Goal: Information Seeking & Learning: Learn about a topic

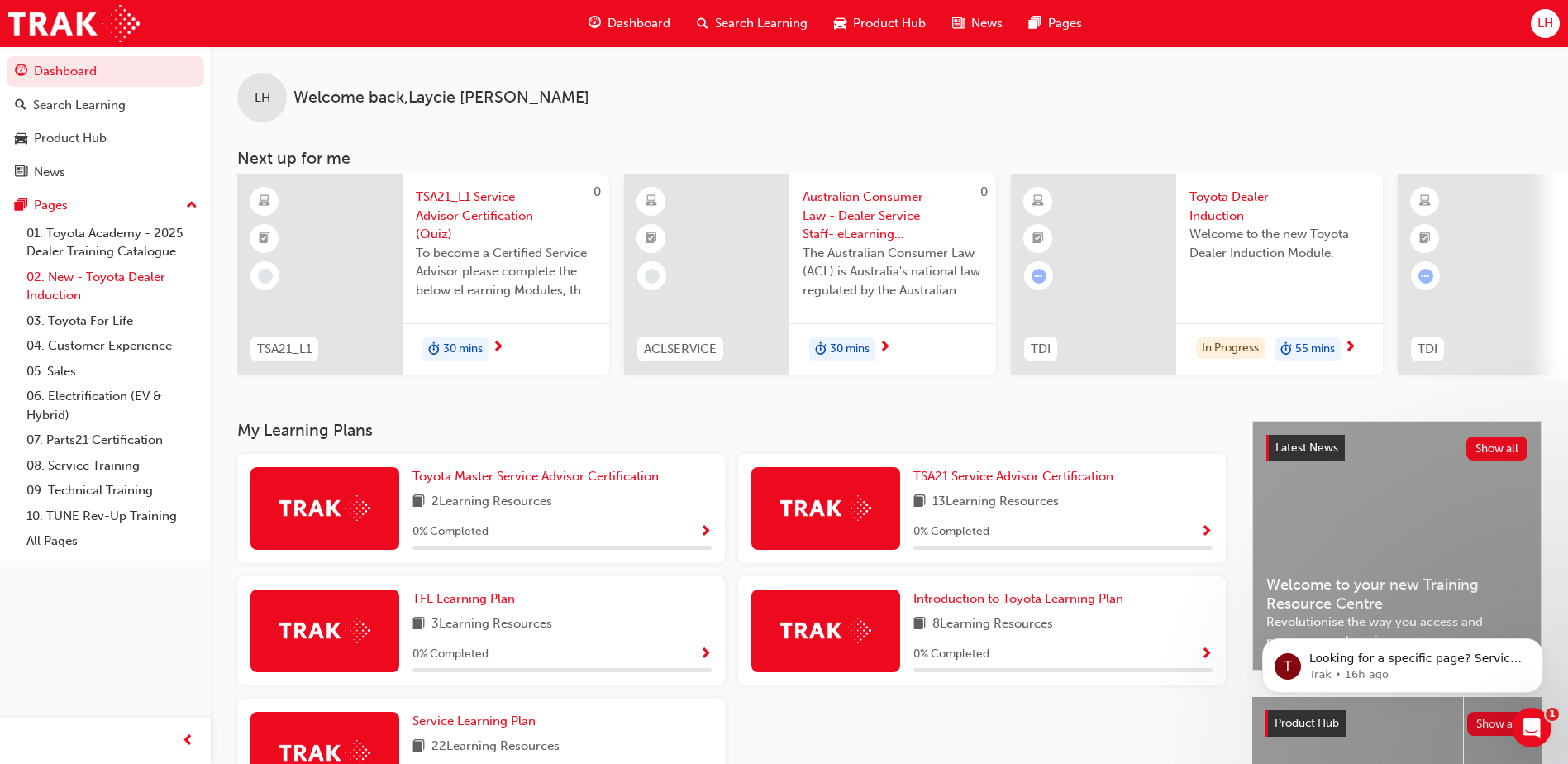
drag, startPoint x: 126, startPoint y: 288, endPoint x: 114, endPoint y: 280, distance: 14.4
click at [125, 286] on link "02. New - Toyota Dealer Induction" at bounding box center [111, 286] width 184 height 44
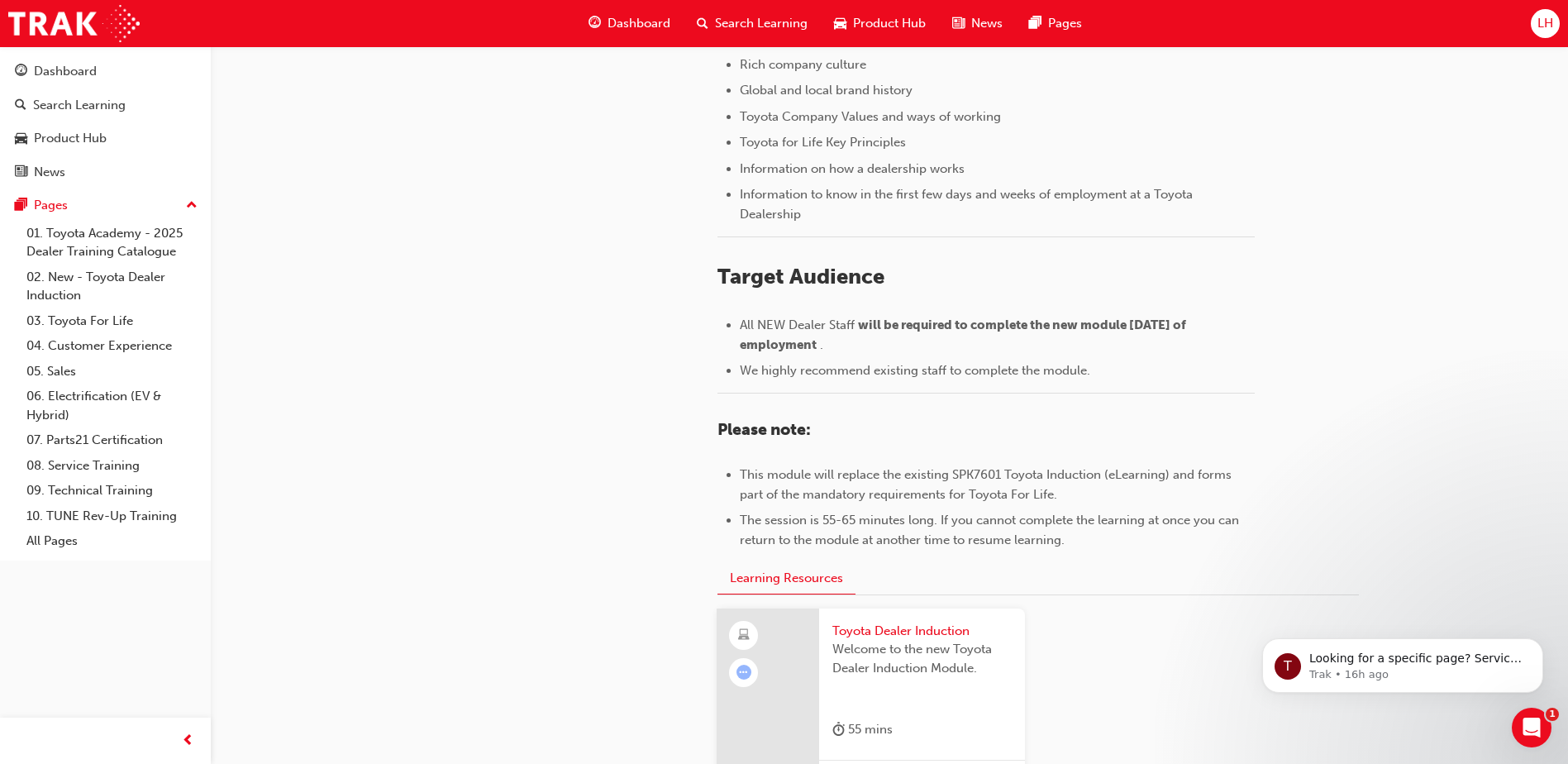
scroll to position [717, 0]
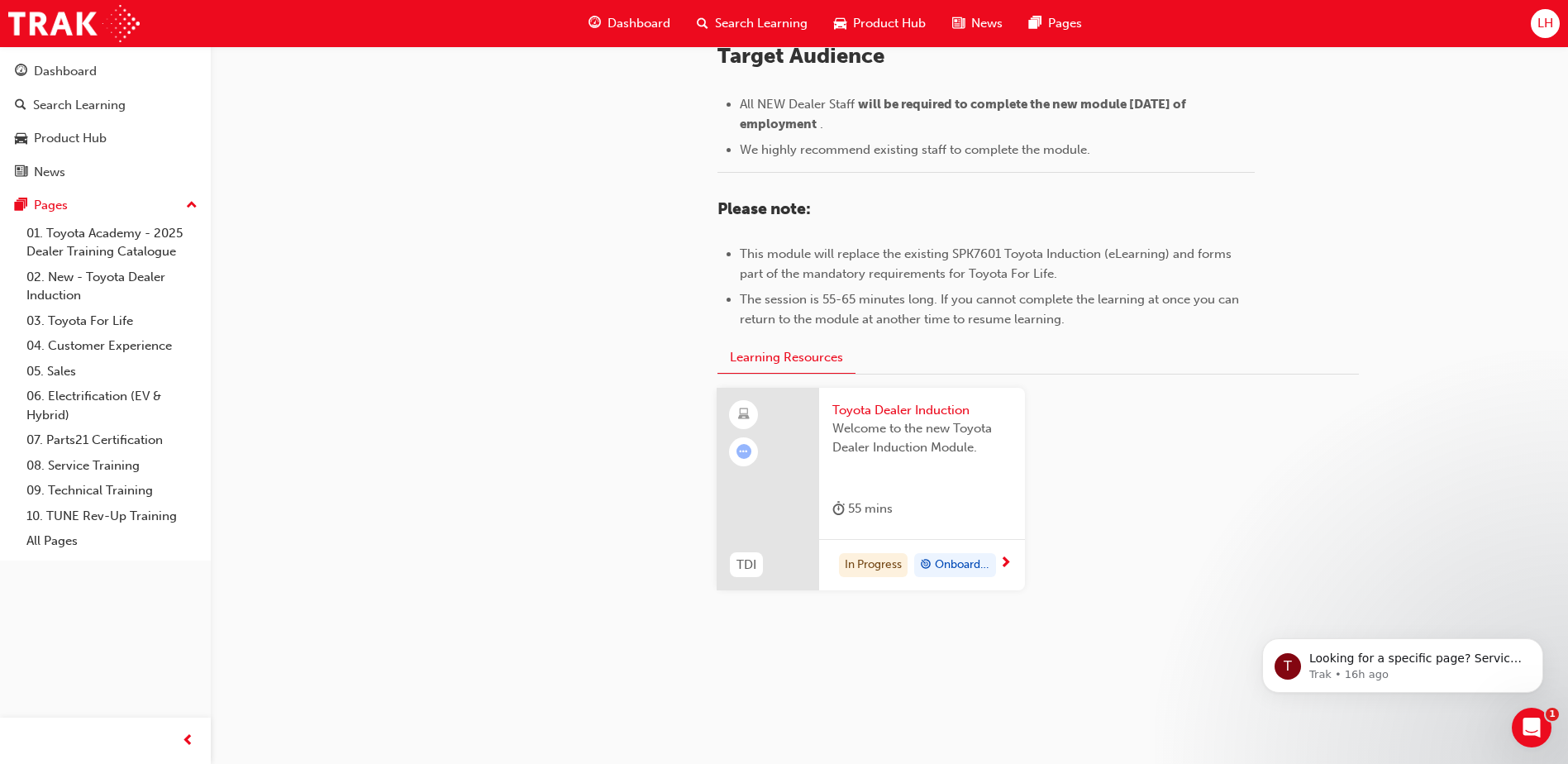
click at [965, 485] on div "Welcome to the new Toyota Dealer Induction Module." at bounding box center [921, 452] width 179 height 66
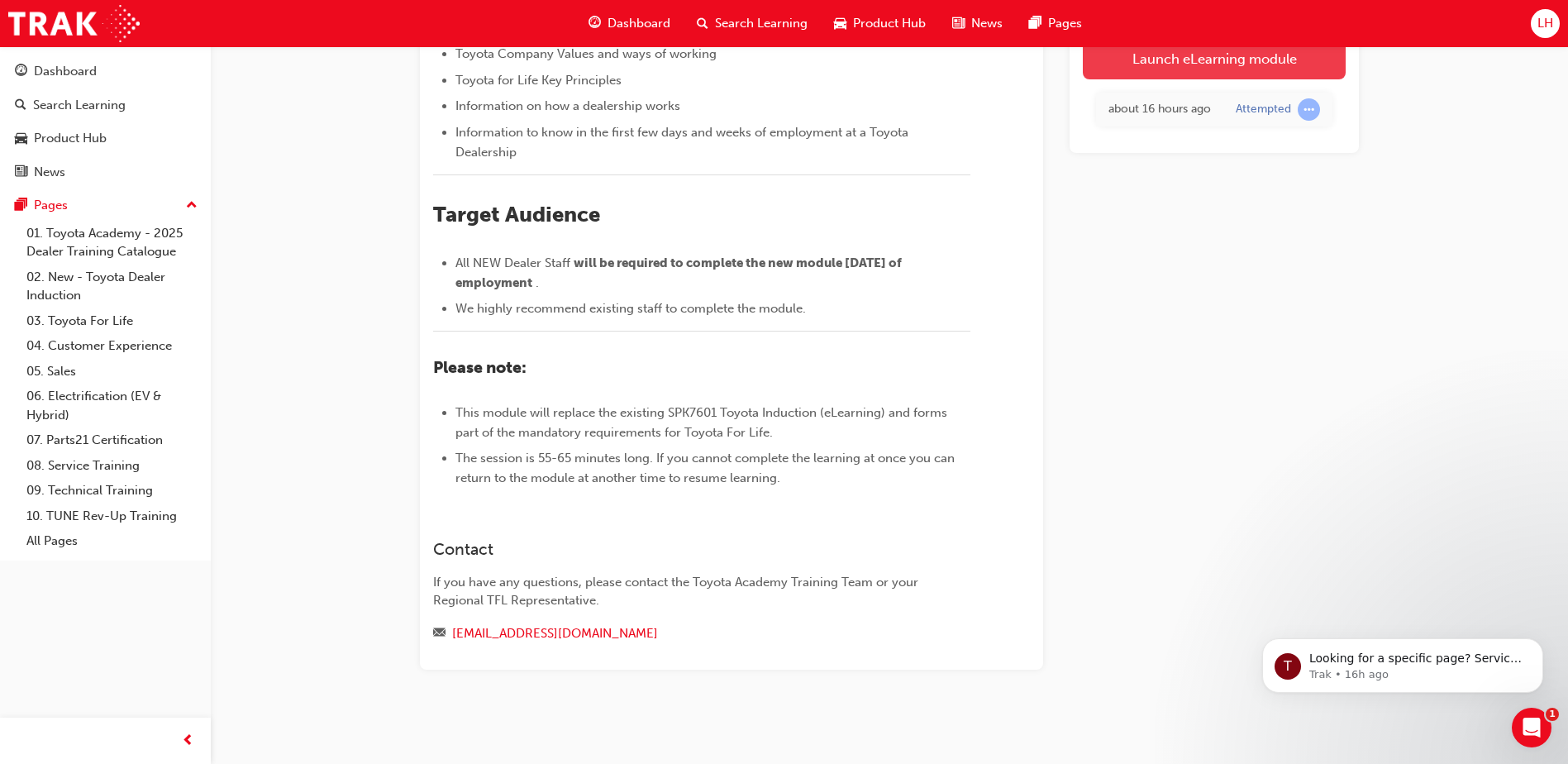
scroll to position [312, 0]
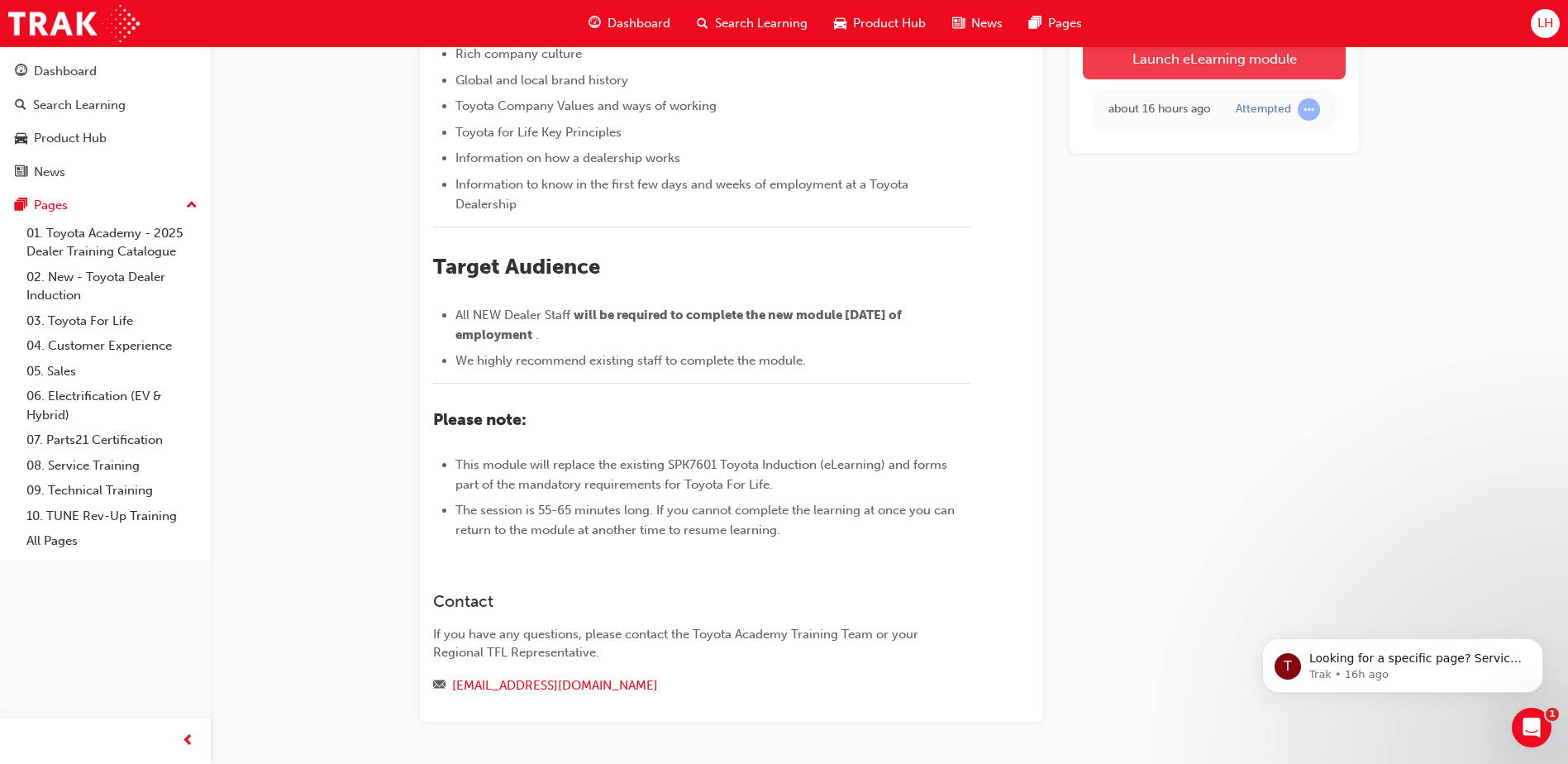
click at [1299, 57] on link "Launch eLearning module" at bounding box center [1215, 58] width 263 height 42
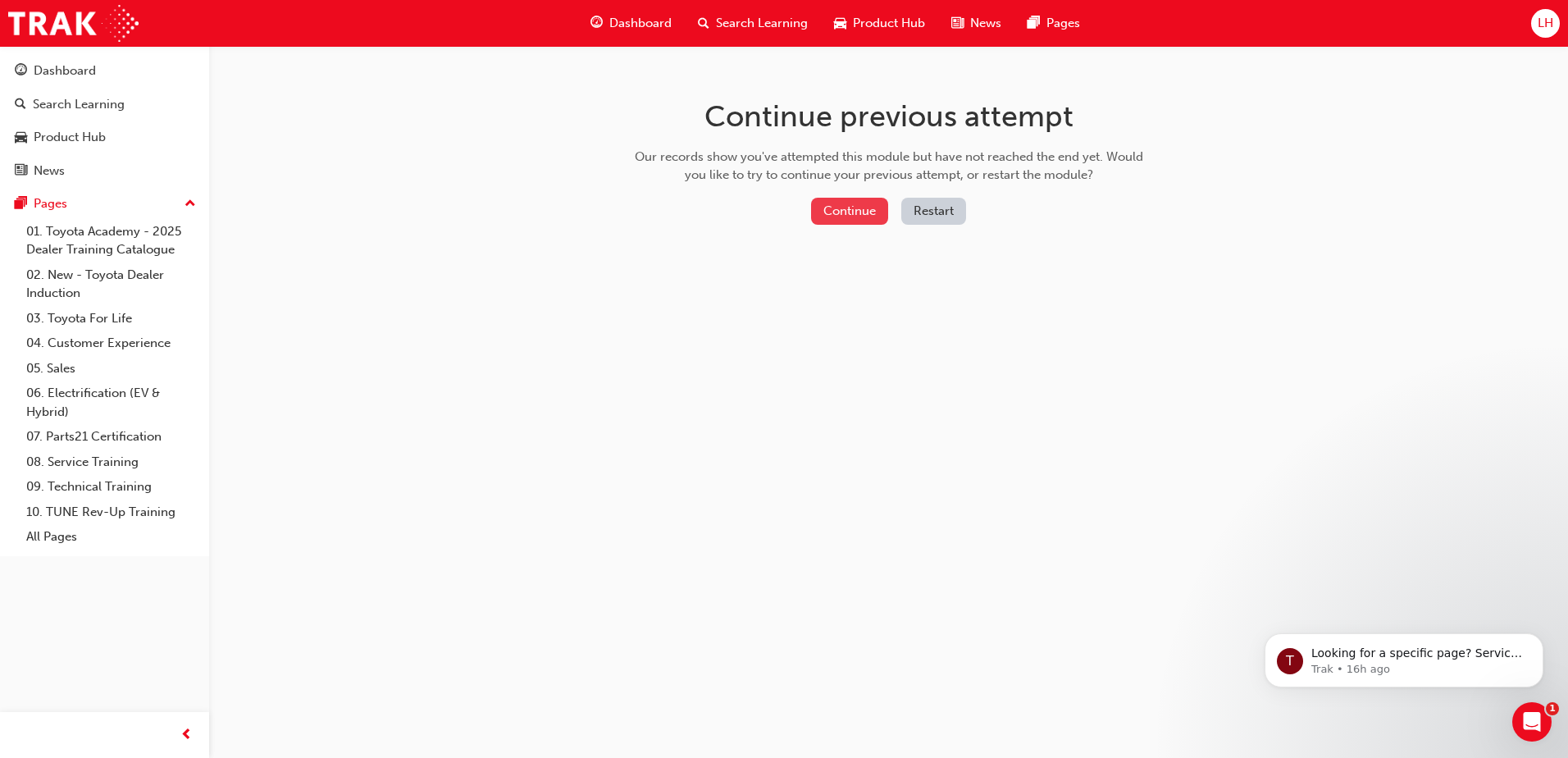
click at [857, 203] on button "Continue" at bounding box center [850, 211] width 77 height 27
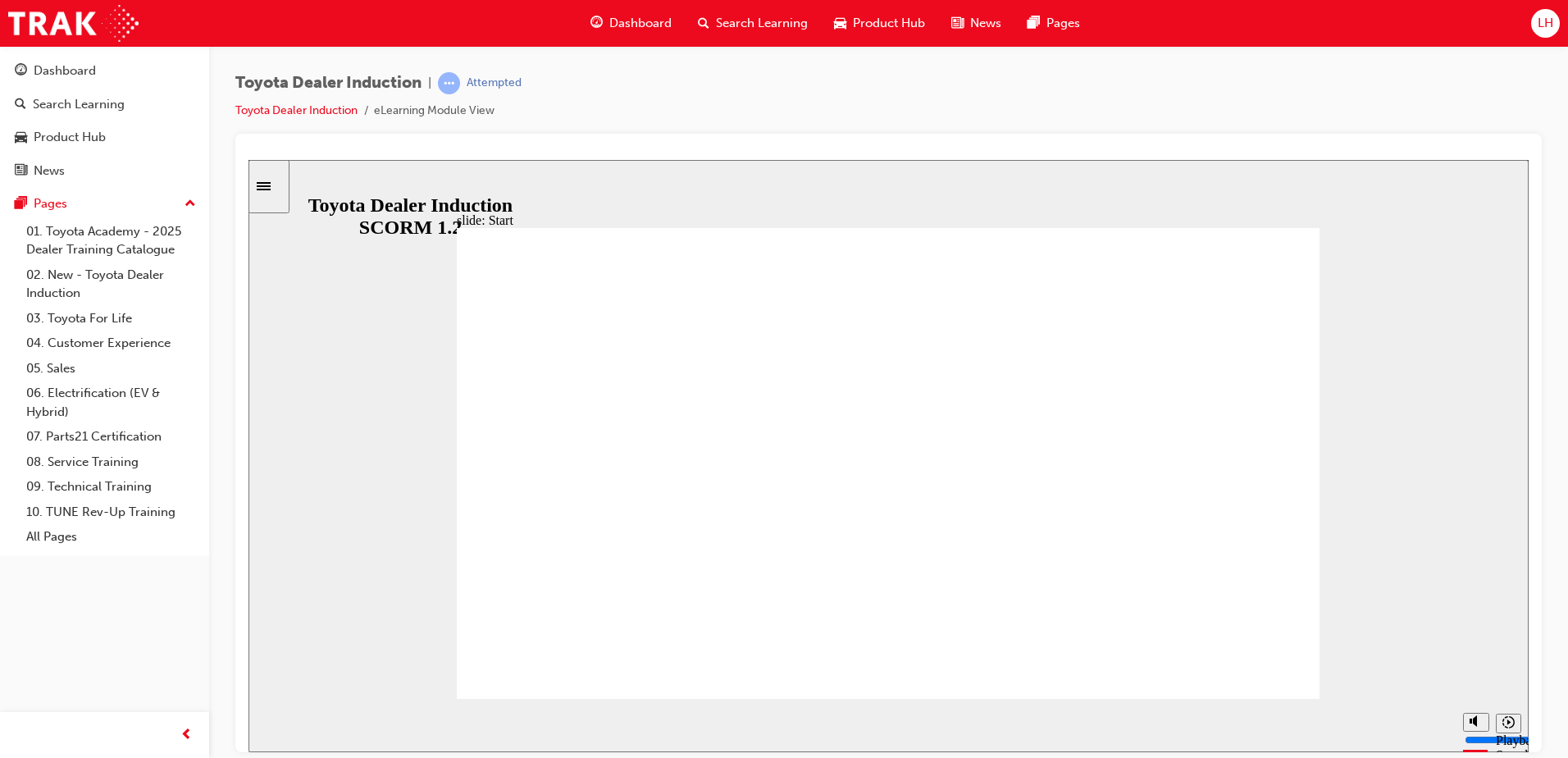
drag, startPoint x: 368, startPoint y: 719, endPoint x: 1569, endPoint y: 632, distance: 1204.1
click at [1529, 632] on html "slide: Introduction As of January 1st 2024, the term “Guest” is replaced with “…" at bounding box center [888, 455] width 1280 height 593
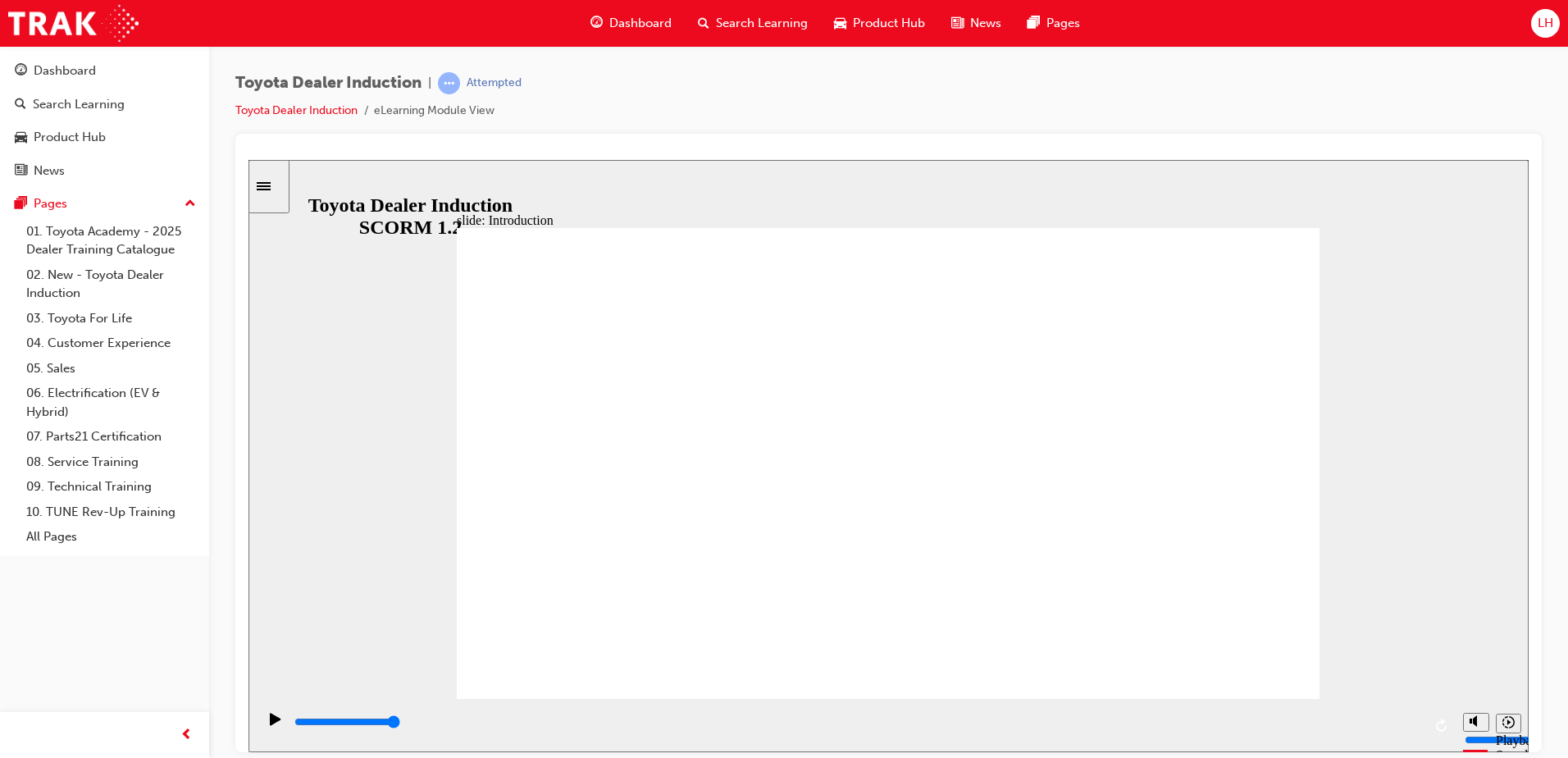
drag, startPoint x: 786, startPoint y: 720, endPoint x: 1570, endPoint y: 571, distance: 798.0
click at [1529, 571] on html "slide: People are our greatest asset Rectangle 1 People are our greatest asset …" at bounding box center [888, 455] width 1280 height 593
drag, startPoint x: 383, startPoint y: 721, endPoint x: 1570, endPoint y: 696, distance: 1187.3
click at [1529, 696] on html "slide: People are our greatest asset Rectangle 1 Rectangle 1 Multiply 1 Close W…" at bounding box center [888, 455] width 1280 height 593
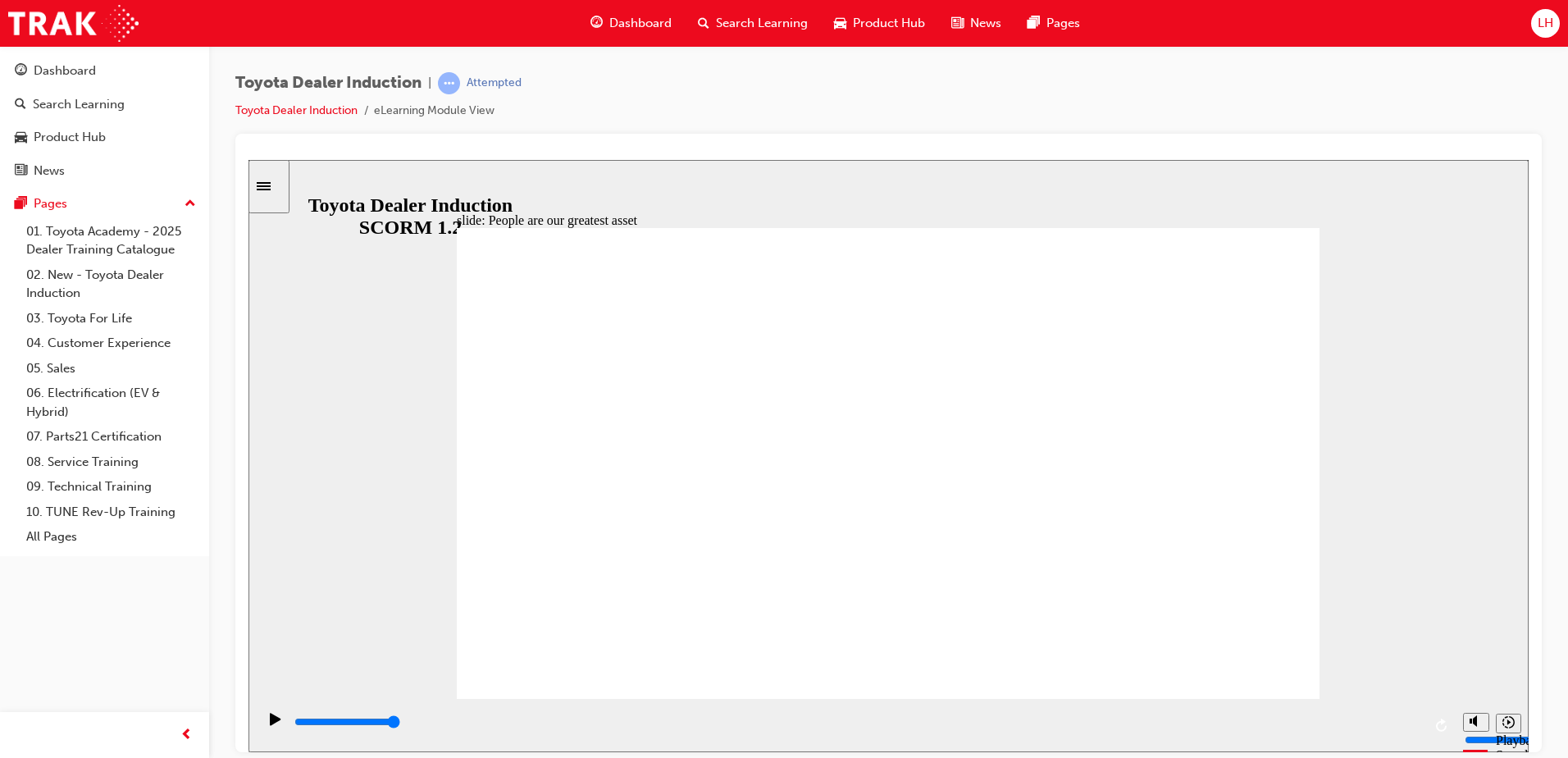
drag, startPoint x: 1211, startPoint y: 719, endPoint x: 1570, endPoint y: 679, distance: 361.2
click at [1529, 679] on html "slide: You're in great Company! You're in great Company! Group 2 Oval 35 2 Oval…" at bounding box center [888, 455] width 1280 height 593
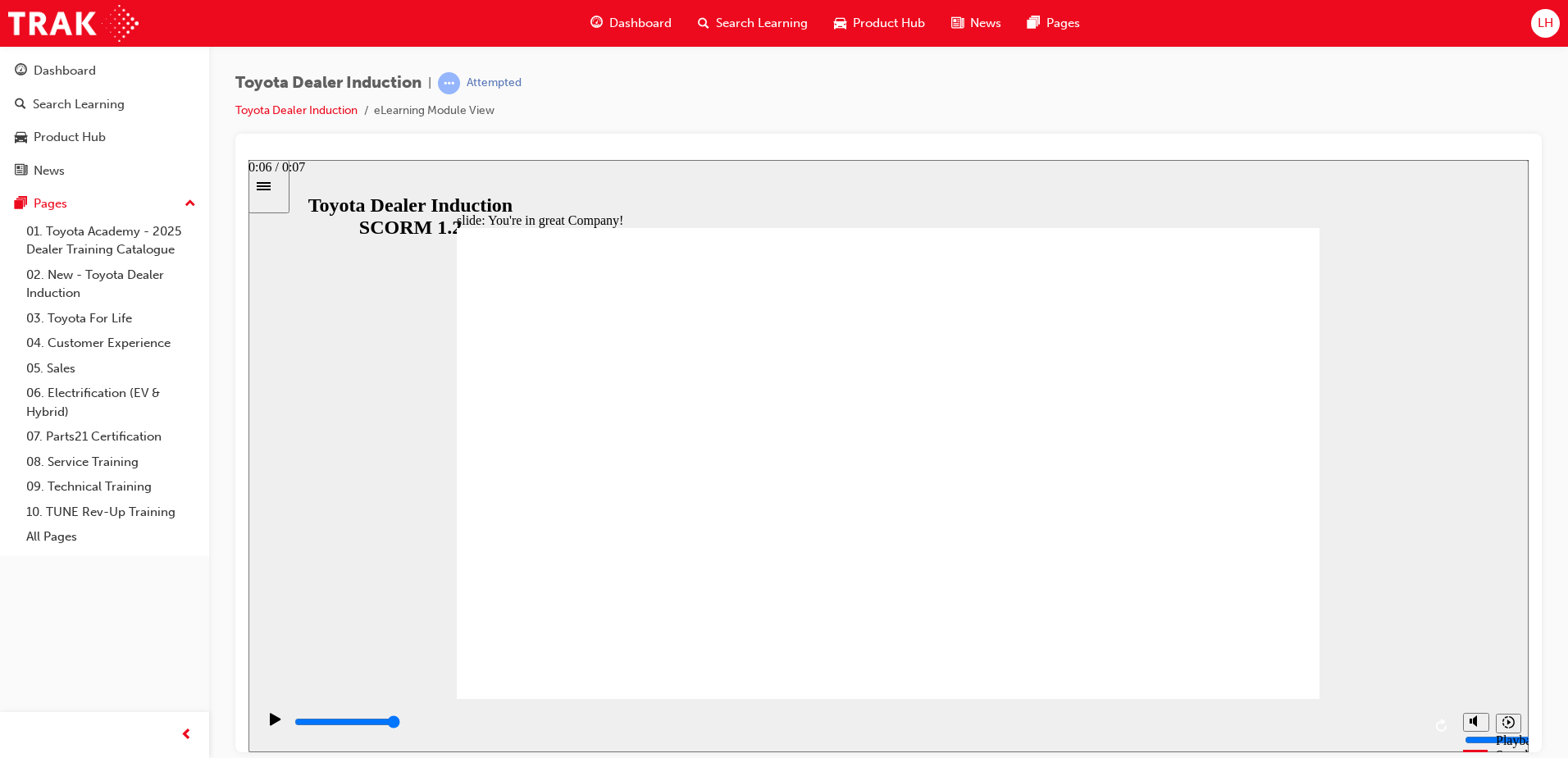
type input "7500"
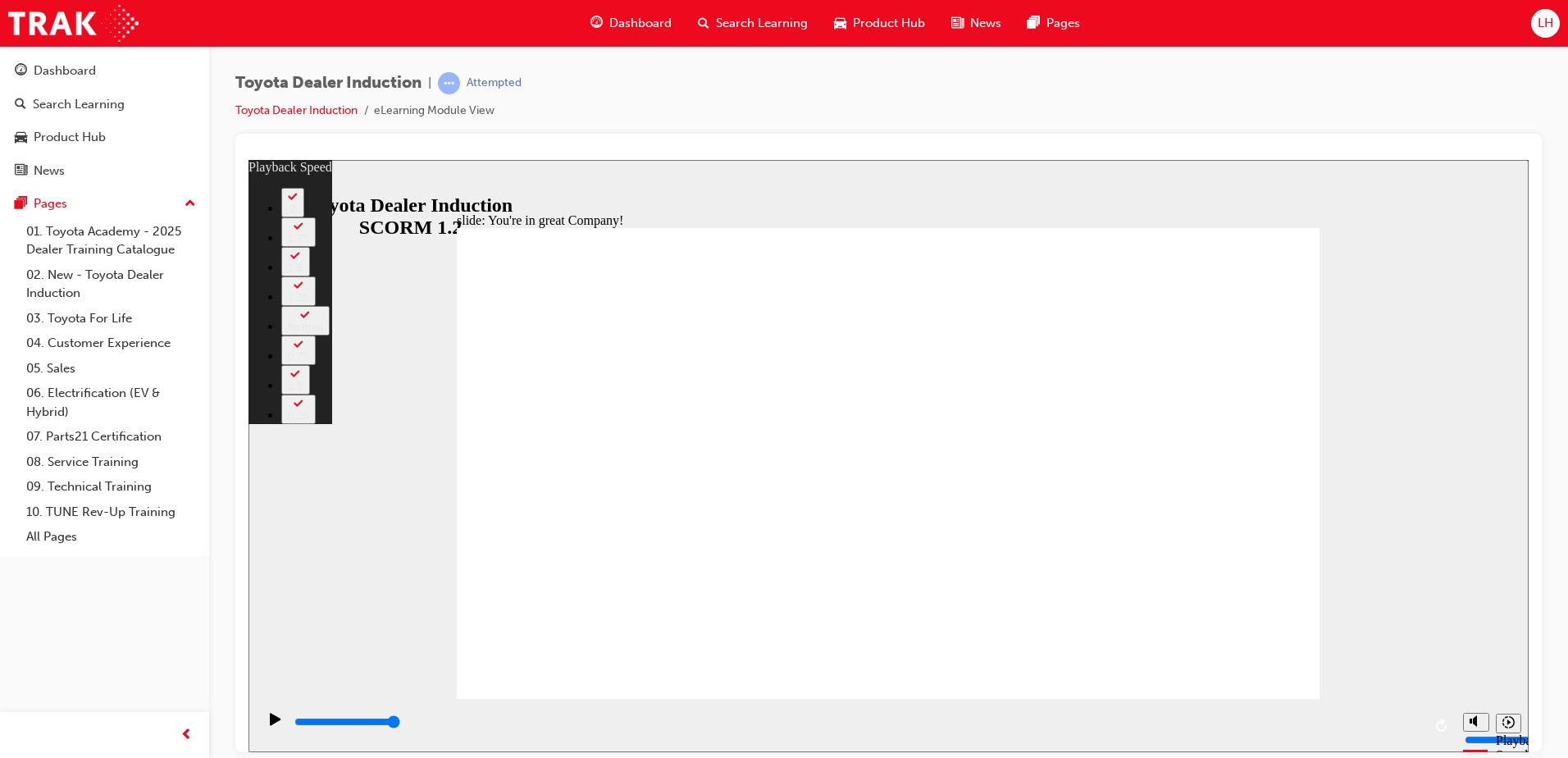
type input "156"
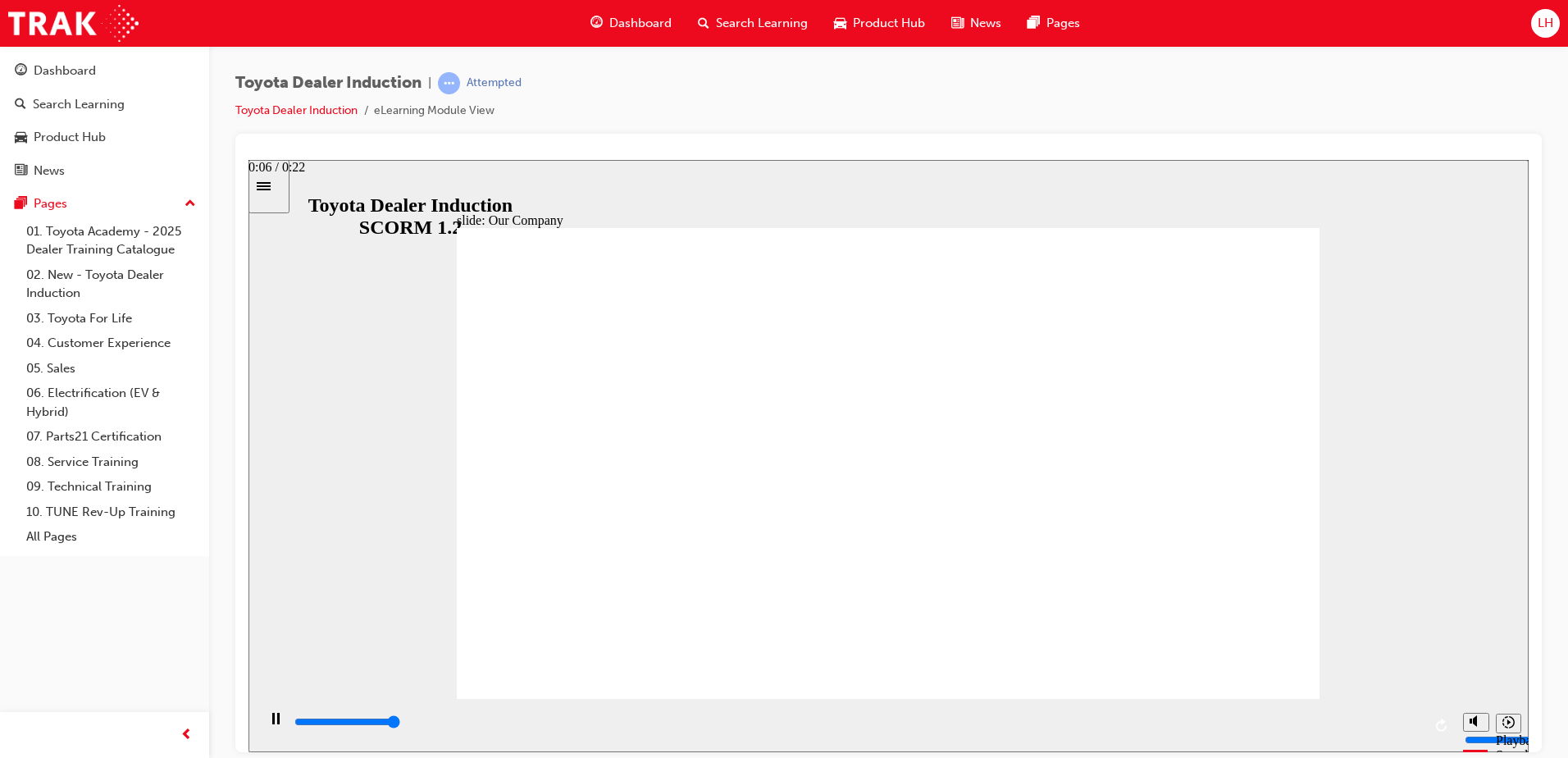
drag, startPoint x: 647, startPoint y: 728, endPoint x: 1569, endPoint y: 578, distance: 934.1
click at [1529, 578] on html "slide: Our Company Rectangle 1 Our Company Toyota Motor Corporation is the worl…" at bounding box center [888, 455] width 1280 height 593
drag, startPoint x: 1248, startPoint y: 599, endPoint x: 1284, endPoint y: 599, distance: 36.0
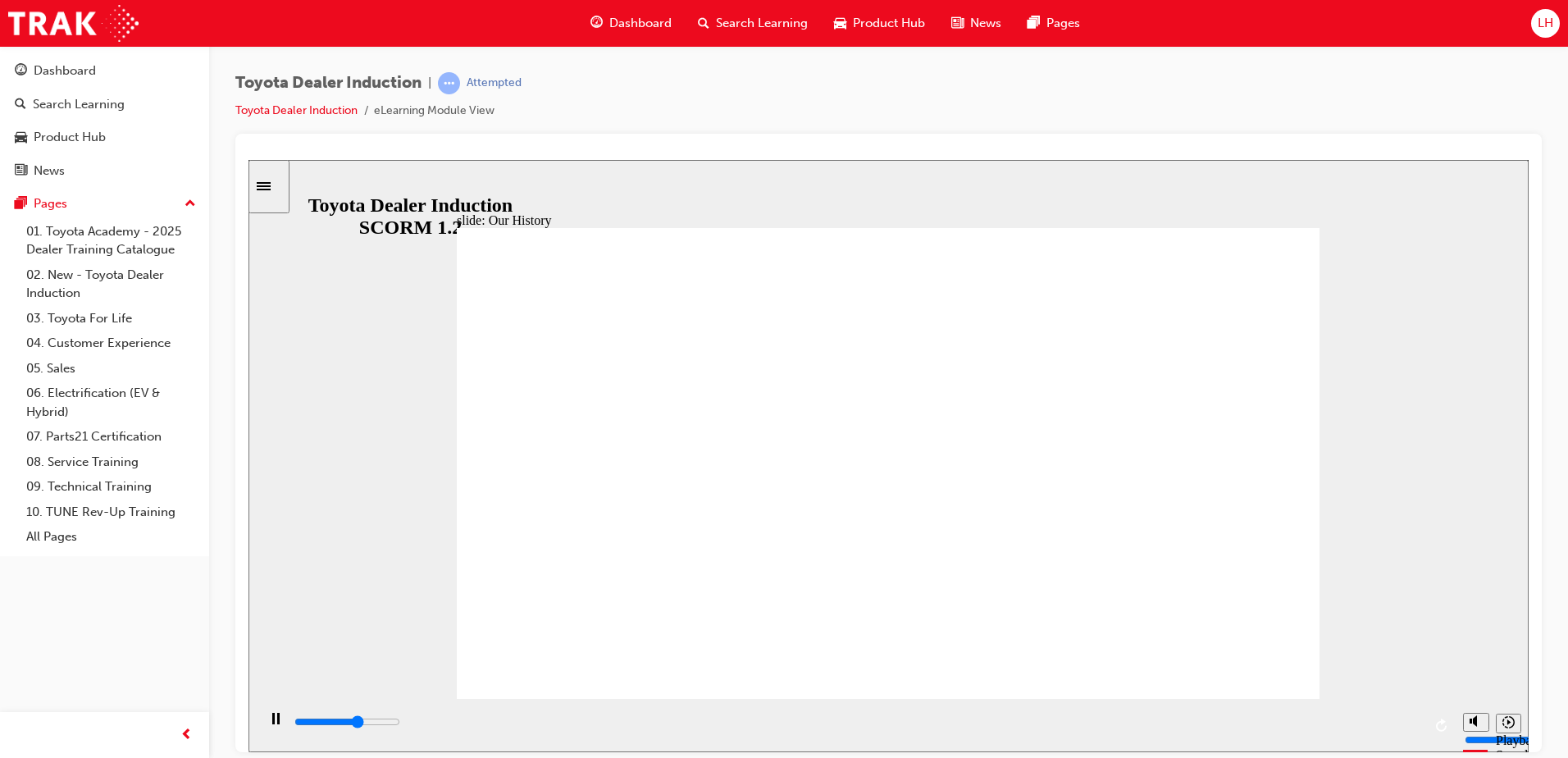
drag, startPoint x: 884, startPoint y: 724, endPoint x: 1570, endPoint y: 658, distance: 689.2
click at [1529, 658] on html "slide: Our Founding Spirit Rectangle 1 Our Founding Spirit BACK BACK NEXT NEXT …" at bounding box center [888, 455] width 1280 height 593
drag, startPoint x: 423, startPoint y: 721, endPoint x: 1569, endPoint y: 672, distance: 1147.0
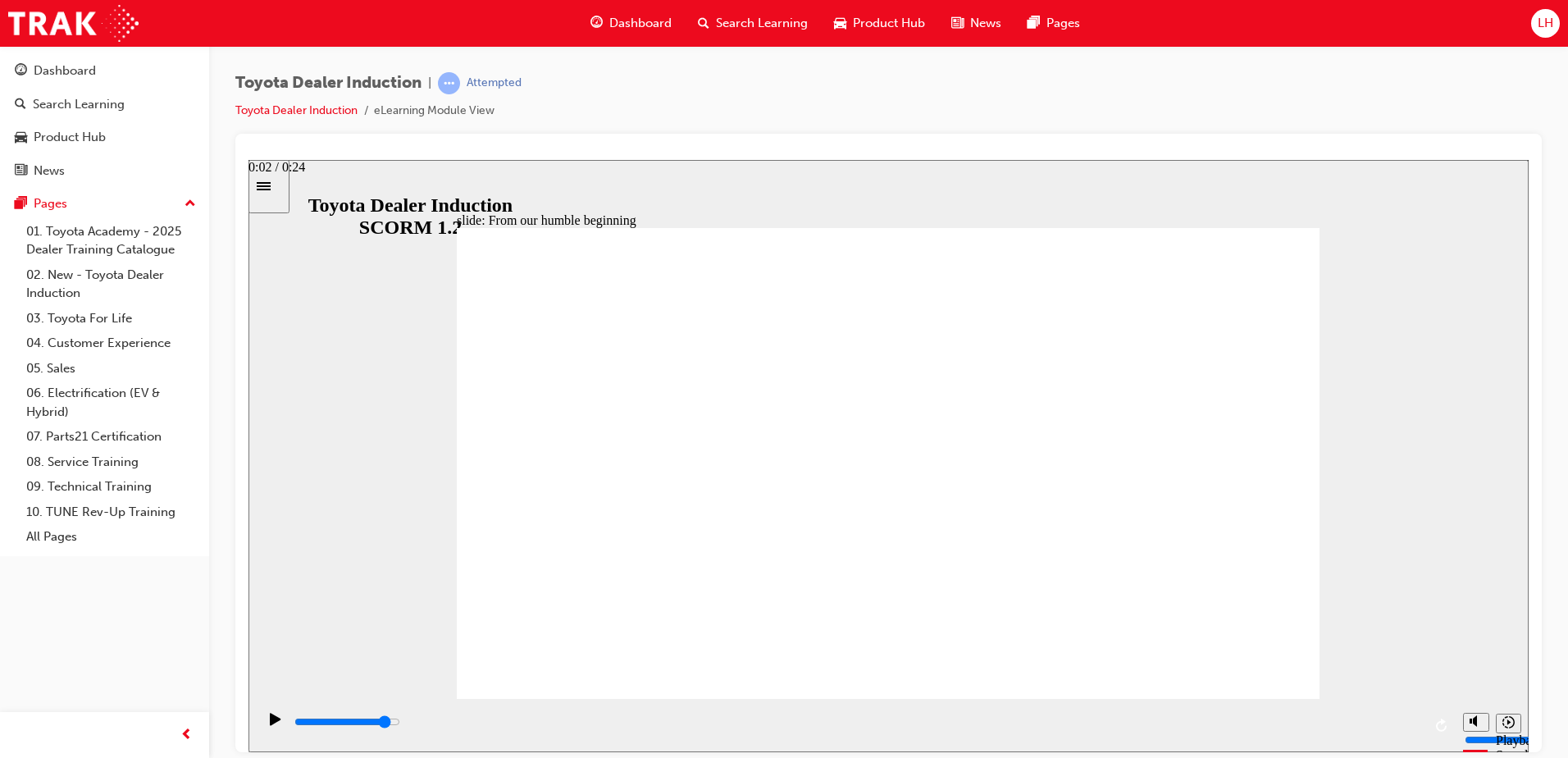
click at [1529, 672] on html "slide: From our humble beginning Rectangle 1 From our humble beginning in Japan…" at bounding box center [888, 455] width 1280 height 593
drag, startPoint x: 418, startPoint y: 724, endPoint x: 1484, endPoint y: 650, distance: 1068.6
click at [1484, 650] on div "slide: Why Toyota and not 'Toyoda'? Rectangle 1 Why Toyota and not 'Toyoda'? To…" at bounding box center [888, 455] width 1280 height 593
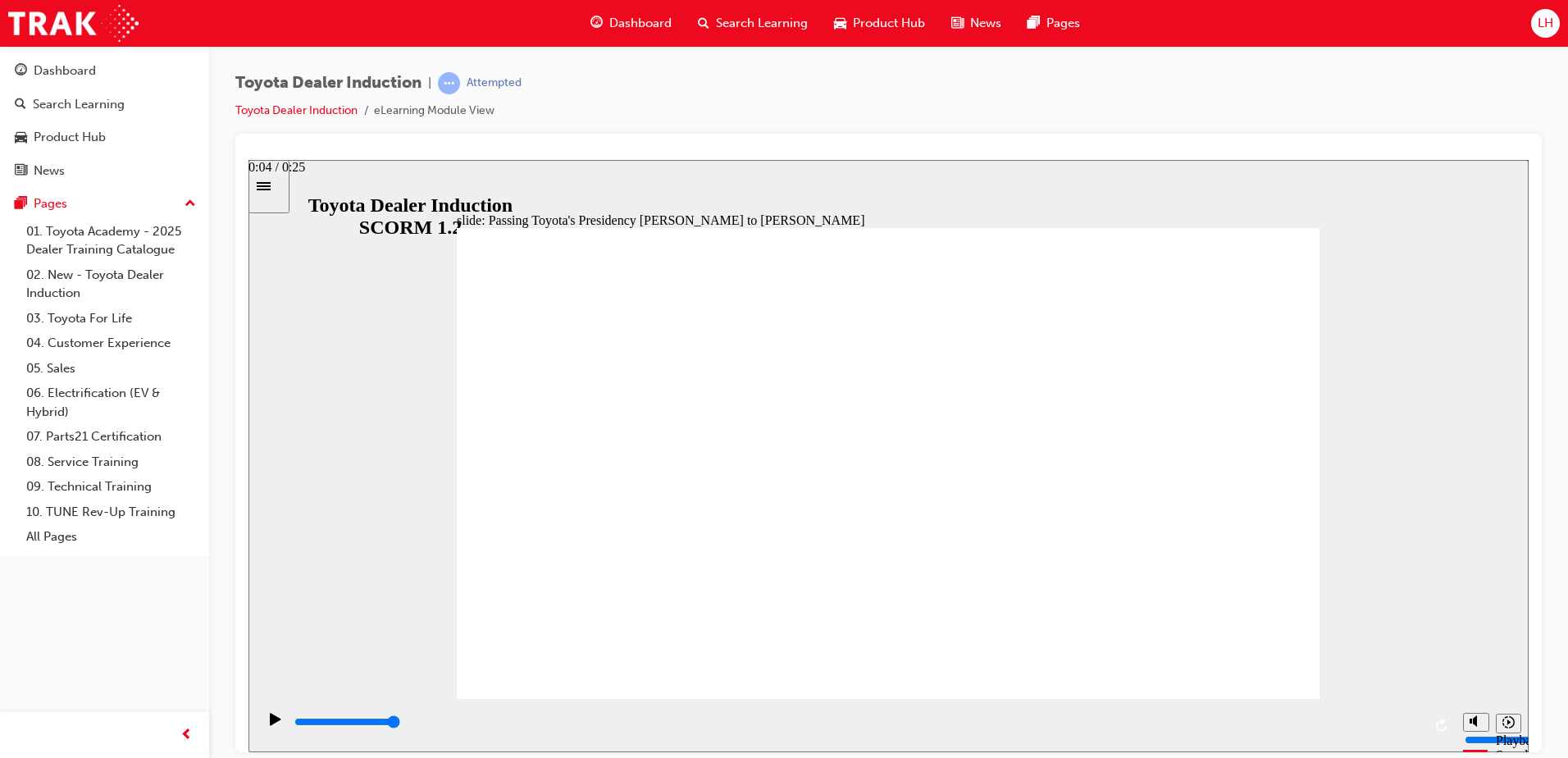
drag, startPoint x: 494, startPoint y: 728, endPoint x: 1791, endPoint y: 784, distance: 1298.2
click at [1529, 625] on html "slide: Passing Toyota's Presidency Akio Toyoda to Koji Sato Rectangle 1 Passing…" at bounding box center [888, 455] width 1280 height 593
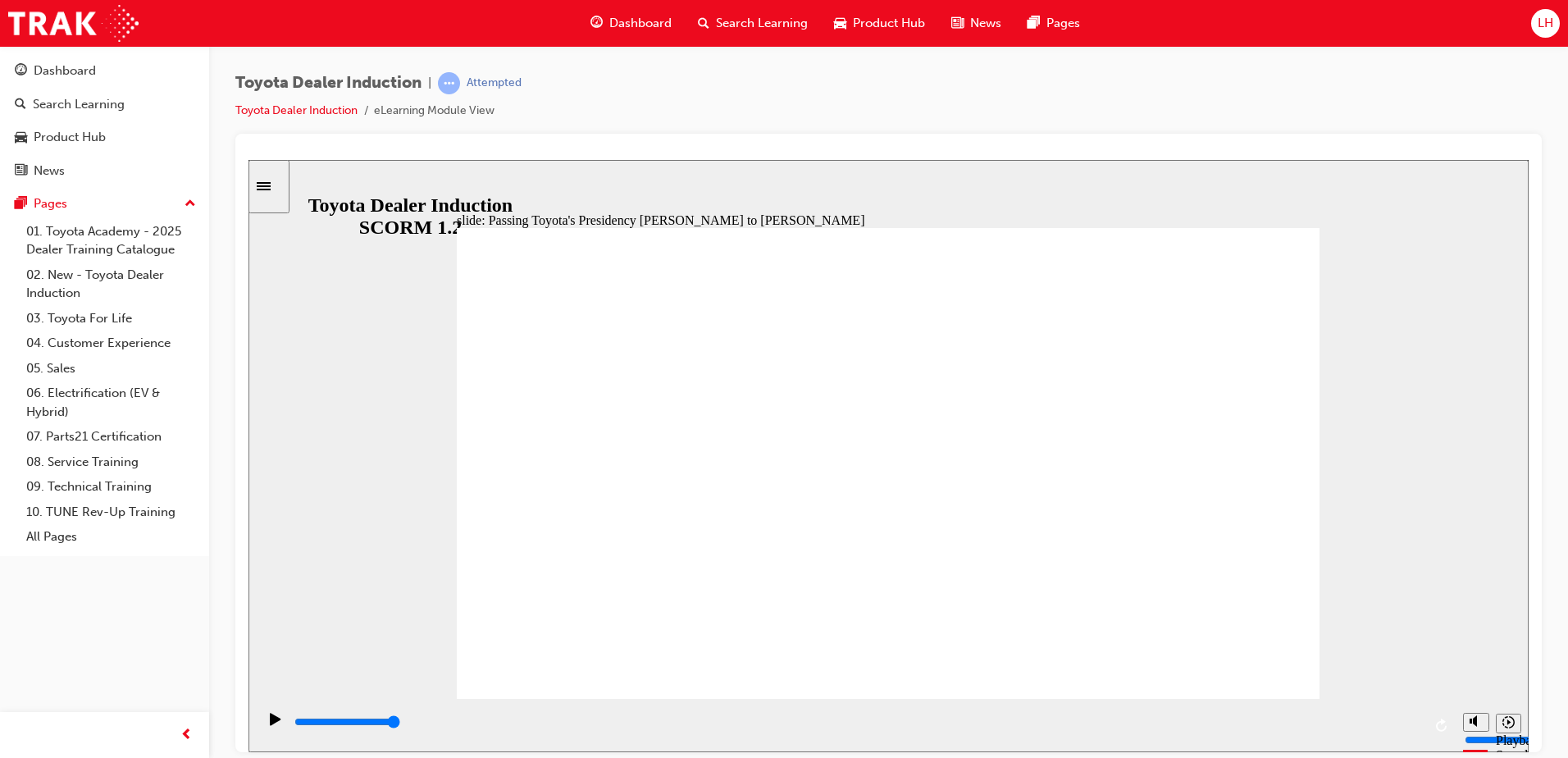
type input "5000"
radio input "true"
type input "2700"
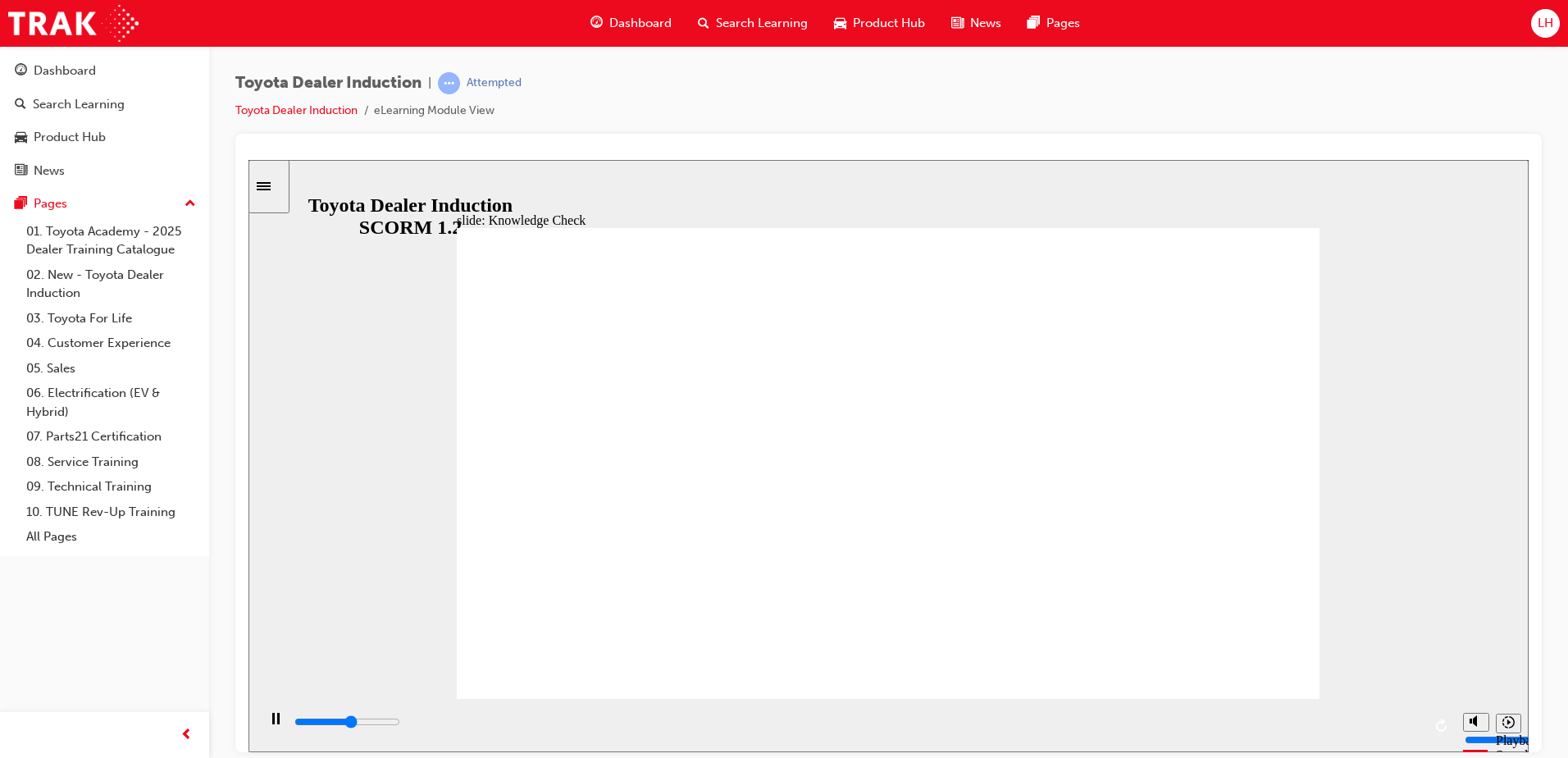
radio input "true"
drag, startPoint x: 1782, startPoint y: 749, endPoint x: 1533, endPoint y: 590, distance: 295.4
click at [1529, 590] on html "slide: The Toyota Way 2001 Rectangle 6 Toyota Way 2001 Challenge In 2001, as To…" at bounding box center [888, 455] width 1280 height 593
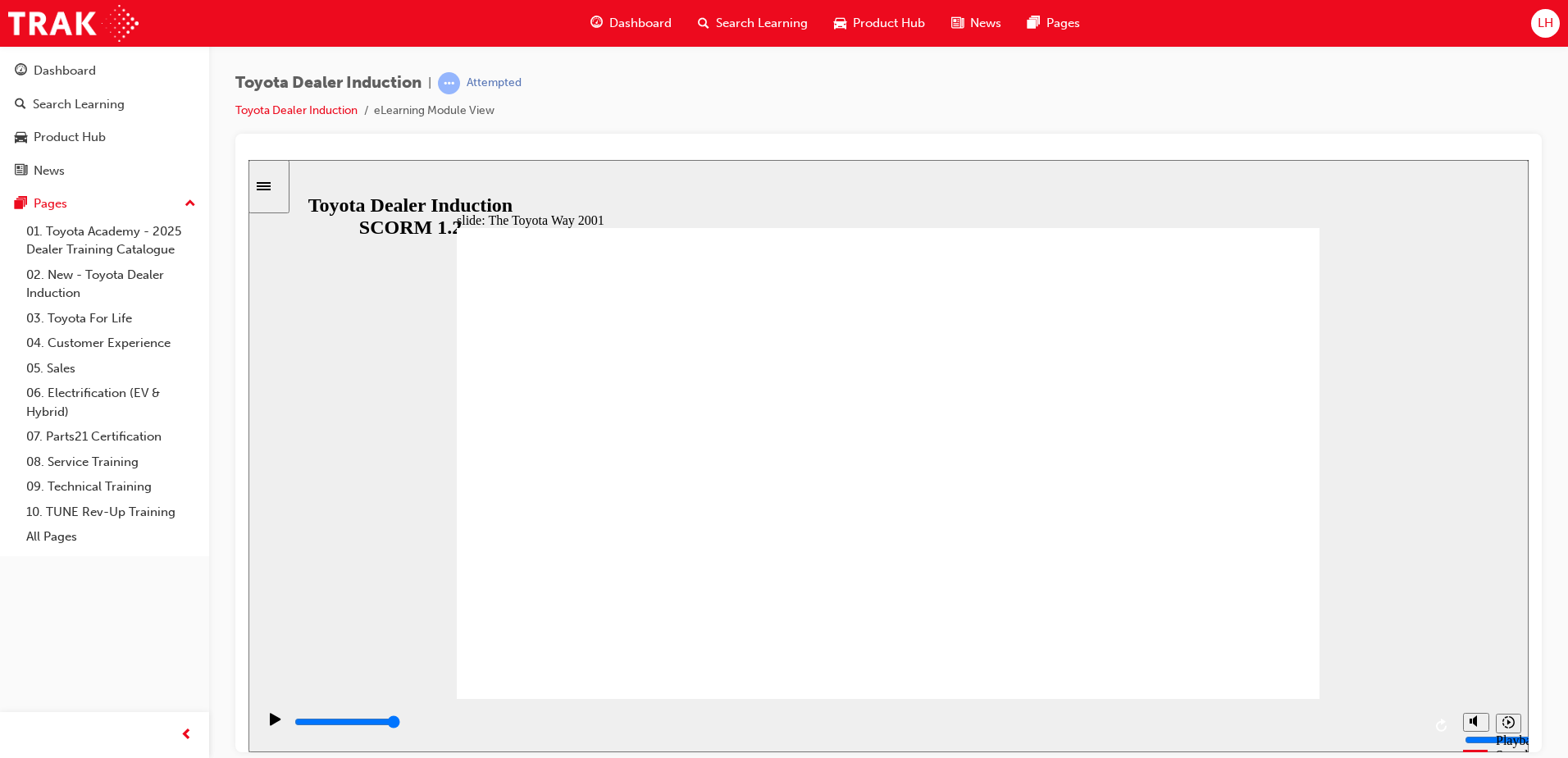
drag, startPoint x: 1147, startPoint y: 408, endPoint x: 1159, endPoint y: 431, distance: 25.9
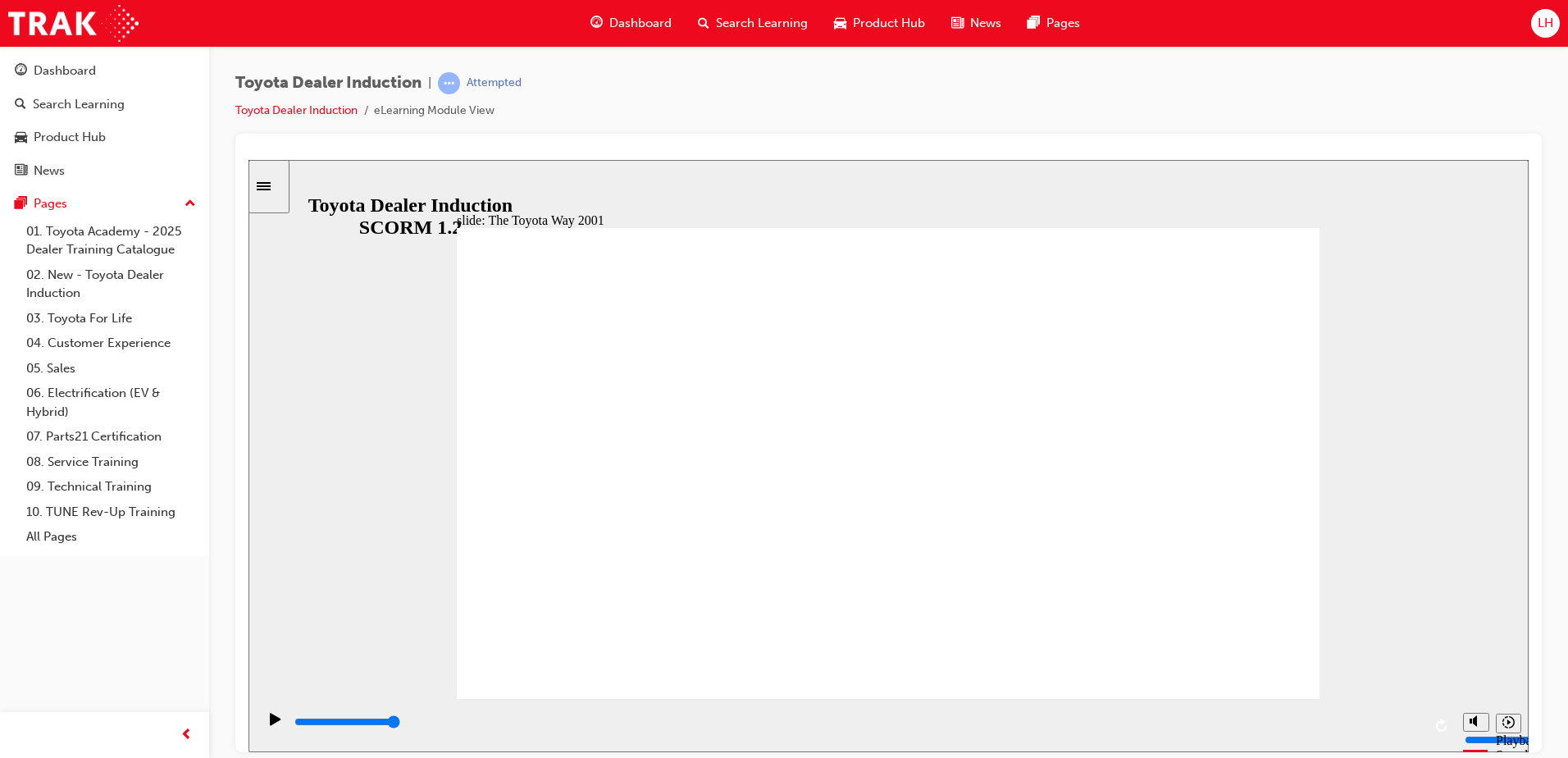
drag, startPoint x: 688, startPoint y: 730, endPoint x: 1569, endPoint y: 584, distance: 893.0
click at [1529, 584] on html "slide: 10 Positive Actions Group 1 Toyota Way 2020 In 2020, 19 years later, the…" at bounding box center [888, 455] width 1280 height 593
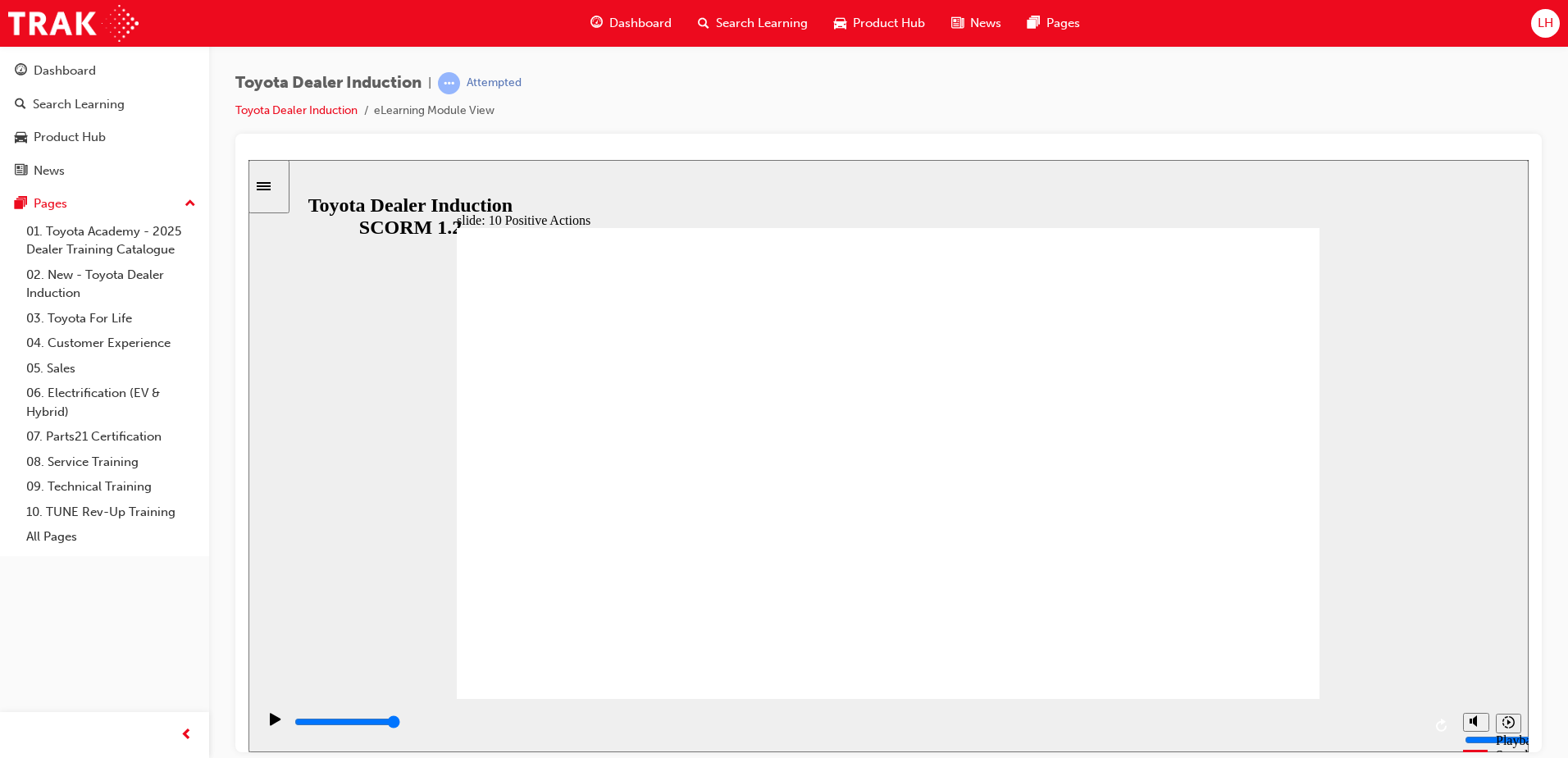
click at [1385, 717] on div "playback controls" at bounding box center [857, 721] width 1129 height 18
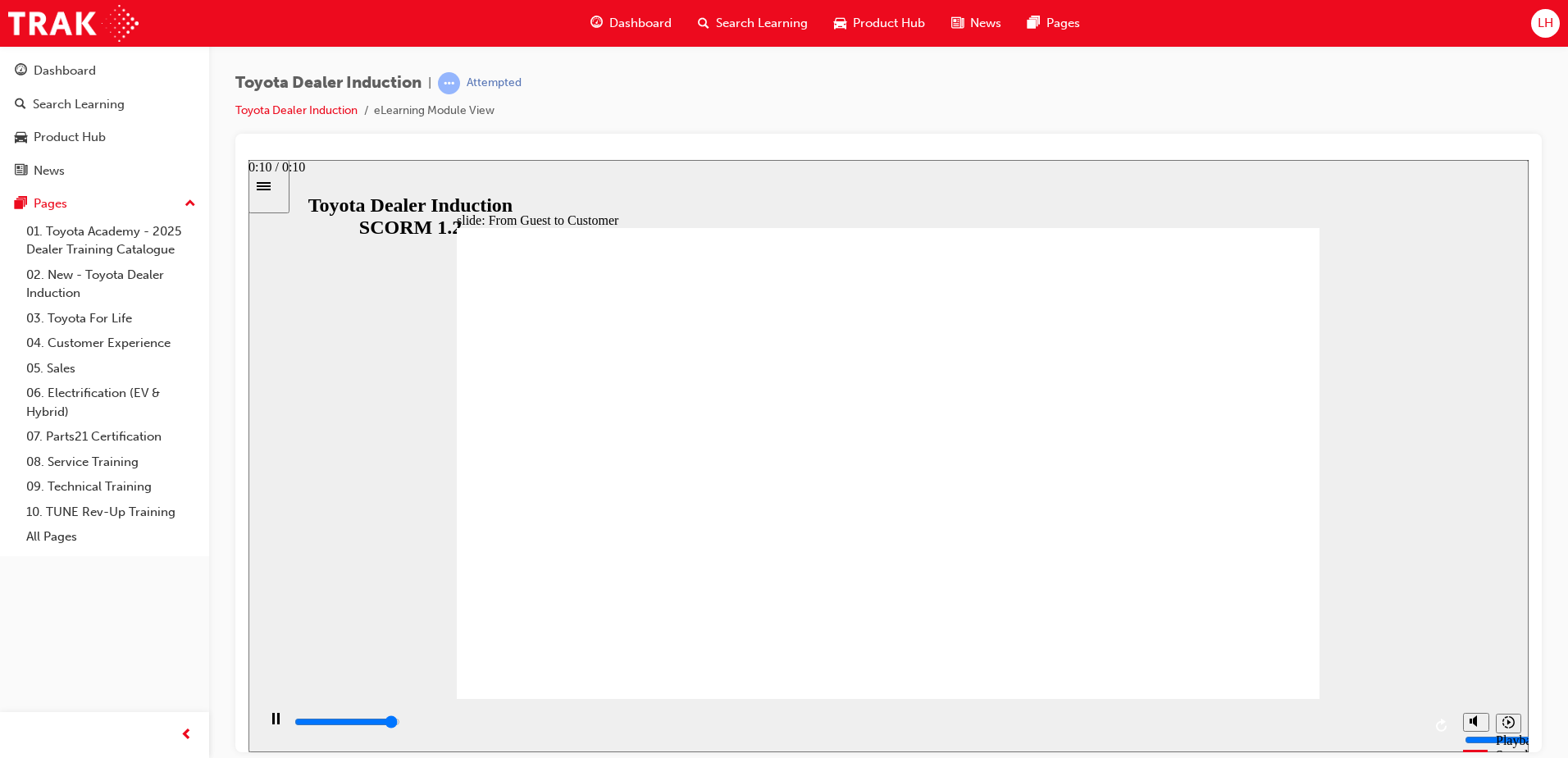
click at [1401, 720] on div "playback controls" at bounding box center [857, 721] width 1129 height 18
drag, startPoint x: 1411, startPoint y: 722, endPoint x: 1435, endPoint y: 723, distance: 24.0
click at [400, 723] on input "slide progress" at bounding box center [348, 721] width 106 height 13
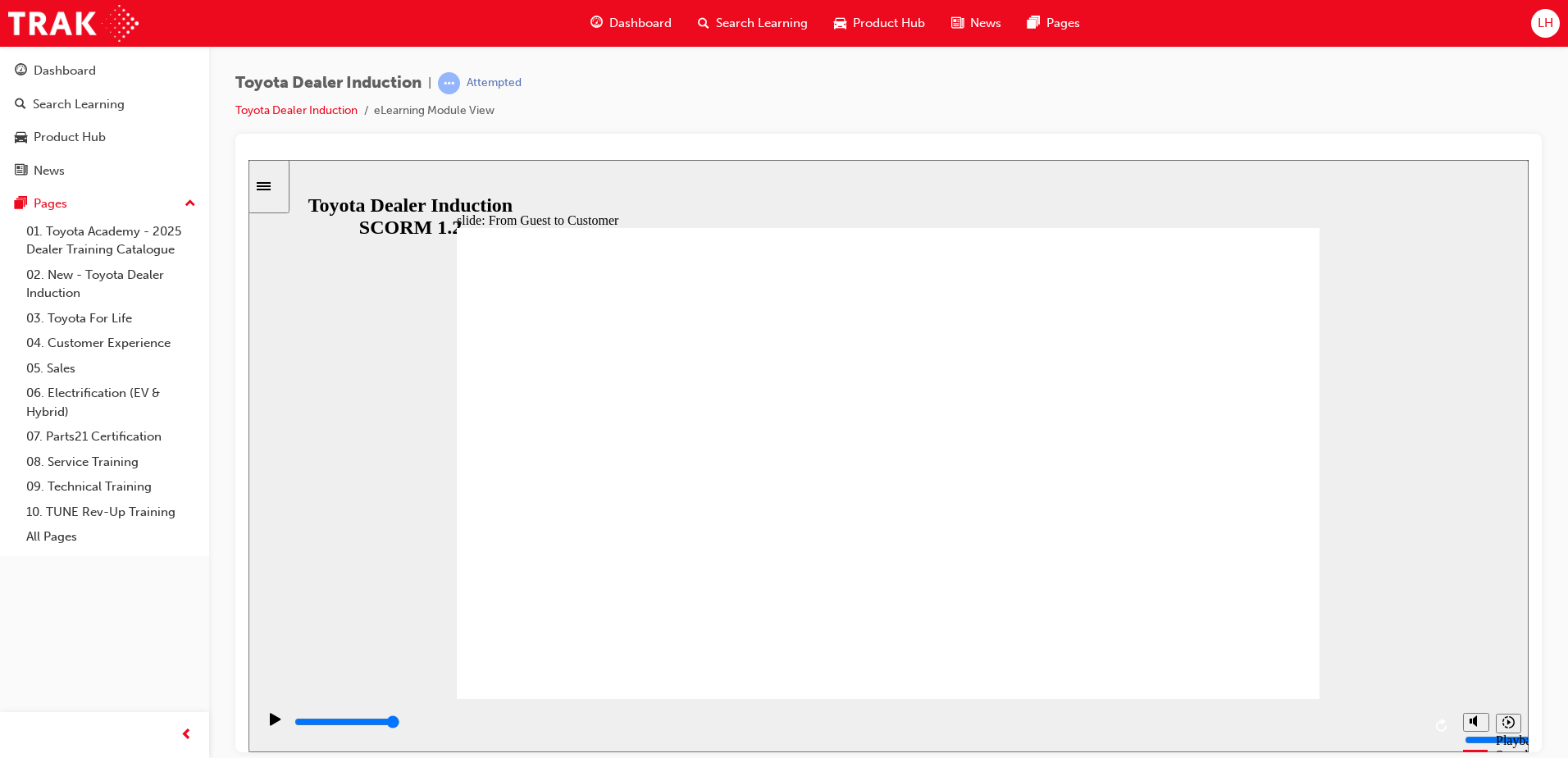
drag, startPoint x: 1000, startPoint y: 724, endPoint x: 1415, endPoint y: 698, distance: 415.8
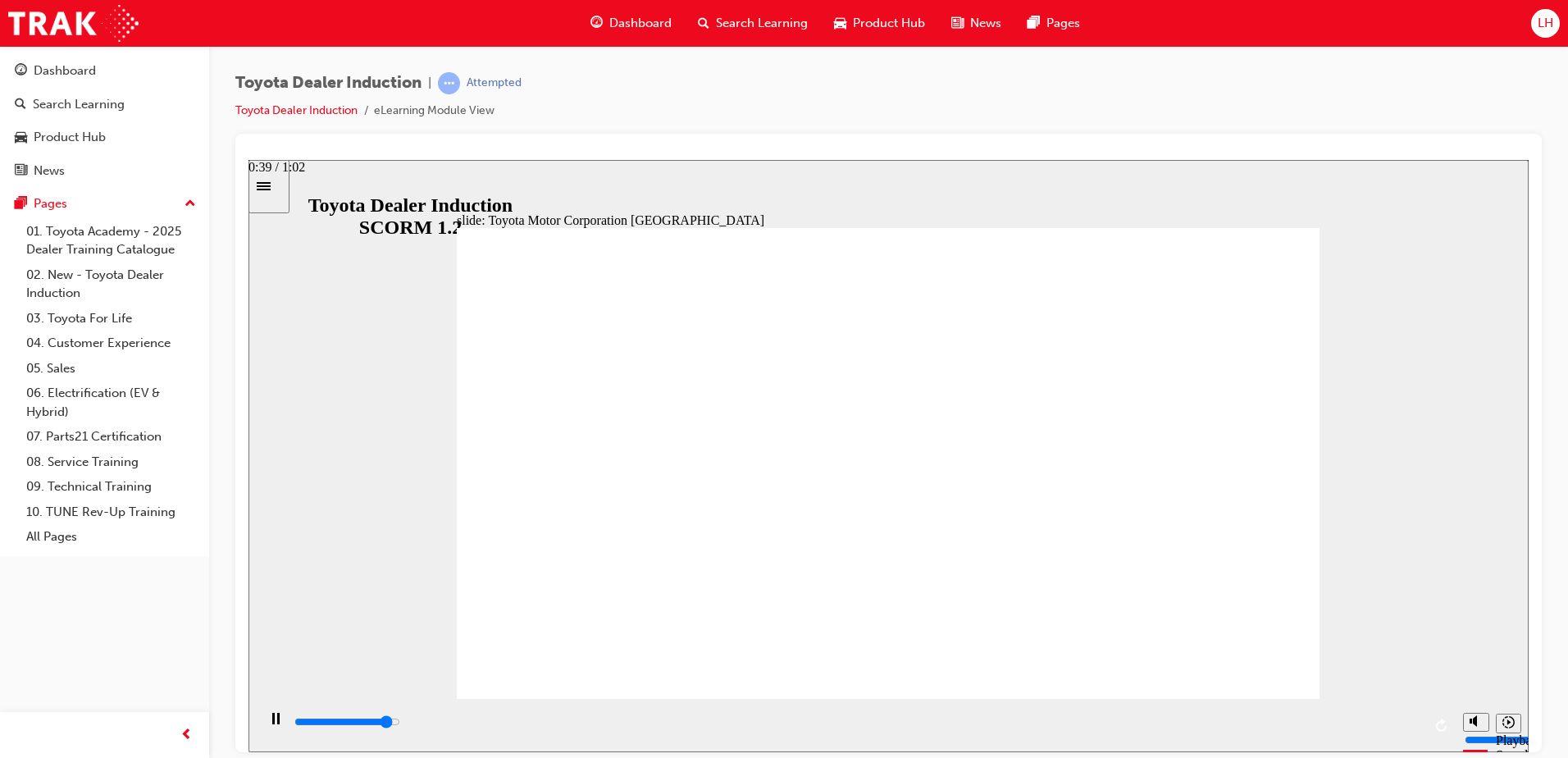
click at [1408, 706] on div "playback controls" at bounding box center [856, 725] width 1198 height 54
drag, startPoint x: 591, startPoint y: 721, endPoint x: 1489, endPoint y: 660, distance: 900.1
click at [1489, 660] on div "slide: Centre of Excellence Centre of Excellence Group Oval 35 3 Oval 33 2 Watc…" at bounding box center [888, 455] width 1280 height 593
type input "15300"
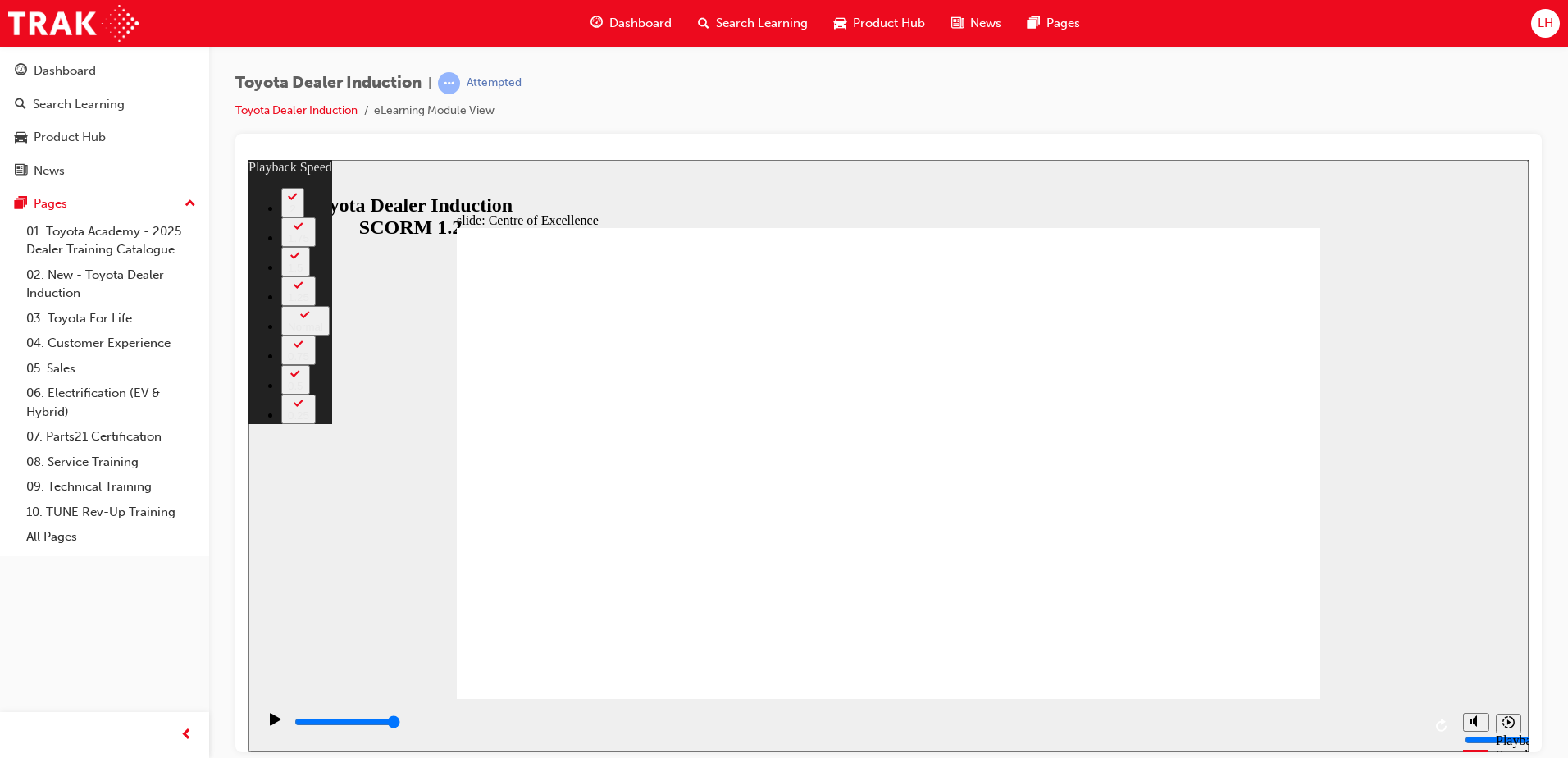
type input "248"
drag, startPoint x: 1220, startPoint y: 672, endPoint x: 1216, endPoint y: 656, distance: 16.5
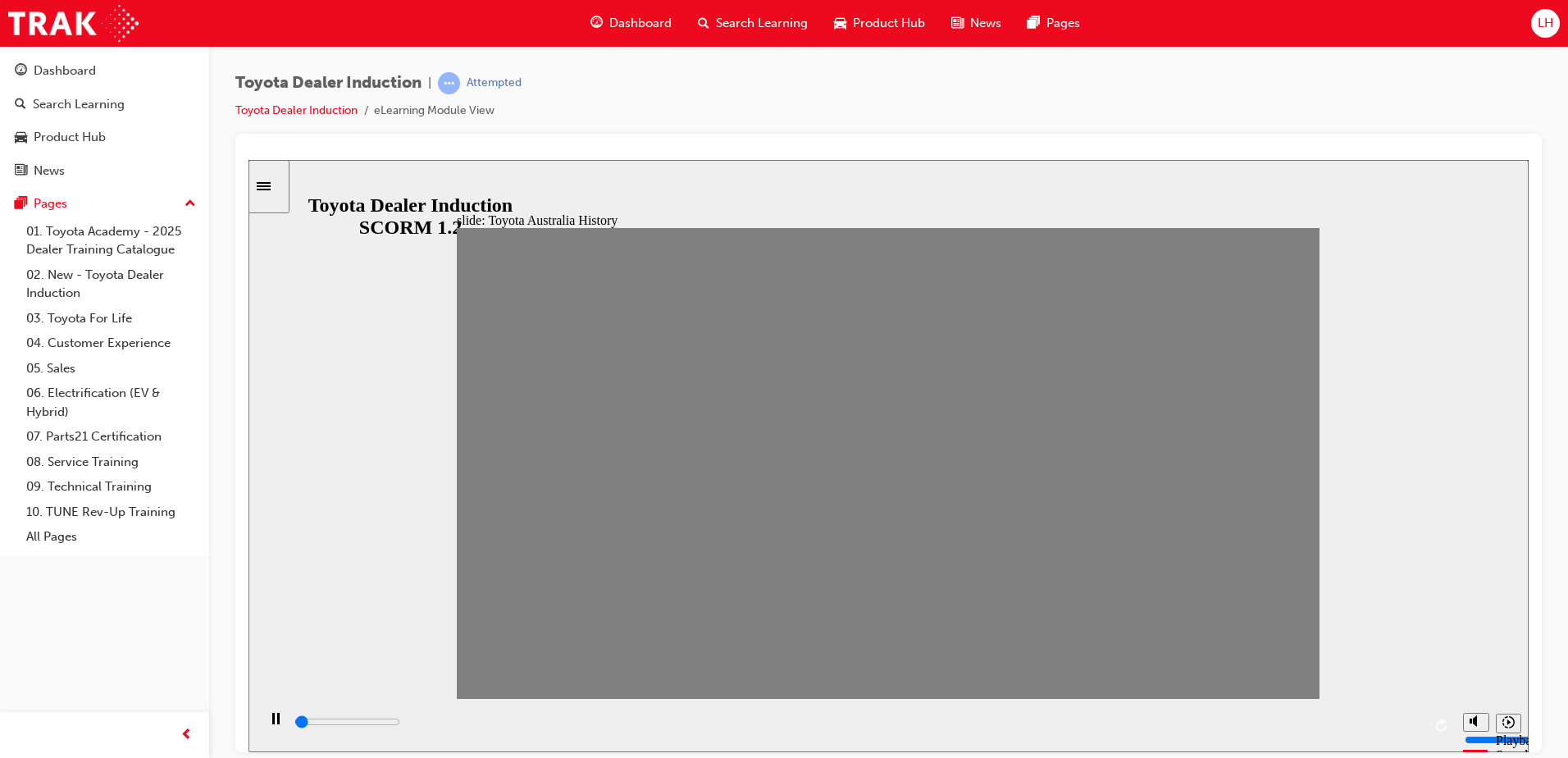
drag, startPoint x: 495, startPoint y: 477, endPoint x: 1492, endPoint y: 506, distance: 997.4
drag, startPoint x: 1297, startPoint y: 662, endPoint x: 1484, endPoint y: 227, distance: 473.5
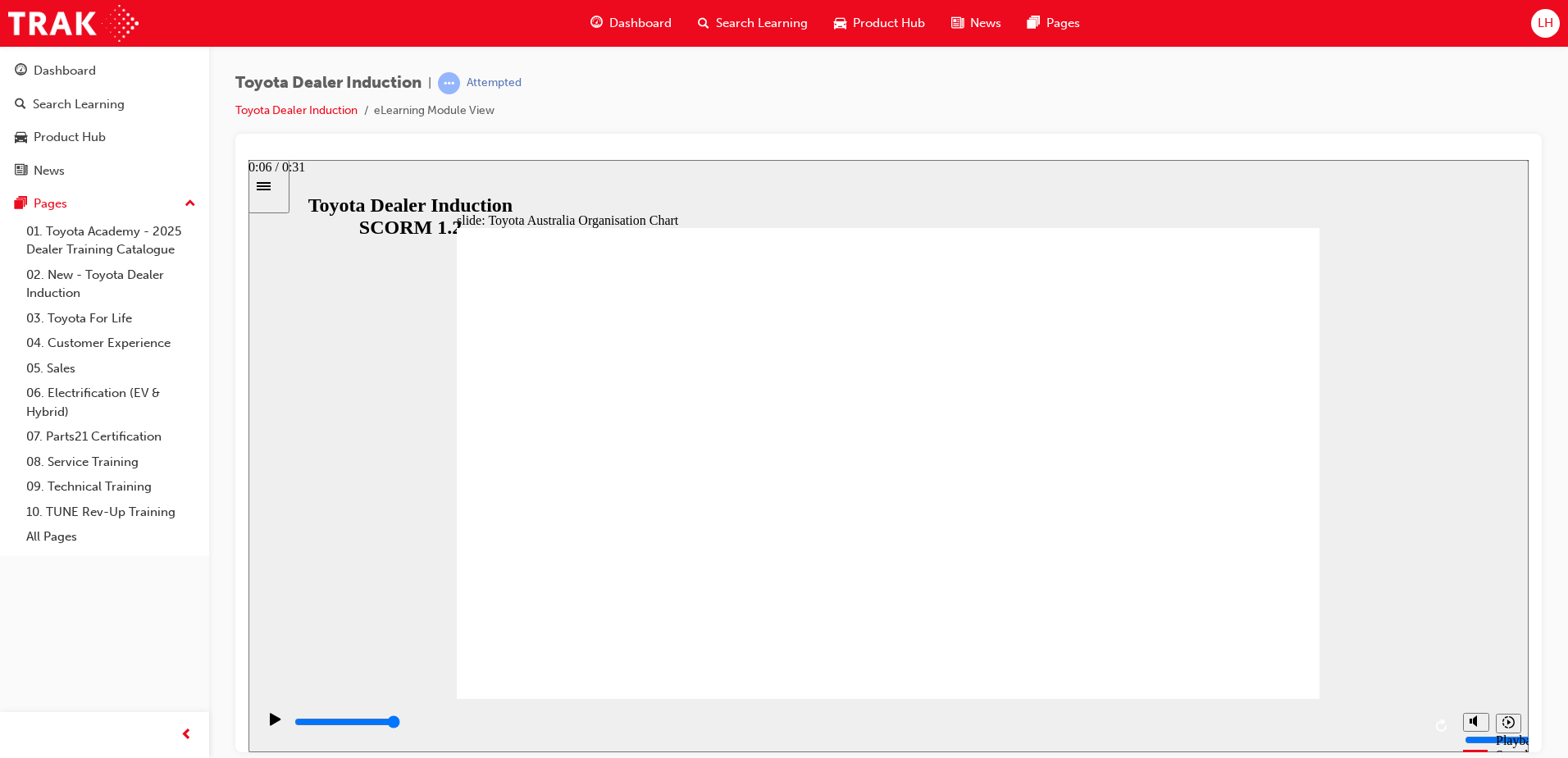
drag, startPoint x: 1442, startPoint y: 799, endPoint x: 1570, endPoint y: 781, distance: 129.3
click at [1529, 751] on html "slide: Toyota Australia Organisation Chart Toyota Australia Organisation Chart …" at bounding box center [888, 455] width 1280 height 593
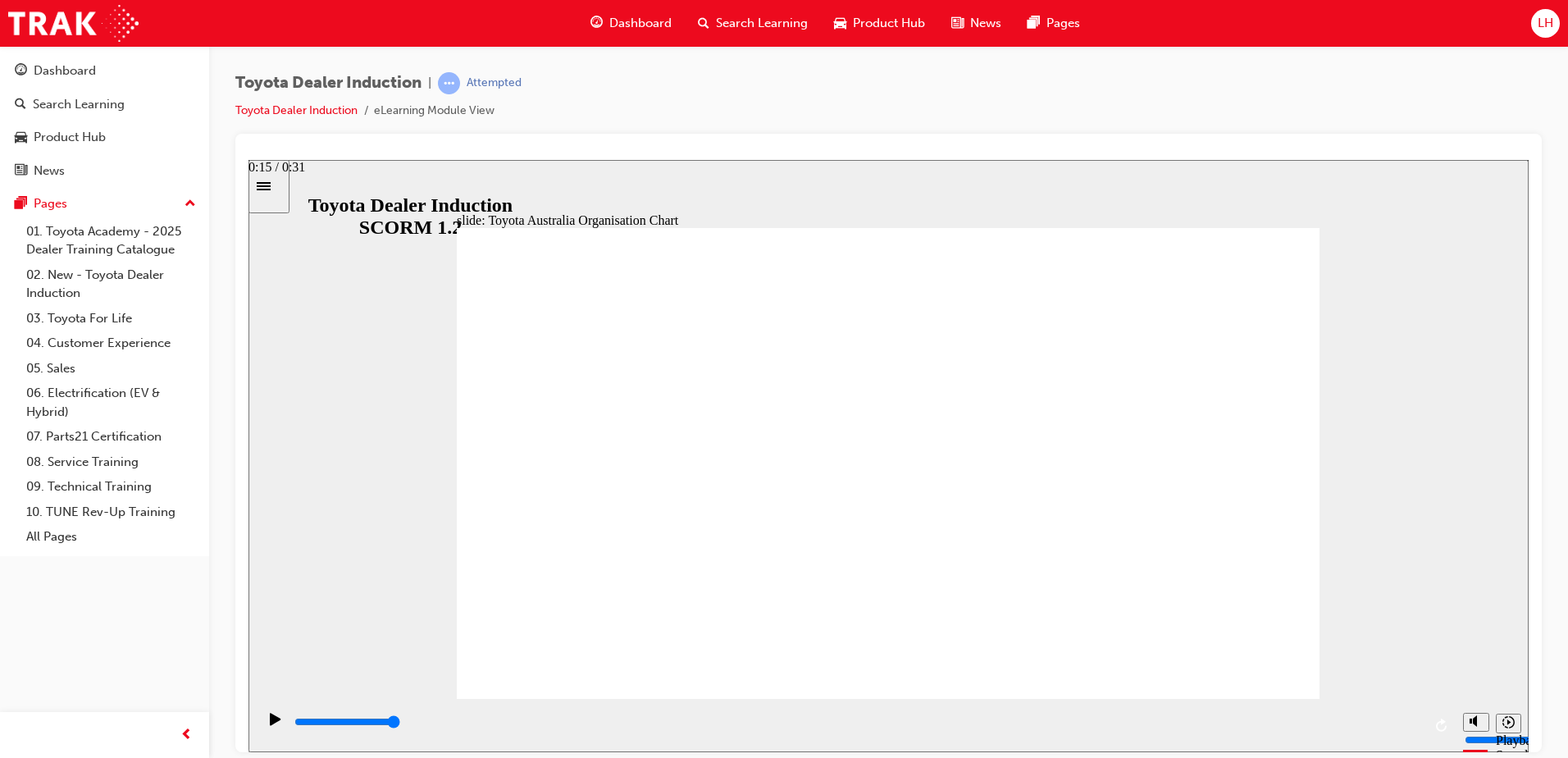
drag, startPoint x: 1159, startPoint y: 708, endPoint x: 1159, endPoint y: 730, distance: 22.0
click at [1159, 709] on div "playback controls" at bounding box center [856, 725] width 1198 height 54
click at [1159, 730] on div "playback controls" at bounding box center [857, 721] width 1129 height 18
drag, startPoint x: 1810, startPoint y: 877, endPoint x: 1562, endPoint y: 718, distance: 294.6
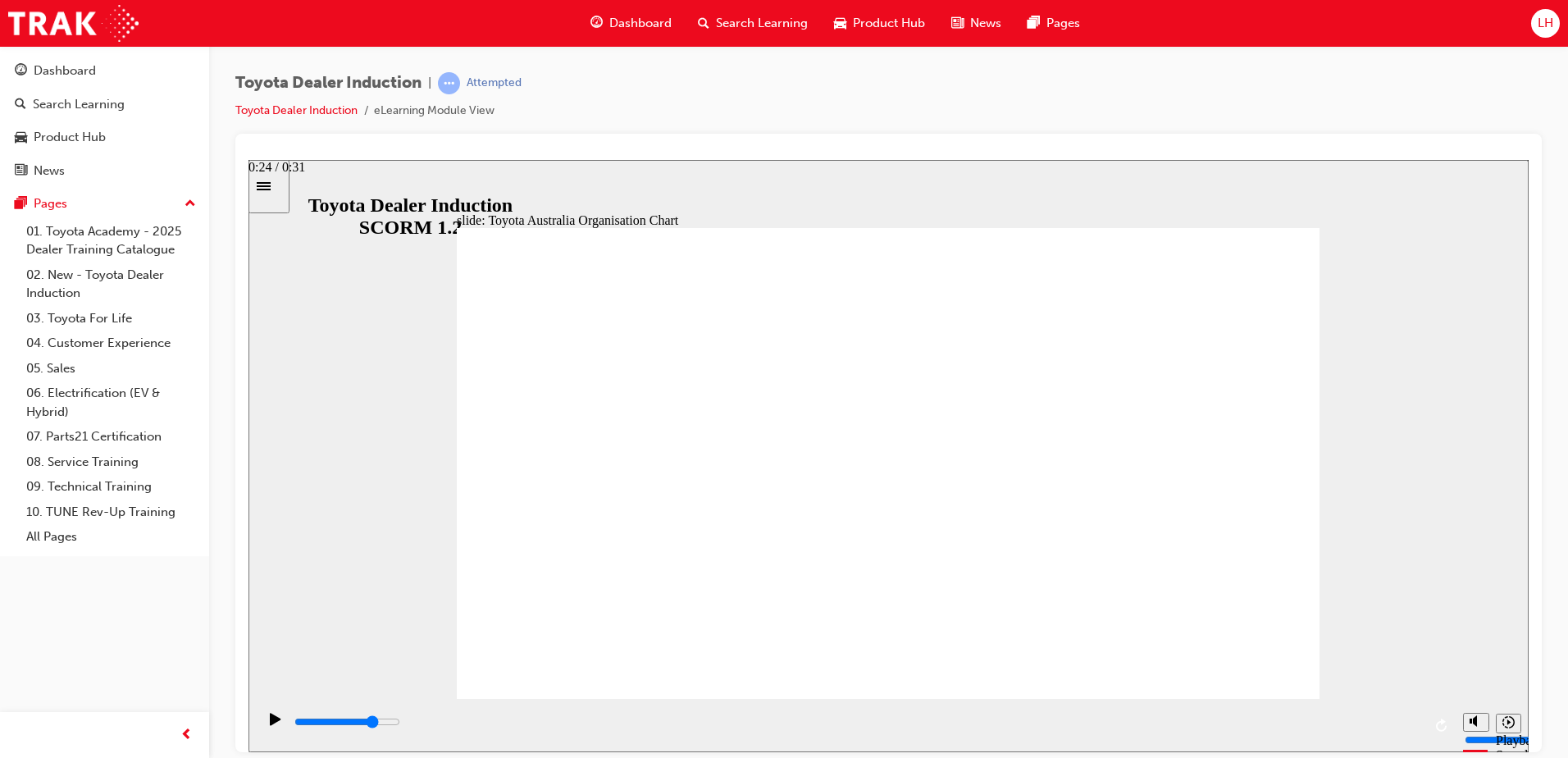
click at [1529, 718] on html "slide: Toyota Australia Organisation Chart Toyota Australia Organisation Chart …" at bounding box center [888, 455] width 1280 height 593
click at [1378, 652] on div "slide: Toyota Australia Organisation Chart Toyota Australia Organisation Chart …" at bounding box center [888, 455] width 1280 height 593
click at [1411, 719] on div "playback controls" at bounding box center [857, 725] width 1129 height 25
drag, startPoint x: 1411, startPoint y: 719, endPoint x: 38, endPoint y: 599, distance: 1378.2
click at [249, 599] on html "slide: Toyota Australia Organisation Chart Toyota Australia Organisation Chart …" at bounding box center [888, 455] width 1280 height 593
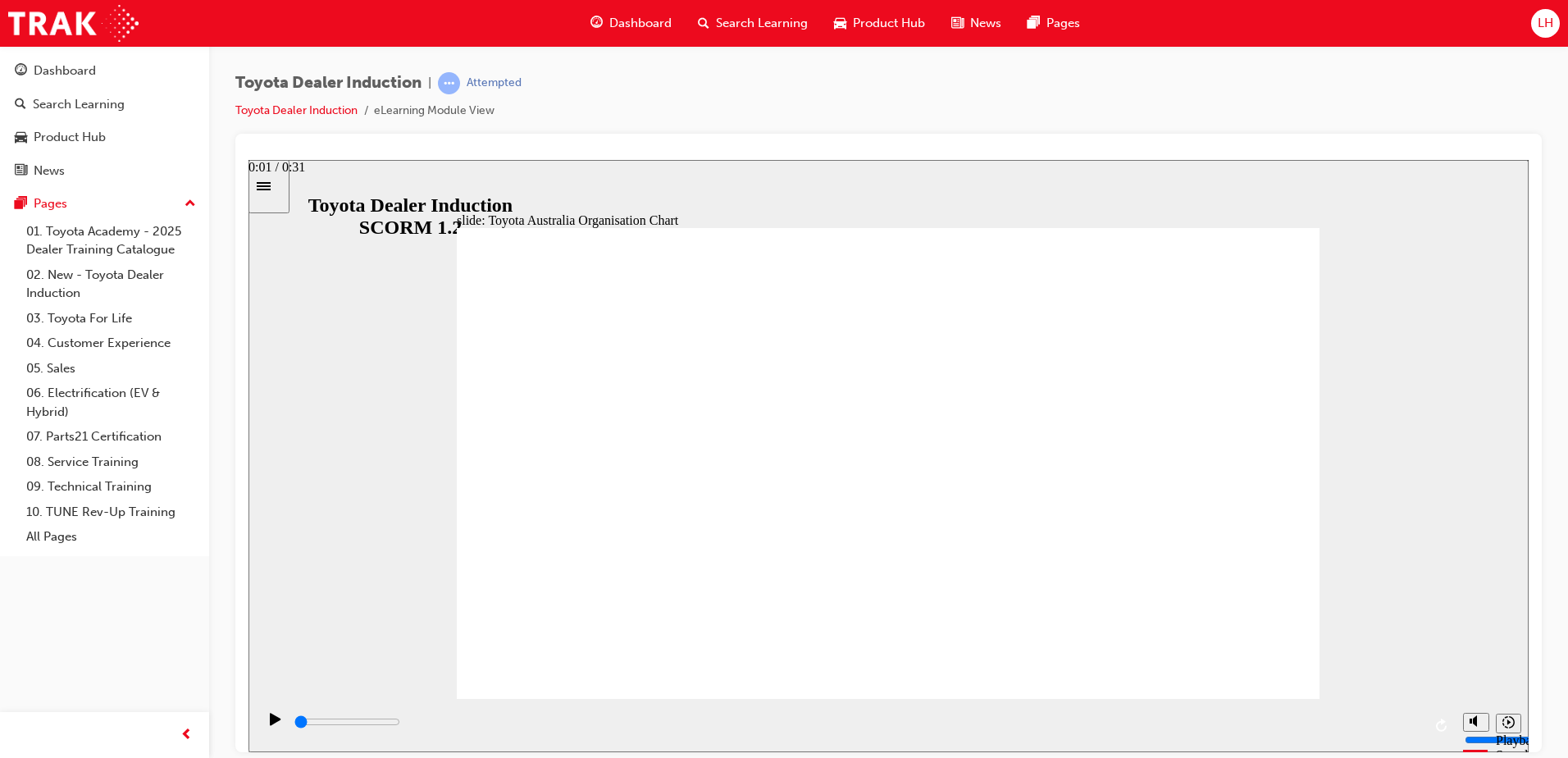
drag, startPoint x: 290, startPoint y: 720, endPoint x: 848, endPoint y: 913, distance: 590.4
click at [840, 751] on html "slide: Toyota Australia Organisation Chart Toyota Australia Organisation Chart …" at bounding box center [888, 455] width 1280 height 593
drag, startPoint x: 388, startPoint y: 711, endPoint x: 1447, endPoint y: 709, distance: 1059.0
click at [1458, 718] on section "Playback Speed 2 1.75 1.5 1.25" at bounding box center [888, 725] width 1280 height 54
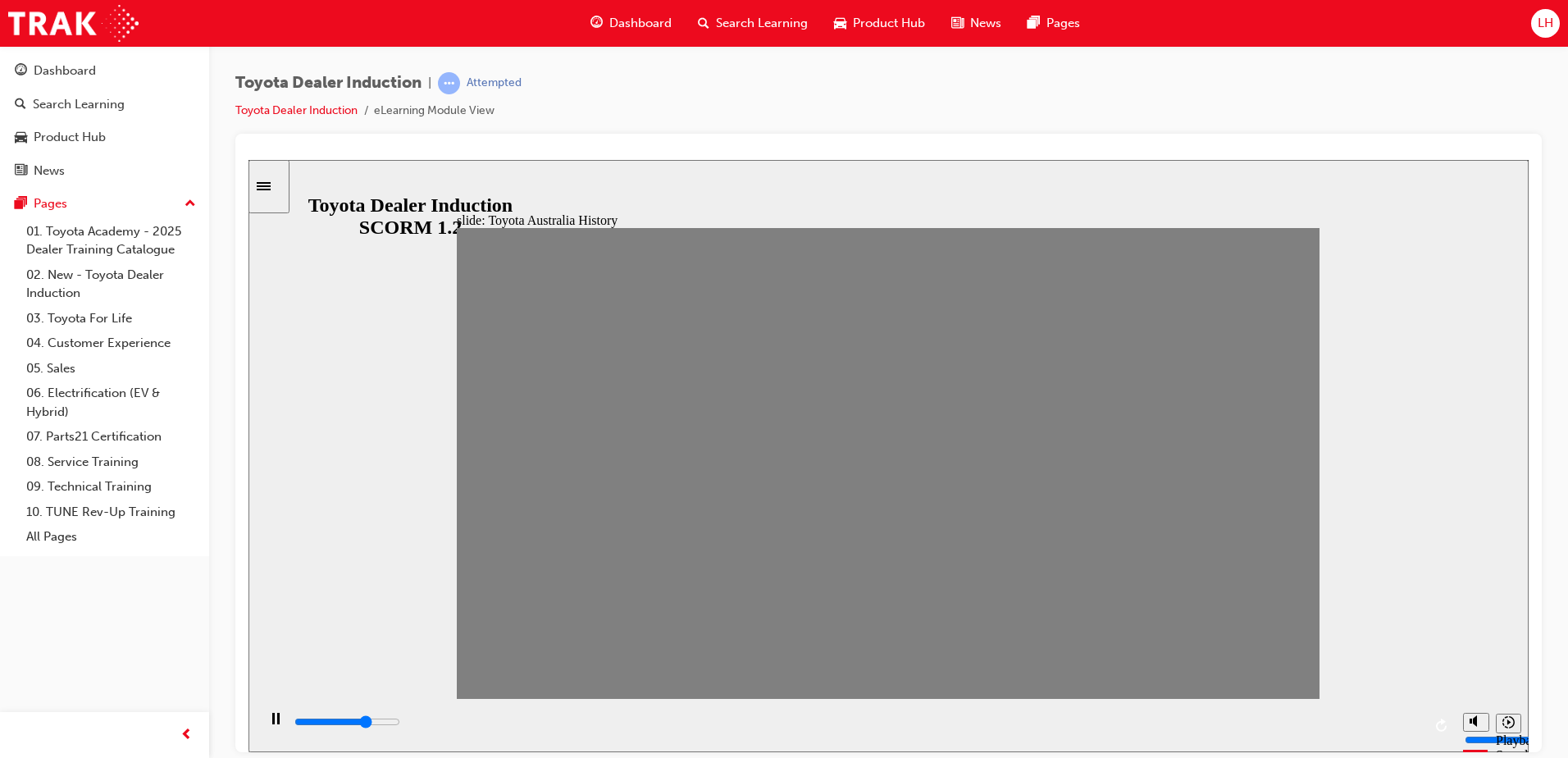
drag, startPoint x: 1170, startPoint y: 672, endPoint x: 1197, endPoint y: 654, distance: 32.4
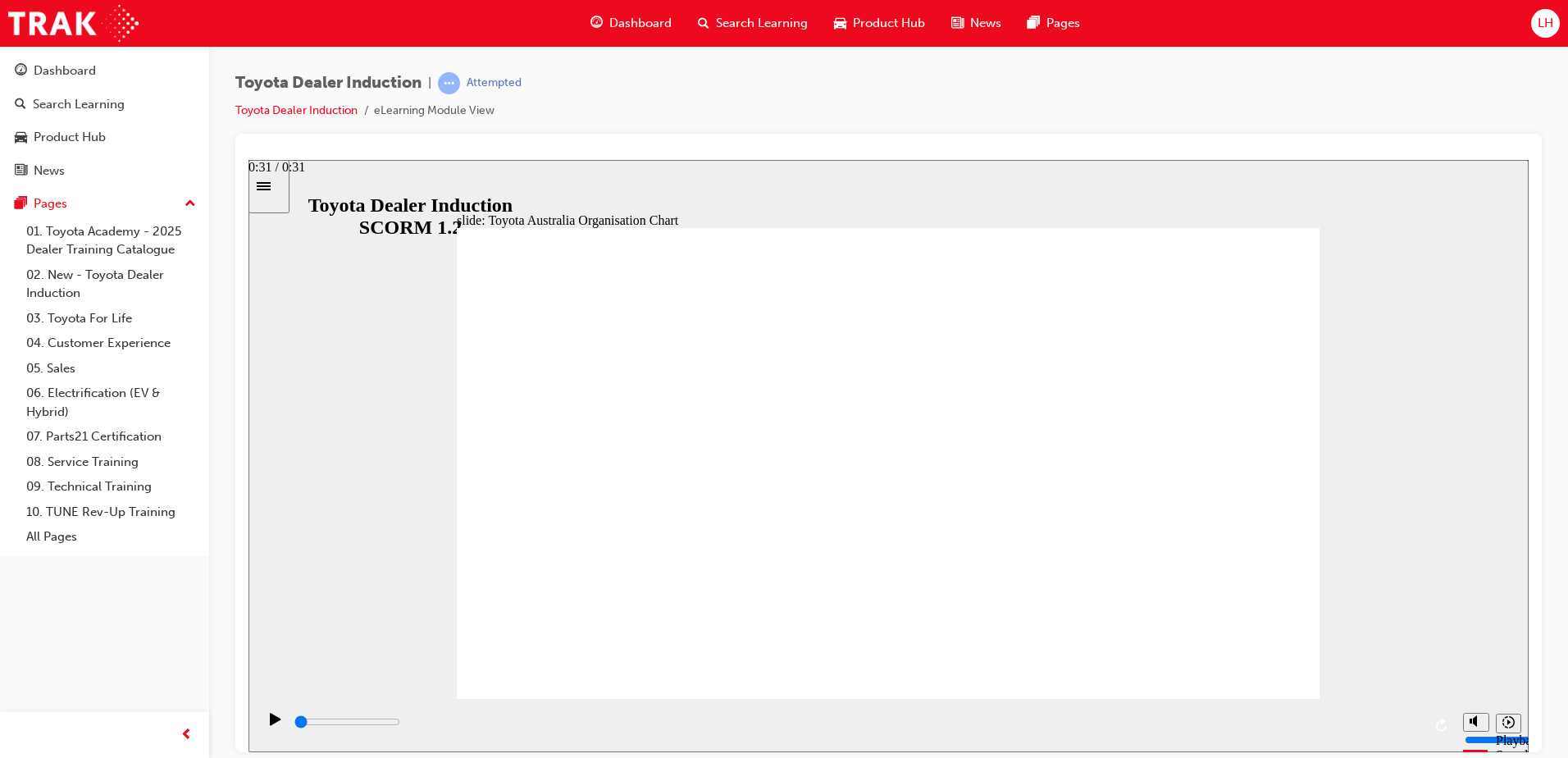
click at [249, 517] on html "slide: Toyota Australia Organisation Chart Toyota Australia Organisation Chart …" at bounding box center [888, 455] width 1280 height 593
click at [275, 722] on icon "Play (Ctrl+Alt+P)" at bounding box center [276, 719] width 12 height 13
type input "5000"
radio input "true"
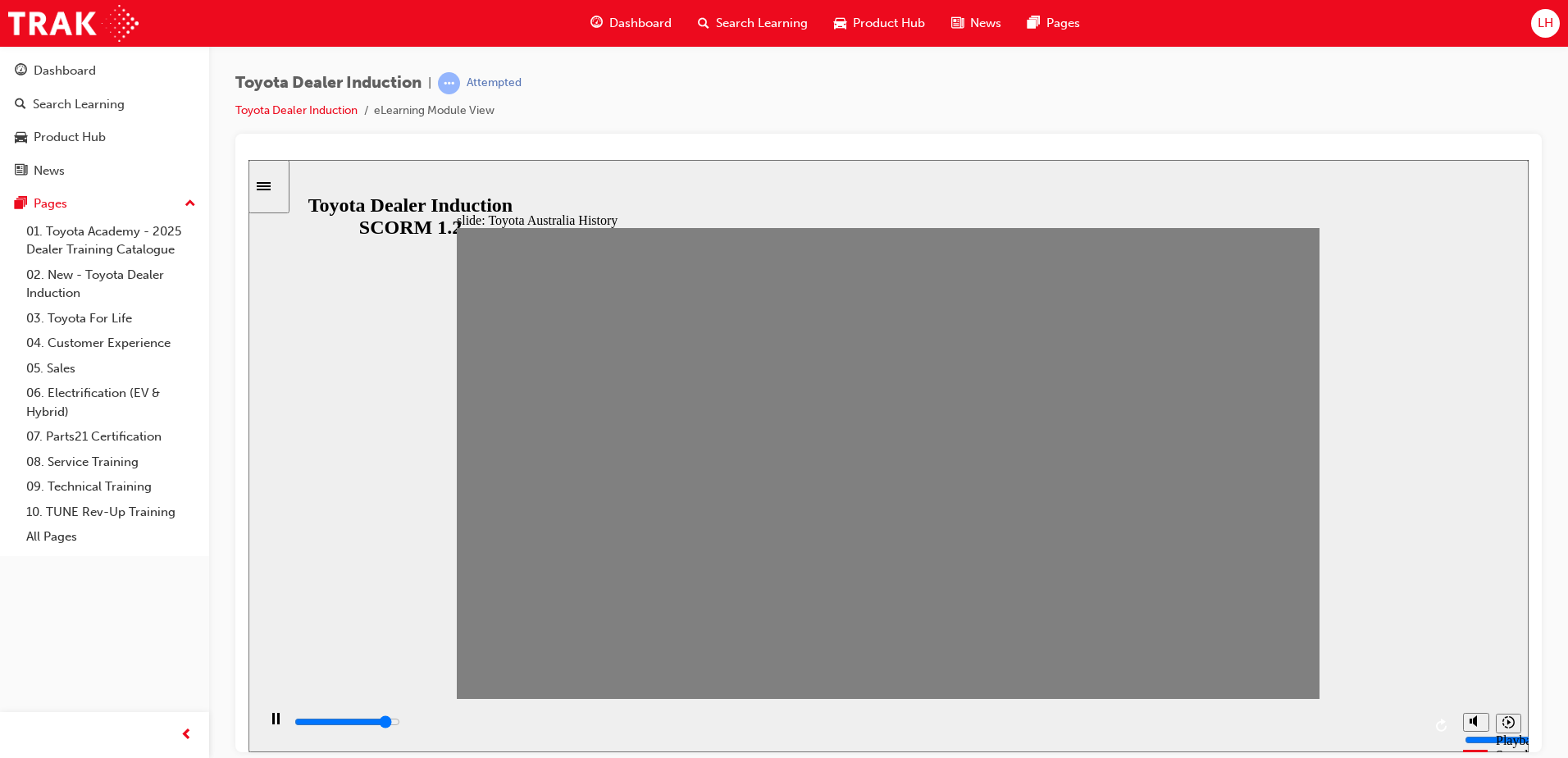
type input "100"
type input "9"
type input "0"
type input "8"
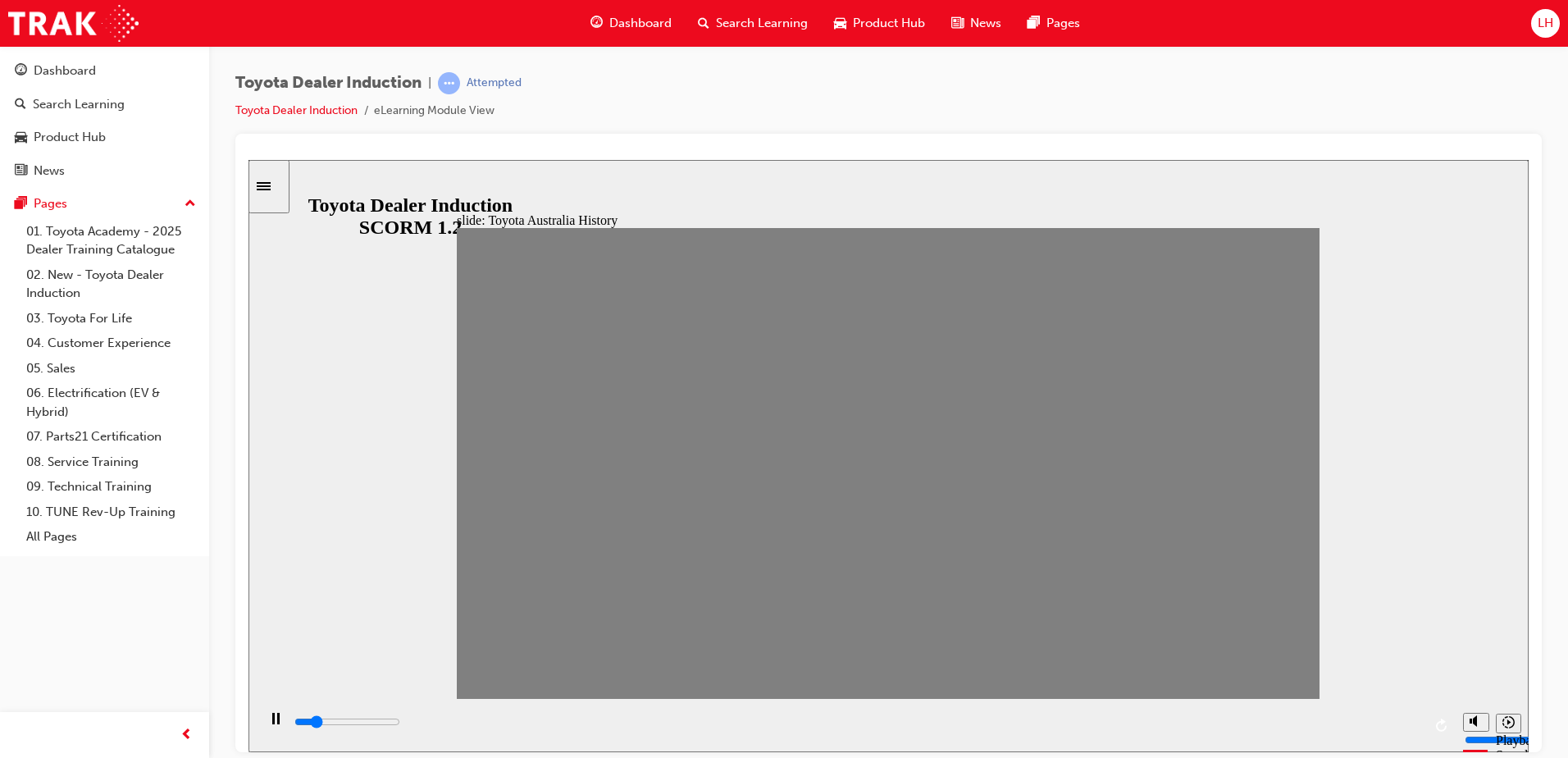
type input "0"
type input "6"
type input "100"
type input "7"
type input "100"
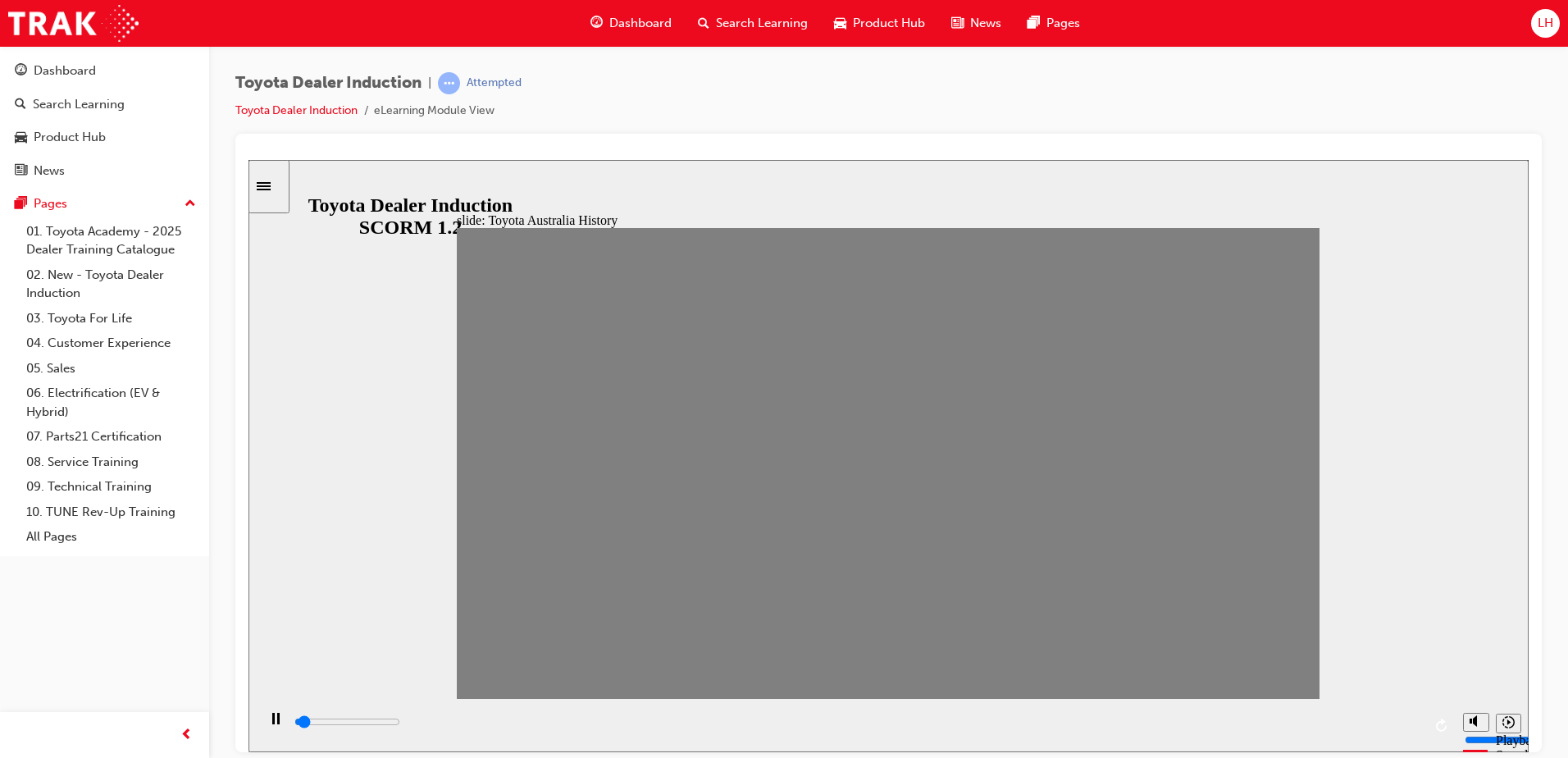
type input "8"
type input "100"
type input "9"
type input "0"
type input "12"
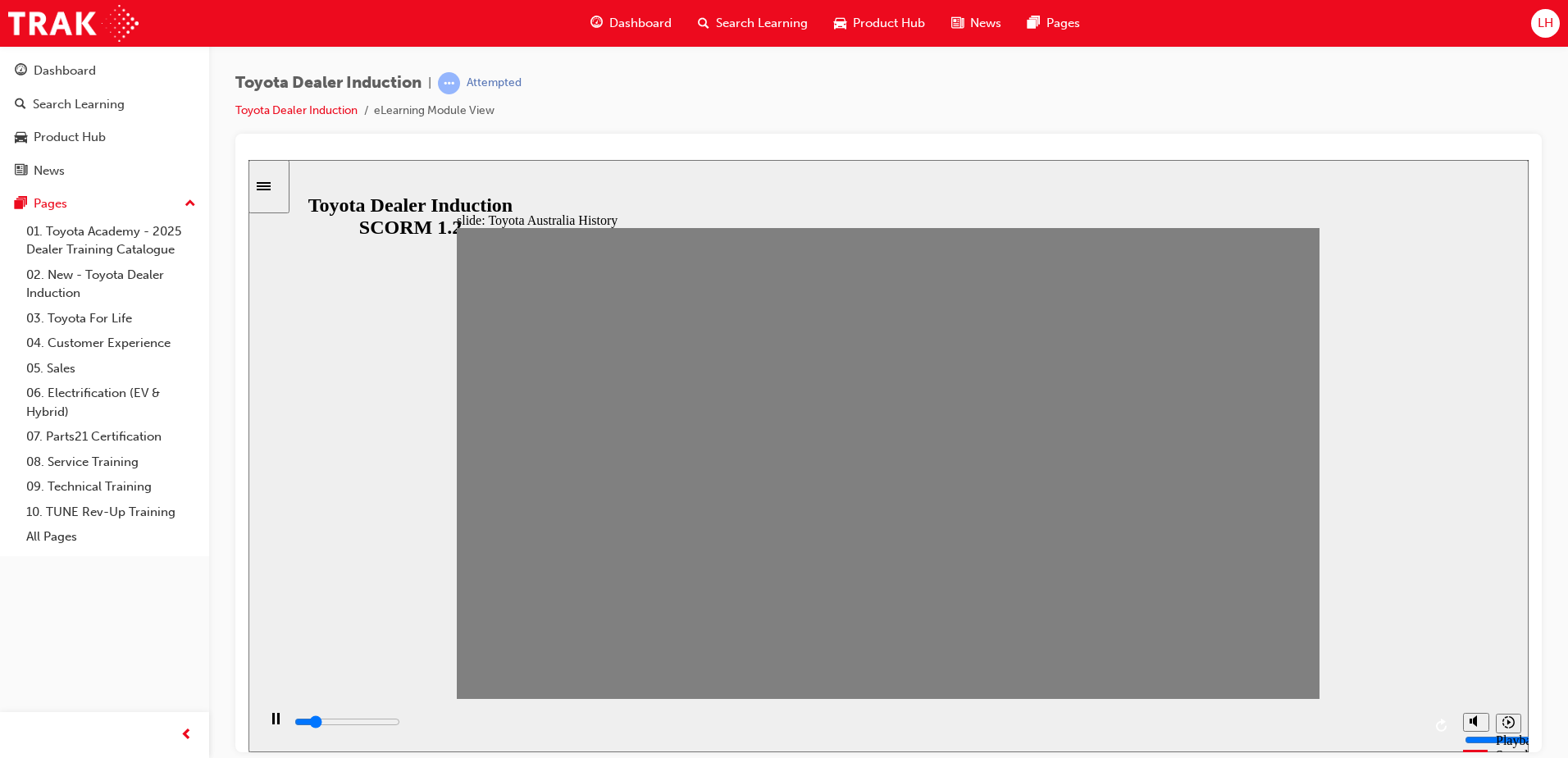
type input "100"
type input "11"
type input "7000"
type input "10"
type input "100"
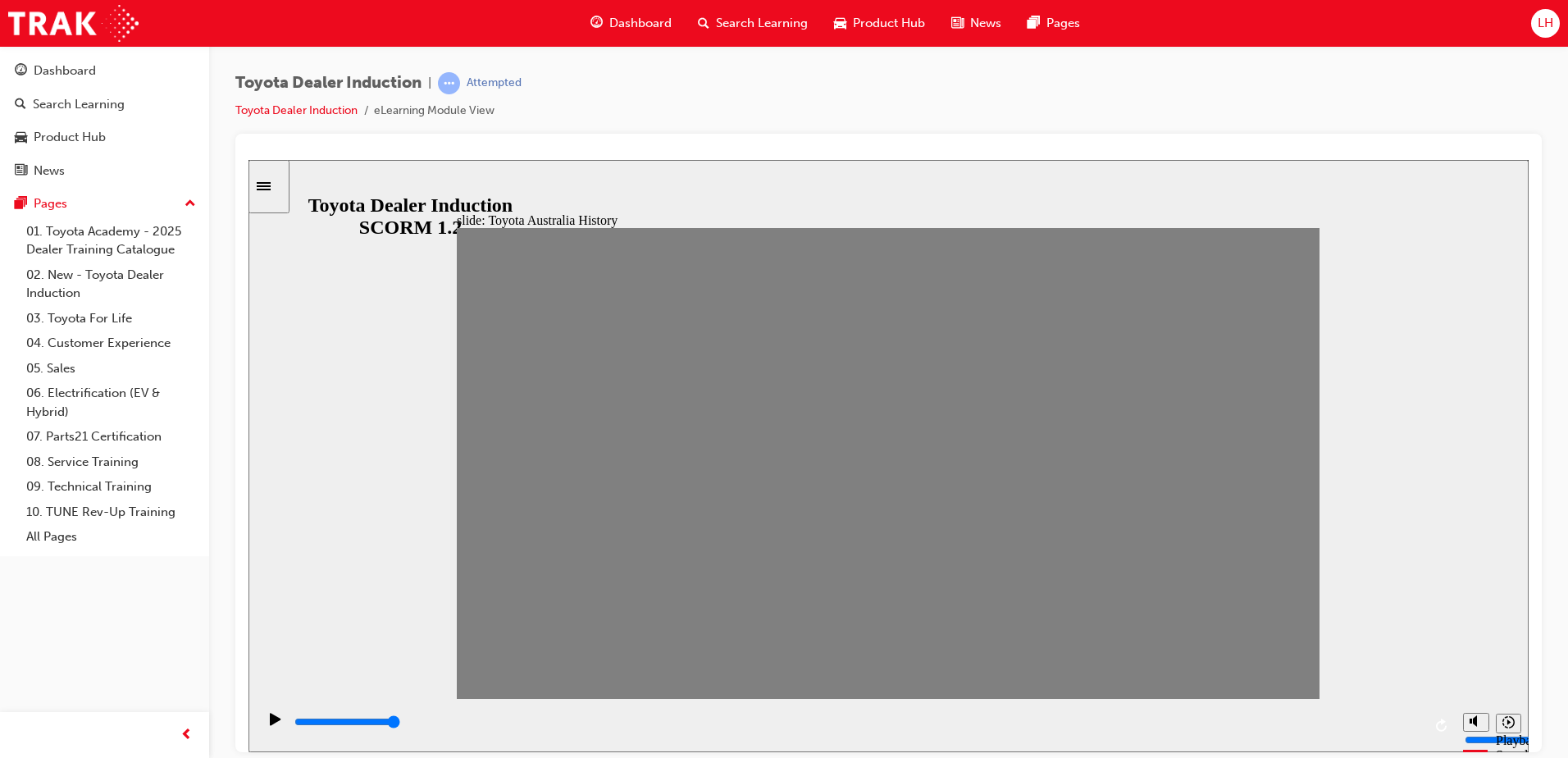
type input "9"
type input "0"
type input "8"
type input "0"
type input "9"
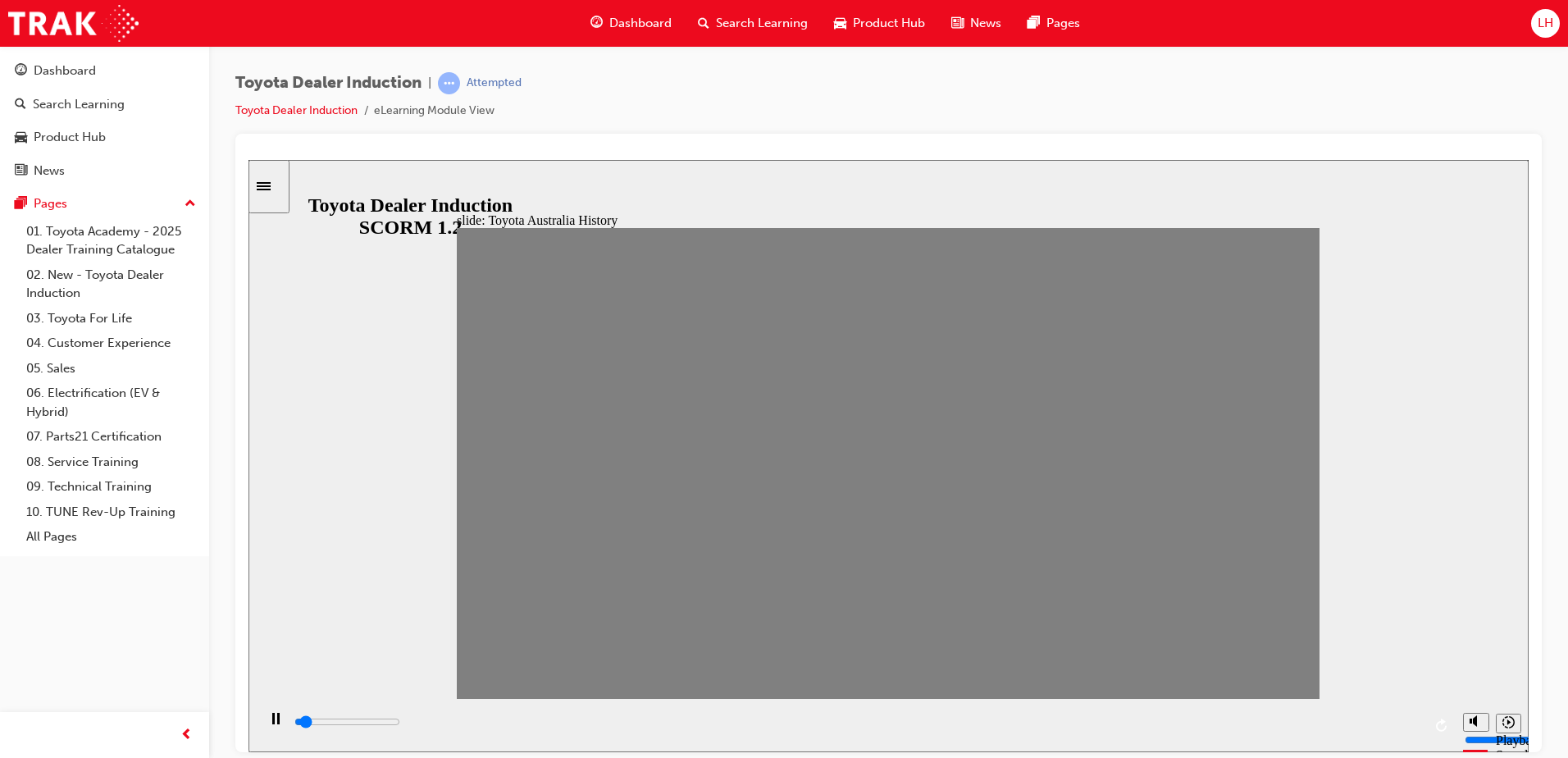
drag, startPoint x: 1294, startPoint y: 480, endPoint x: 845, endPoint y: 503, distance: 449.6
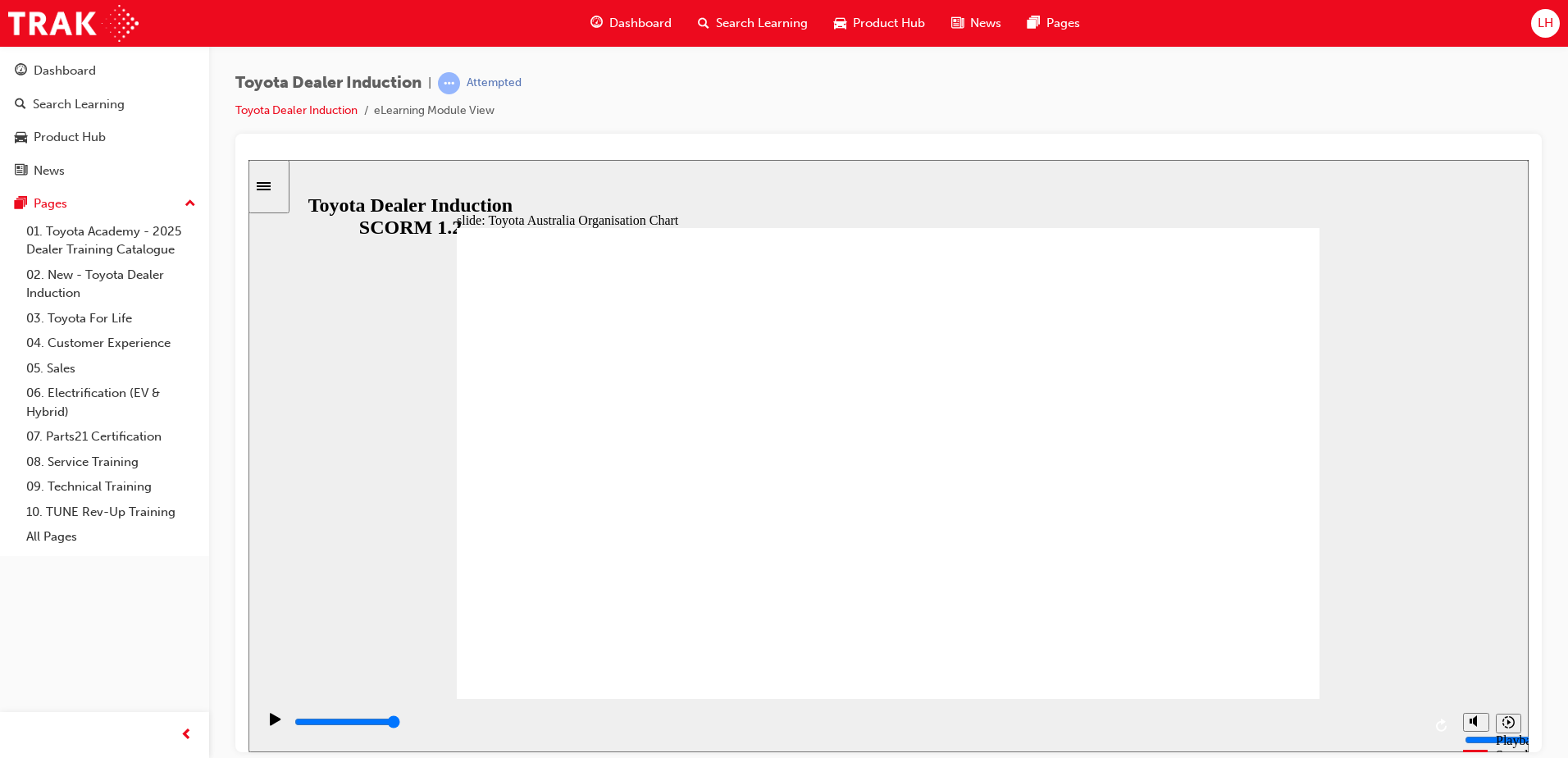
type input "1600"
radio input "true"
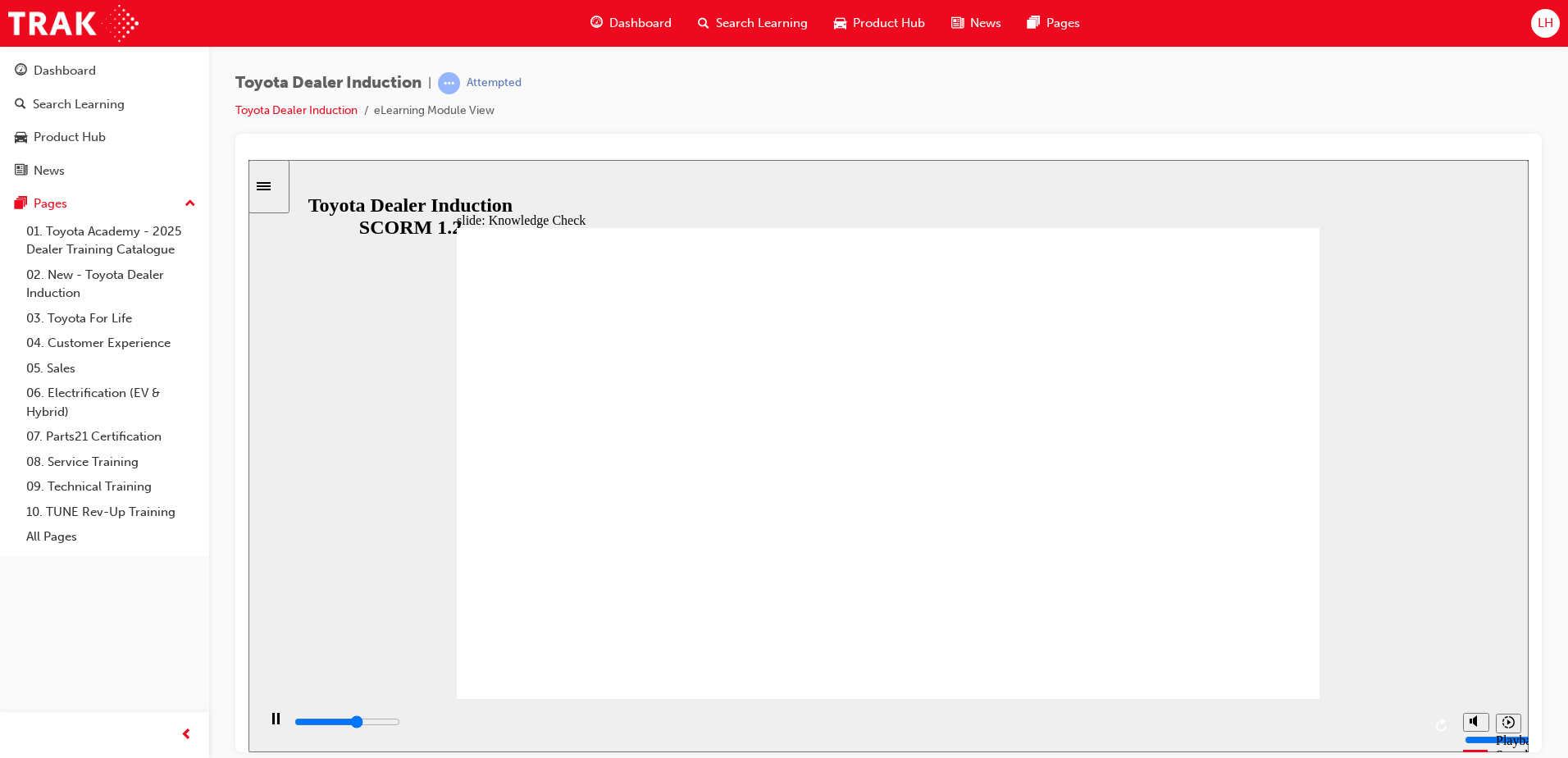
type input "3000"
radio input "true"
drag, startPoint x: 757, startPoint y: 428, endPoint x: 1224, endPoint y: 246, distance: 501.2
click at [517, 209] on div "slide: Knowledge Check Rectangle 1 BACK BACK SUBMIT SUBMIT Knowledge Check Is t…" at bounding box center [888, 455] width 1280 height 593
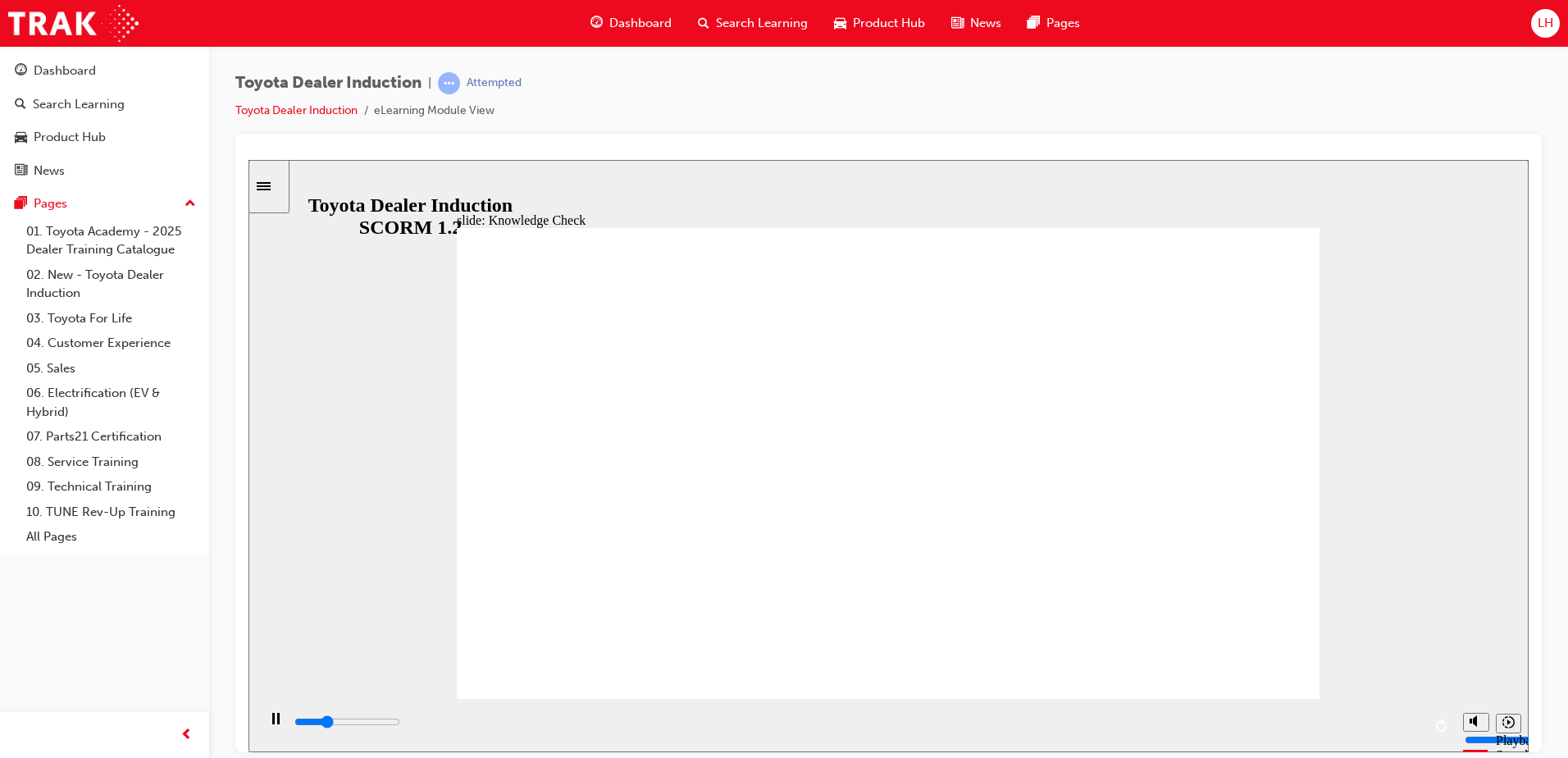
type input "1500"
radio input "true"
type input "2100"
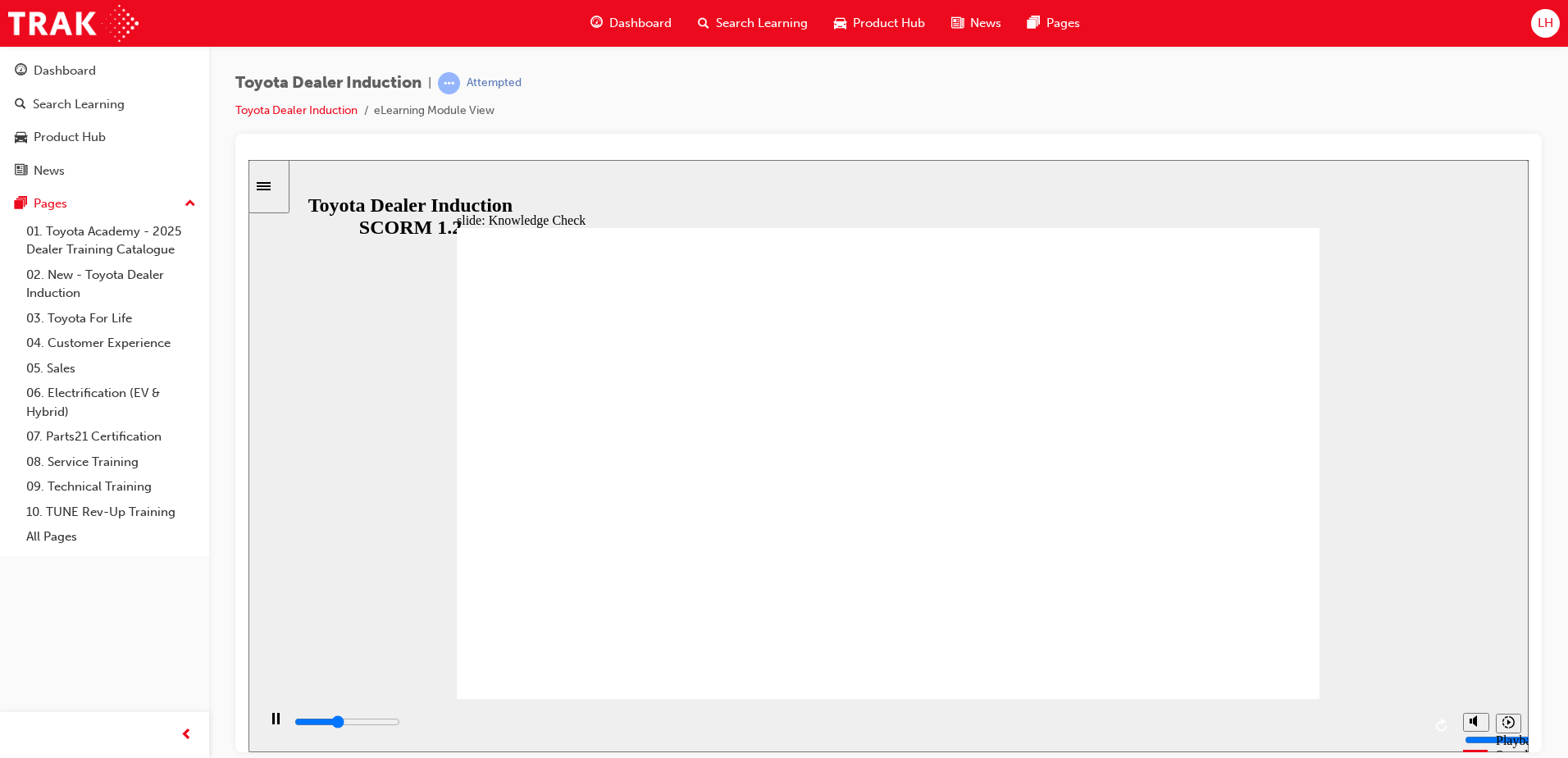
radio input "true"
drag, startPoint x: 1226, startPoint y: 648, endPoint x: 1628, endPoint y: 251, distance: 565.0
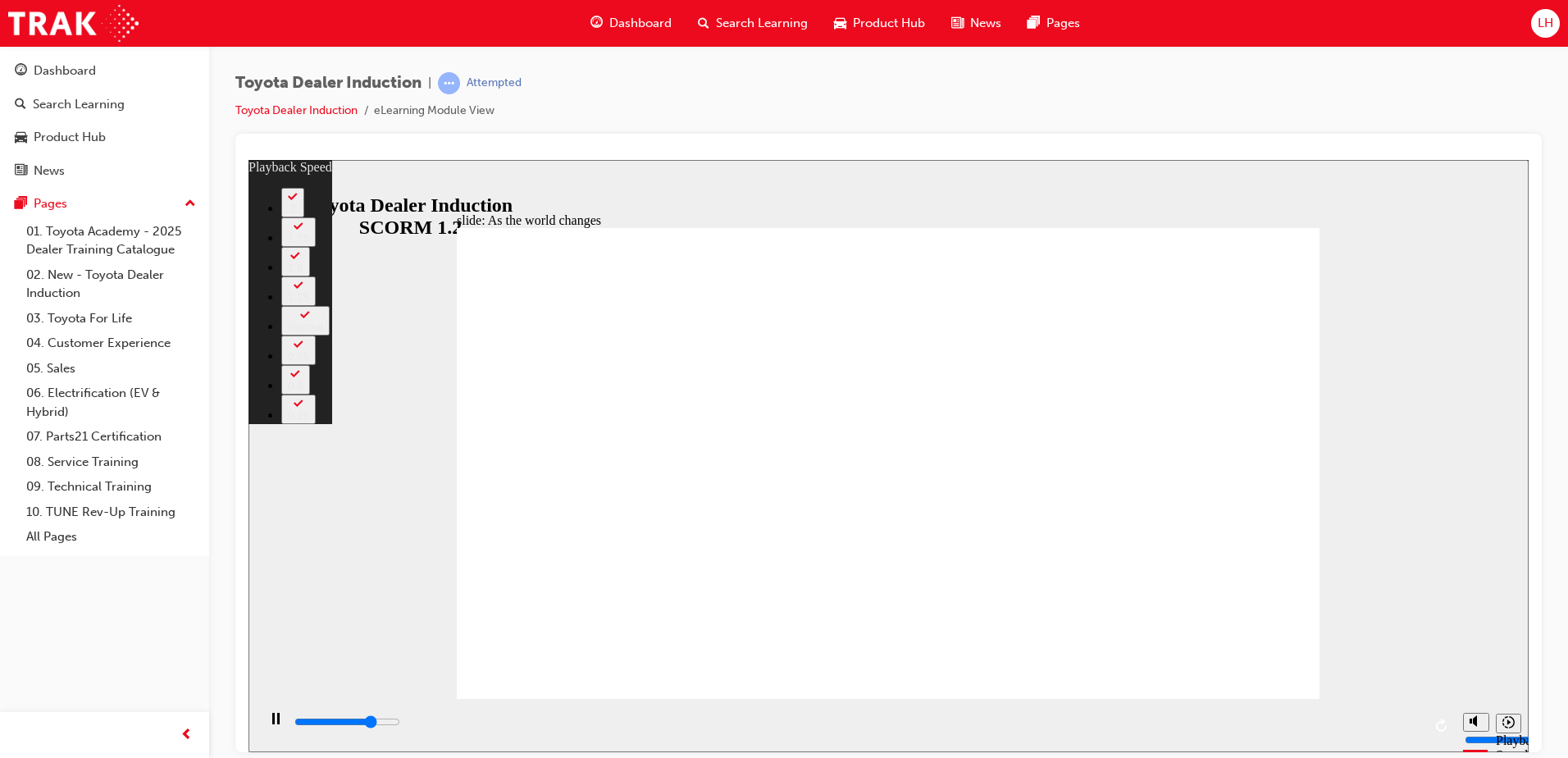
type input "7000"
type input "0"
type input "7300"
type input "0"
type input "7600"
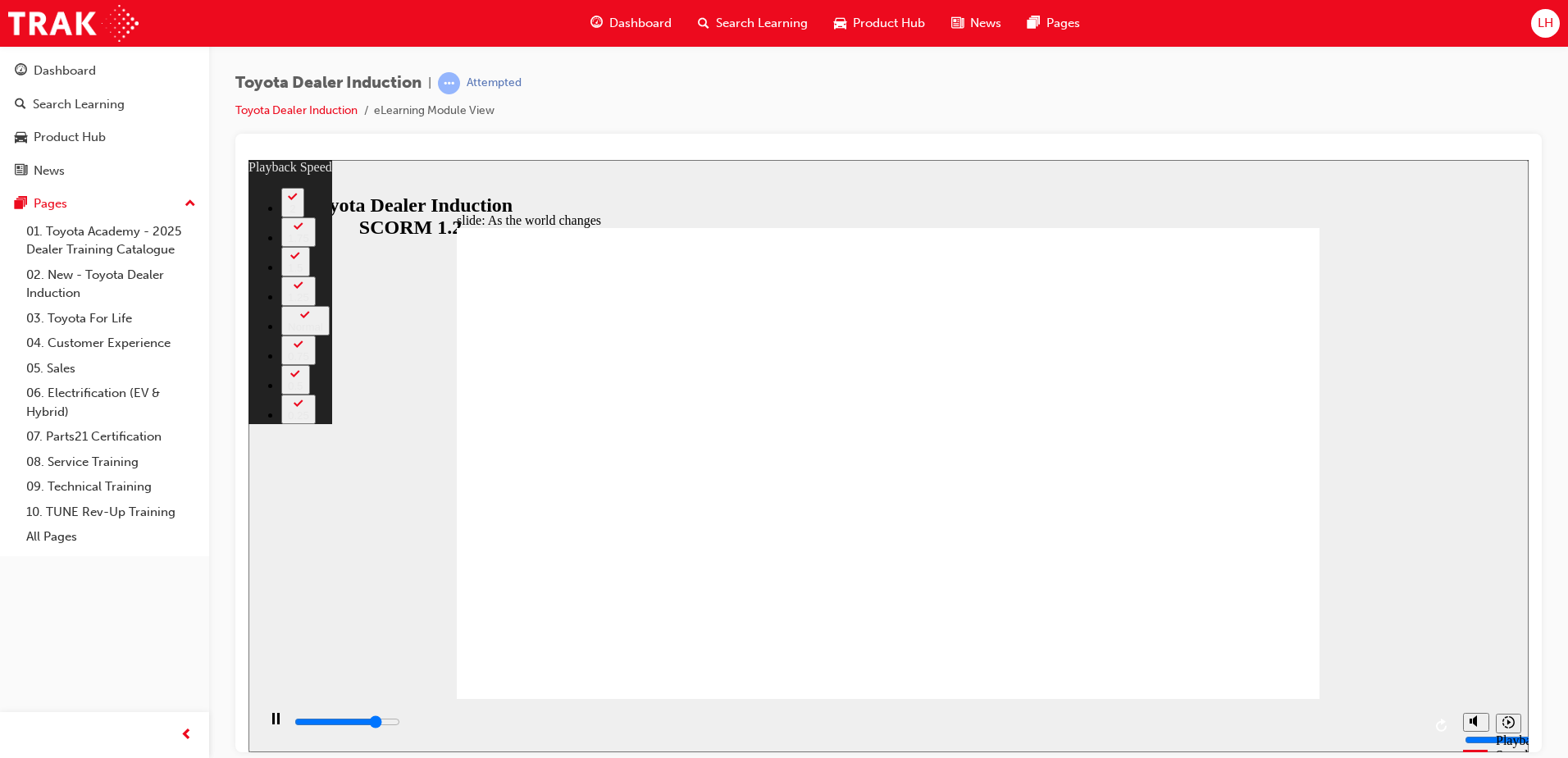
type input "1"
type input "7700"
type input "1"
type input "7800"
type input "1"
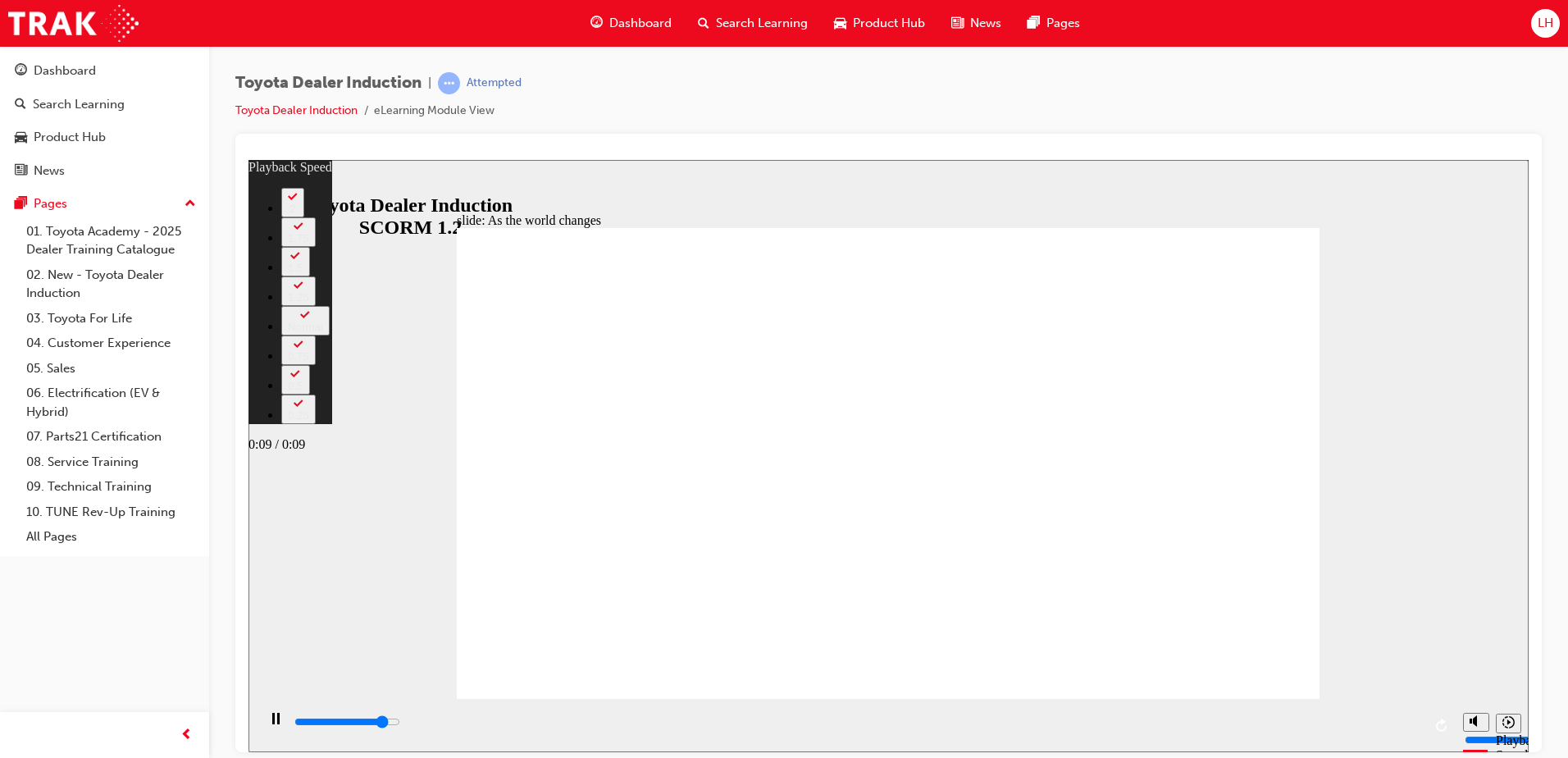
type input "8100"
type input "1"
type input "8200"
type input "1"
type input "8300"
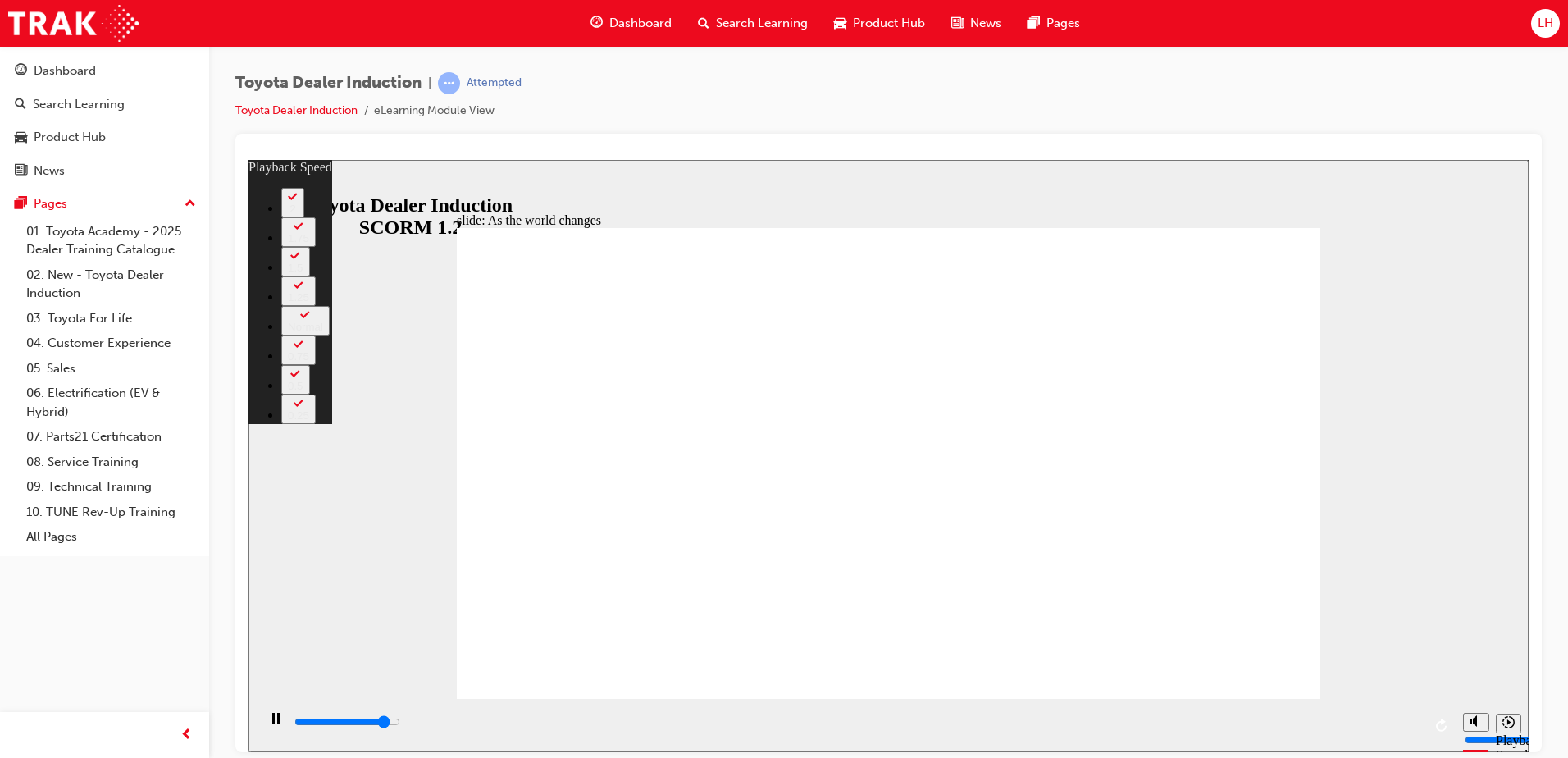
type input "1"
type input "8600"
type input "2"
type input "8900"
type input "2"
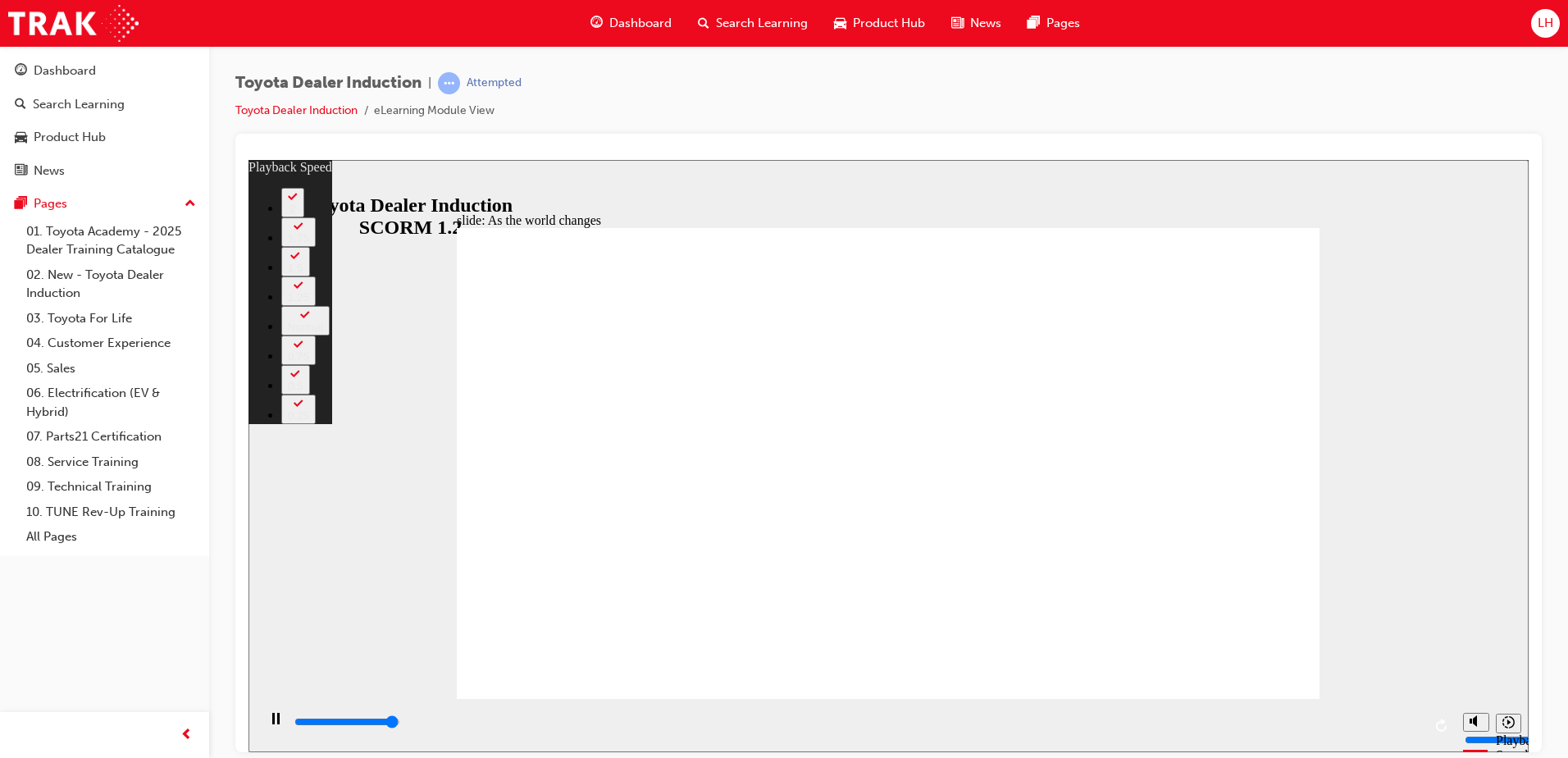
type input "9100"
type input "122"
type input "9100"
type input "122"
type input "9200"
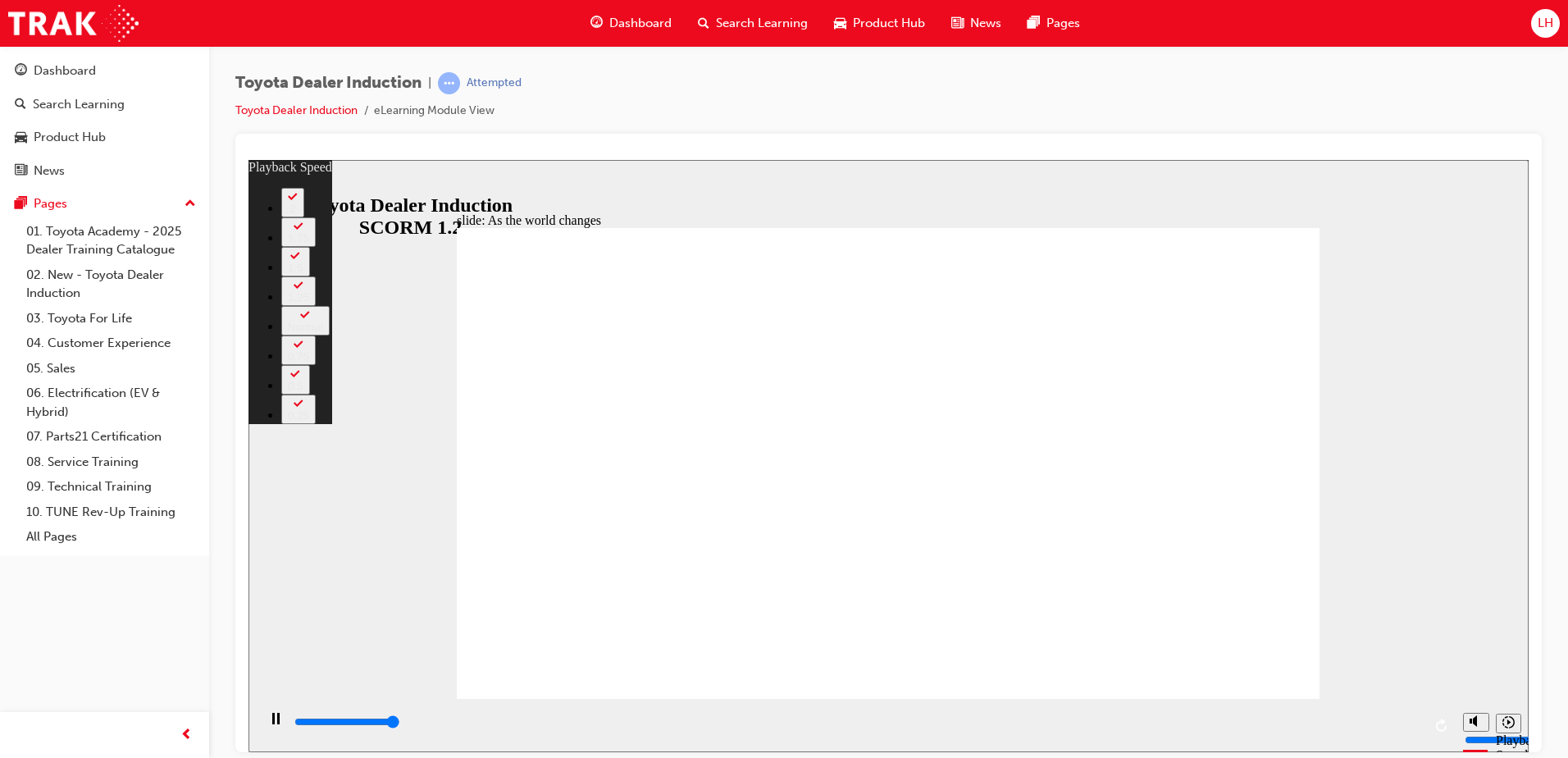
type input "122"
type input "9200"
type input "123"
type input "9200"
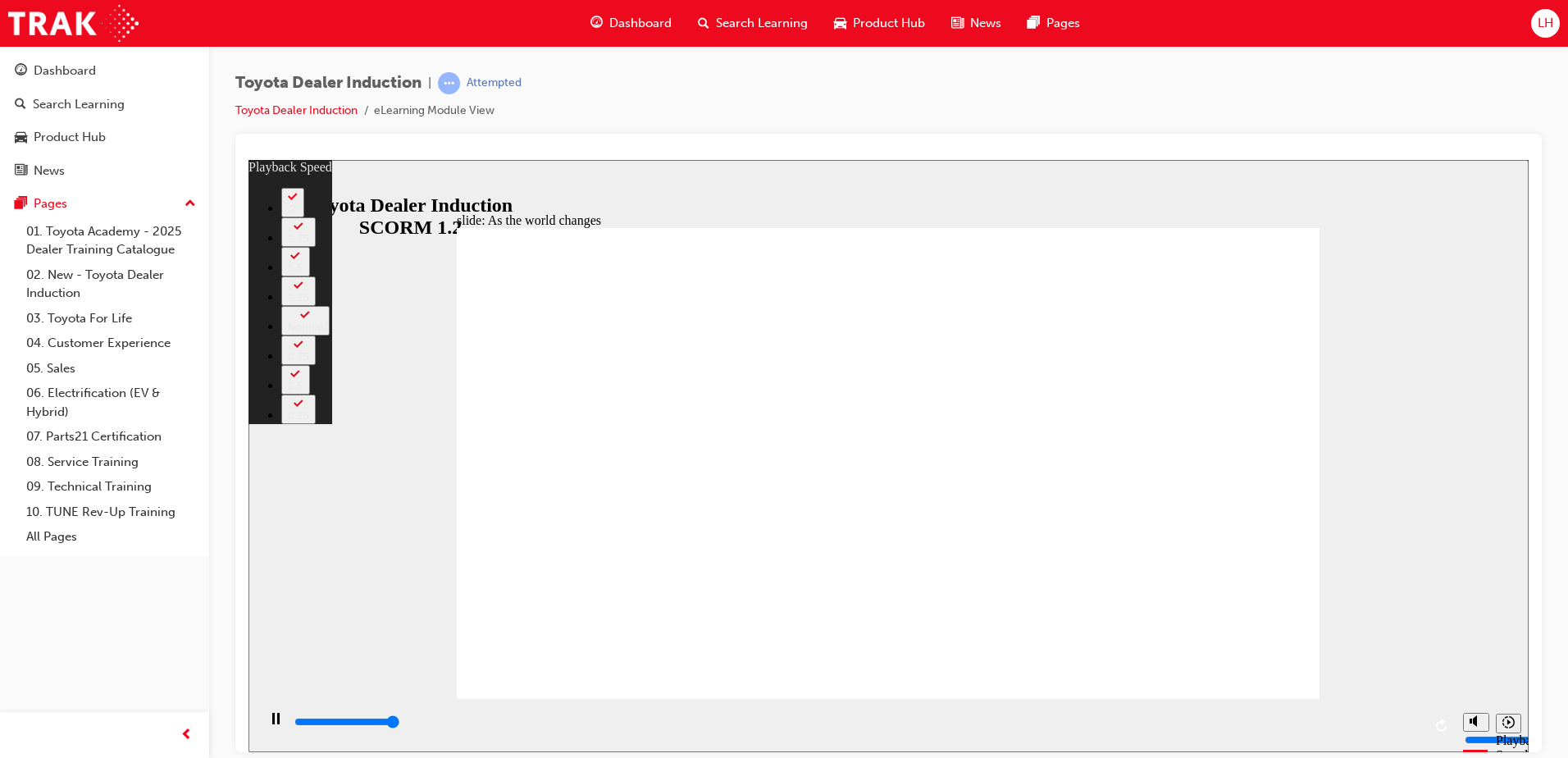
type input "123"
type input "9200"
type input "123"
type input "9200"
type input "123"
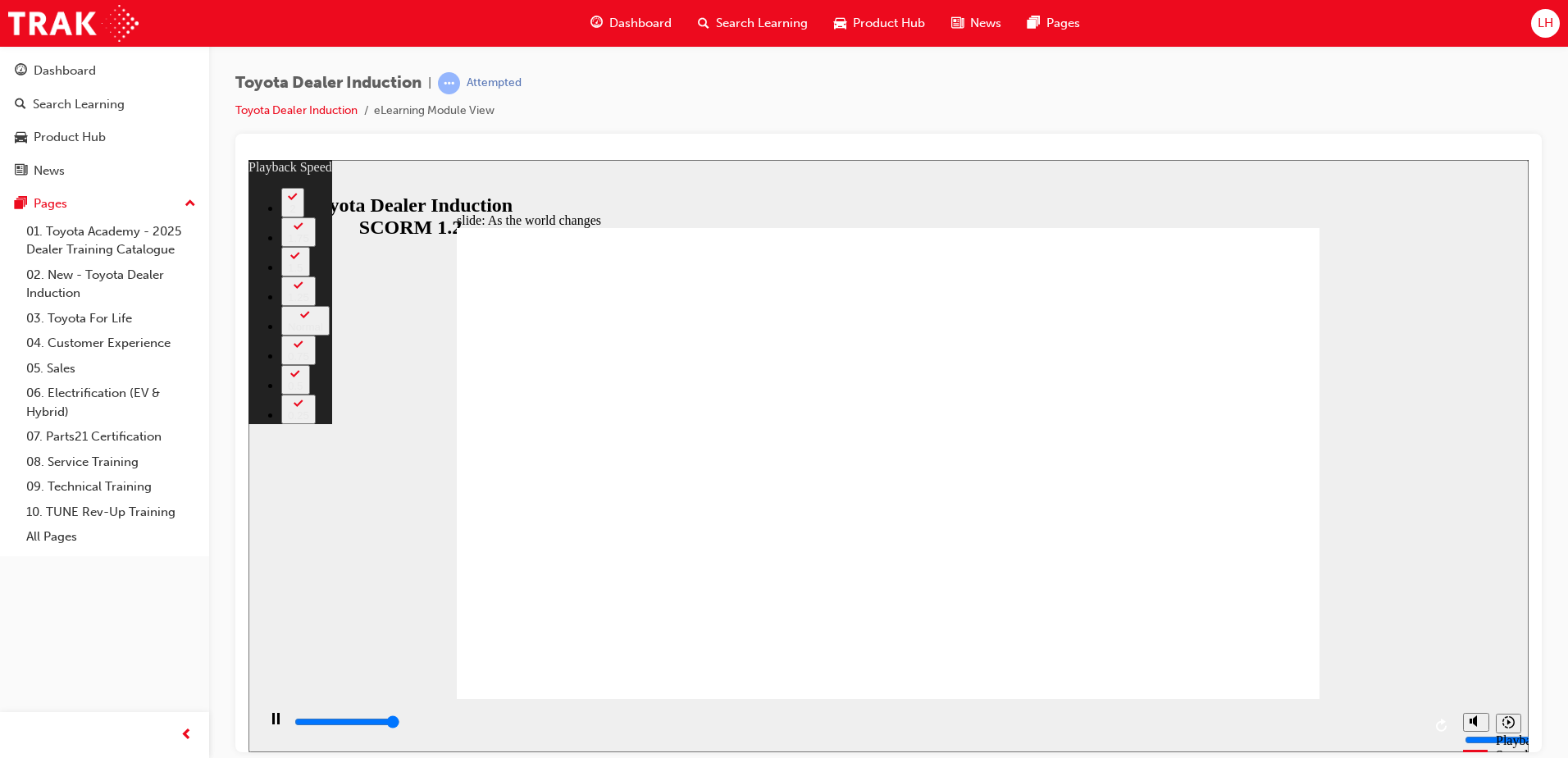
type input "9200"
drag, startPoint x: 1303, startPoint y: 657, endPoint x: 1464, endPoint y: 661, distance: 161.0
click at [1464, 661] on div "slide: As the world changes Rectangle 2 playback speed 2 1.75 1.5 1.25 Normal 0…" at bounding box center [888, 455] width 1280 height 593
drag, startPoint x: 1303, startPoint y: 266, endPoint x: 1296, endPoint y: 246, distance: 21.2
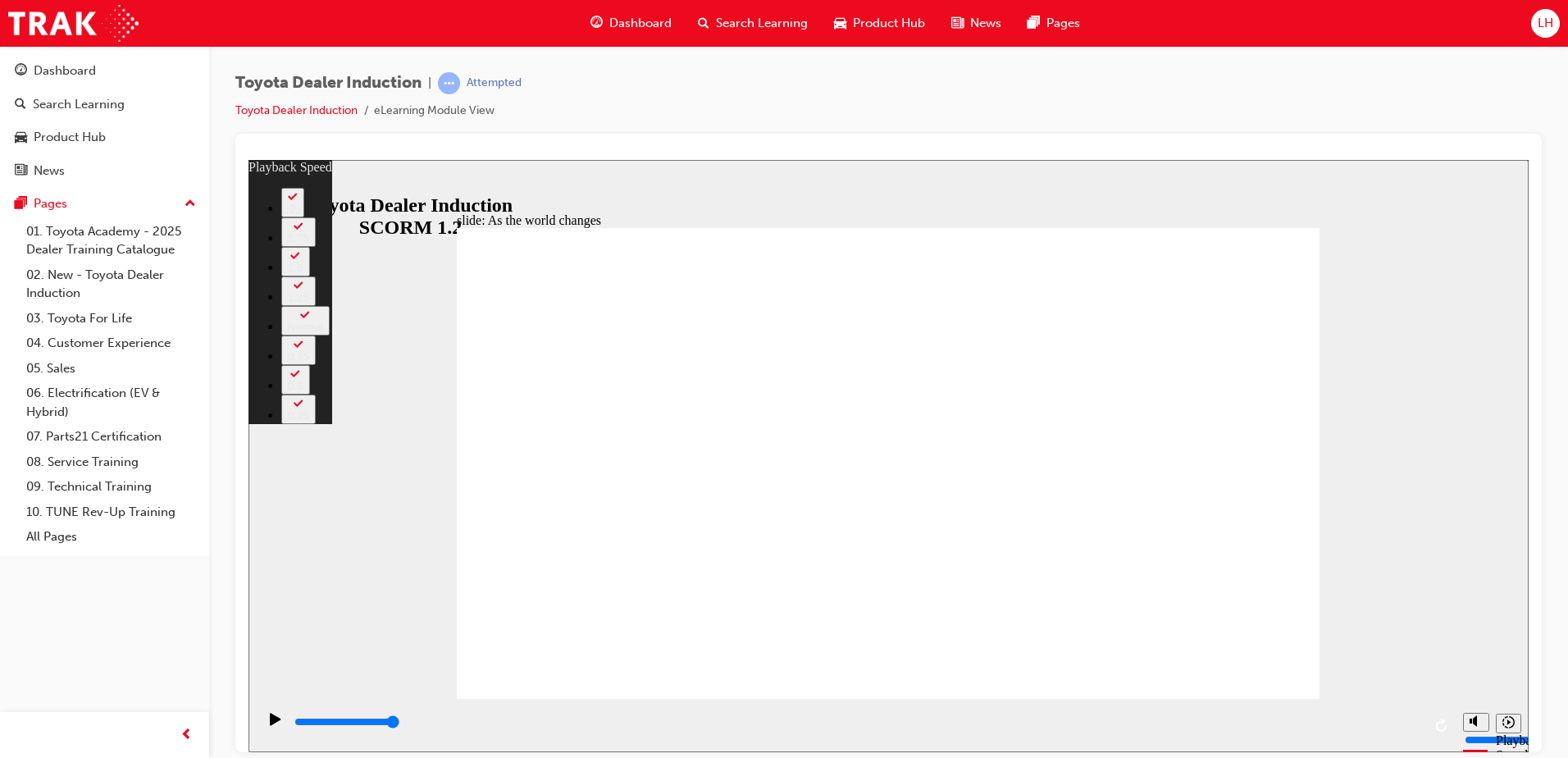
type input "128"
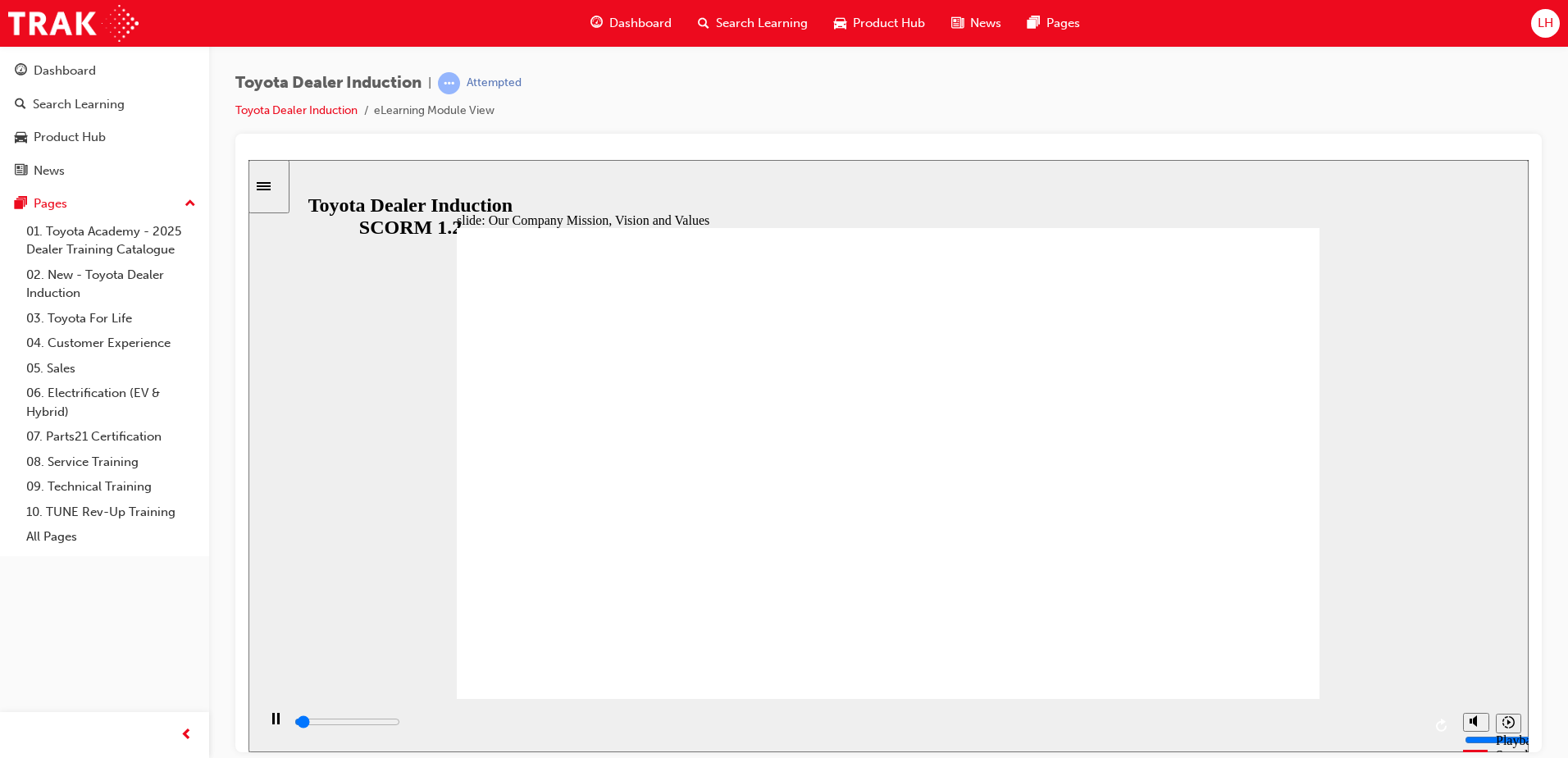
drag, startPoint x: 1190, startPoint y: 504, endPoint x: 1129, endPoint y: 335, distance: 179.7
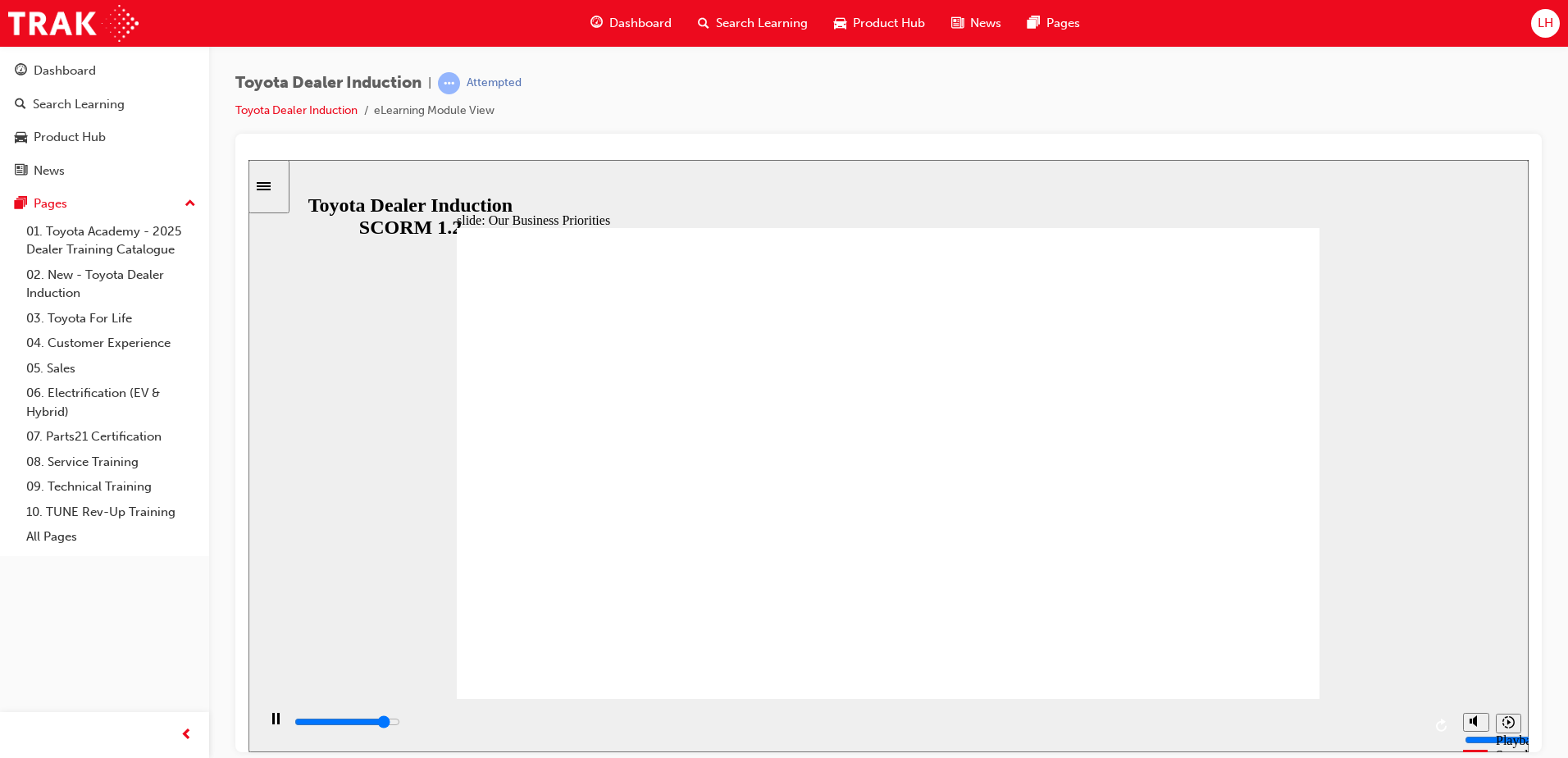
drag, startPoint x: 1238, startPoint y: 98, endPoint x: 1315, endPoint y: -86, distance: 199.5
click at [1315, 0] on html "Your version of Internet Explorer is outdated and not supported. Please upgrade…" at bounding box center [784, 379] width 1568 height 758
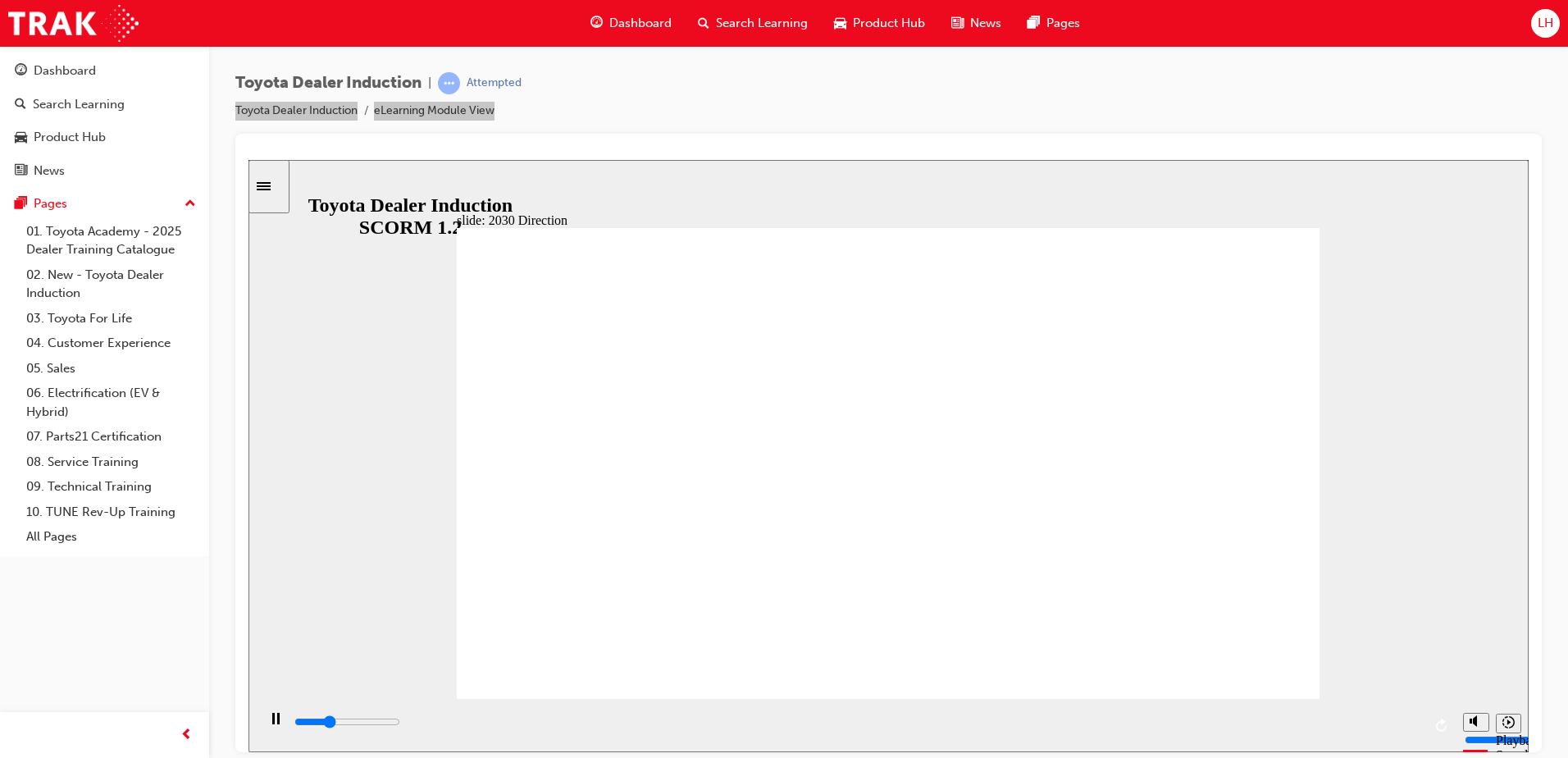
drag, startPoint x: 1196, startPoint y: 665, endPoint x: 1187, endPoint y: 668, distance: 9.5
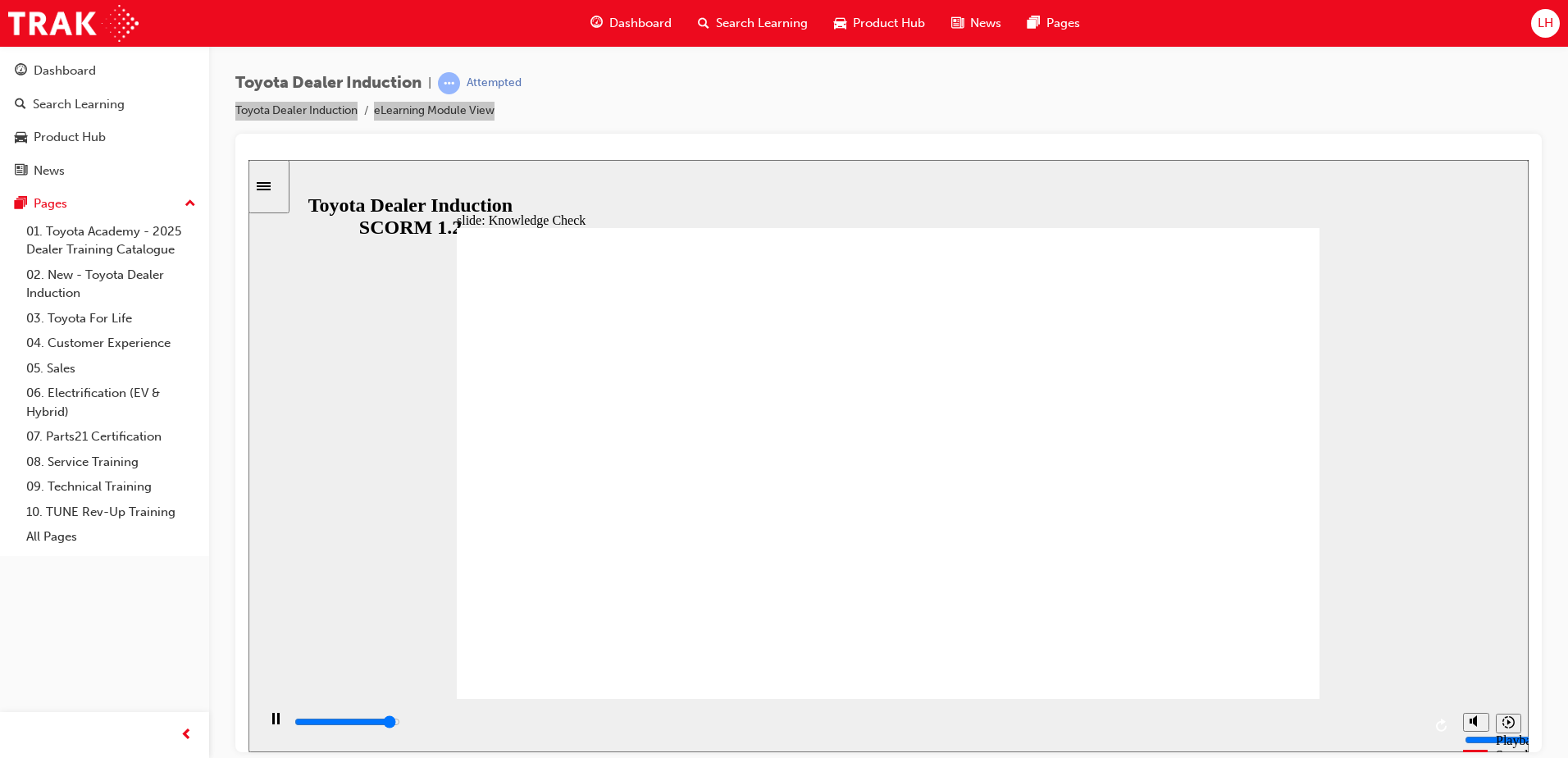
type input "5000"
type input "h"
type input "ha"
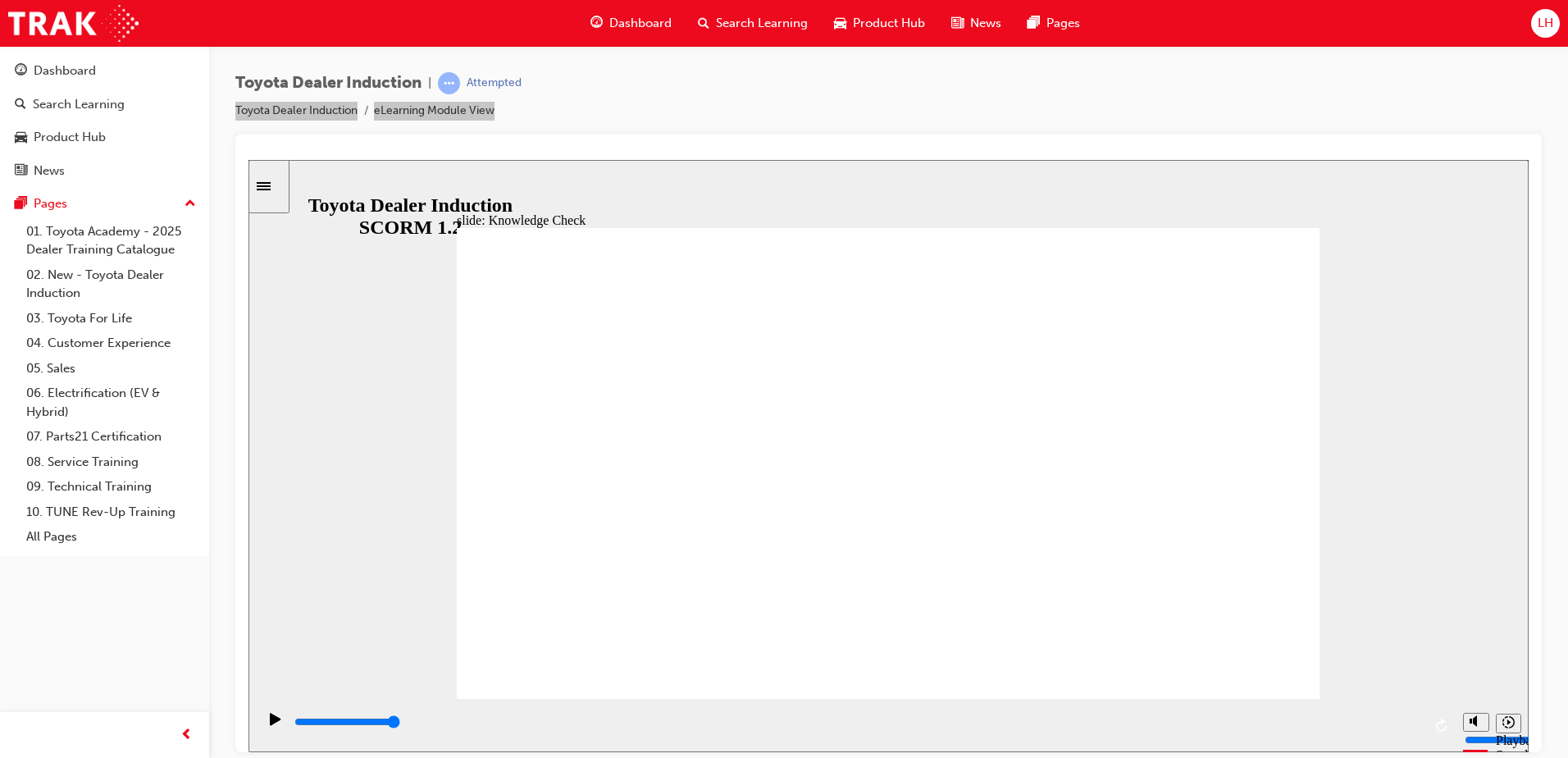
type input "ha"
type input "hap"
type input "happ"
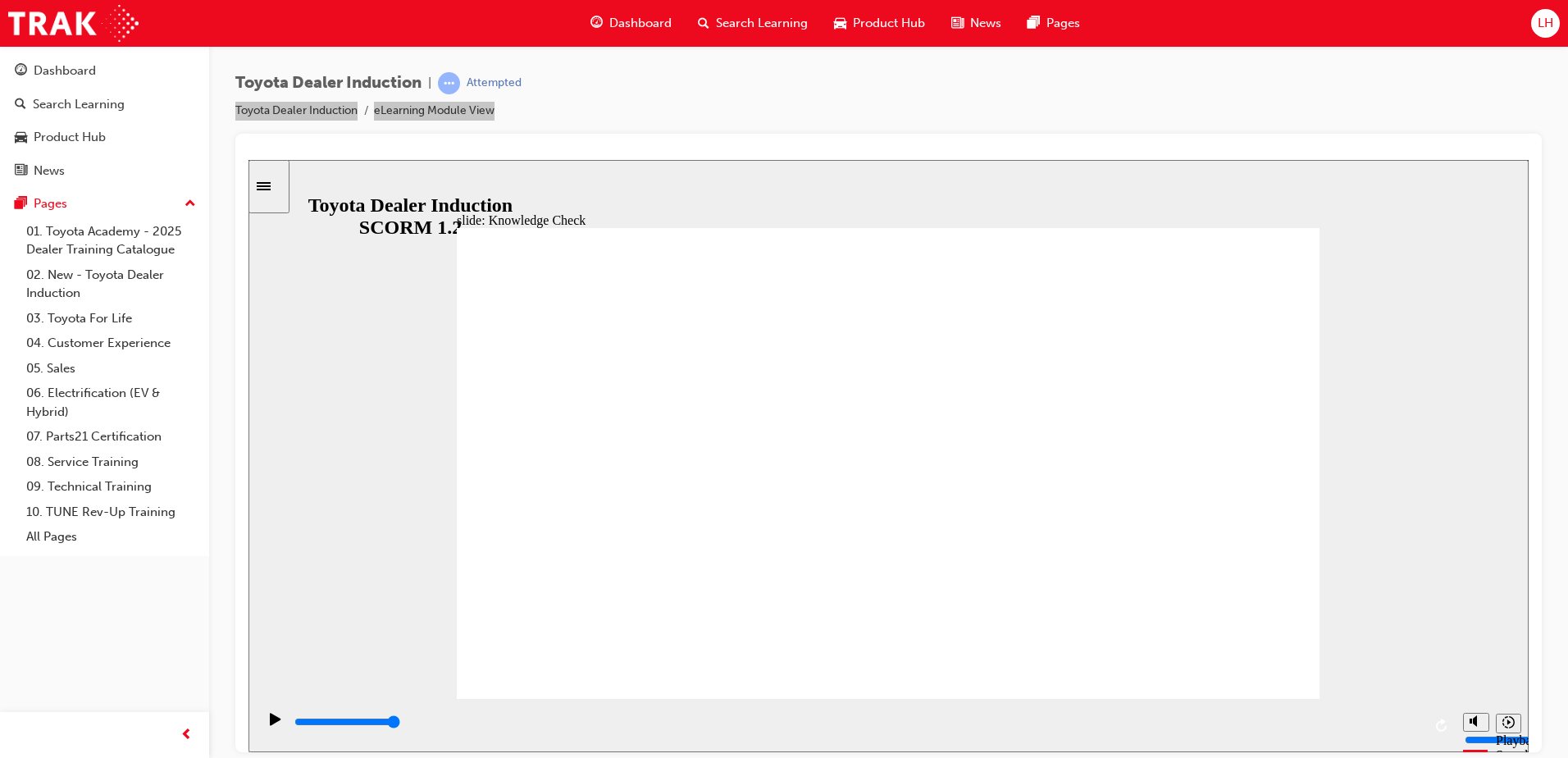
type input "happi"
type input "happin"
type input "happine"
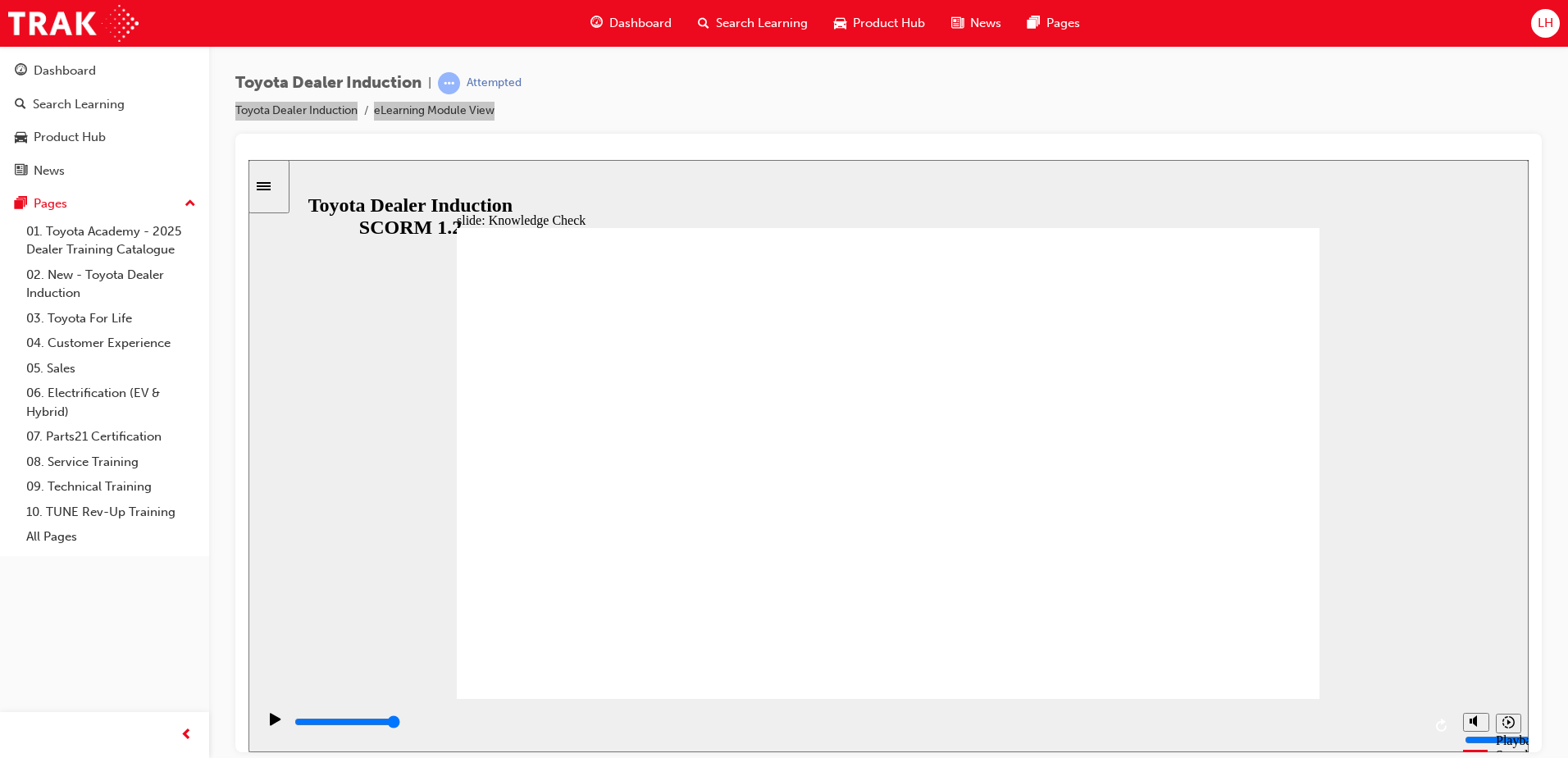
type input "happine"
type input "happines"
type input "happiness"
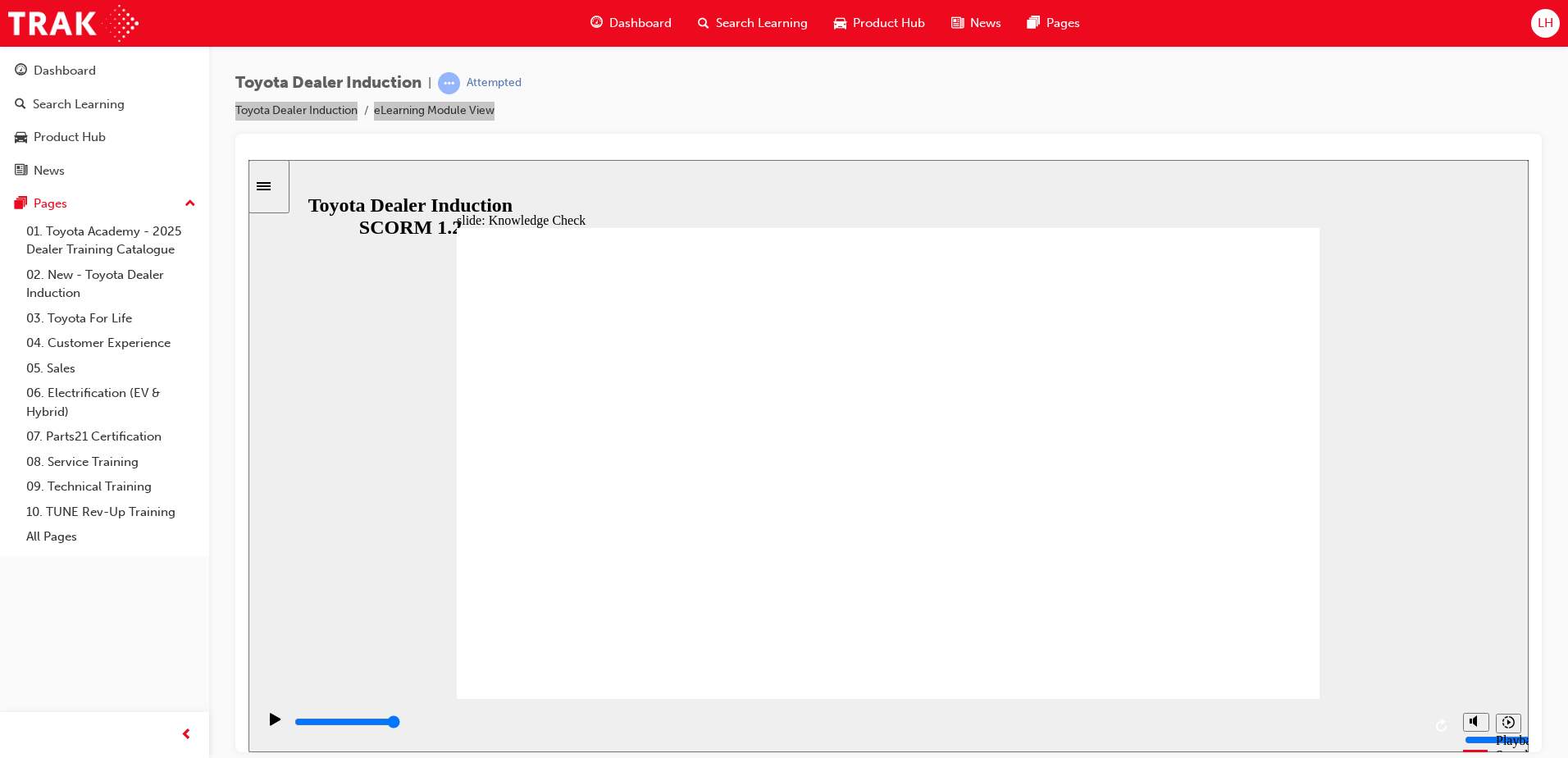
type input "happiness"
drag, startPoint x: 1188, startPoint y: 225, endPoint x: 1245, endPoint y: 267, distance: 70.8
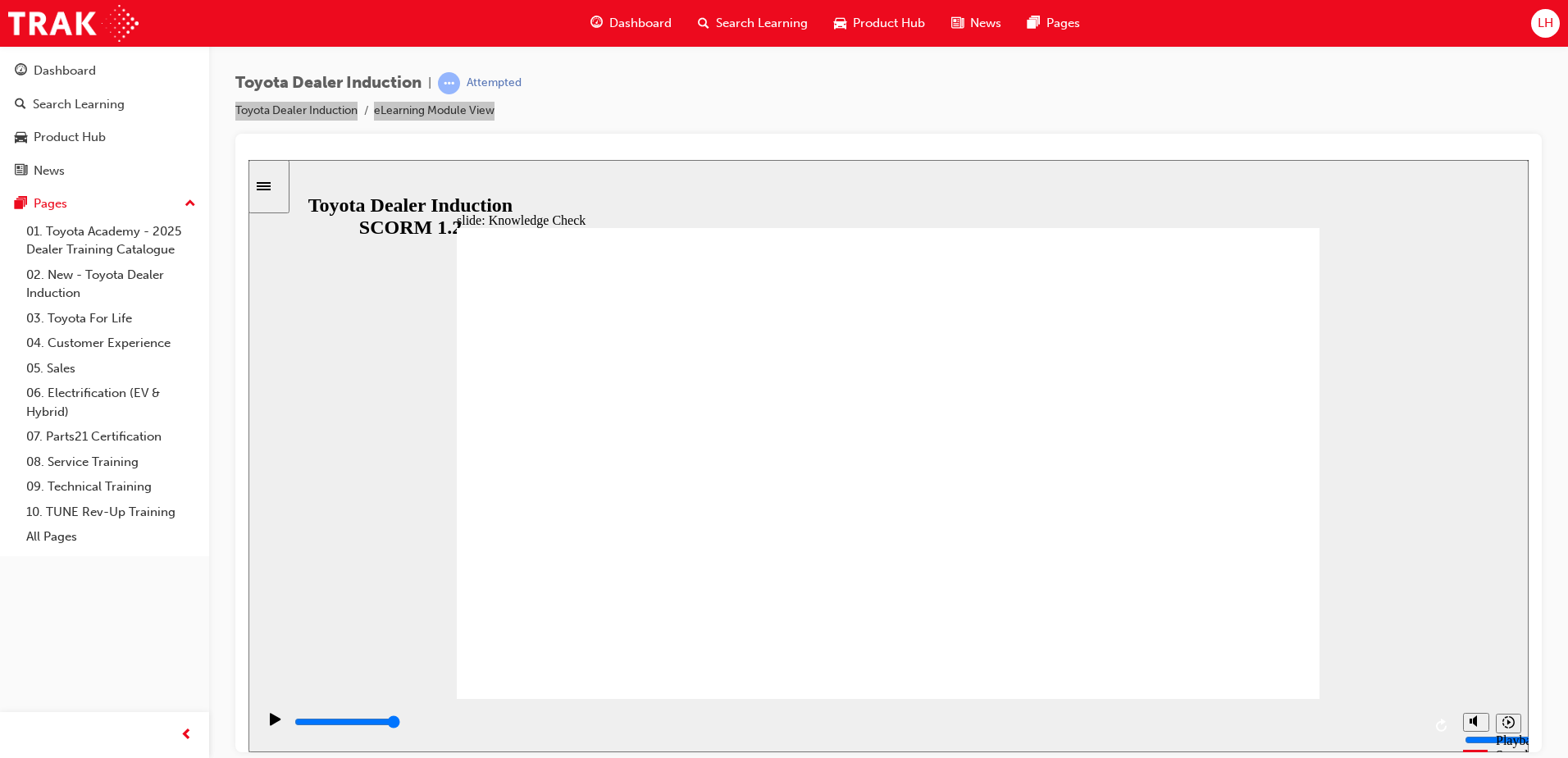
type input "happiness"
type input "5000"
type input "f"
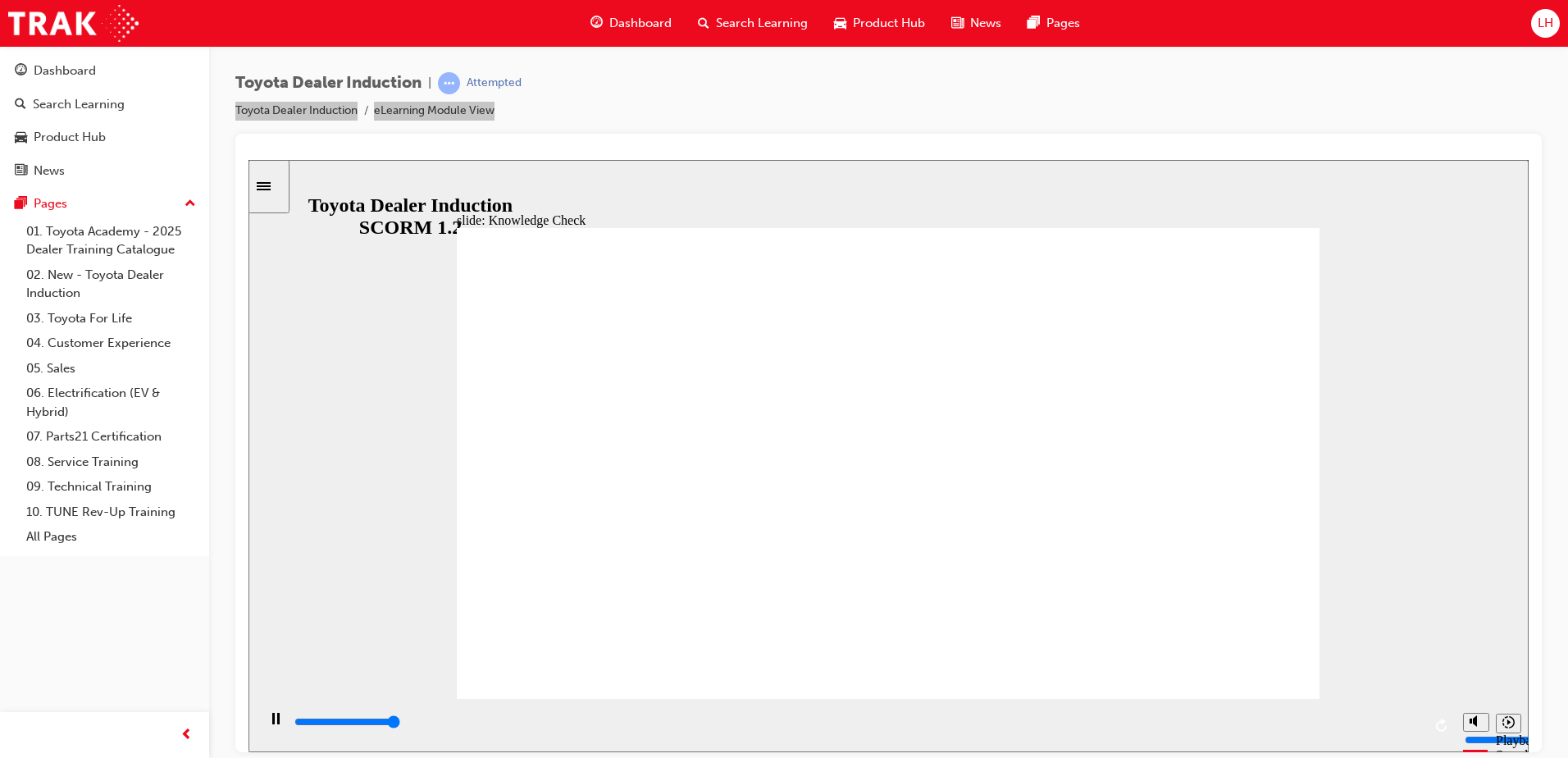
type input "f"
type input "fr"
type input "fre"
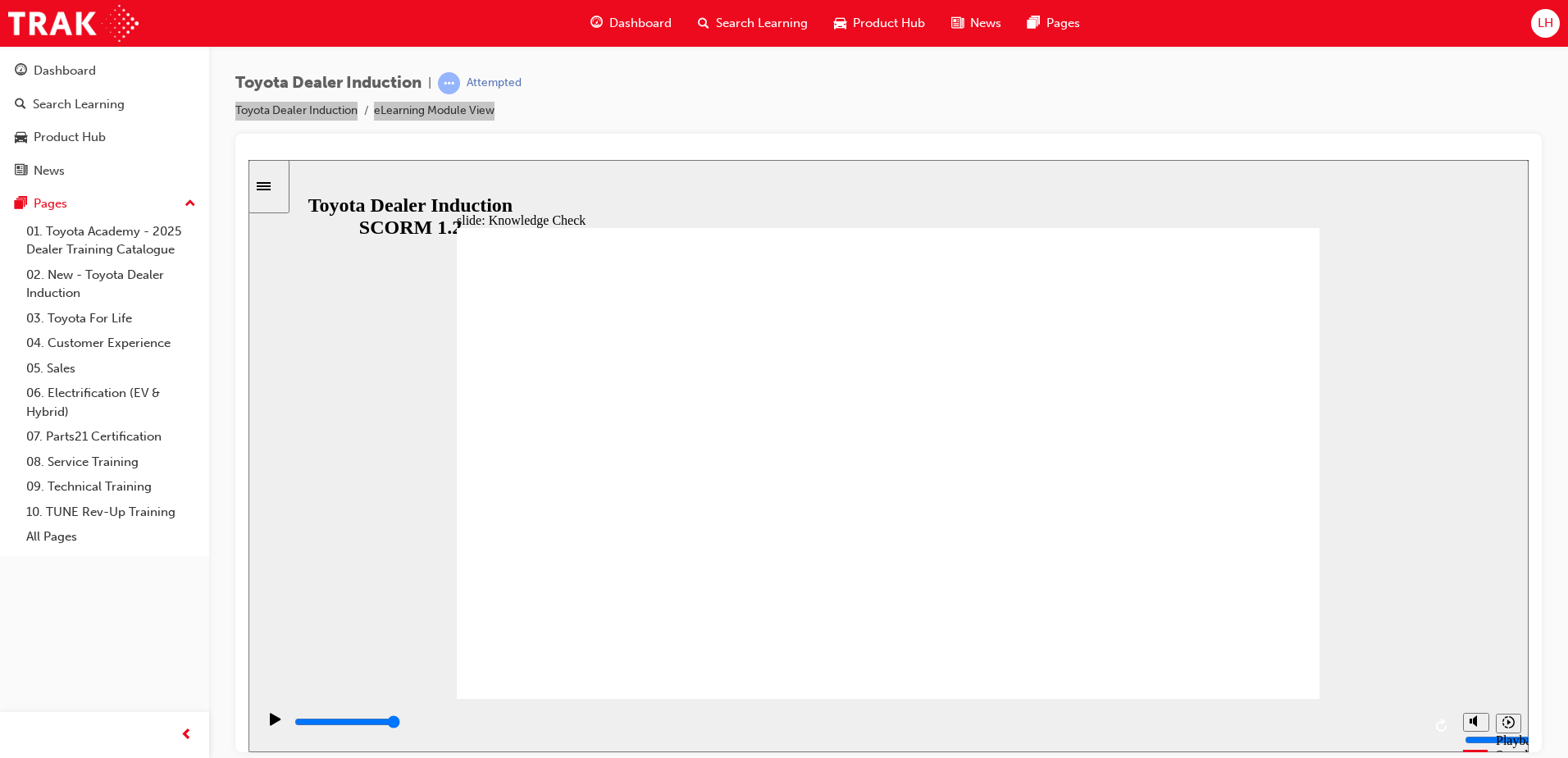
type input "free"
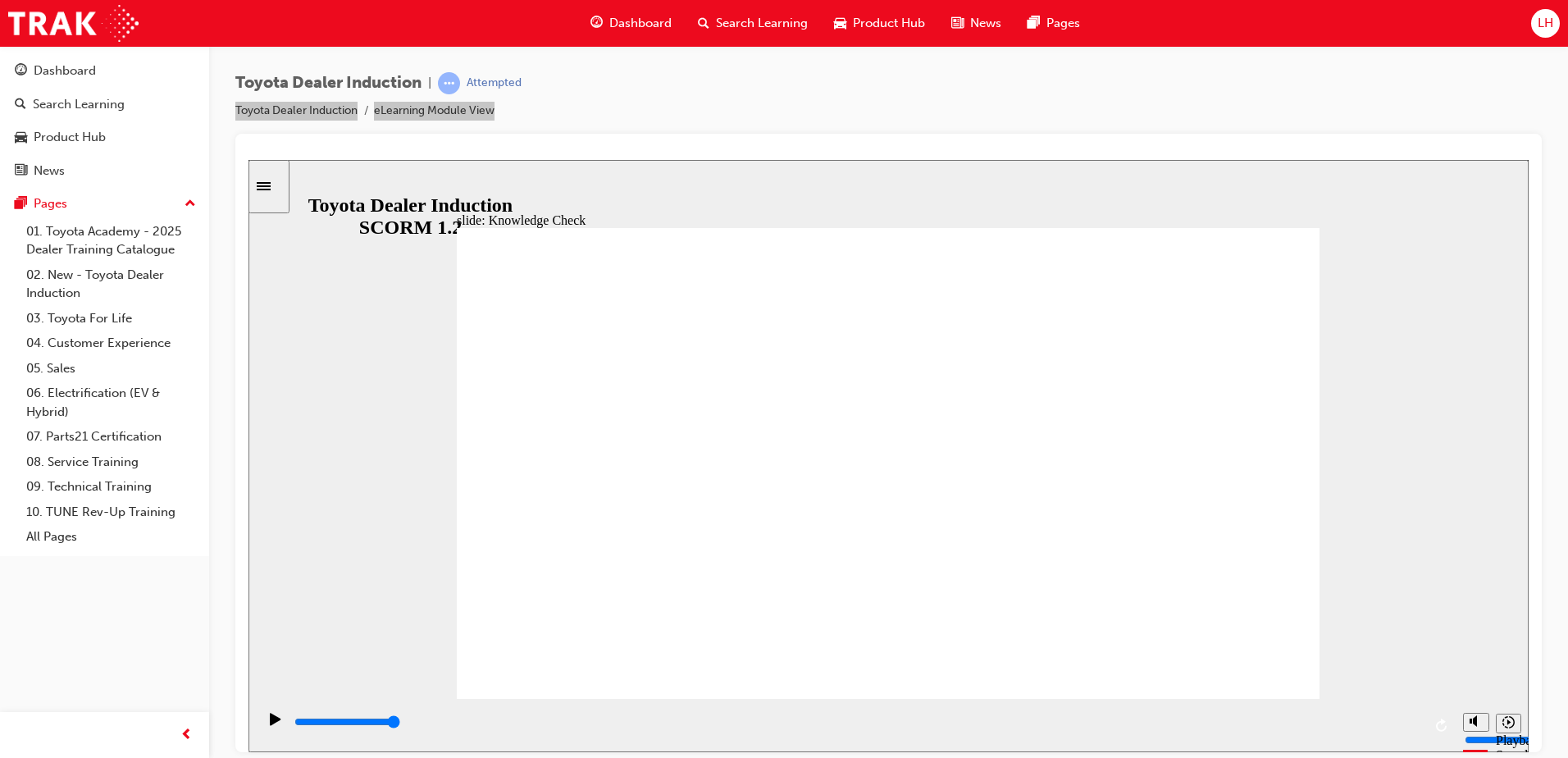
type input "free"
type input "800"
type input "free"
drag, startPoint x: 721, startPoint y: 490, endPoint x: 371, endPoint y: 457, distance: 351.6
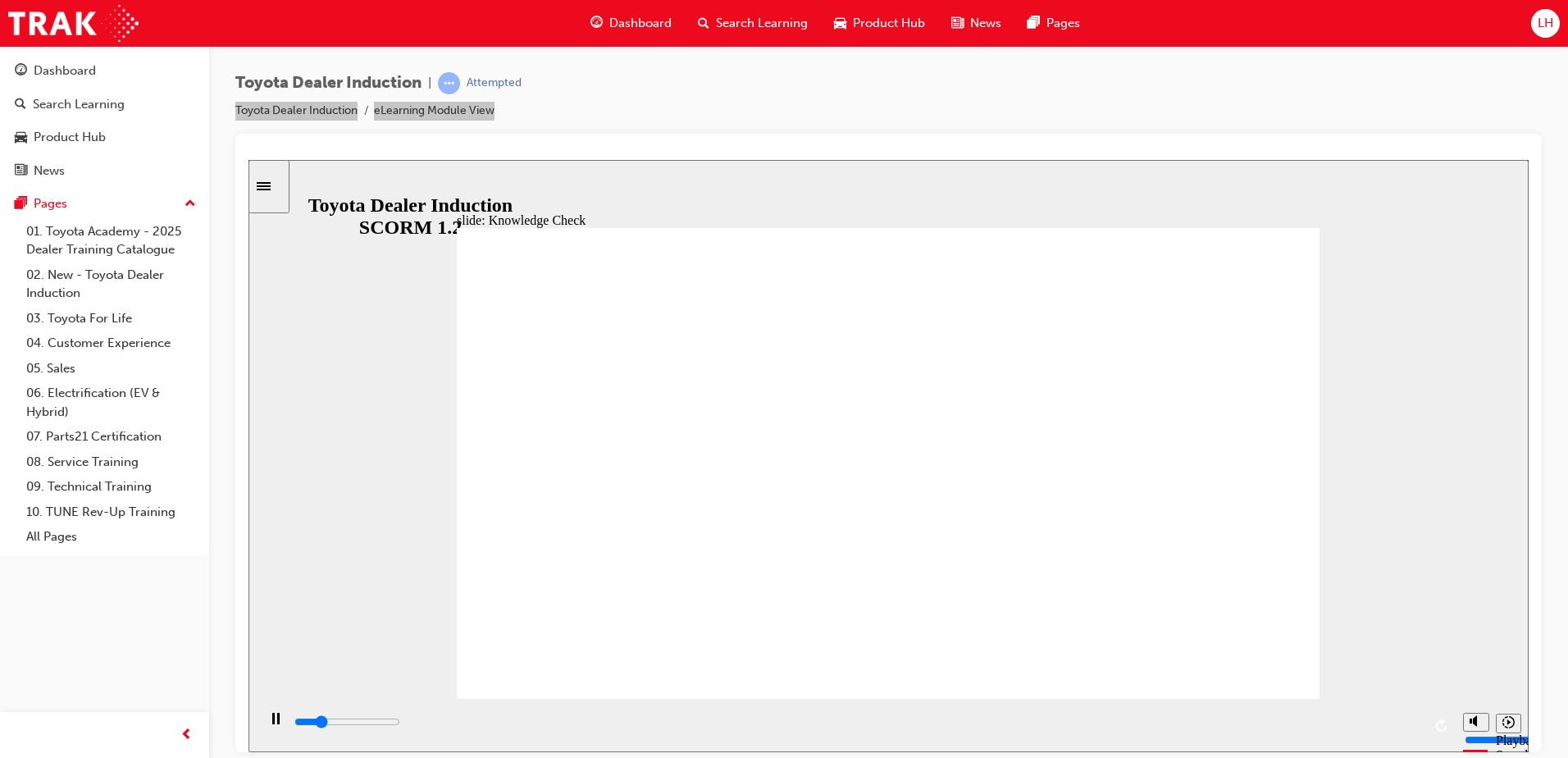
click at [371, 457] on div "slide: Knowledge Check Rectangle 1 BACK BACK SUBMIT SUBMIT Knowledge Check Fill…" at bounding box center [888, 455] width 1280 height 593
drag, startPoint x: 666, startPoint y: 476, endPoint x: 482, endPoint y: 458, distance: 184.9
type input "3500"
type input "f"
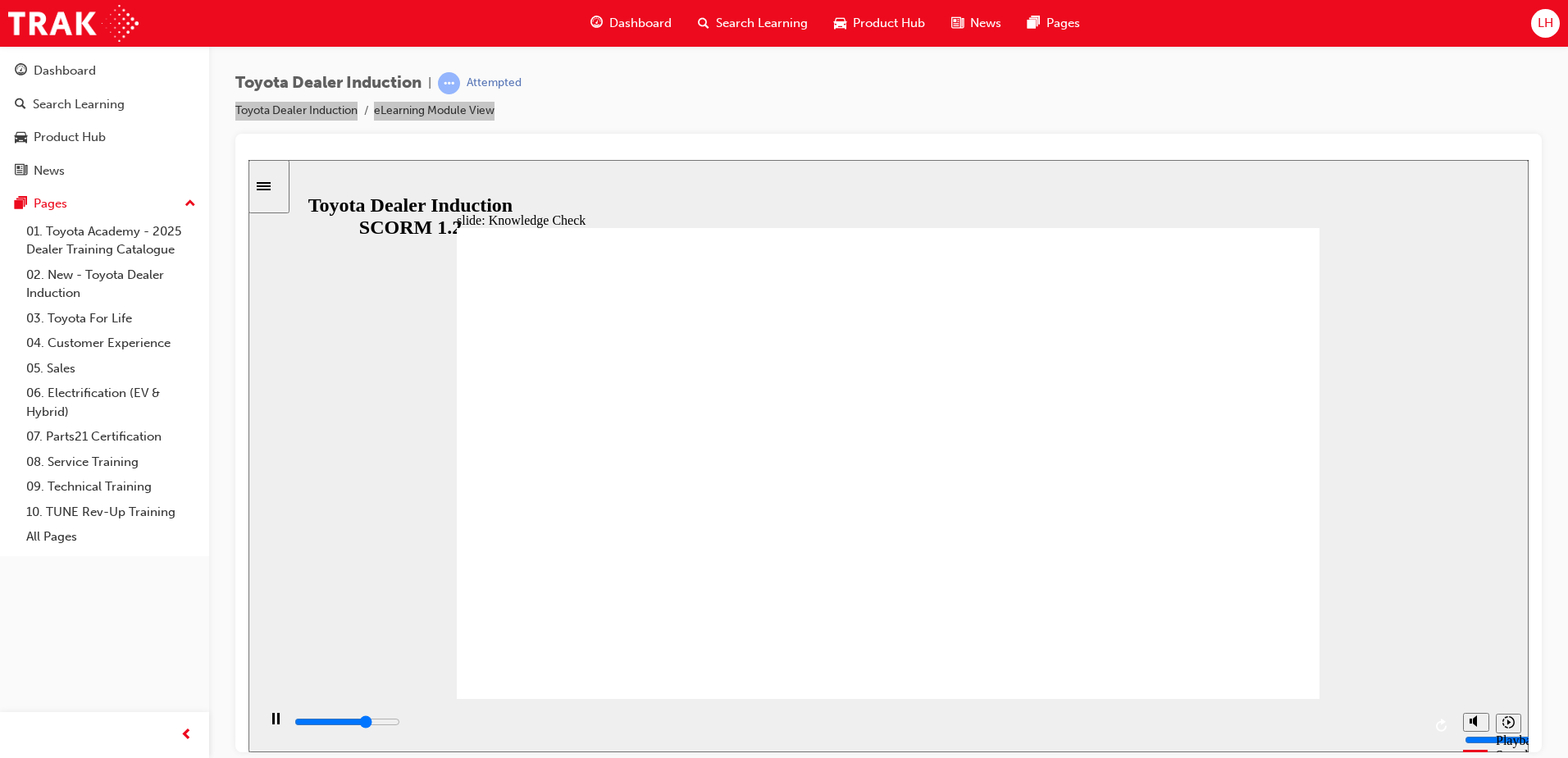
type input "f"
type input "3800"
type input "4000"
type input "m"
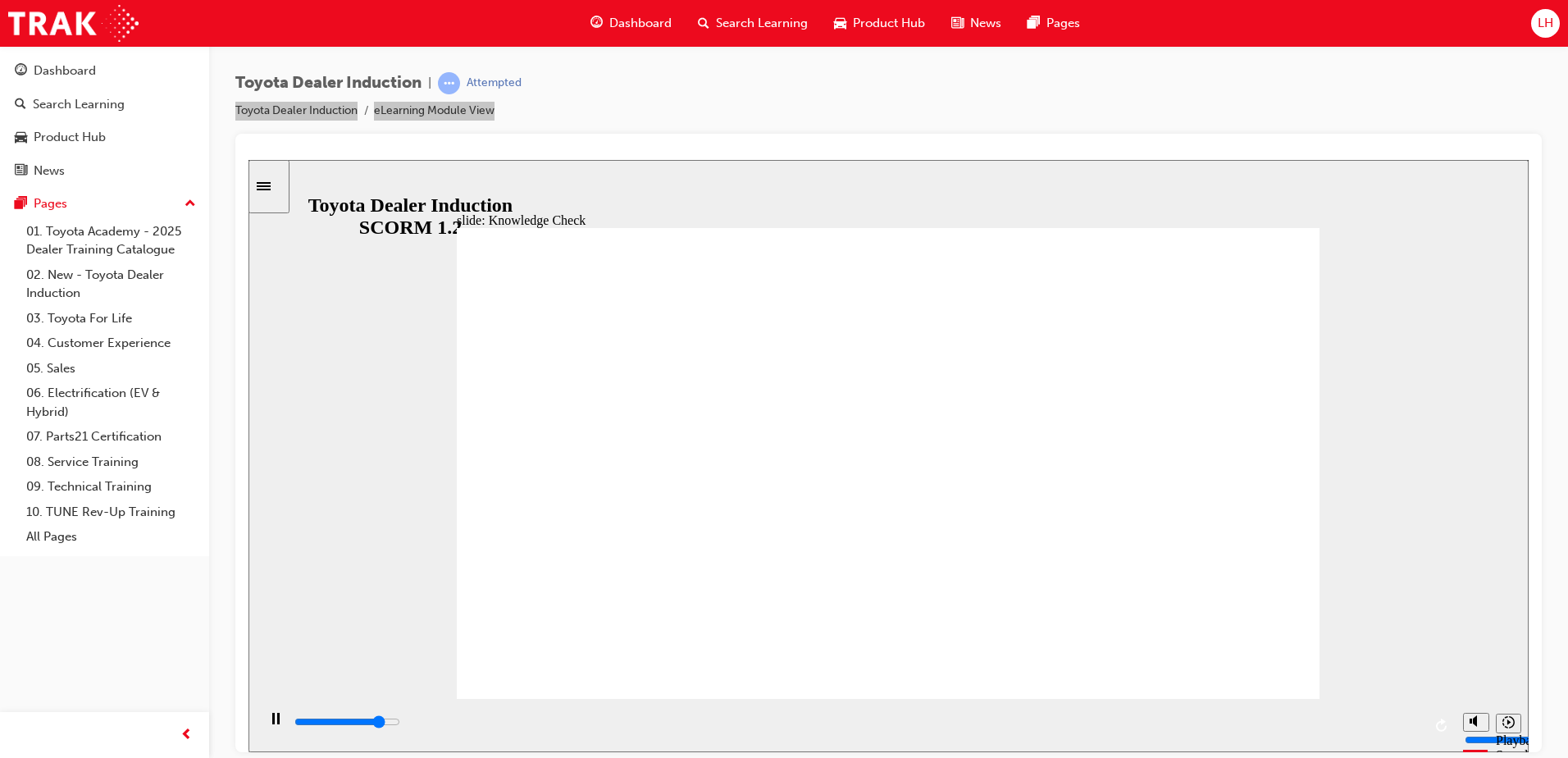
type input "4200"
type input "mo"
type input "4500"
type input "mov"
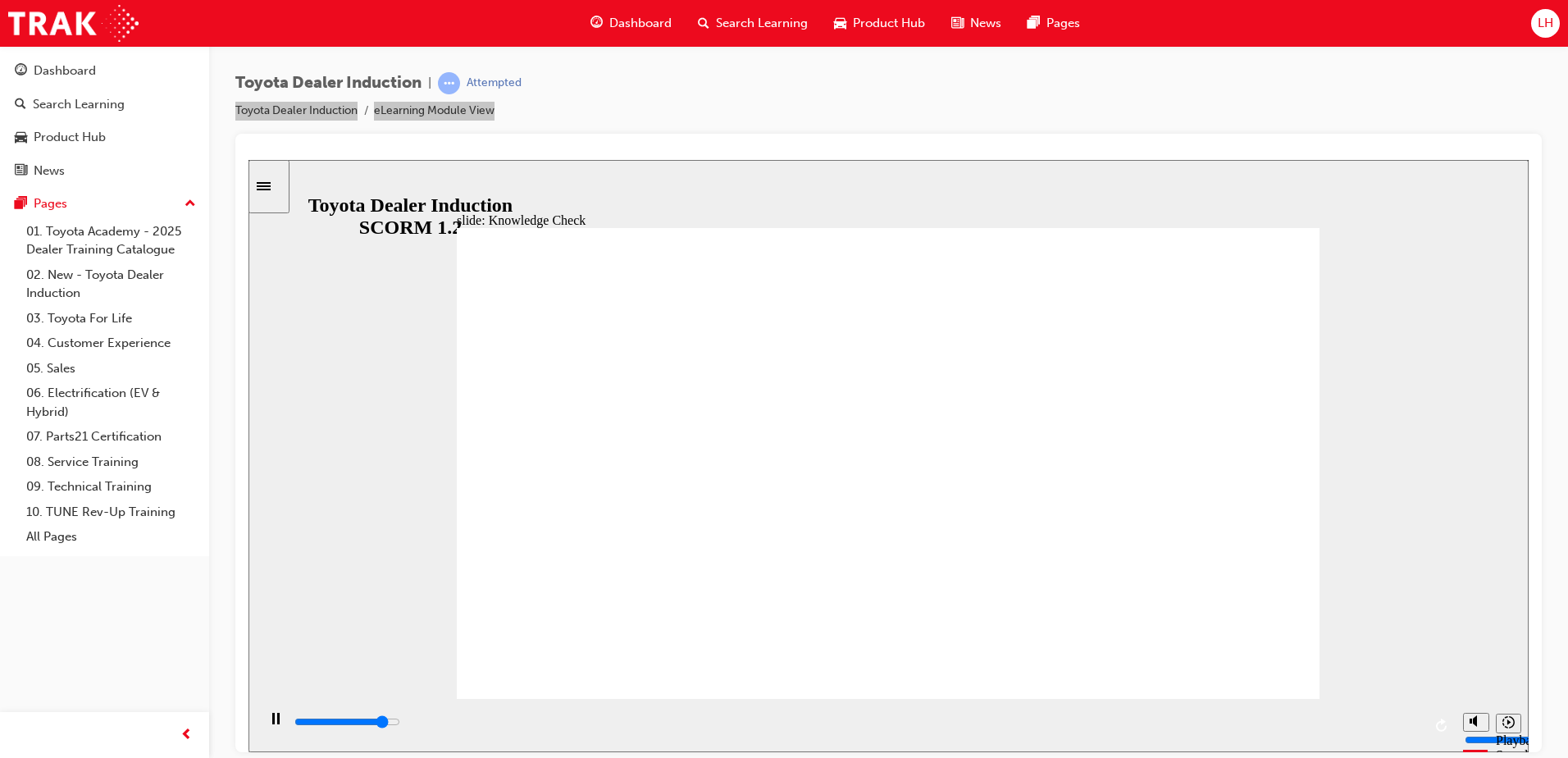
type input "mov"
type input "4500"
type input "move"
type input "4700"
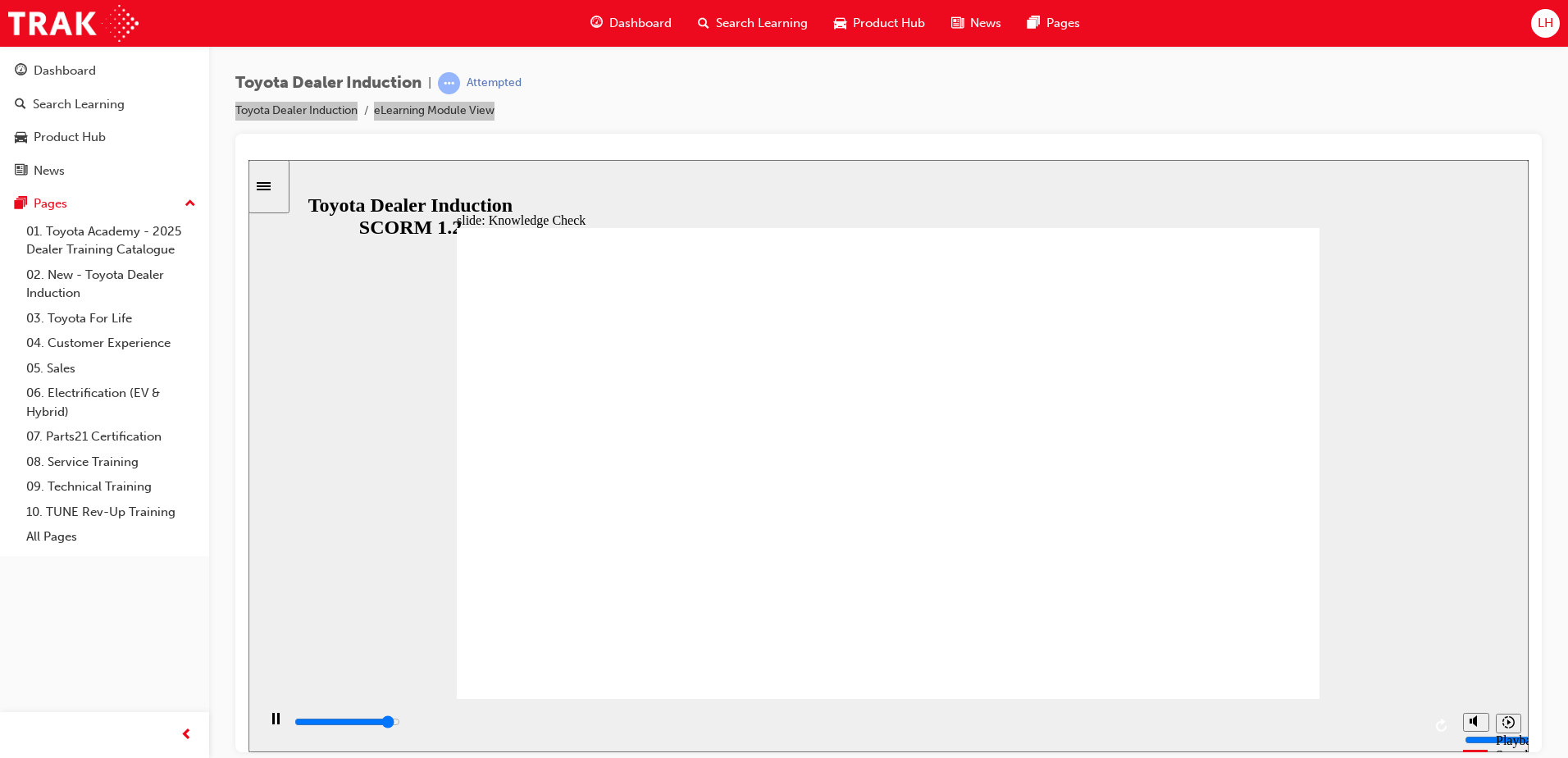
type input "moved"
type input "5000"
type input "moved"
drag, startPoint x: 957, startPoint y: 256, endPoint x: 1146, endPoint y: 267, distance: 189.3
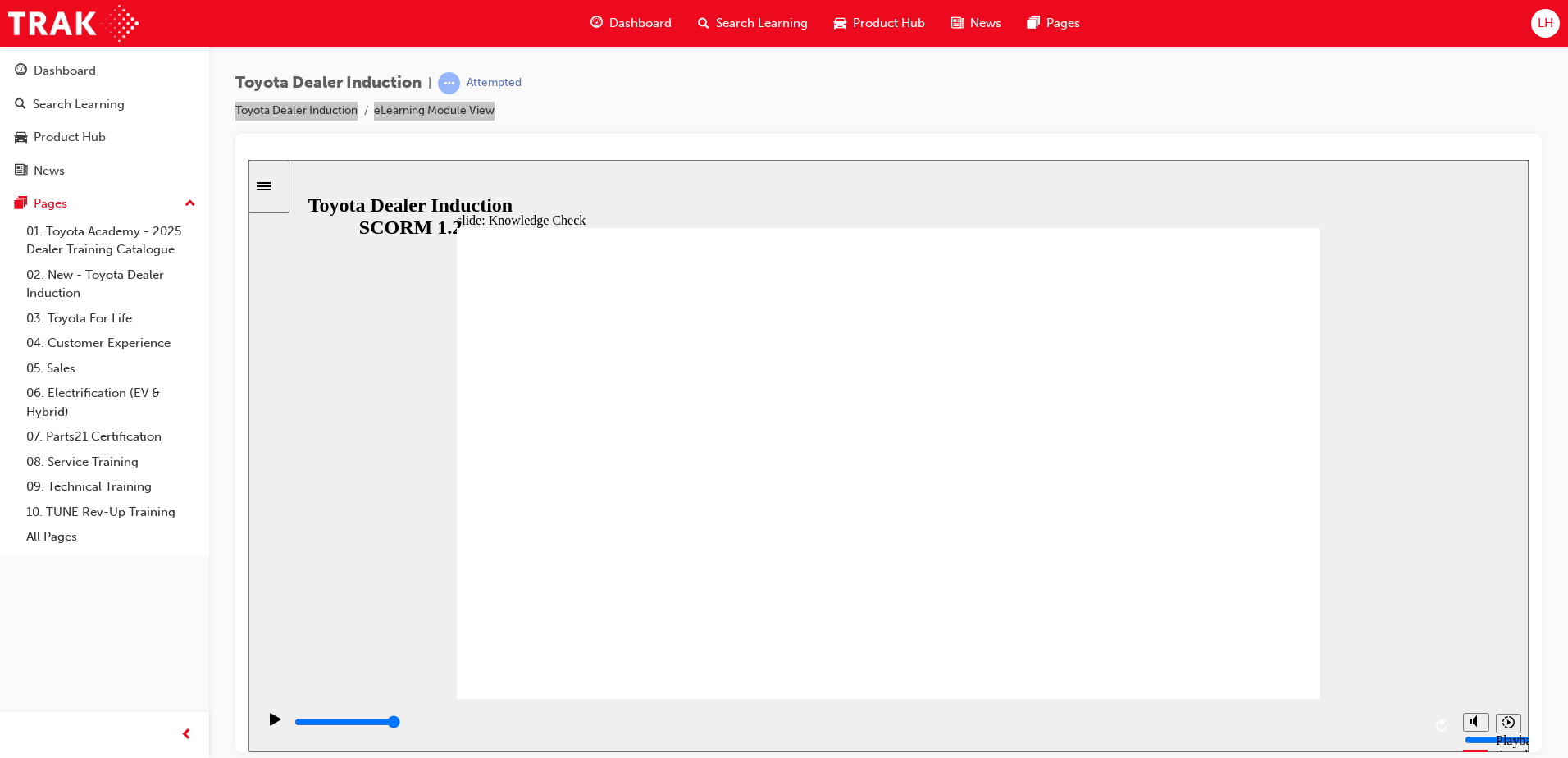
type input "moved"
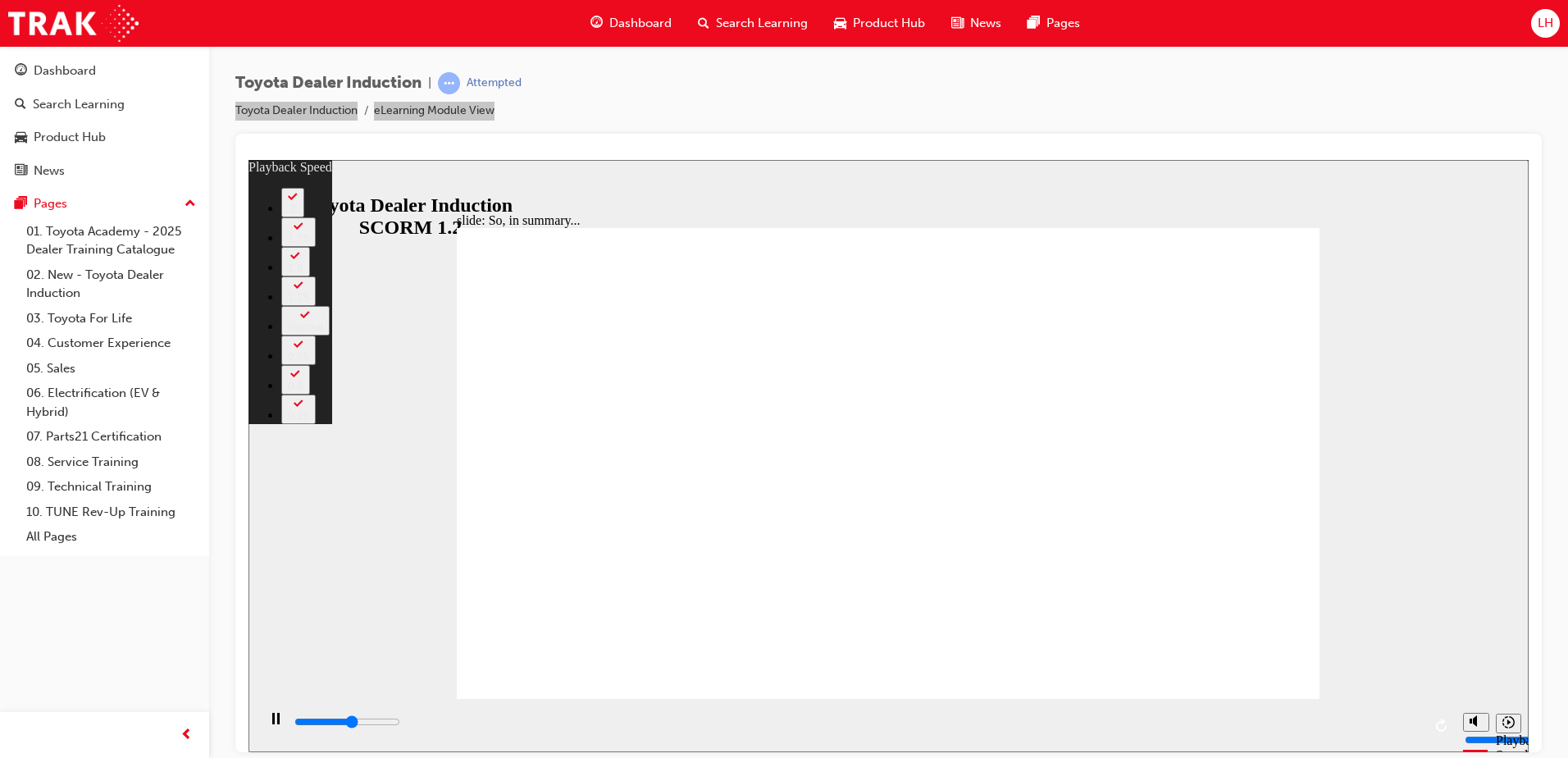
type input "3600"
type input "0"
type input "3900"
type input "0"
type input "4200"
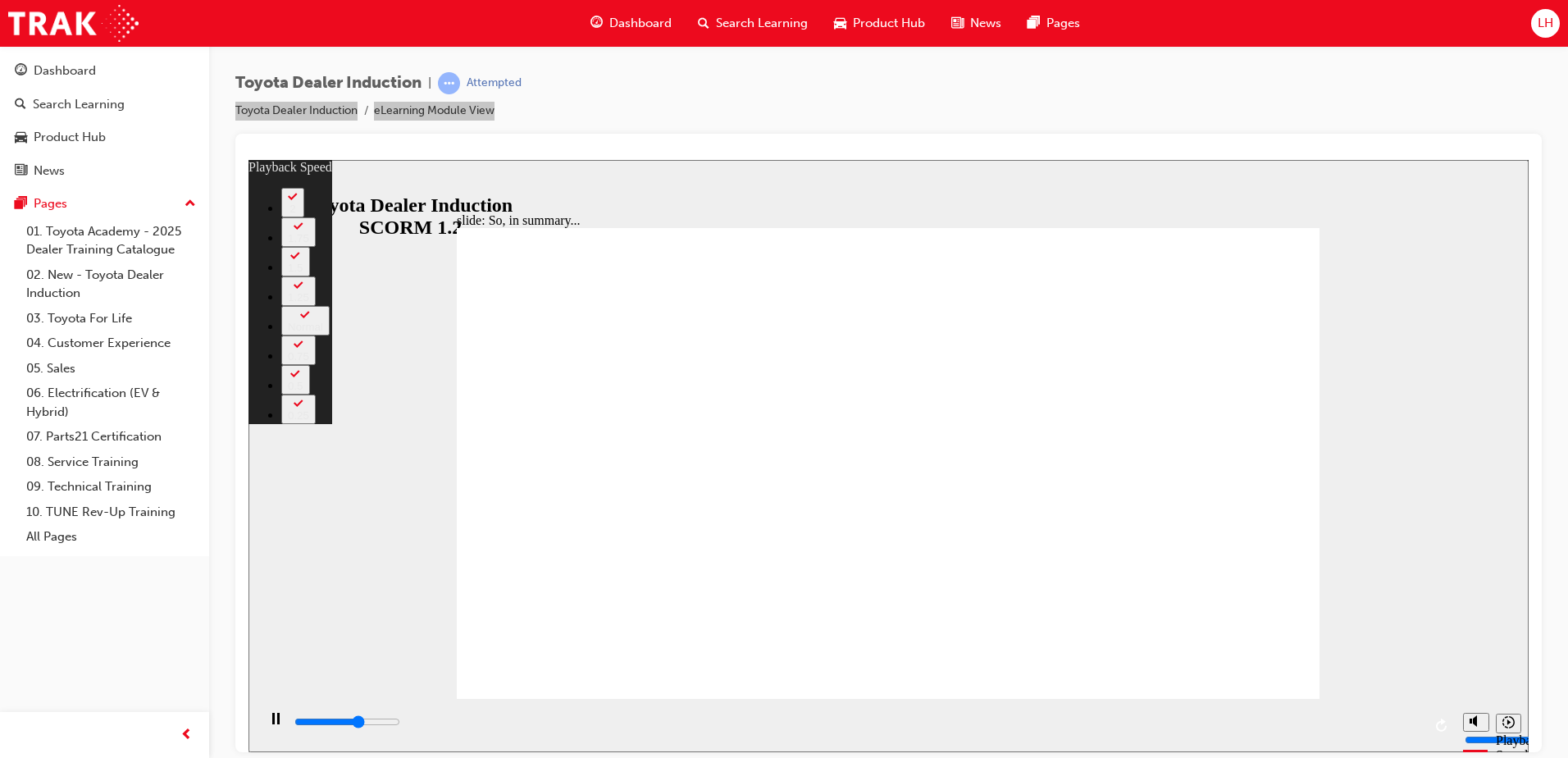
type input "1"
type input "4400"
type input "1"
type input "4700"
type input "1"
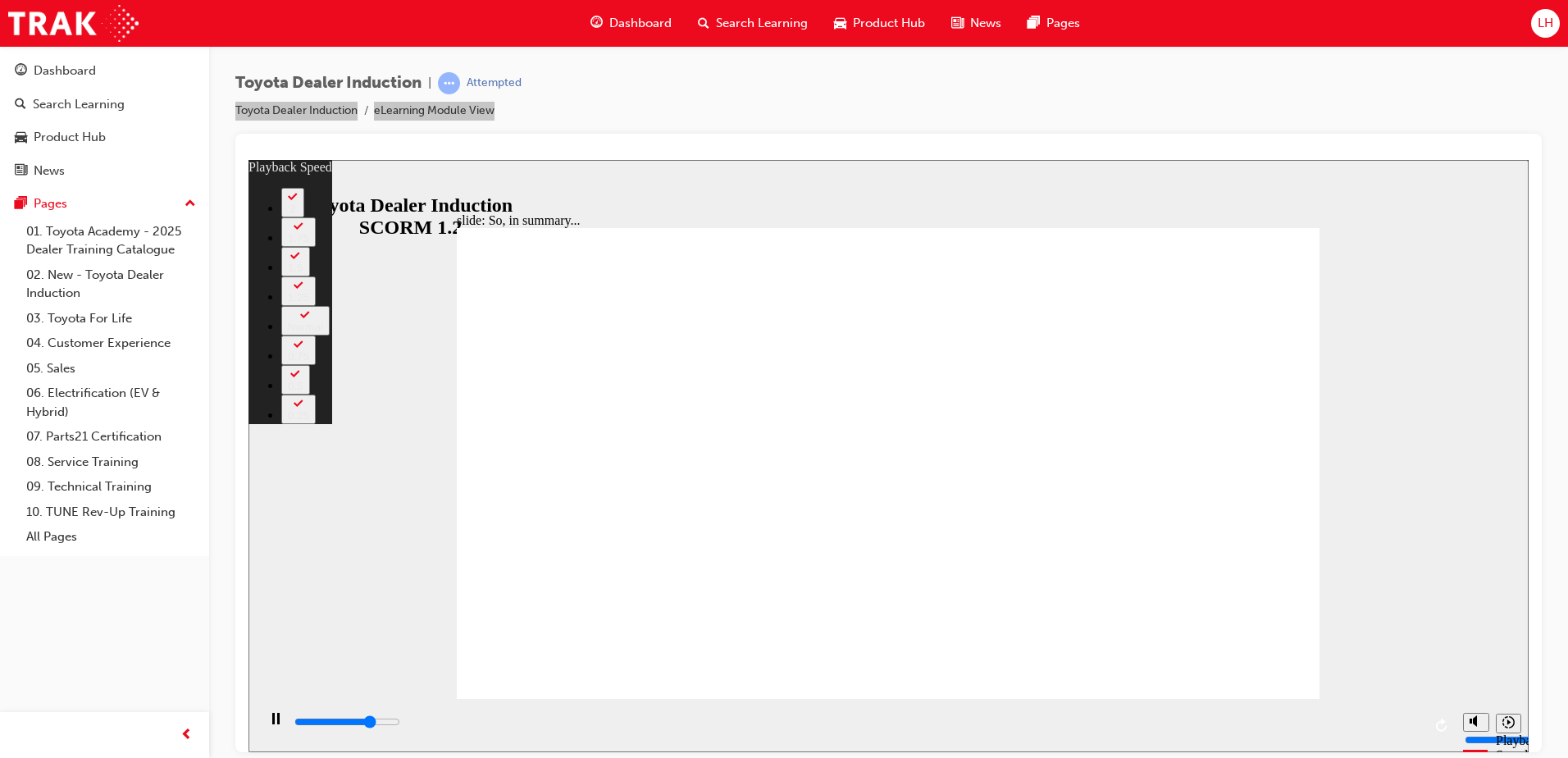
type input "4900"
type input "1"
type input "5200"
type input "2"
type input "5500"
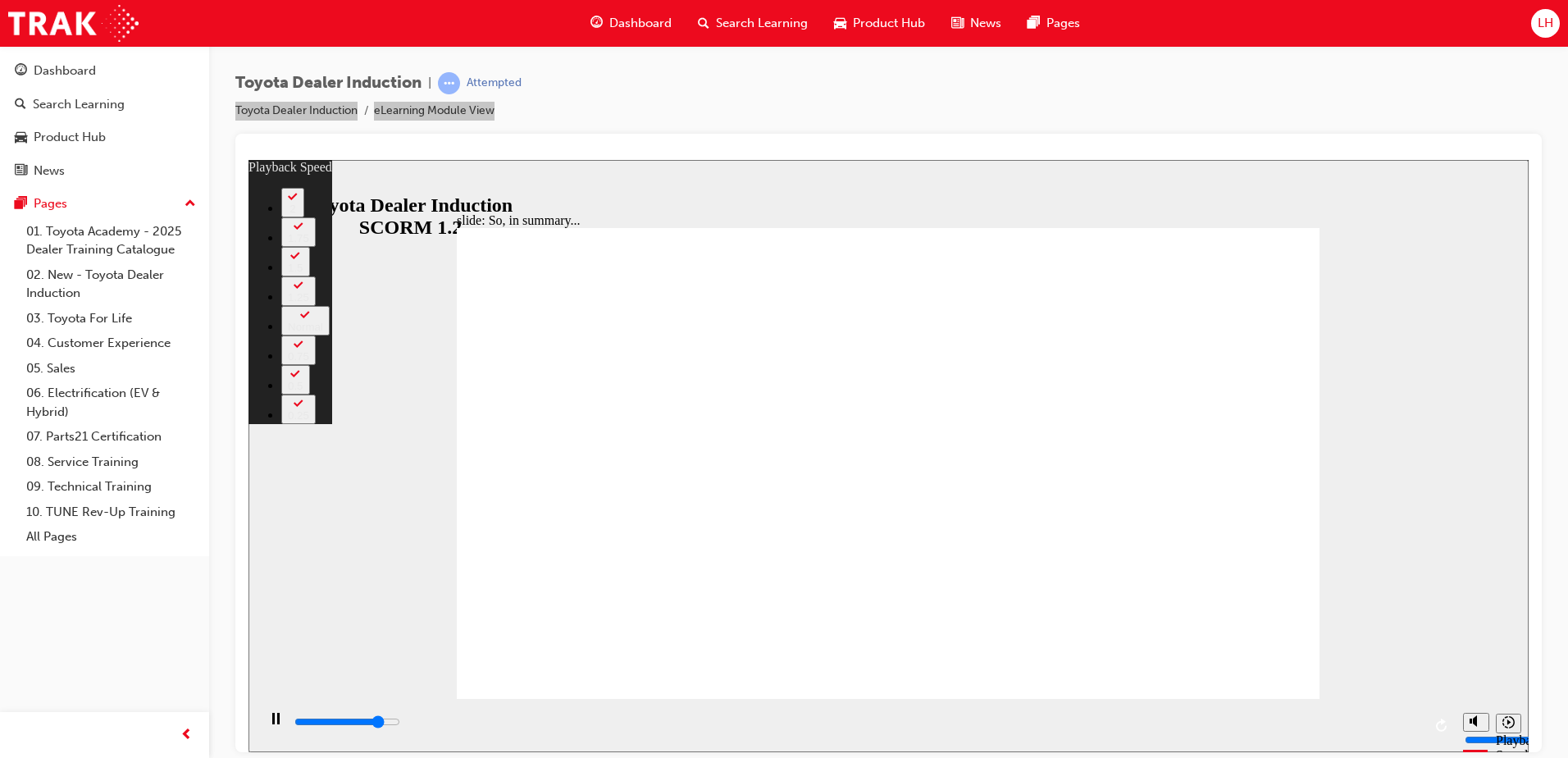
type input "2"
type input "5800"
type input "2"
type input "6000"
type input "2"
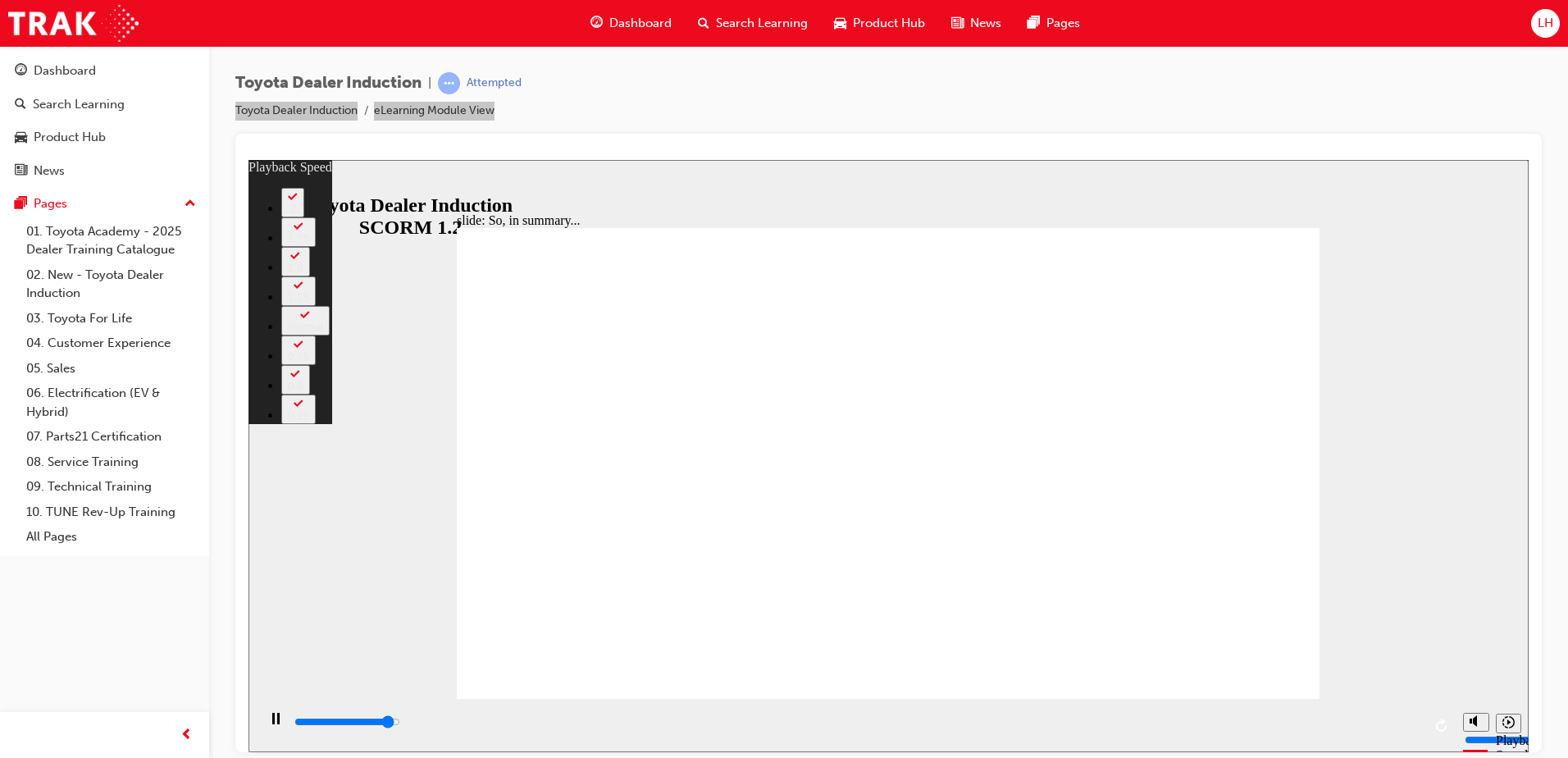
type input "6300"
type input "3"
type input "6500"
type input "3"
type input "6500"
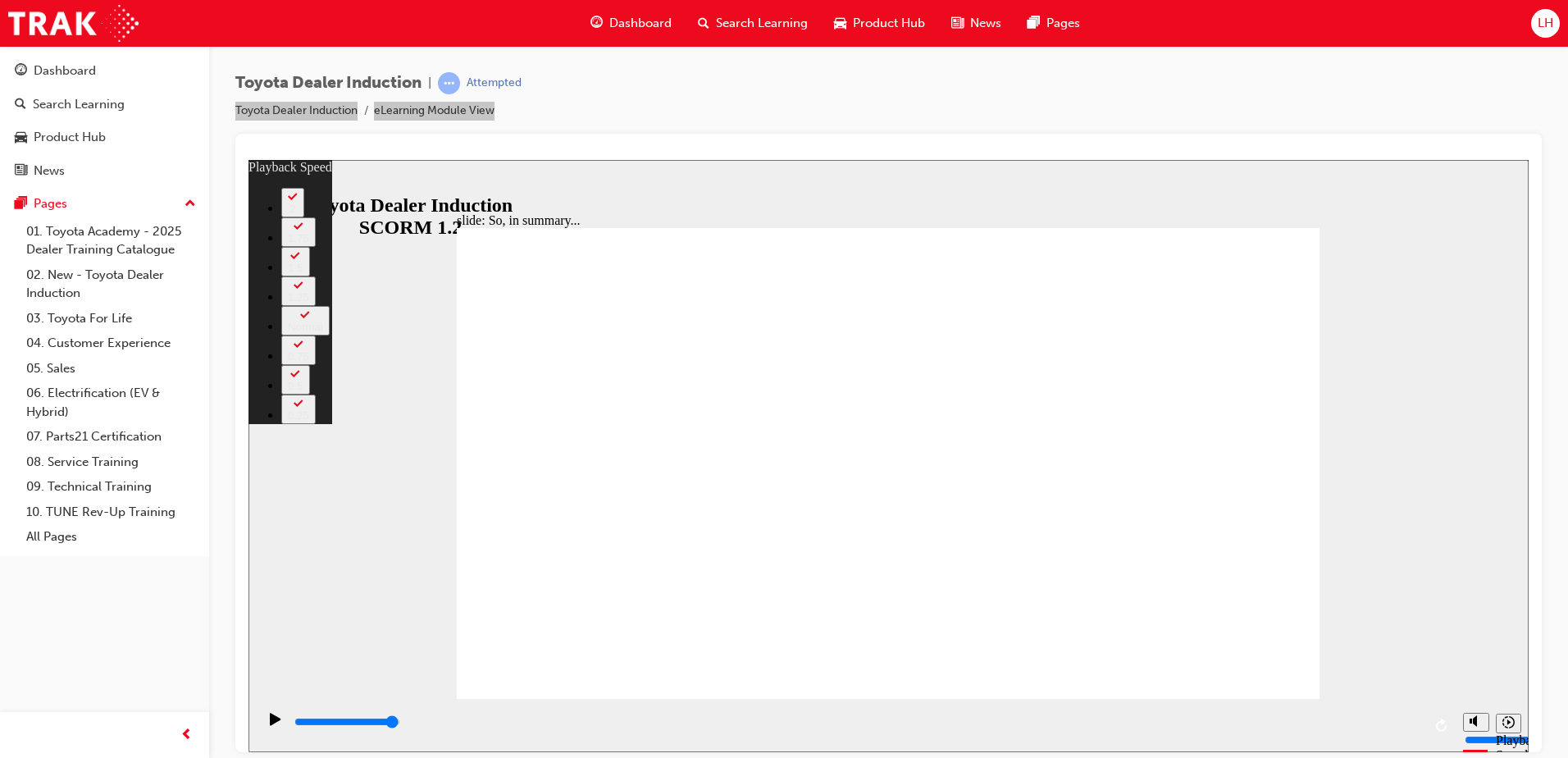
drag, startPoint x: 1305, startPoint y: 666, endPoint x: 1361, endPoint y: 663, distance: 56.1
click at [1361, 663] on div "slide: So, in summary... Rectangle 3 playback speed 2 1.75 1.5 1.25 Normal 0.75…" at bounding box center [888, 455] width 1280 height 593
drag, startPoint x: 980, startPoint y: 664, endPoint x: 1350, endPoint y: 669, distance: 370.0
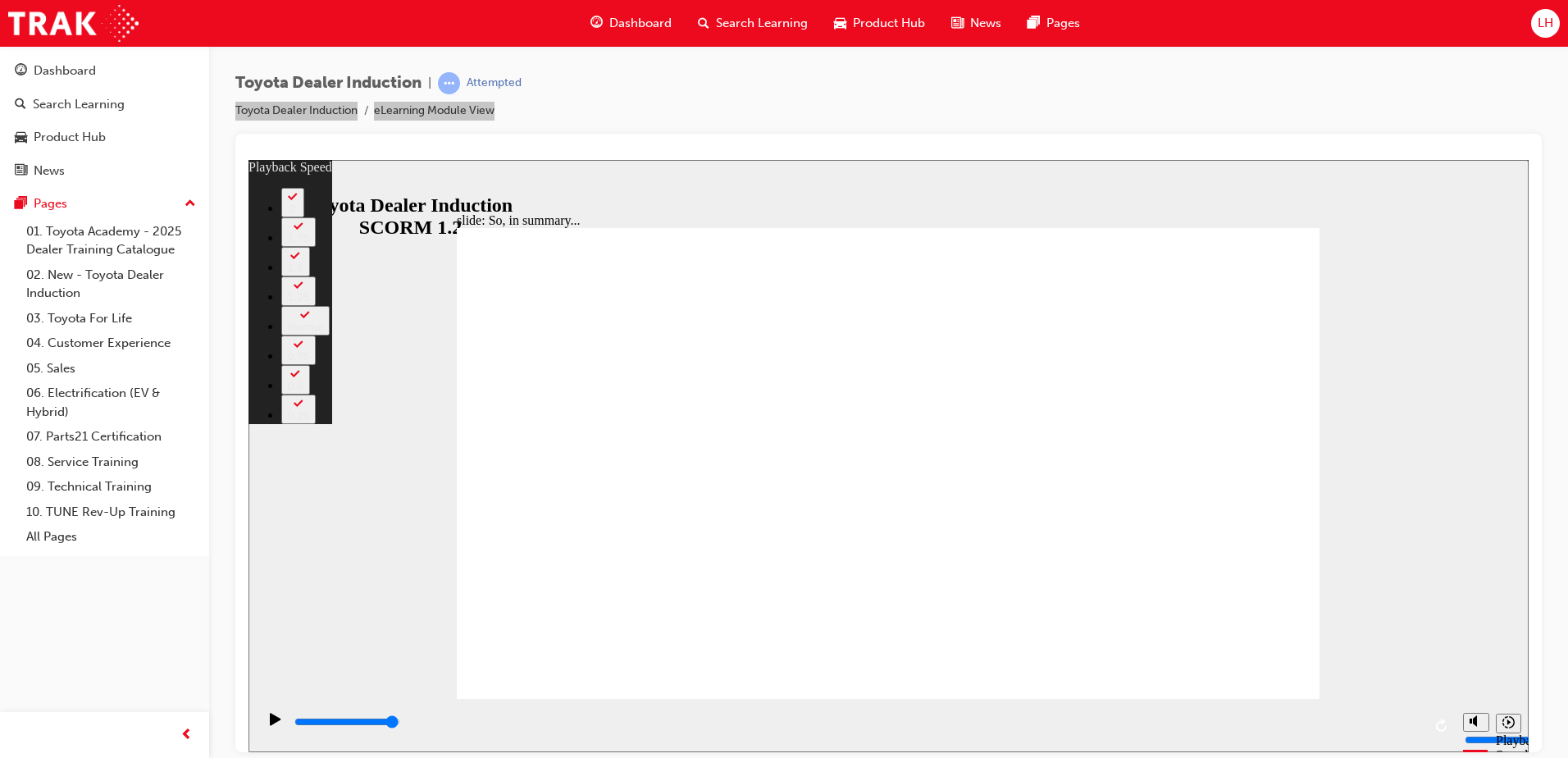
type input "128"
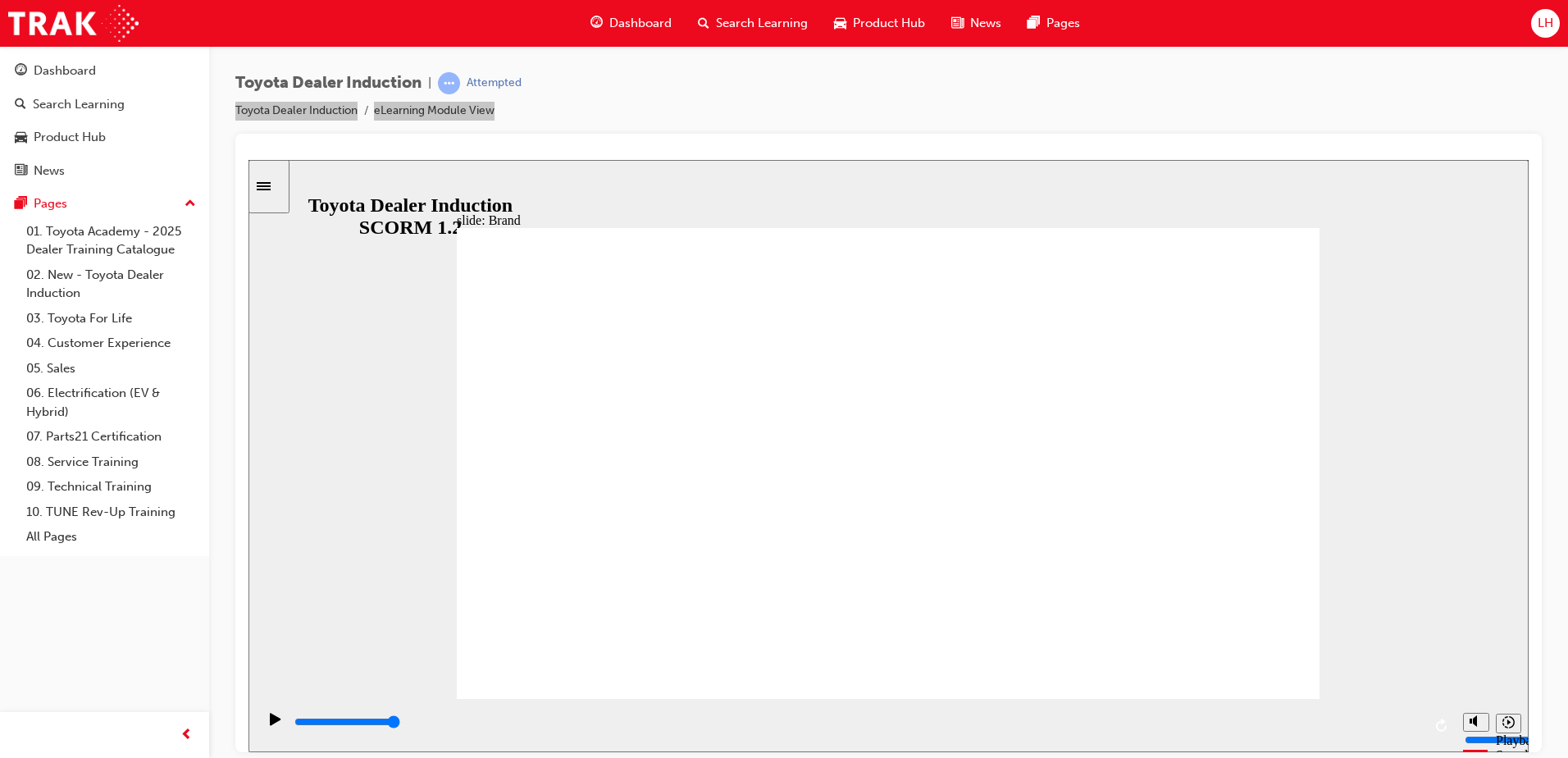
click at [1202, 731] on div "playback controls" at bounding box center [857, 721] width 1129 height 18
click at [1326, 726] on div "playback controls" at bounding box center [857, 721] width 1129 height 18
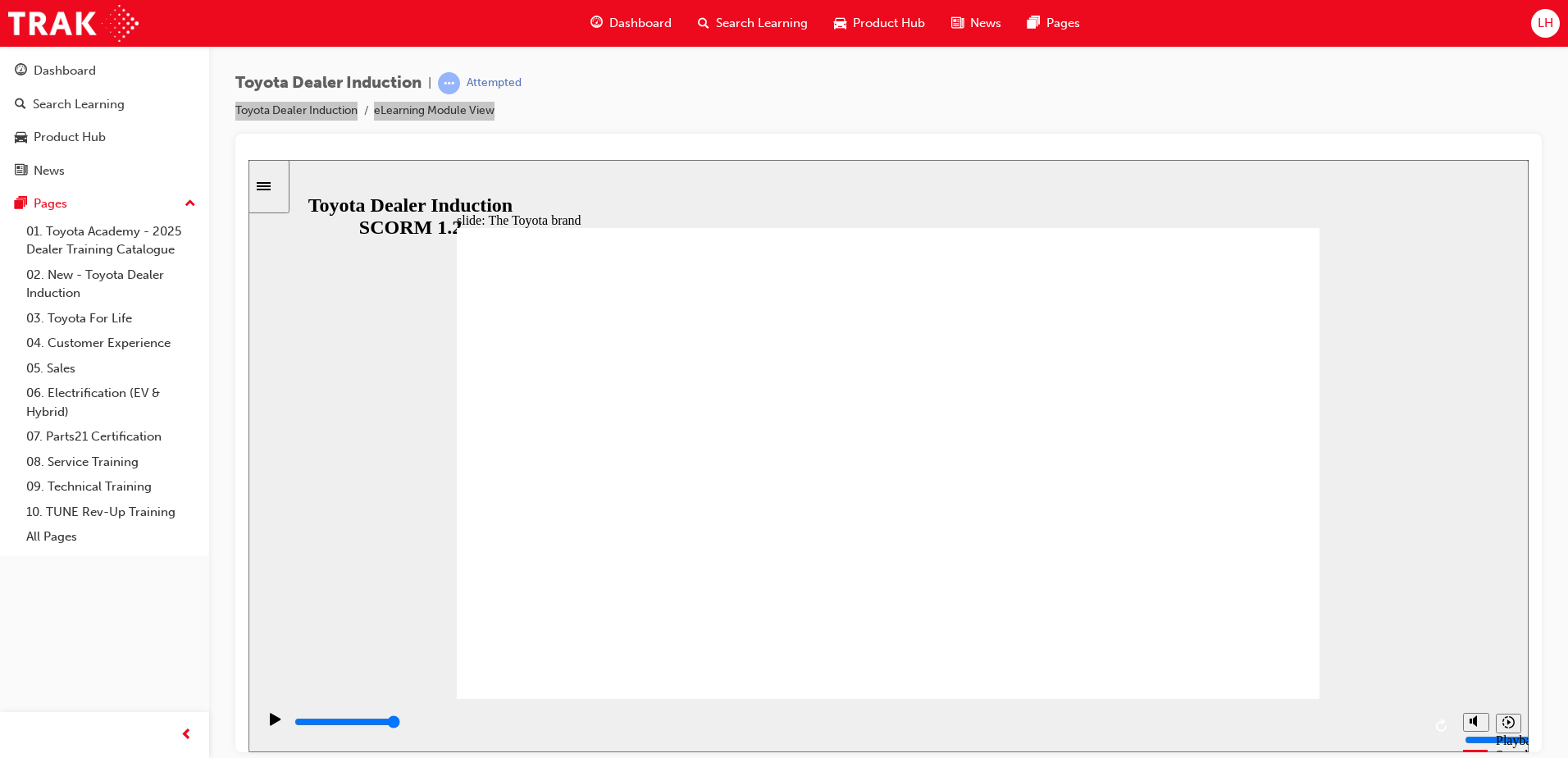
type input "28200"
drag, startPoint x: 1272, startPoint y: 666, endPoint x: 1445, endPoint y: 185, distance: 511.2
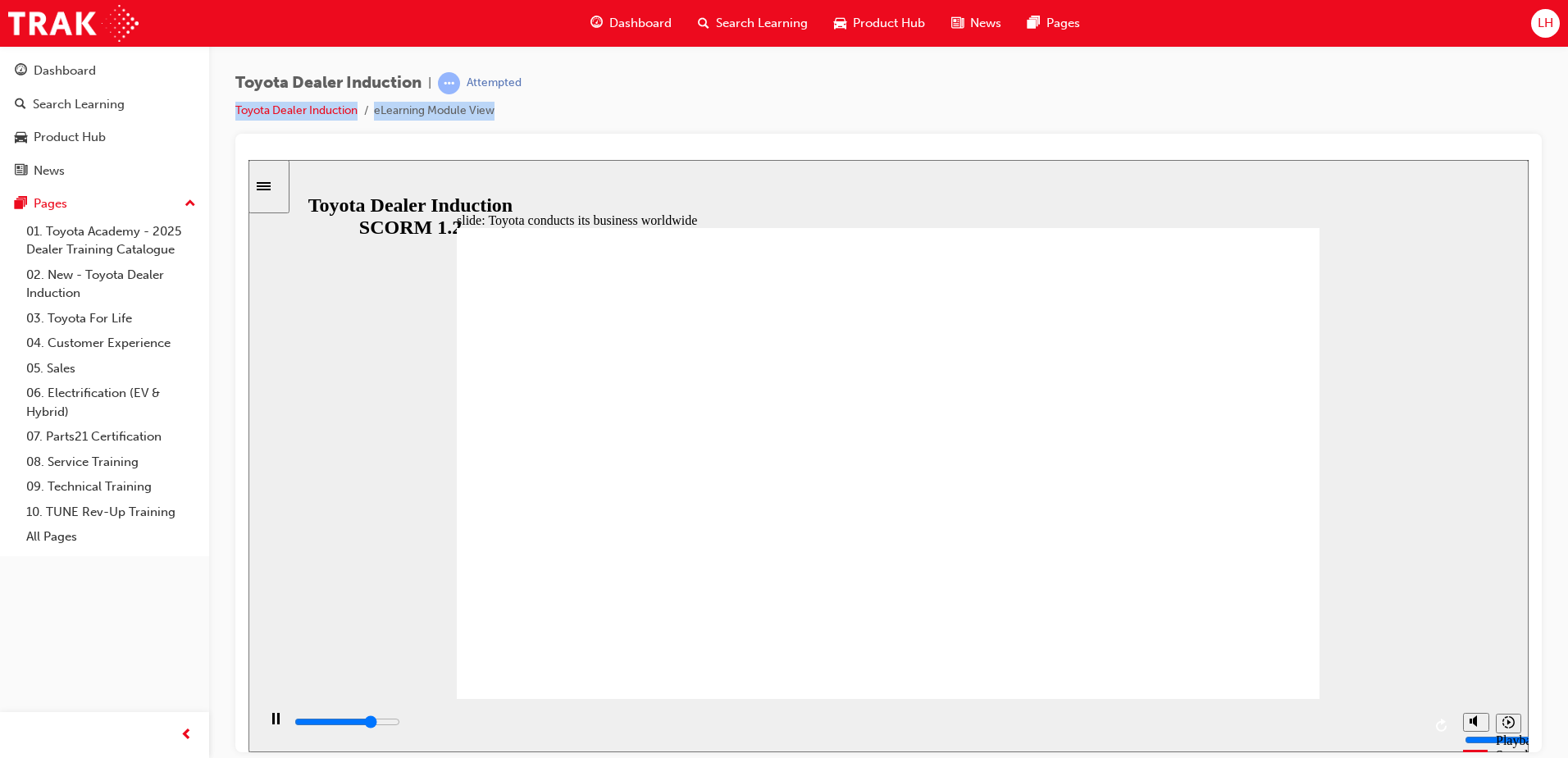
drag, startPoint x: 1133, startPoint y: 514, endPoint x: 1135, endPoint y: 525, distance: 11.2
drag, startPoint x: 1137, startPoint y: 526, endPoint x: 1158, endPoint y: 532, distance: 21.8
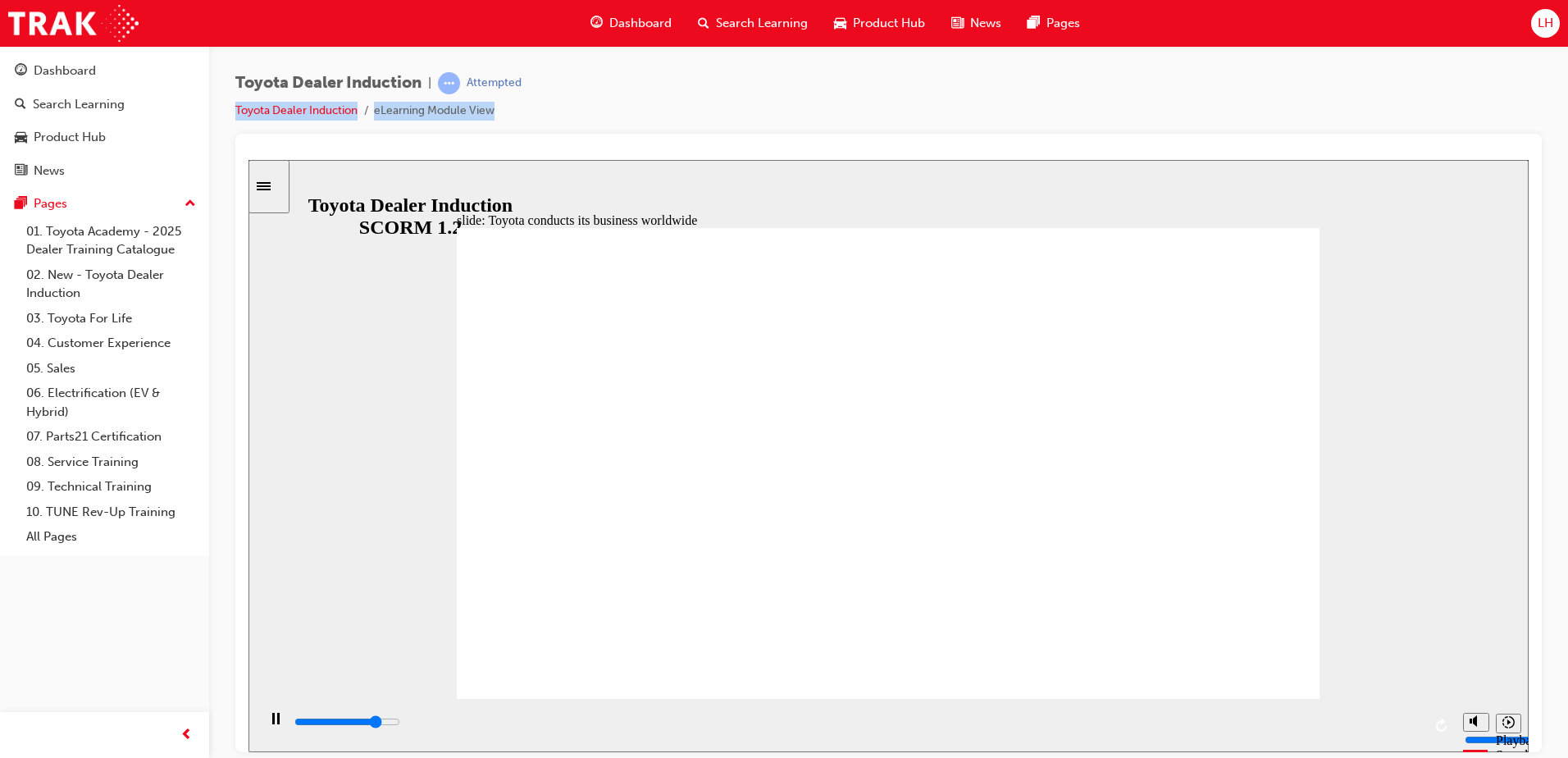
type input "8400"
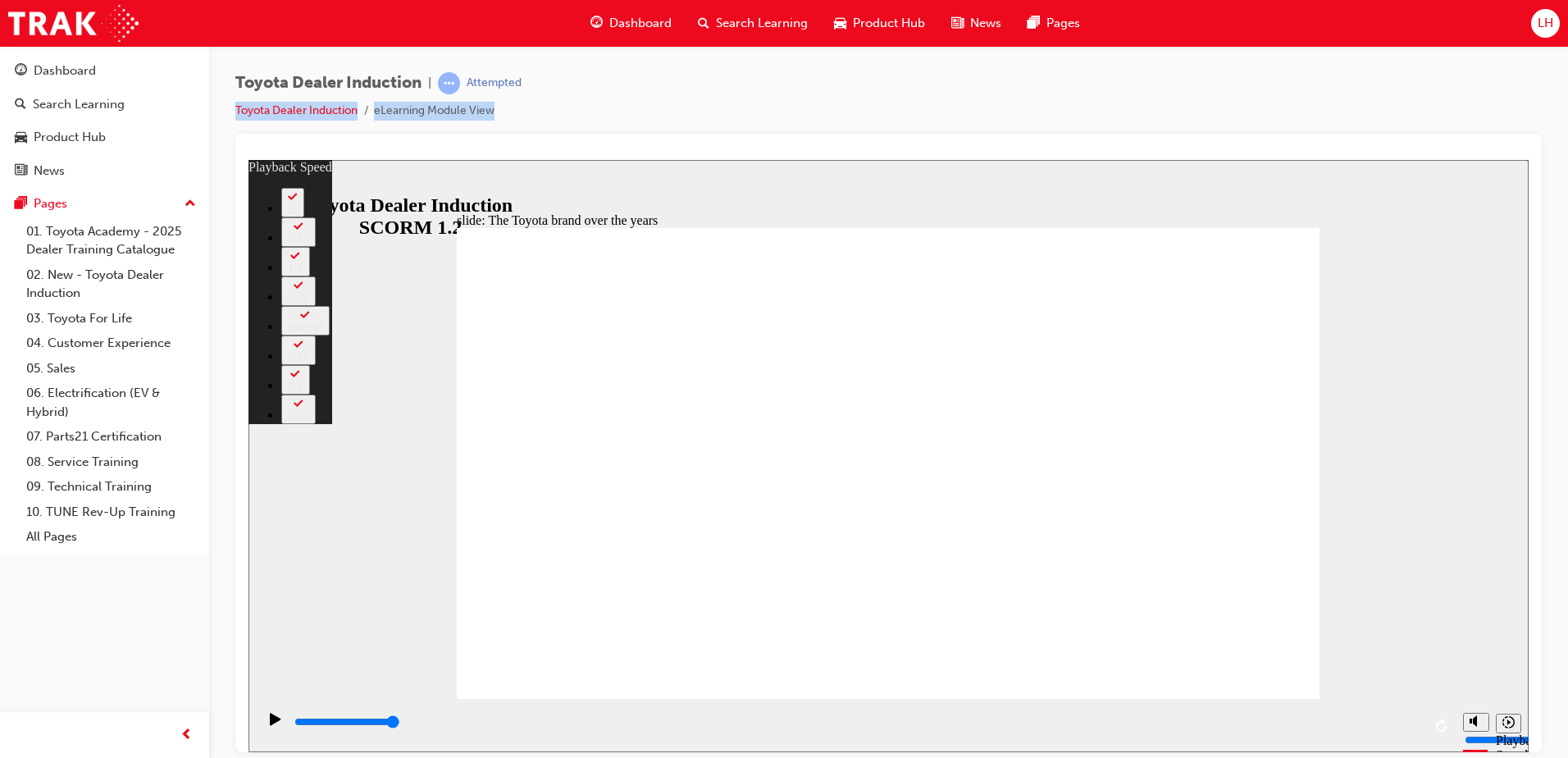
drag, startPoint x: 518, startPoint y: 650, endPoint x: 1570, endPoint y: 460, distance: 1069.0
click at [1529, 460] on html "slide: The Toyota brand over the years Rectangle 2 playback speed 2 1.75 1.5 1.…" at bounding box center [888, 455] width 1280 height 593
type input "165"
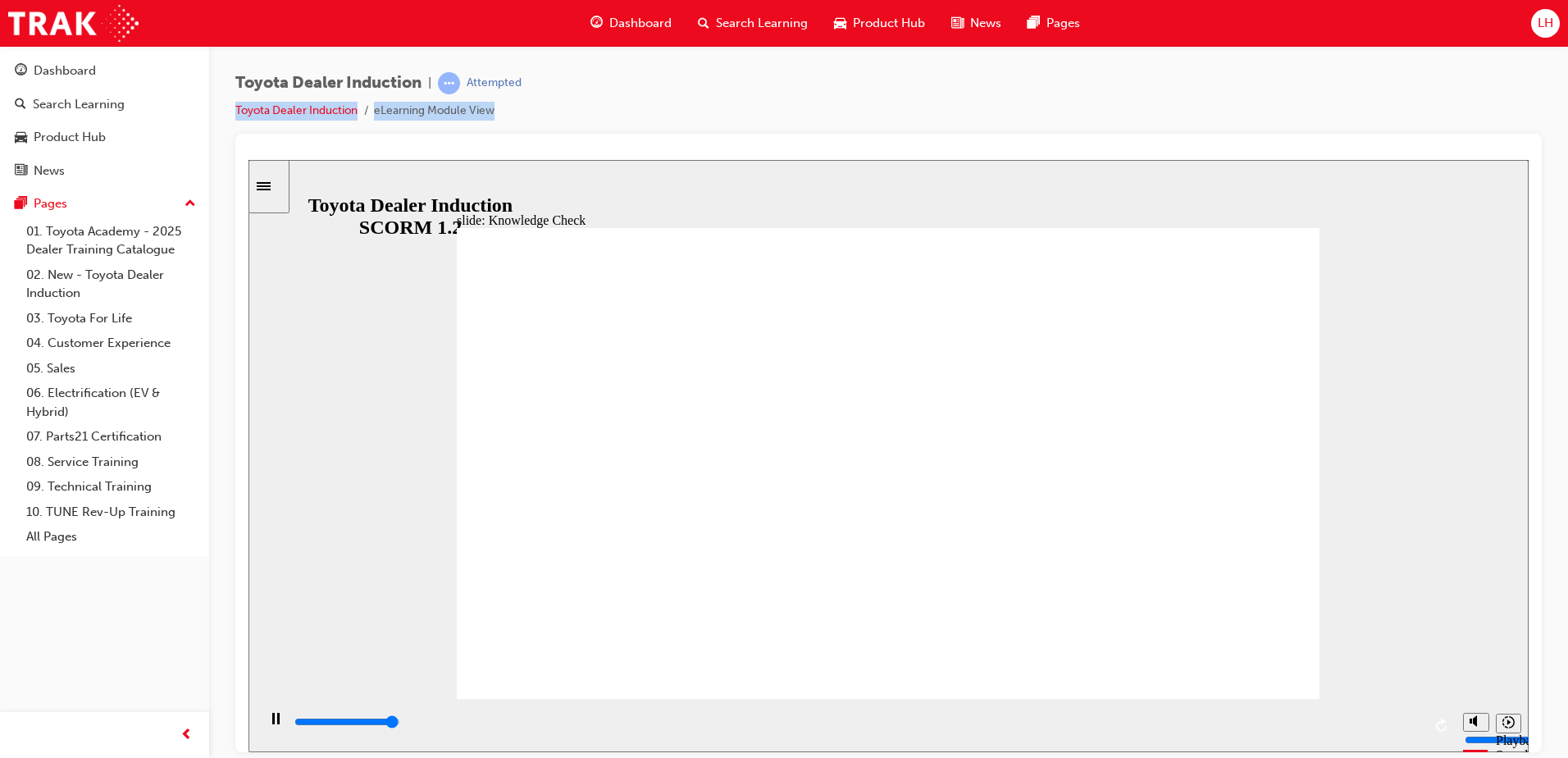
type input "5000"
radio input "true"
type input "5000"
radio input "false"
radio input "true"
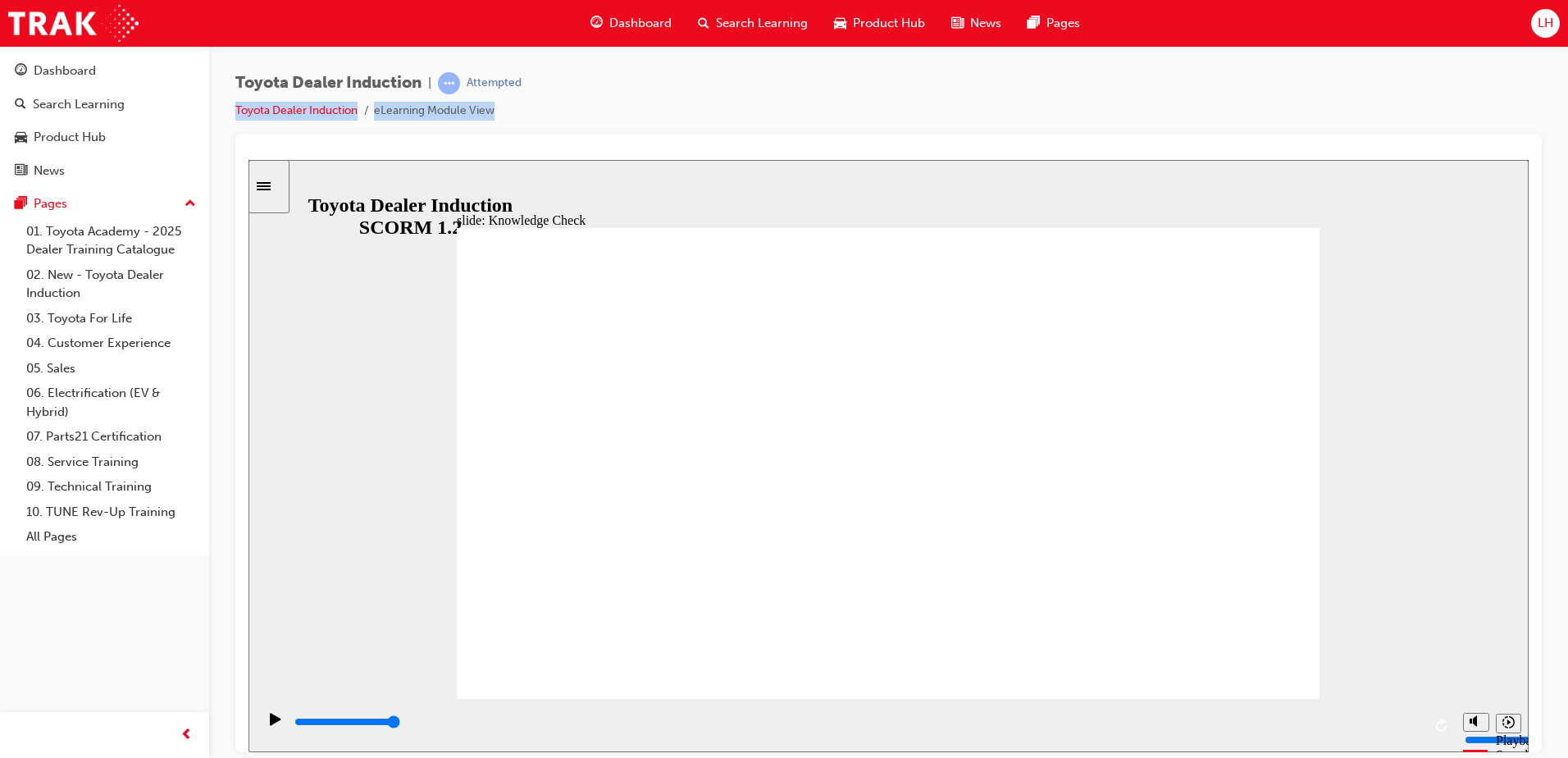
radio input "true"
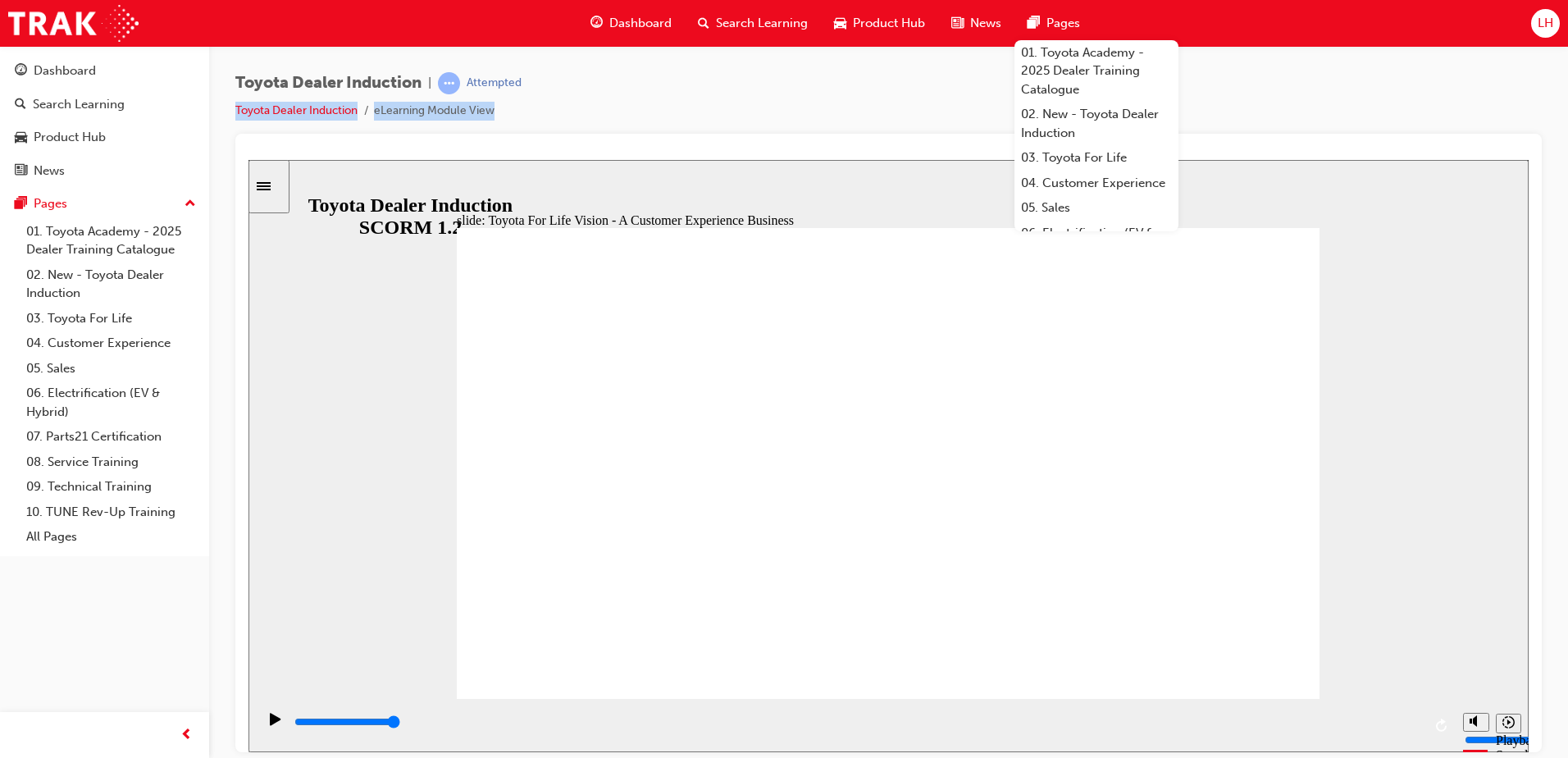
drag, startPoint x: 1253, startPoint y: 668, endPoint x: 1267, endPoint y: 658, distance: 17.2
drag, startPoint x: 1009, startPoint y: 452, endPoint x: 999, endPoint y: 453, distance: 10.0
click at [872, 161] on div "slide: The 5 Toyota For Life Quality Standards Oval 6 Oval 6 Oval 6 Oval 6 Oval…" at bounding box center [888, 455] width 1280 height 593
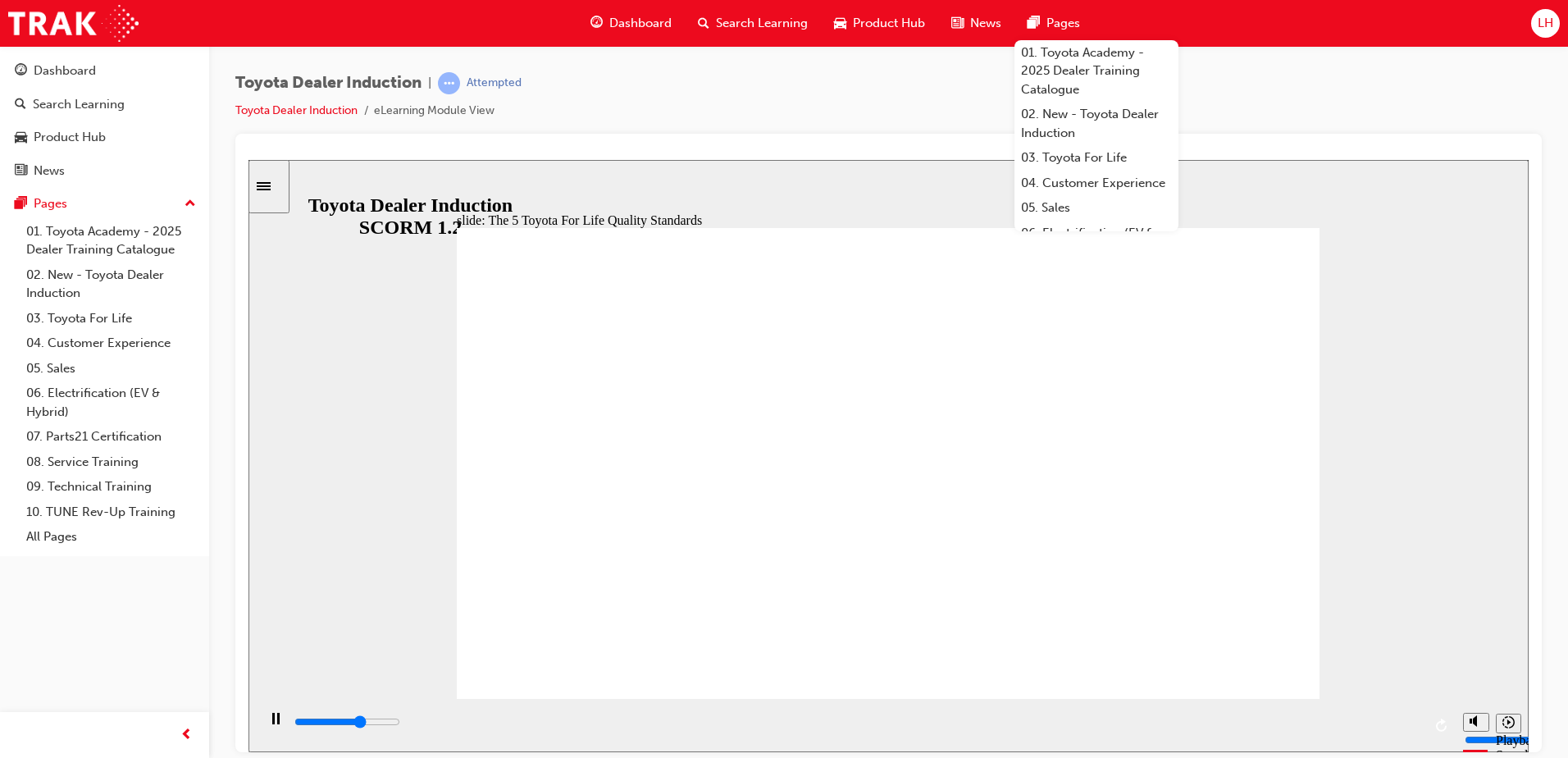
click at [860, 122] on div "Toyota Dealer Induction | Attempted Toyota Dealer Induction eLearning Module Vi…" at bounding box center [888, 103] width 1306 height 61
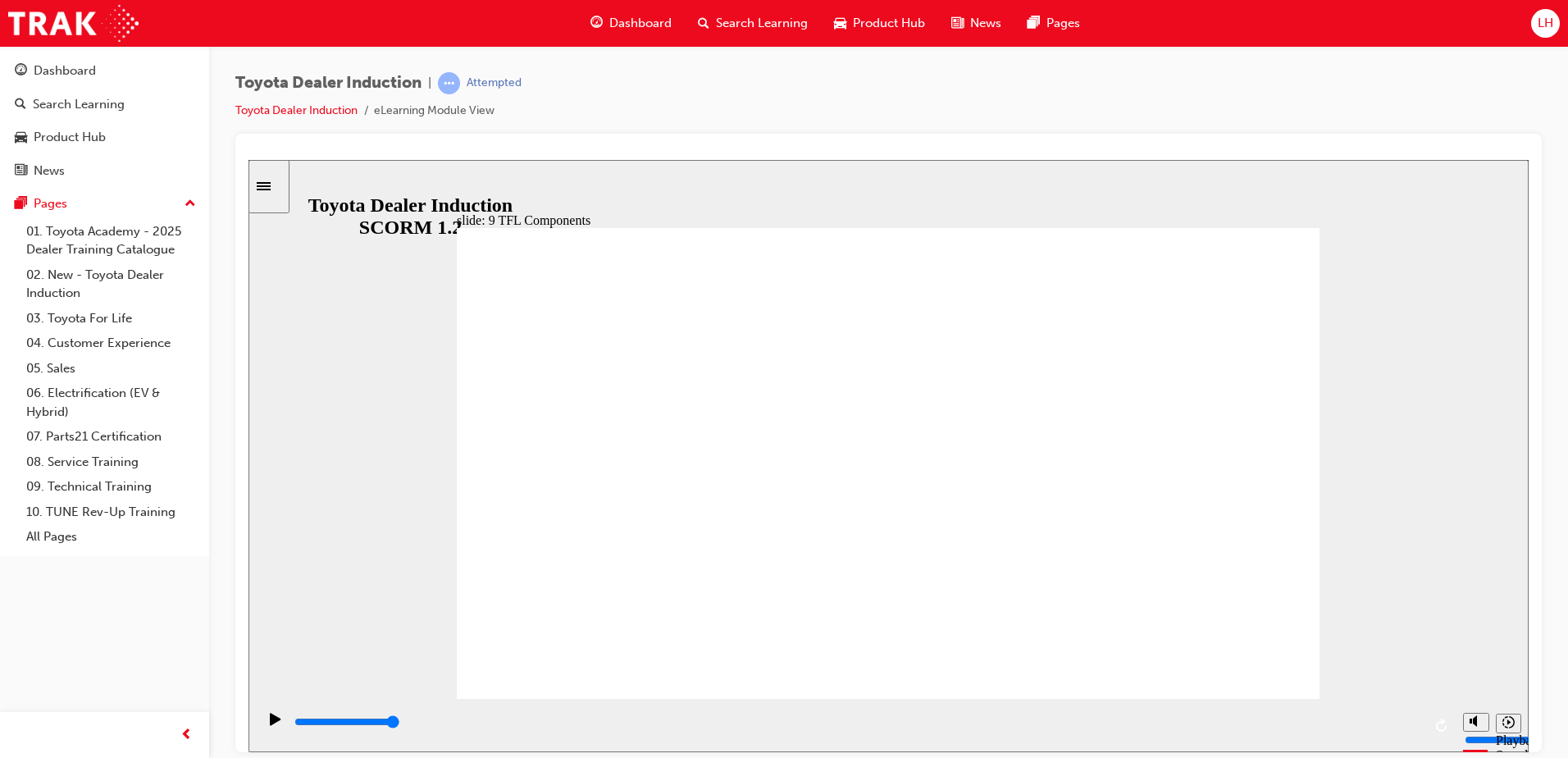
drag, startPoint x: 958, startPoint y: 499, endPoint x: 950, endPoint y: 498, distance: 8.1
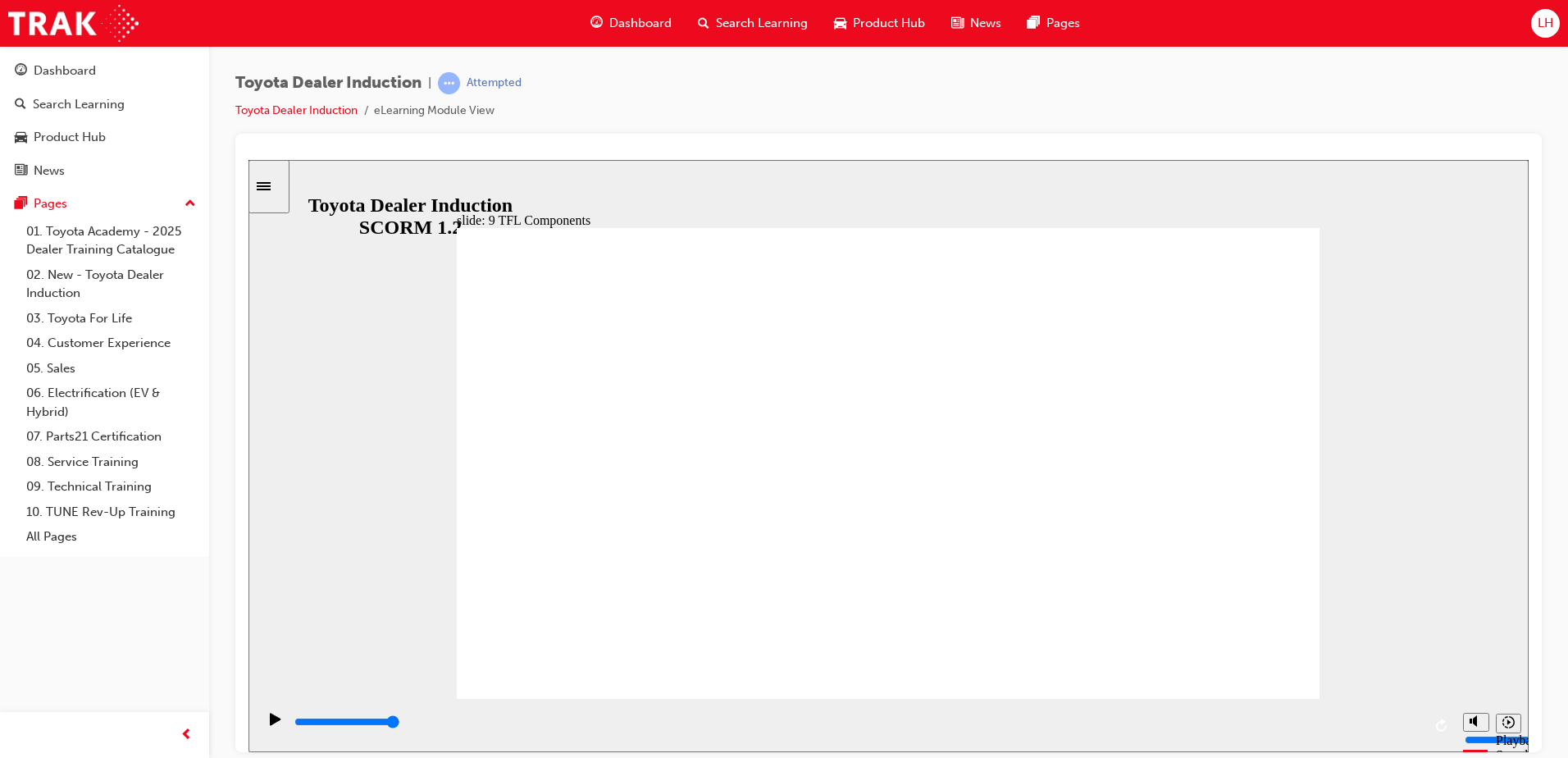
drag, startPoint x: 744, startPoint y: 603, endPoint x: 1252, endPoint y: 670, distance: 512.4
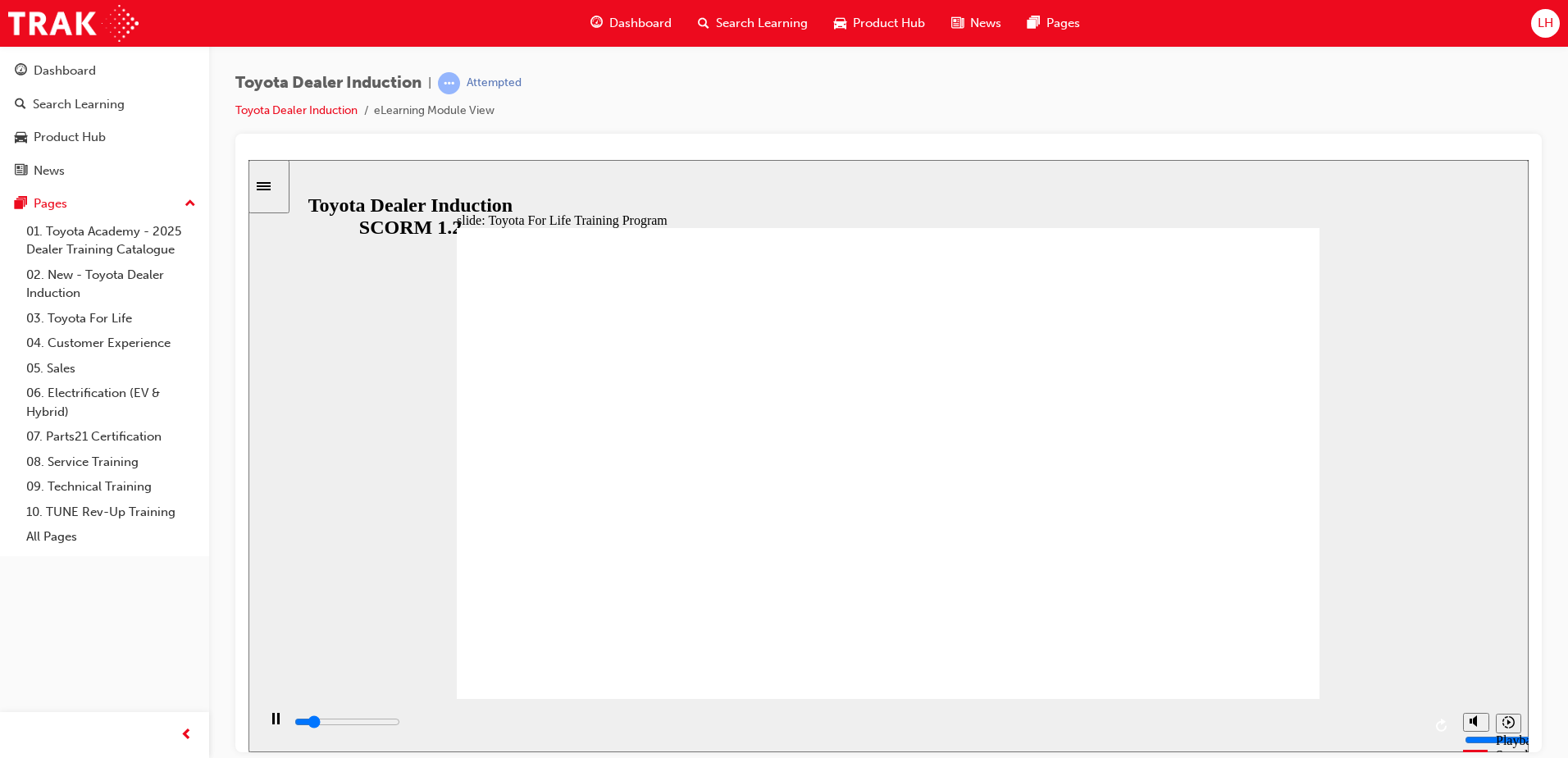
drag, startPoint x: 461, startPoint y: 693, endPoint x: 955, endPoint y: 311, distance: 624.5
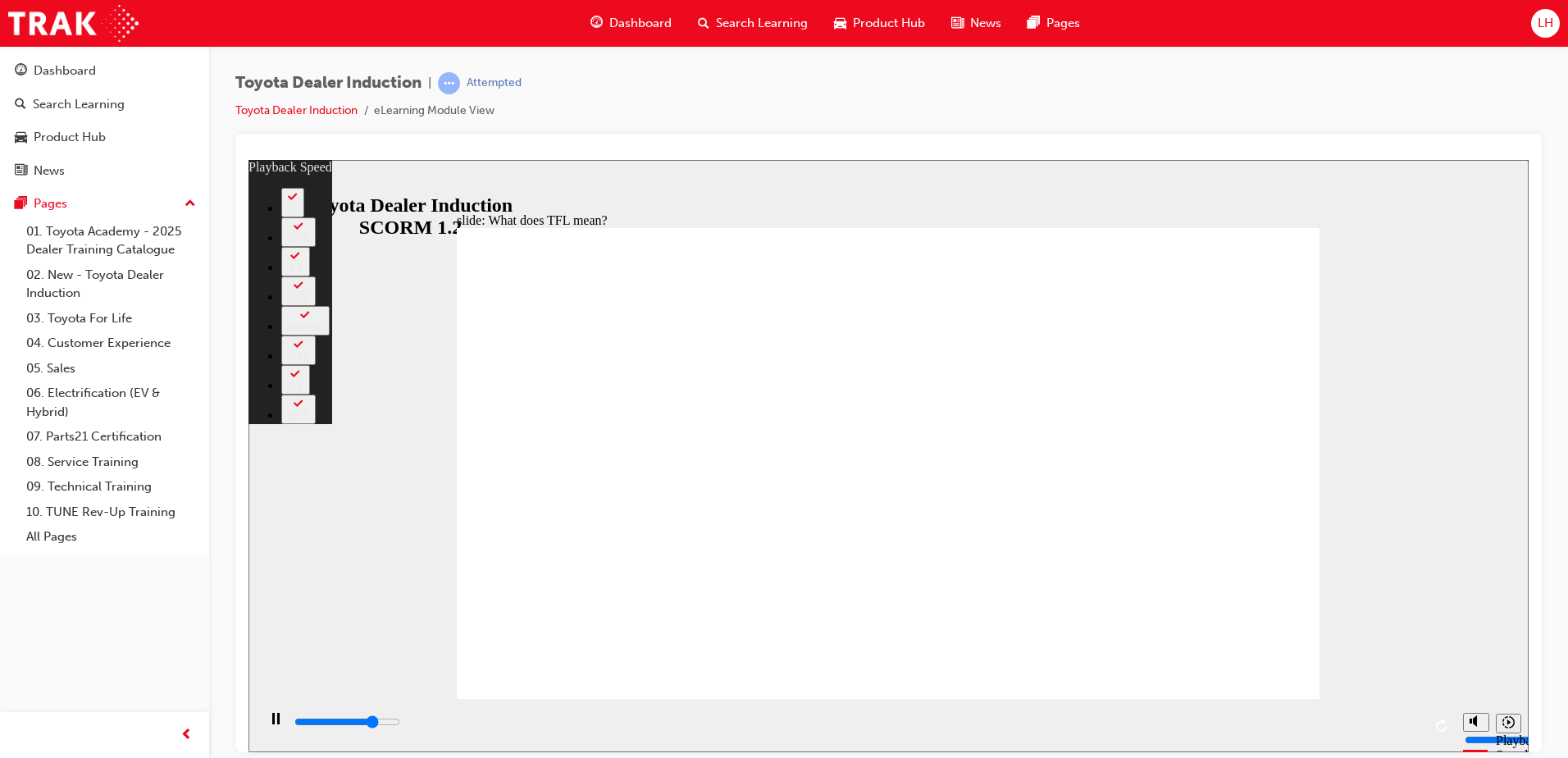
type input "8400"
type input "0"
type input "8600"
type input "1"
type input "8900"
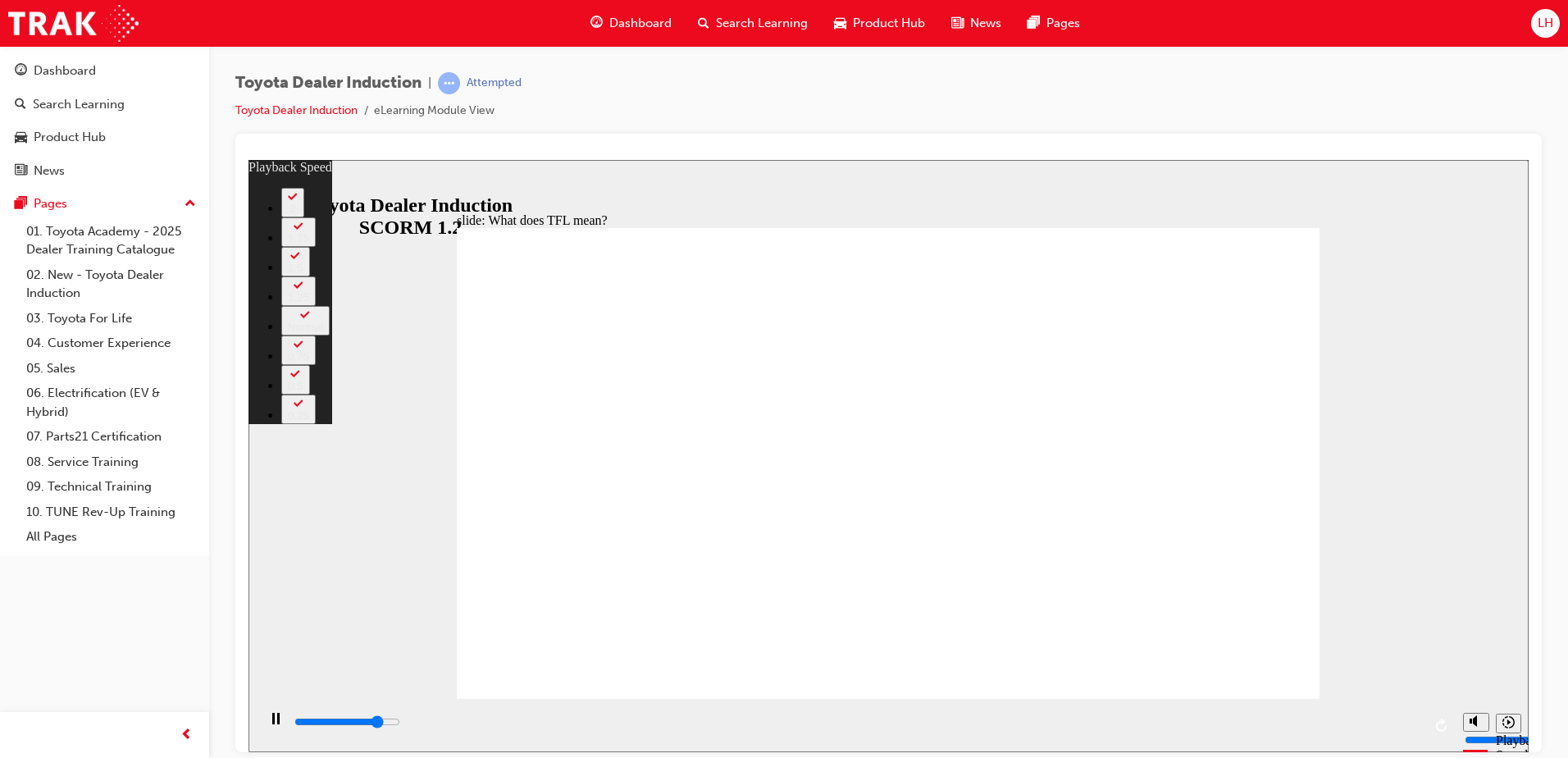
type input "1"
type input "9200"
type input "1"
type input "9400"
type input "1"
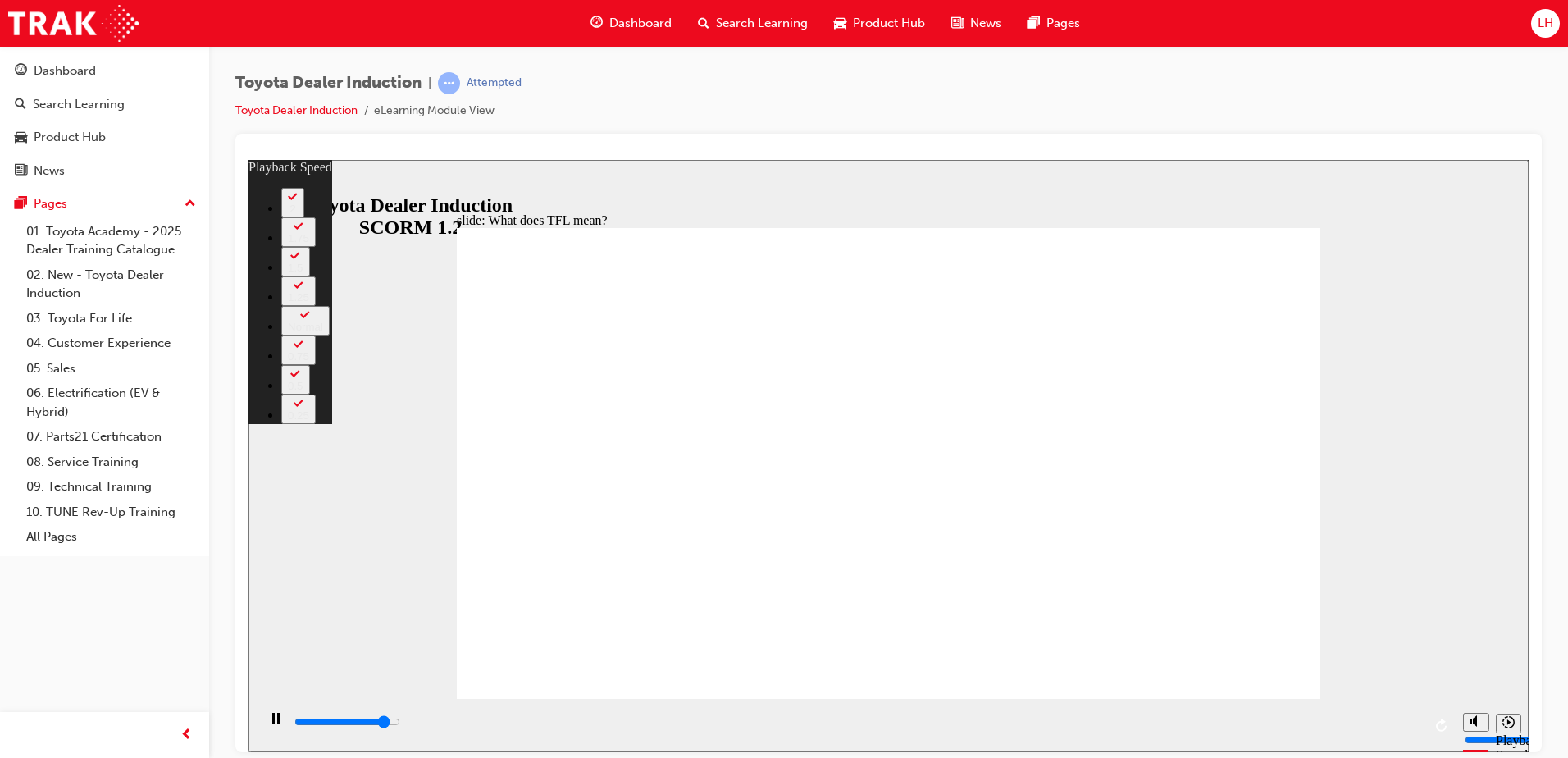
type input "9700"
type input "2"
type input "10000"
type input "2"
type input "10200"
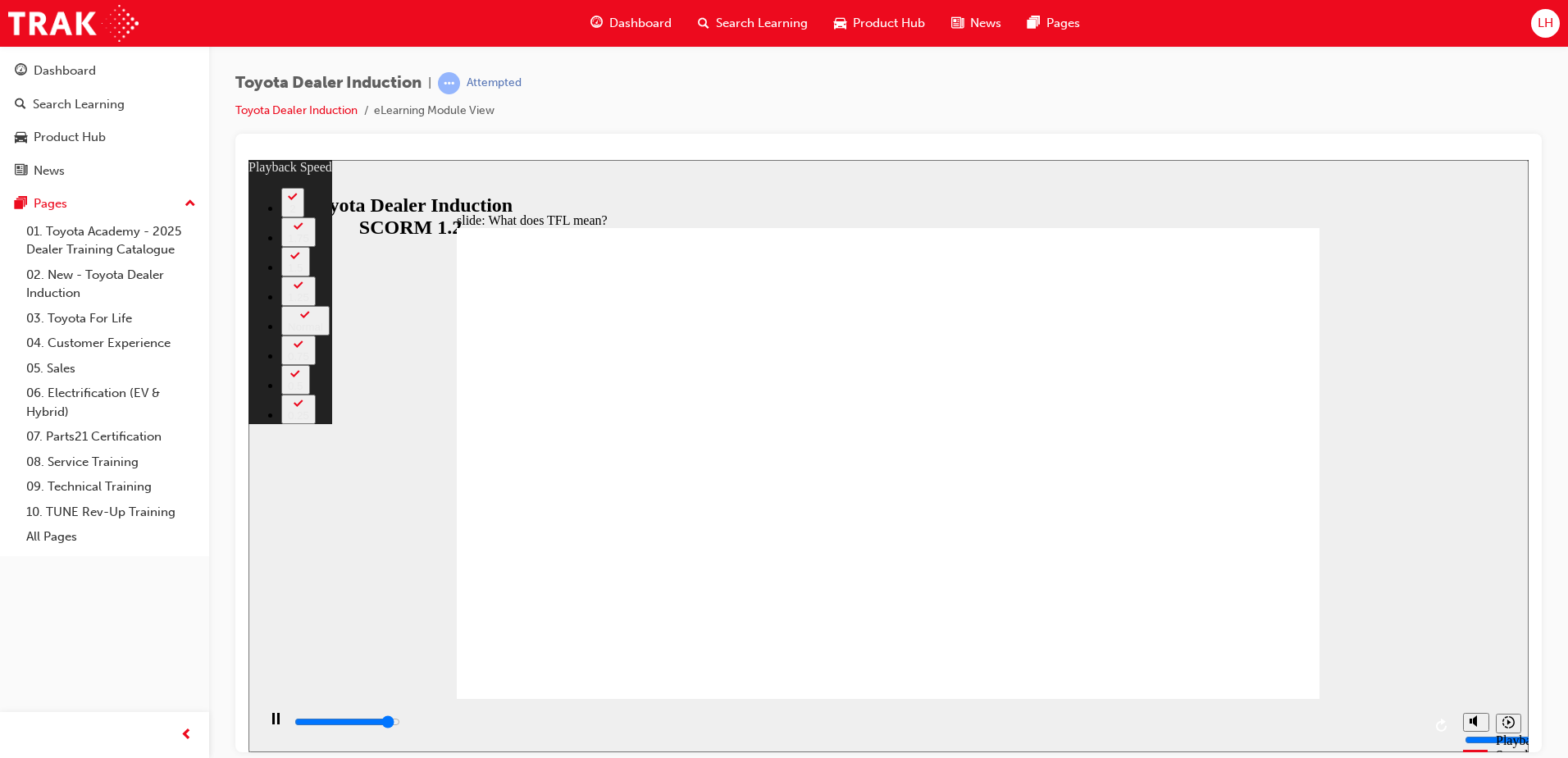
type input "2"
type input "10500"
type input "2"
type input "10800"
type input "3"
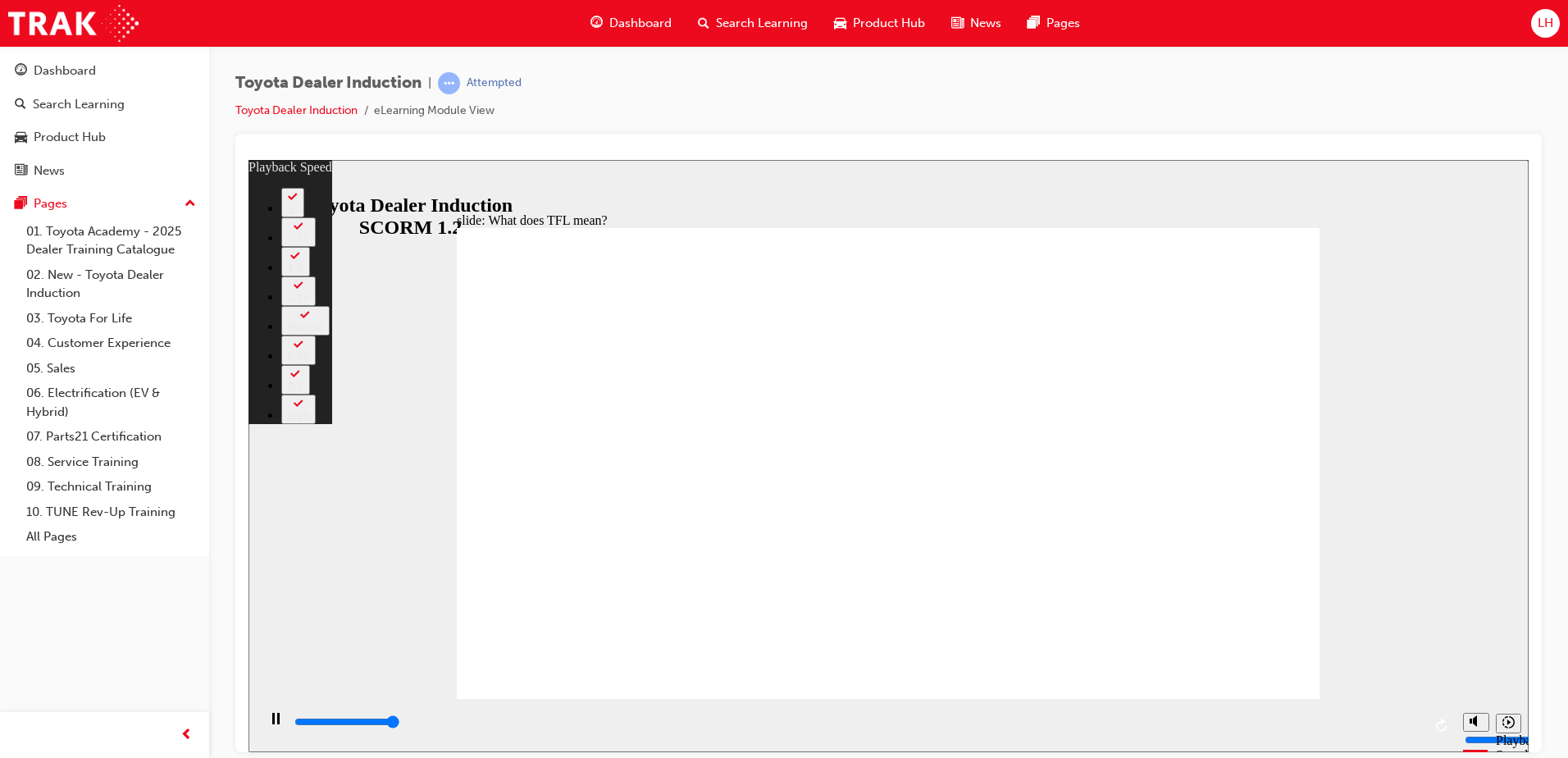
type input "10800"
drag, startPoint x: 1299, startPoint y: 220, endPoint x: 1291, endPoint y: 240, distance: 21.5
type input "139"
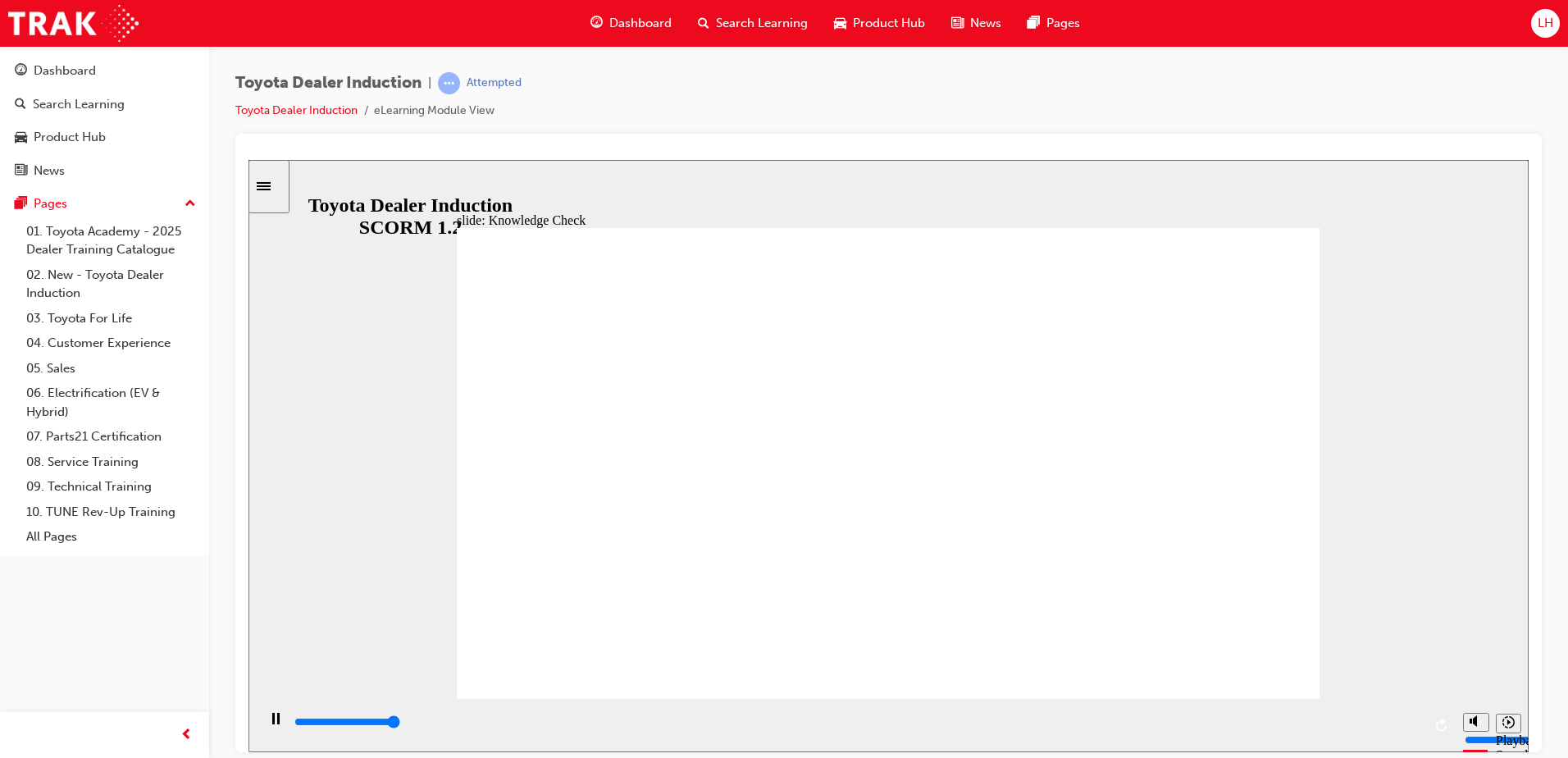
type input "5000"
radio input "true"
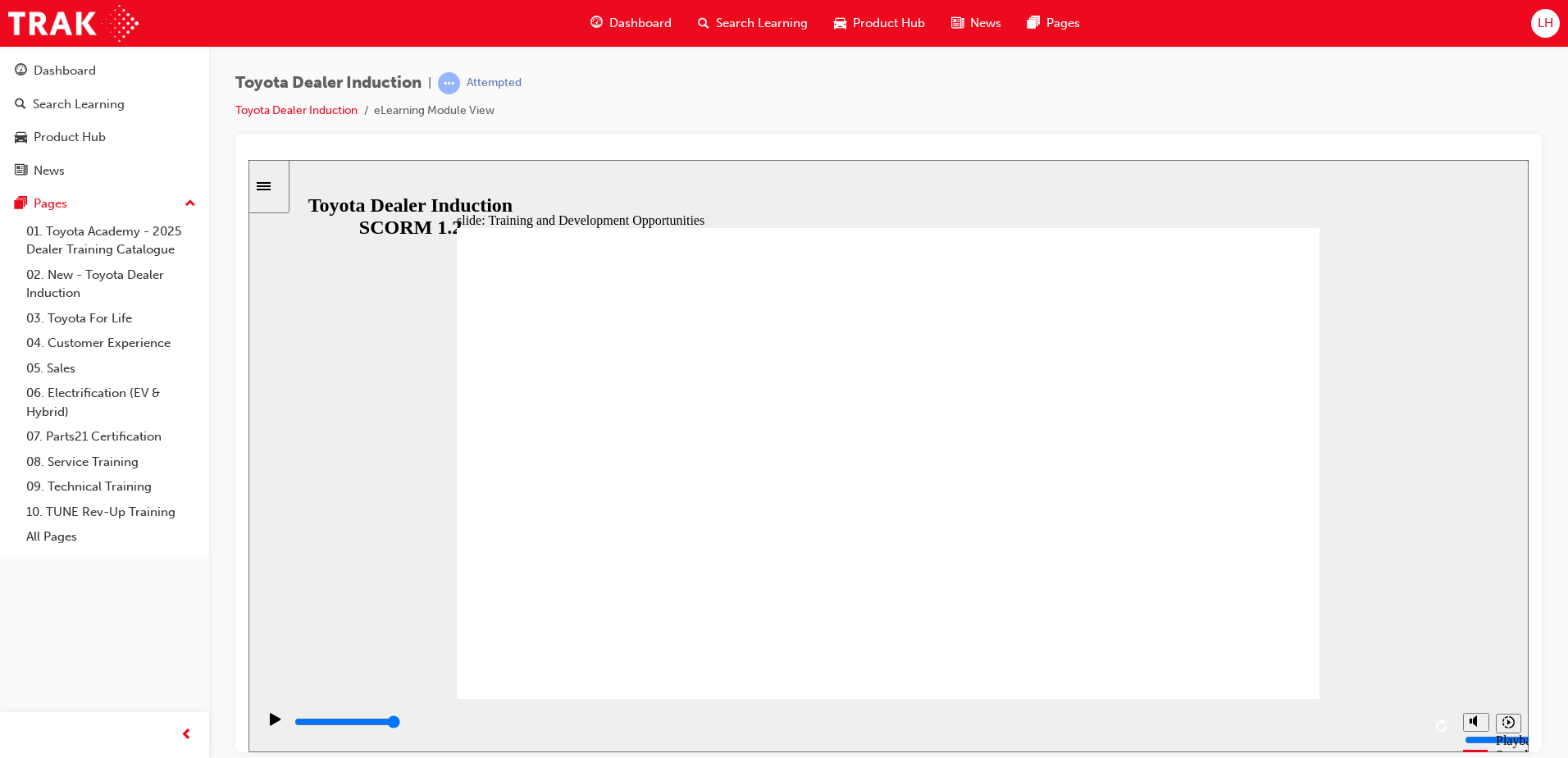
drag, startPoint x: 784, startPoint y: 467, endPoint x: 764, endPoint y: 469, distance: 20.1
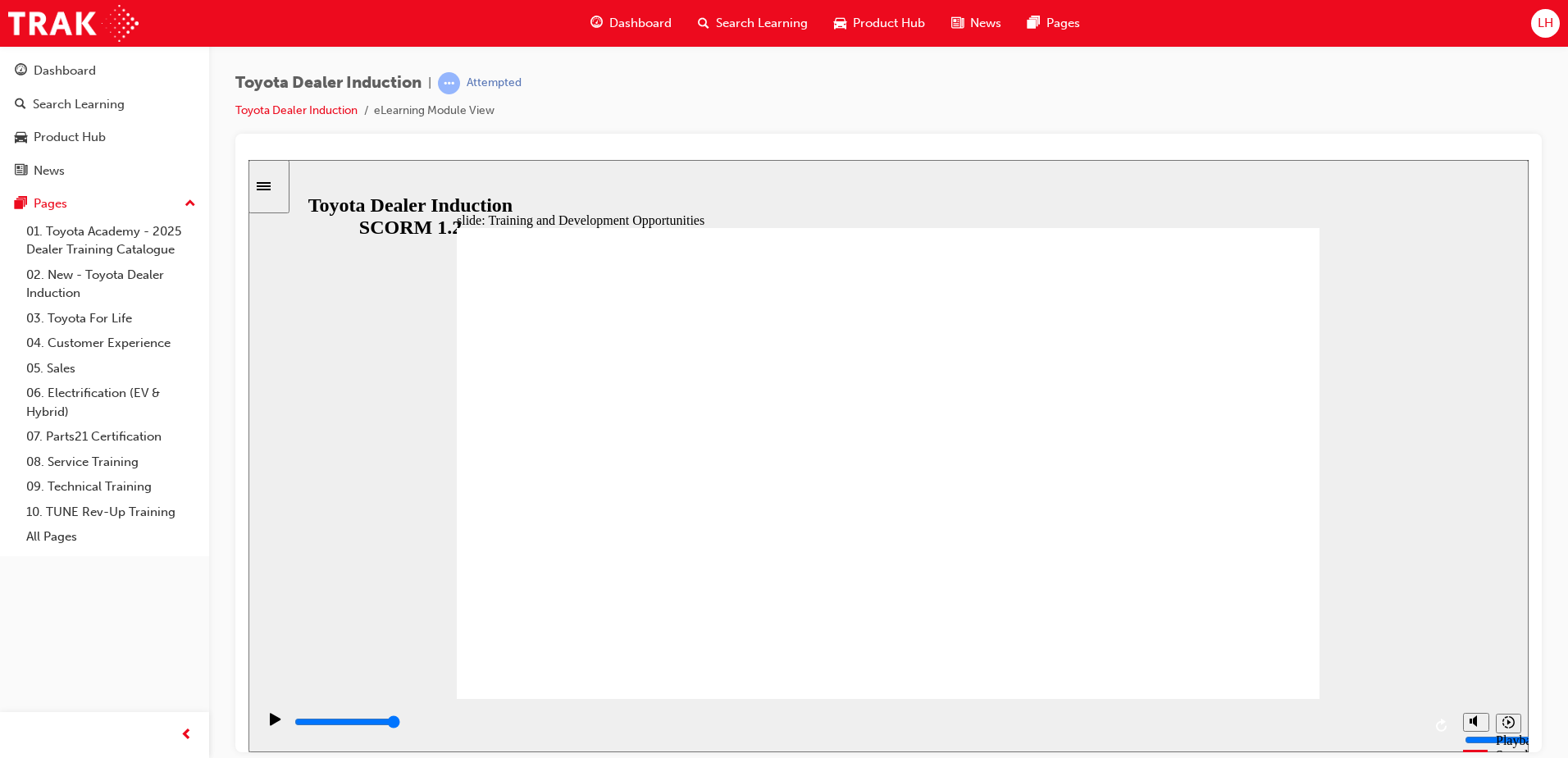
drag, startPoint x: 1239, startPoint y: 193, endPoint x: 1036, endPoint y: 245, distance: 209.6
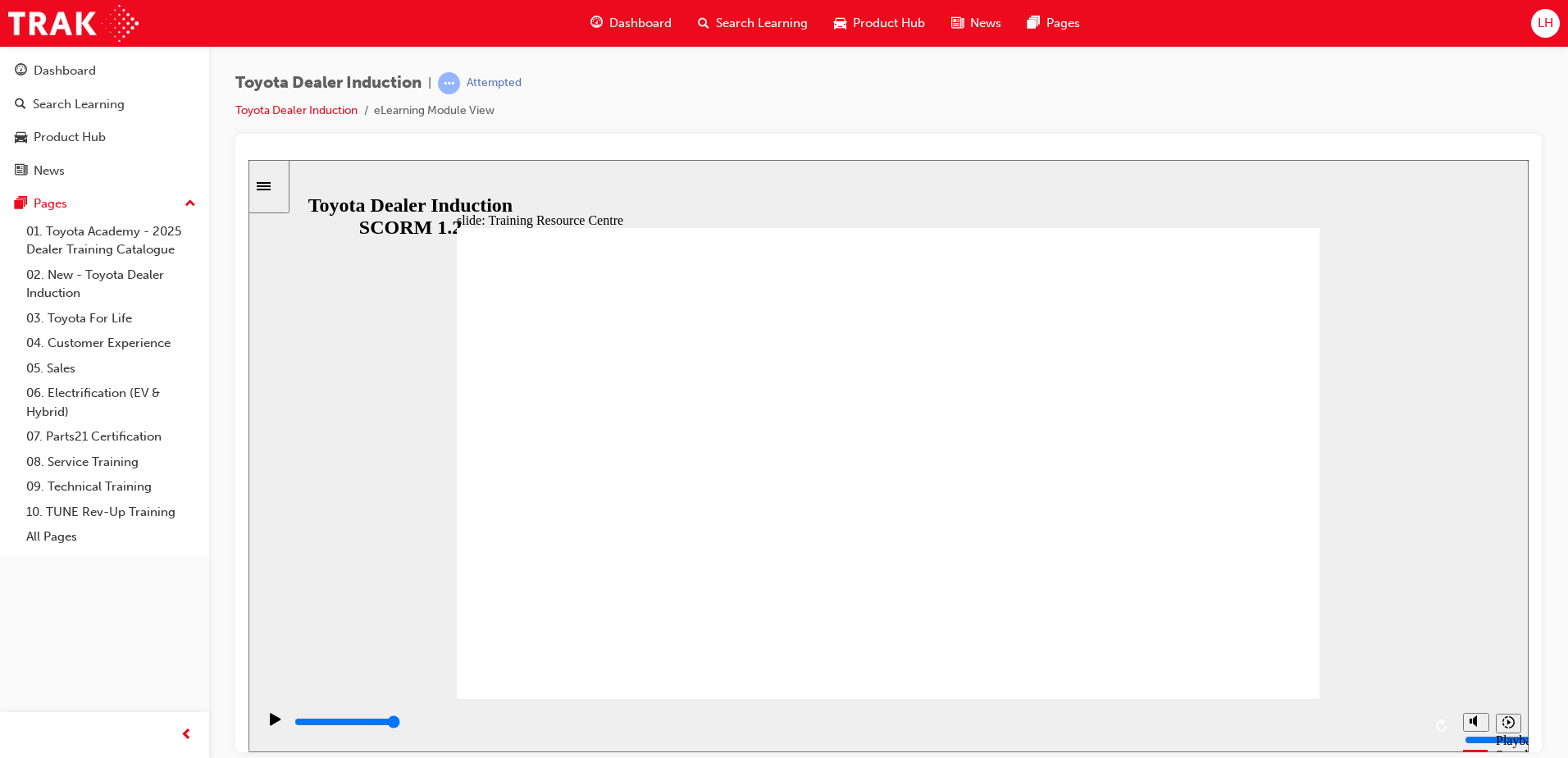
type input "5000"
radio input "true"
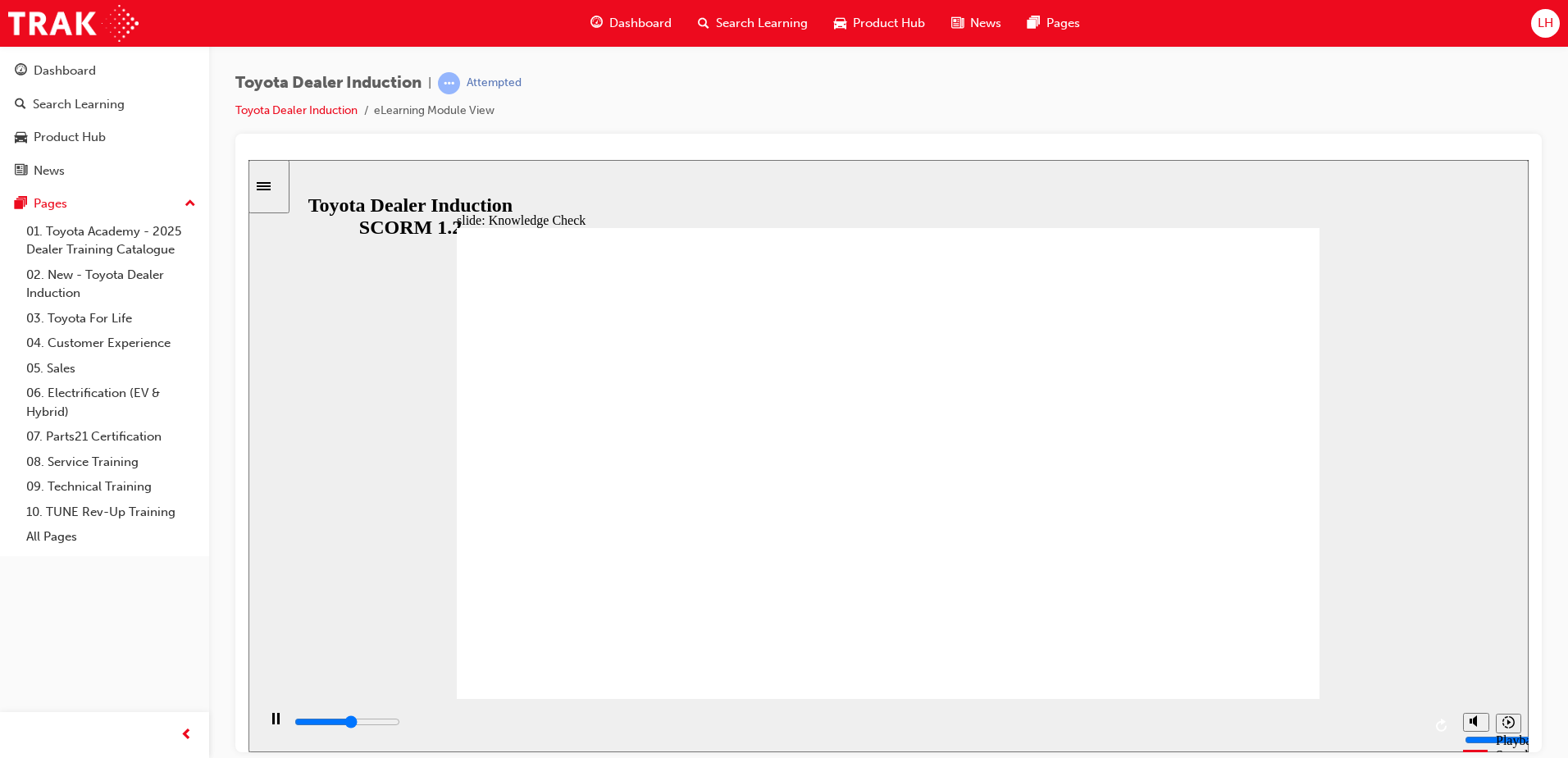
type input "2700"
radio input "true"
drag, startPoint x: 864, startPoint y: 532, endPoint x: 1256, endPoint y: 666, distance: 414.3
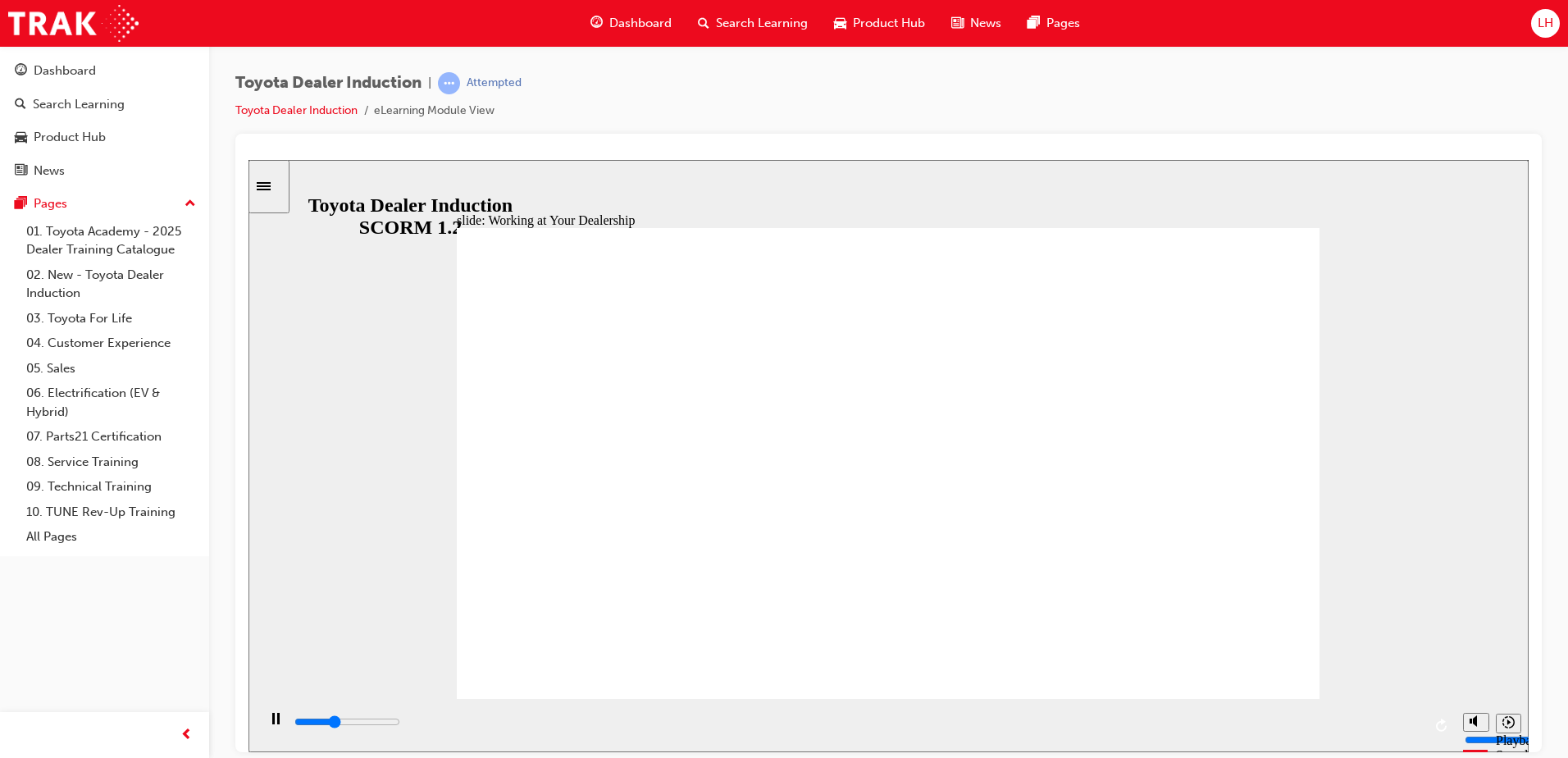
drag, startPoint x: 1019, startPoint y: 205, endPoint x: 768, endPoint y: 435, distance: 340.4
click at [1103, 731] on div "playback controls" at bounding box center [857, 721] width 1129 height 18
click at [1204, 722] on div "playback controls" at bounding box center [857, 721] width 1129 height 18
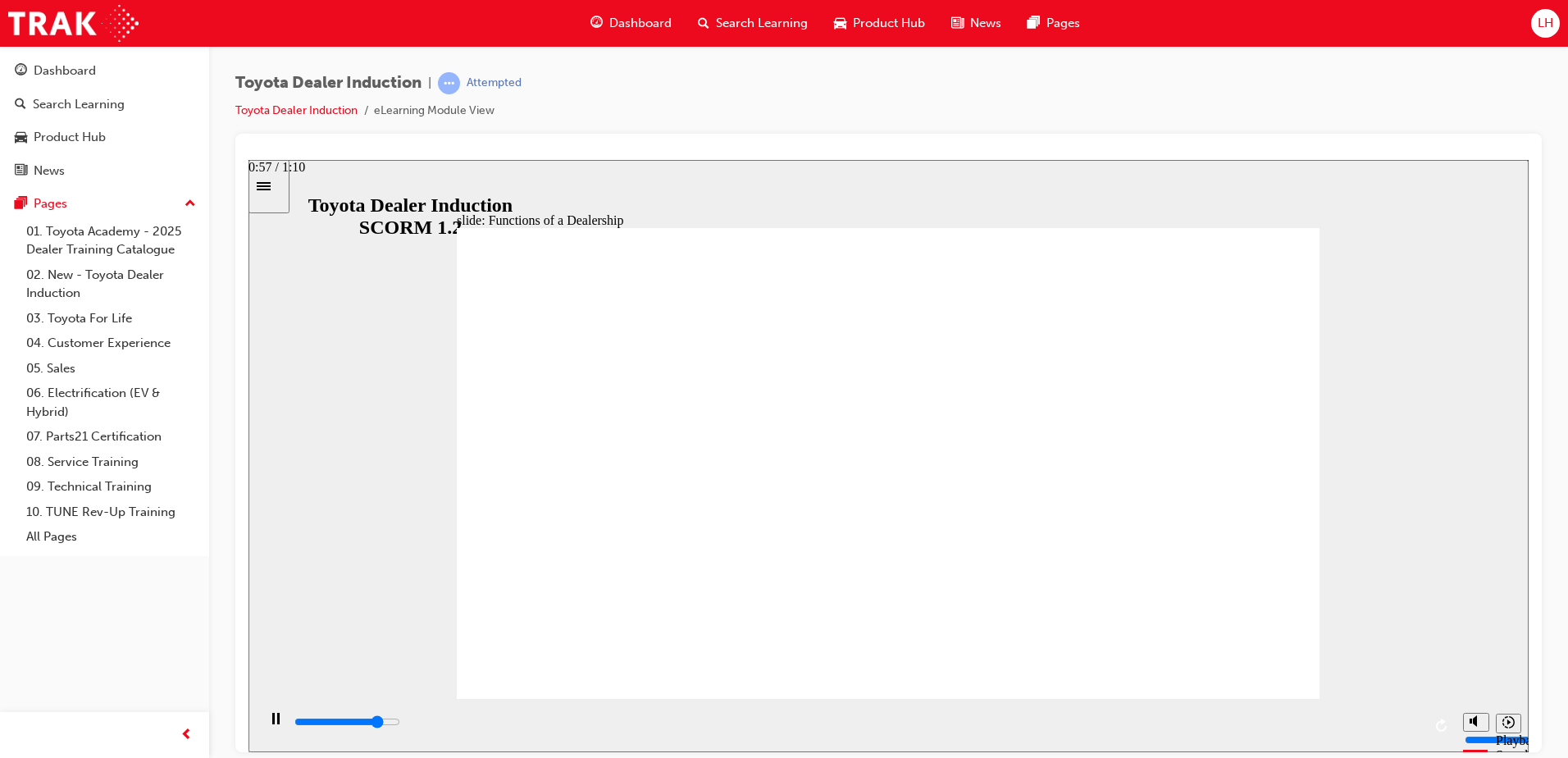
click at [1220, 718] on div "playback controls" at bounding box center [857, 721] width 1129 height 18
click at [1260, 720] on div "playback controls" at bounding box center [857, 725] width 1129 height 25
click at [1356, 719] on div "playback controls" at bounding box center [857, 721] width 1129 height 18
click at [1417, 718] on div "playback controls" at bounding box center [857, 721] width 1129 height 18
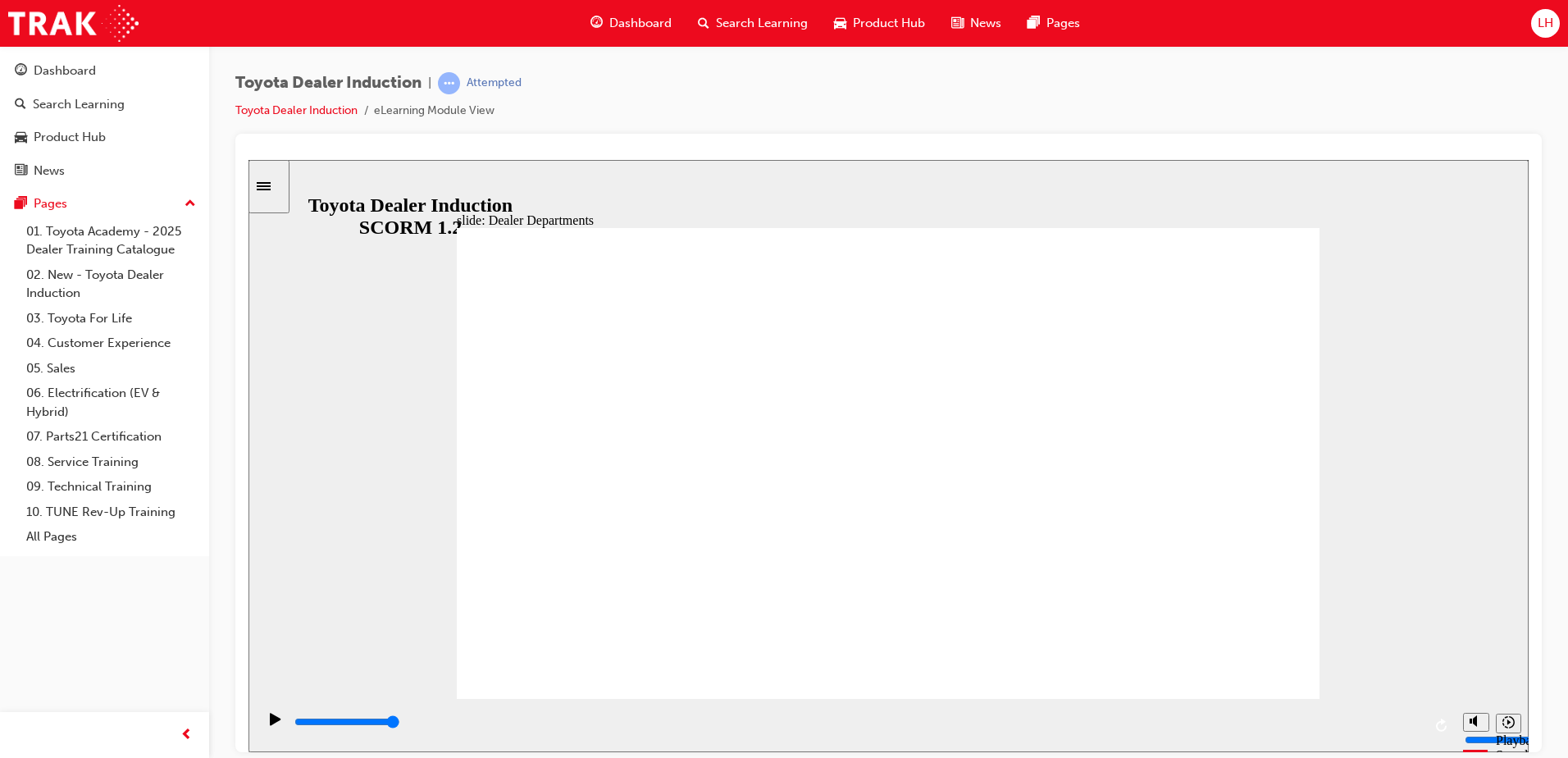
click at [1030, 731] on div "playback controls" at bounding box center [857, 721] width 1129 height 18
click at [1163, 731] on div "playback controls" at bounding box center [857, 721] width 1129 height 18
click at [1184, 746] on div "playback controls" at bounding box center [856, 725] width 1198 height 54
click at [400, 725] on input "slide progress" at bounding box center [348, 721] width 106 height 13
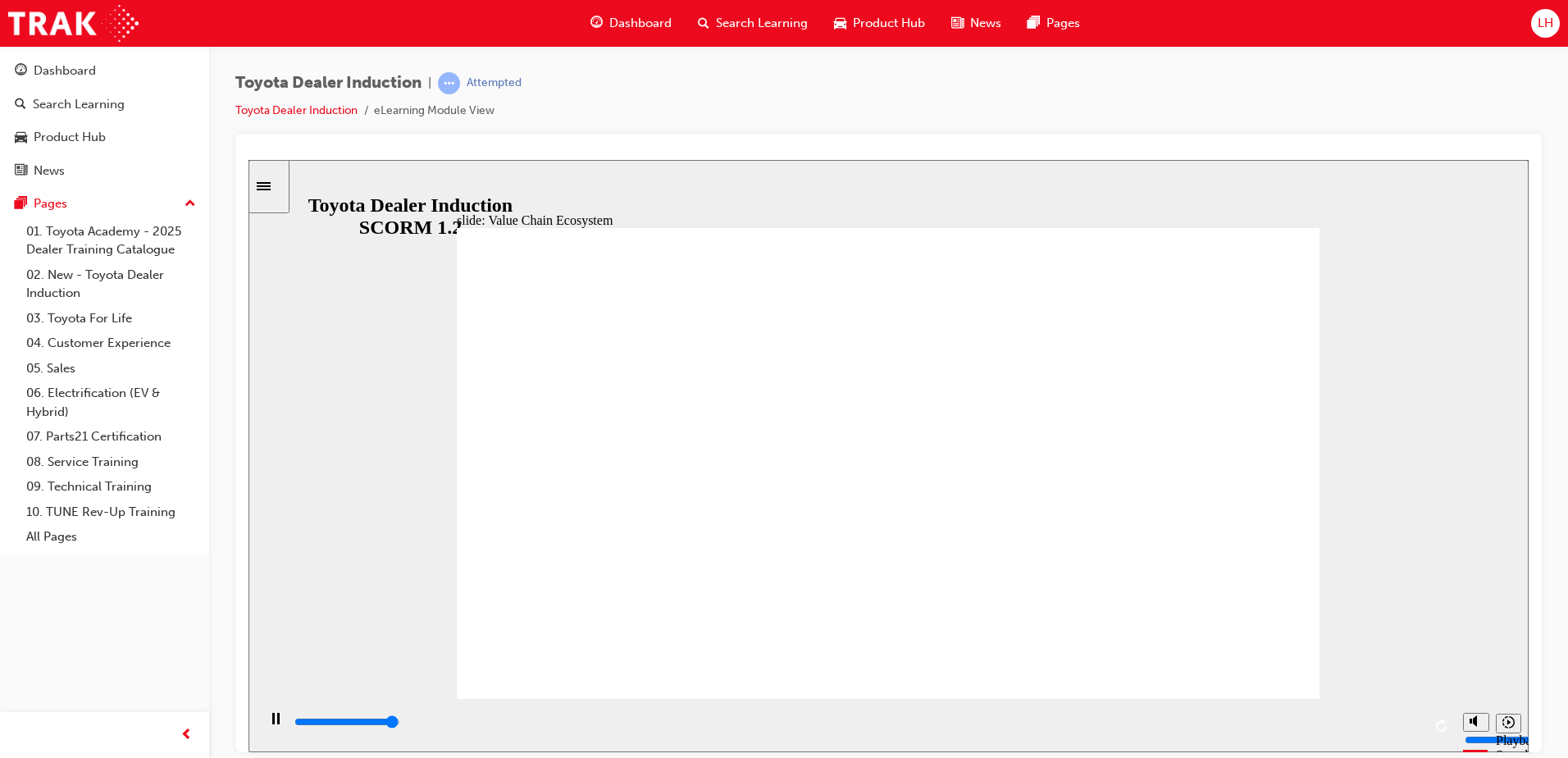
click at [1401, 731] on div "playback controls" at bounding box center [857, 721] width 1129 height 18
click at [1419, 720] on div "playback controls" at bounding box center [857, 721] width 1129 height 18
click at [1411, 714] on div "playback controls" at bounding box center [857, 725] width 1129 height 25
click at [1336, 726] on div "playback controls" at bounding box center [857, 721] width 1129 height 18
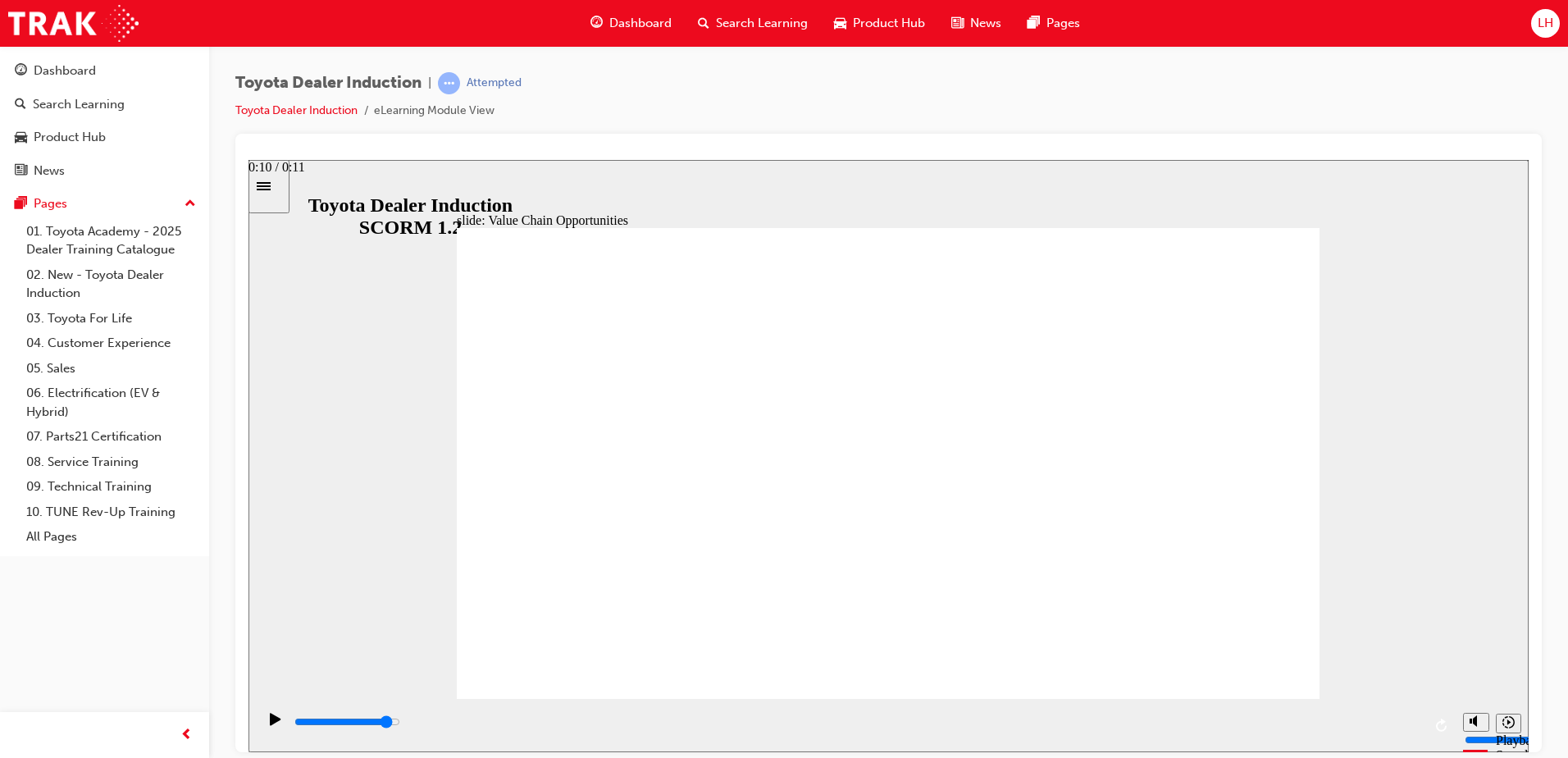
type input "10400"
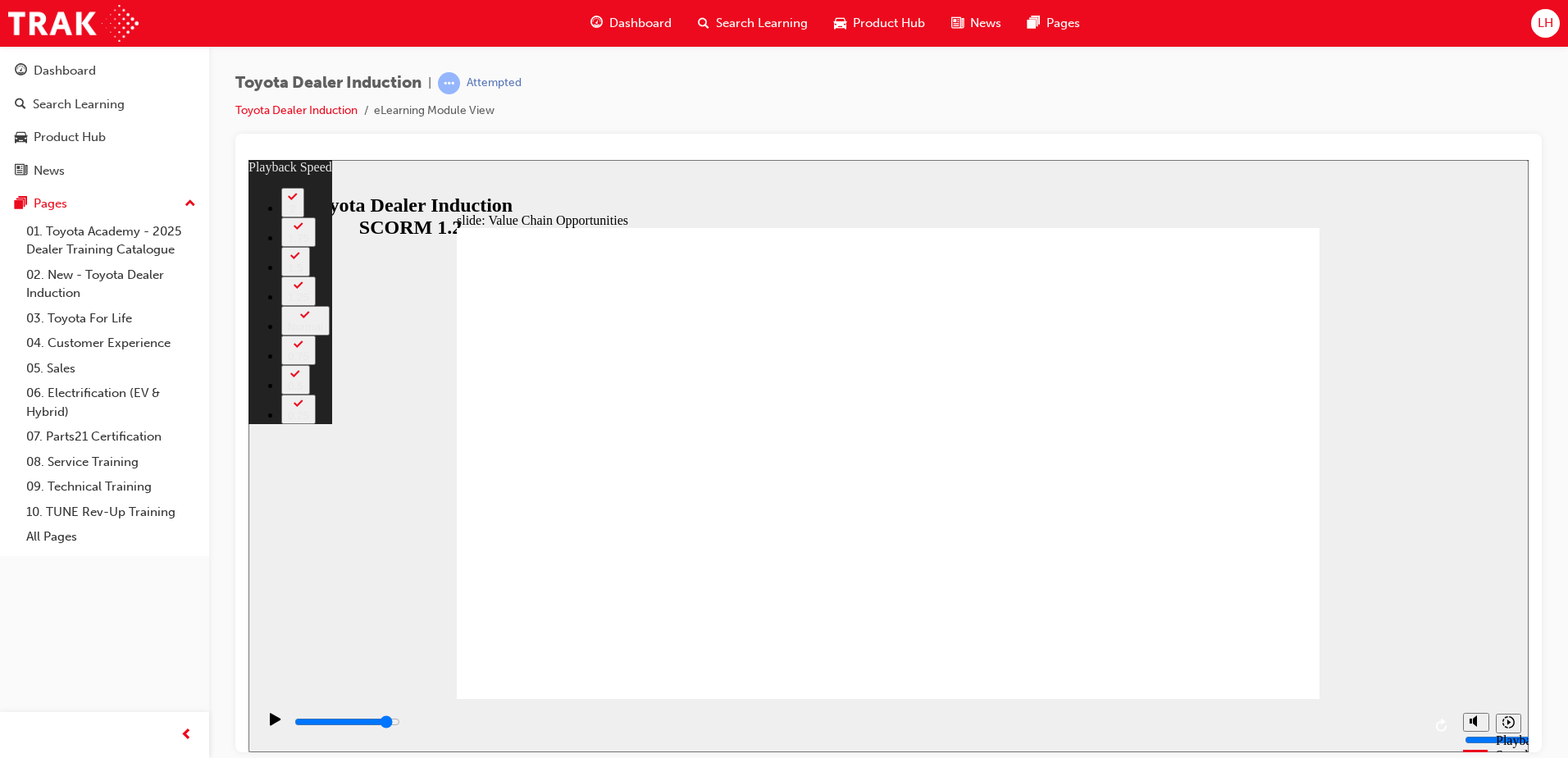
type input "64"
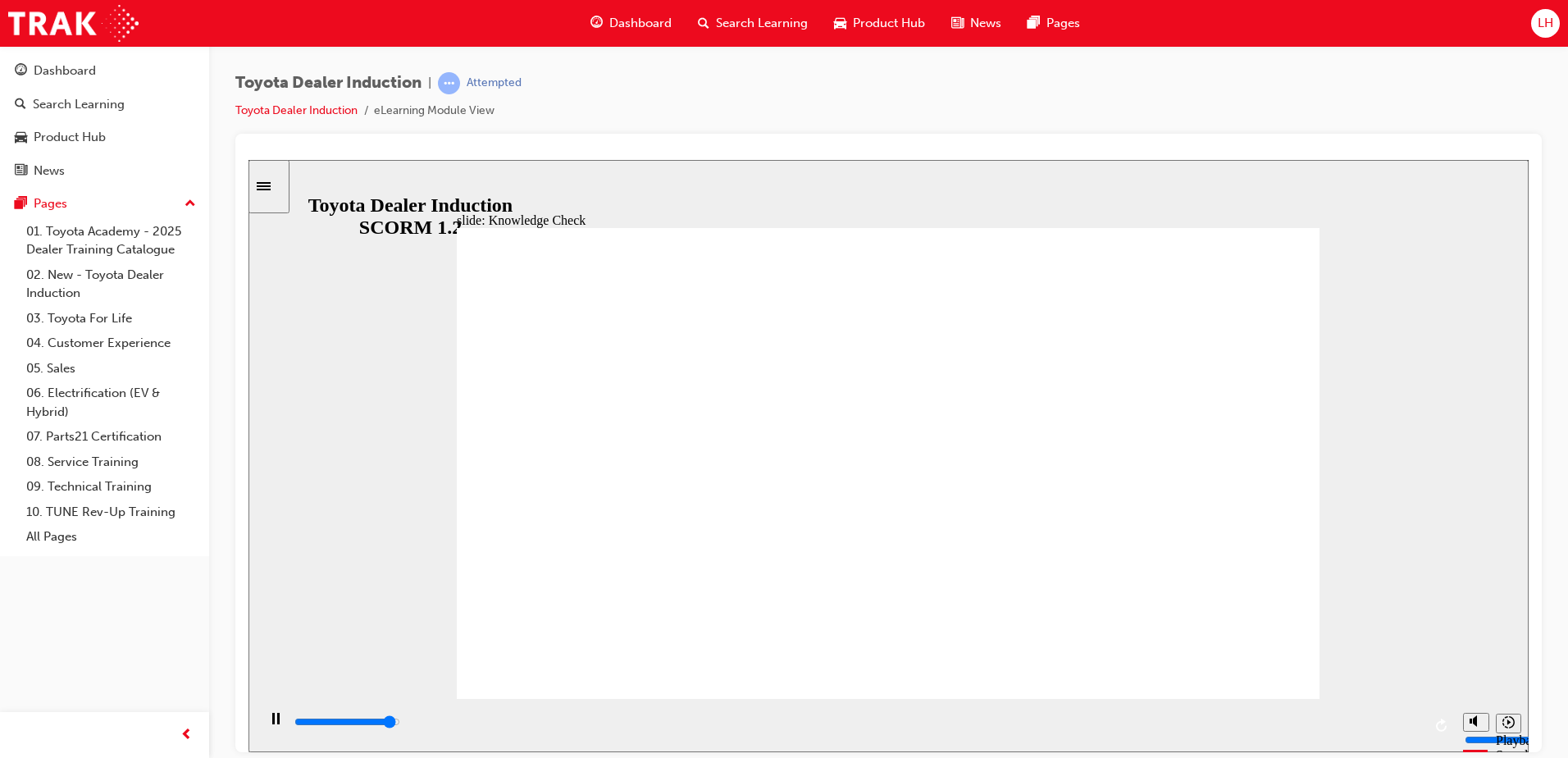
type input "5000"
radio input "true"
type input "5000"
radio input "true"
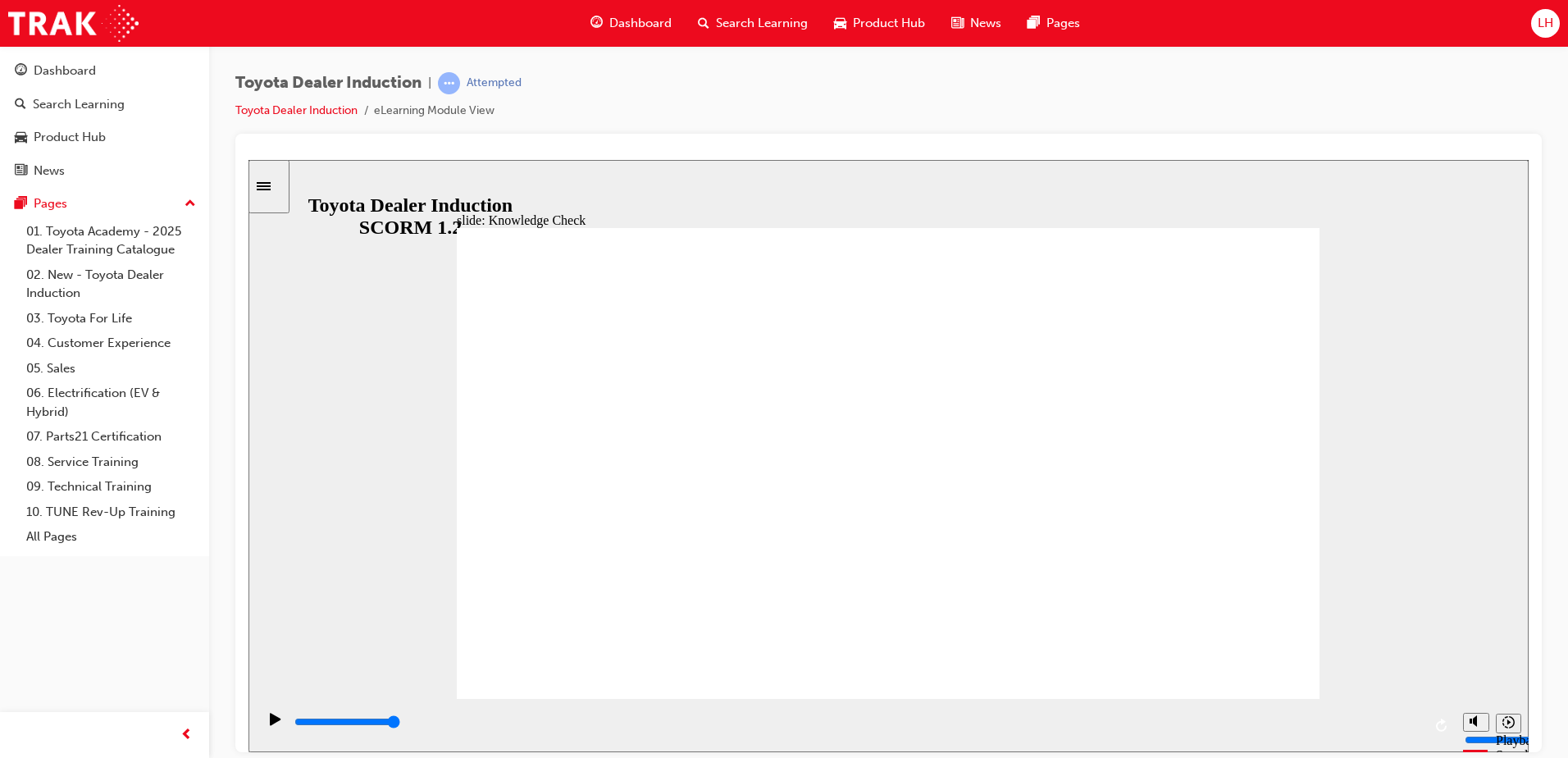
drag, startPoint x: 1395, startPoint y: 241, endPoint x: 1191, endPoint y: 194, distance: 209.3
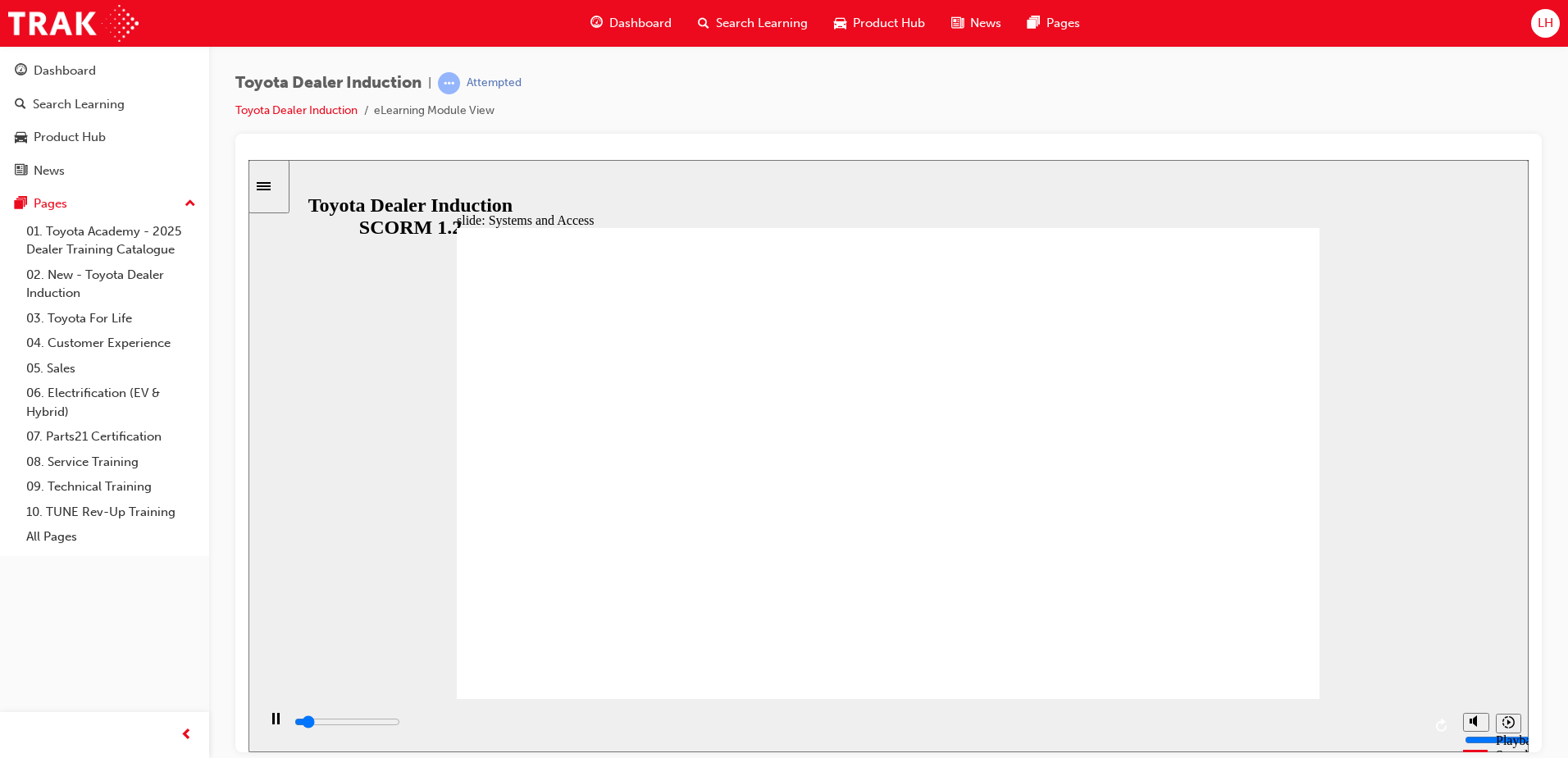
click at [1191, 194] on div "slide: Systems and Access Systems and Access Freeform 17 Toyota Central check i…" at bounding box center [888, 455] width 1280 height 593
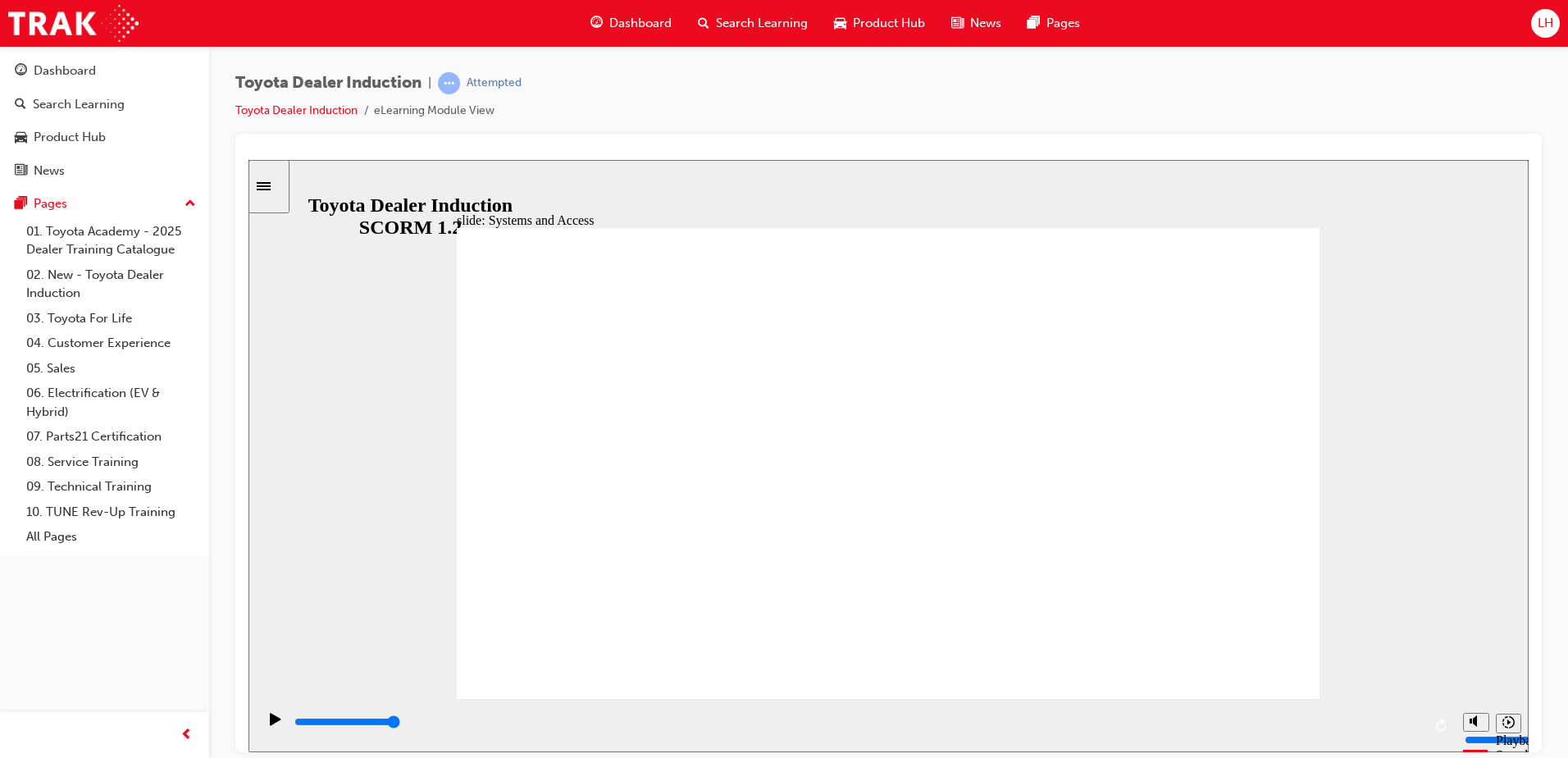
drag, startPoint x: 1243, startPoint y: 649, endPoint x: 1813, endPoint y: 294, distance: 671.5
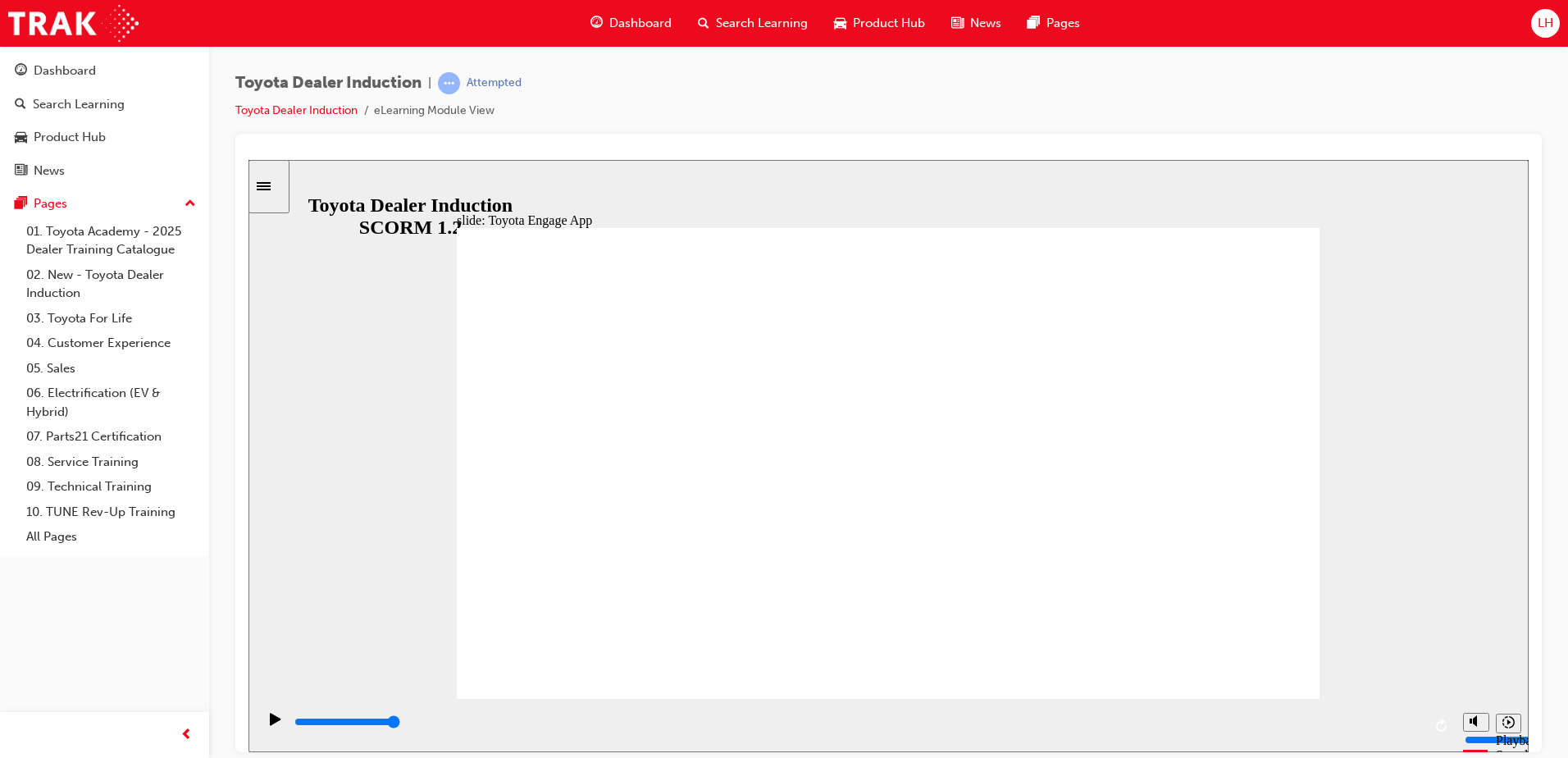
drag, startPoint x: 648, startPoint y: 574, endPoint x: 769, endPoint y: 558, distance: 122.1
type input "6400"
click at [880, 164] on div "slide: Log in to Toyota Engage LOG IN to Toyota Engage Update your personal inf…" at bounding box center [888, 455] width 1280 height 593
click at [1099, 731] on div "playback controls" at bounding box center [857, 721] width 1129 height 18
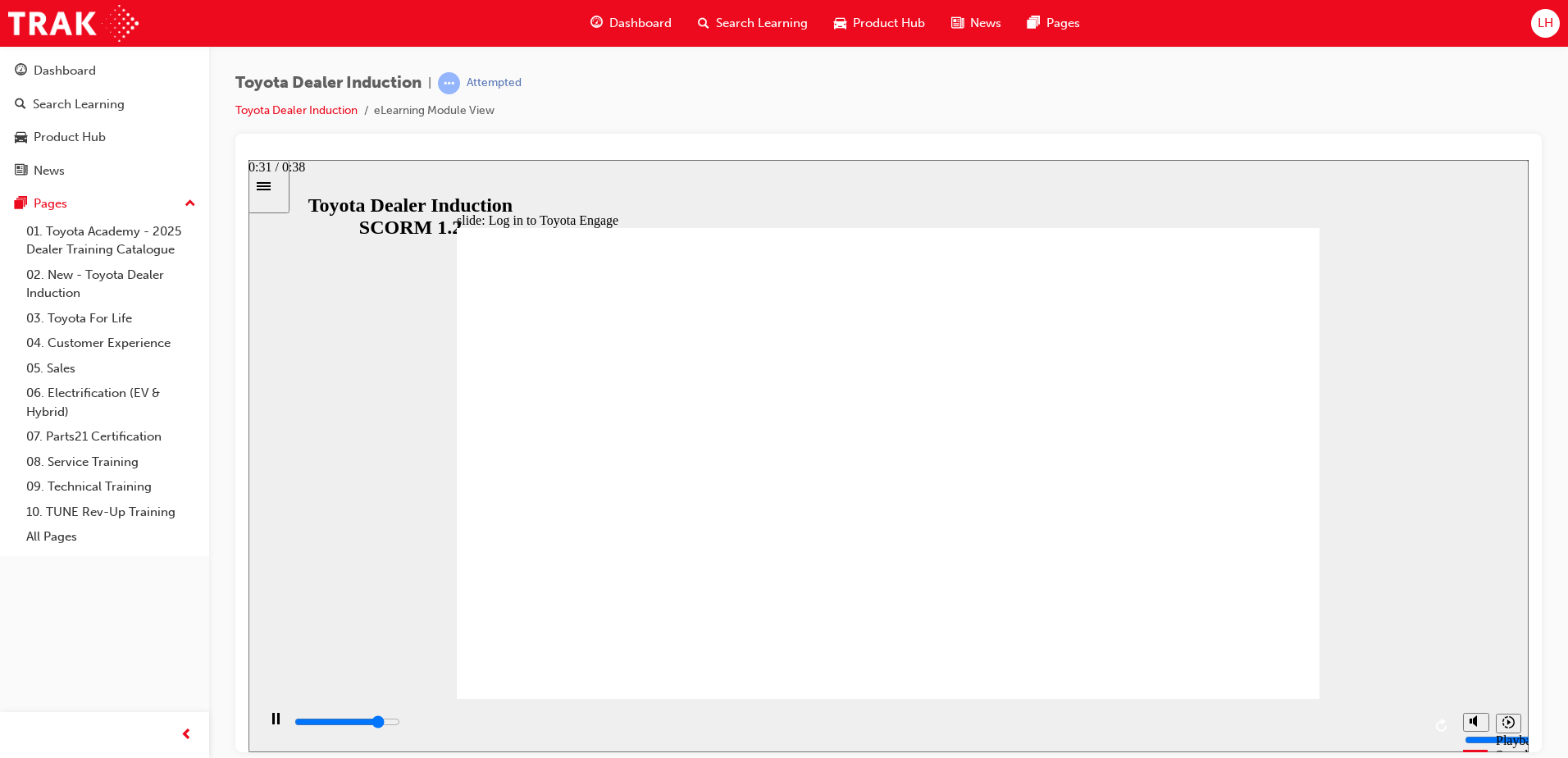
drag, startPoint x: 1229, startPoint y: 732, endPoint x: 1242, endPoint y: 730, distance: 13.2
click at [1231, 731] on div "playback controls" at bounding box center [857, 721] width 1129 height 18
click at [1366, 728] on div "playback controls" at bounding box center [857, 721] width 1129 height 18
click at [1445, 727] on icon "Replay (Ctrl+Alt+R)" at bounding box center [1440, 724] width 11 height 13
click at [1395, 709] on div "playback controls" at bounding box center [856, 725] width 1198 height 54
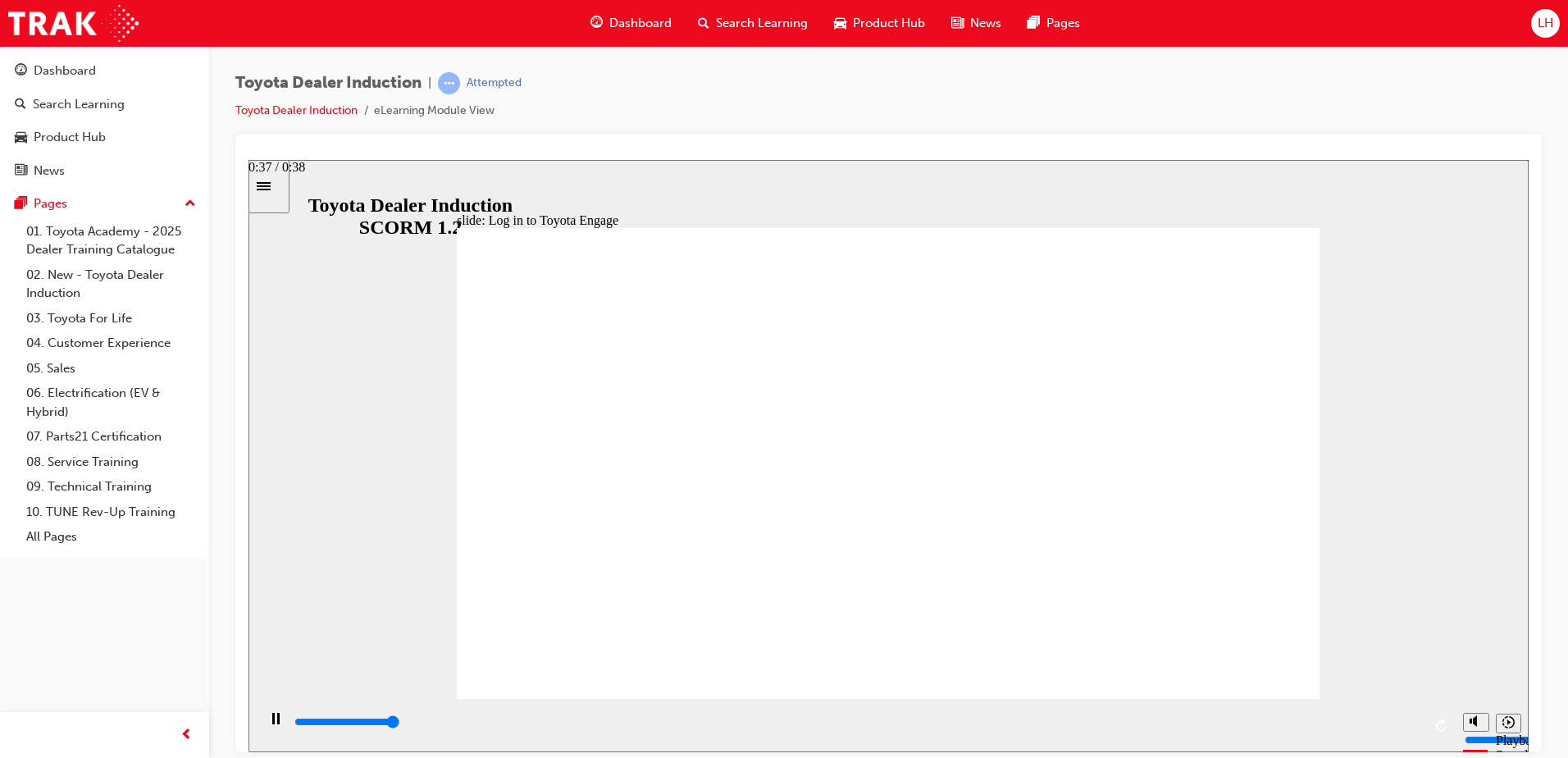
drag, startPoint x: 1407, startPoint y: 715, endPoint x: 1459, endPoint y: 720, distance: 52.2
click at [1449, 720] on div "playback controls" at bounding box center [856, 725] width 1198 height 54
drag, startPoint x: 1242, startPoint y: 680, endPoint x: 1249, endPoint y: 684, distance: 8.1
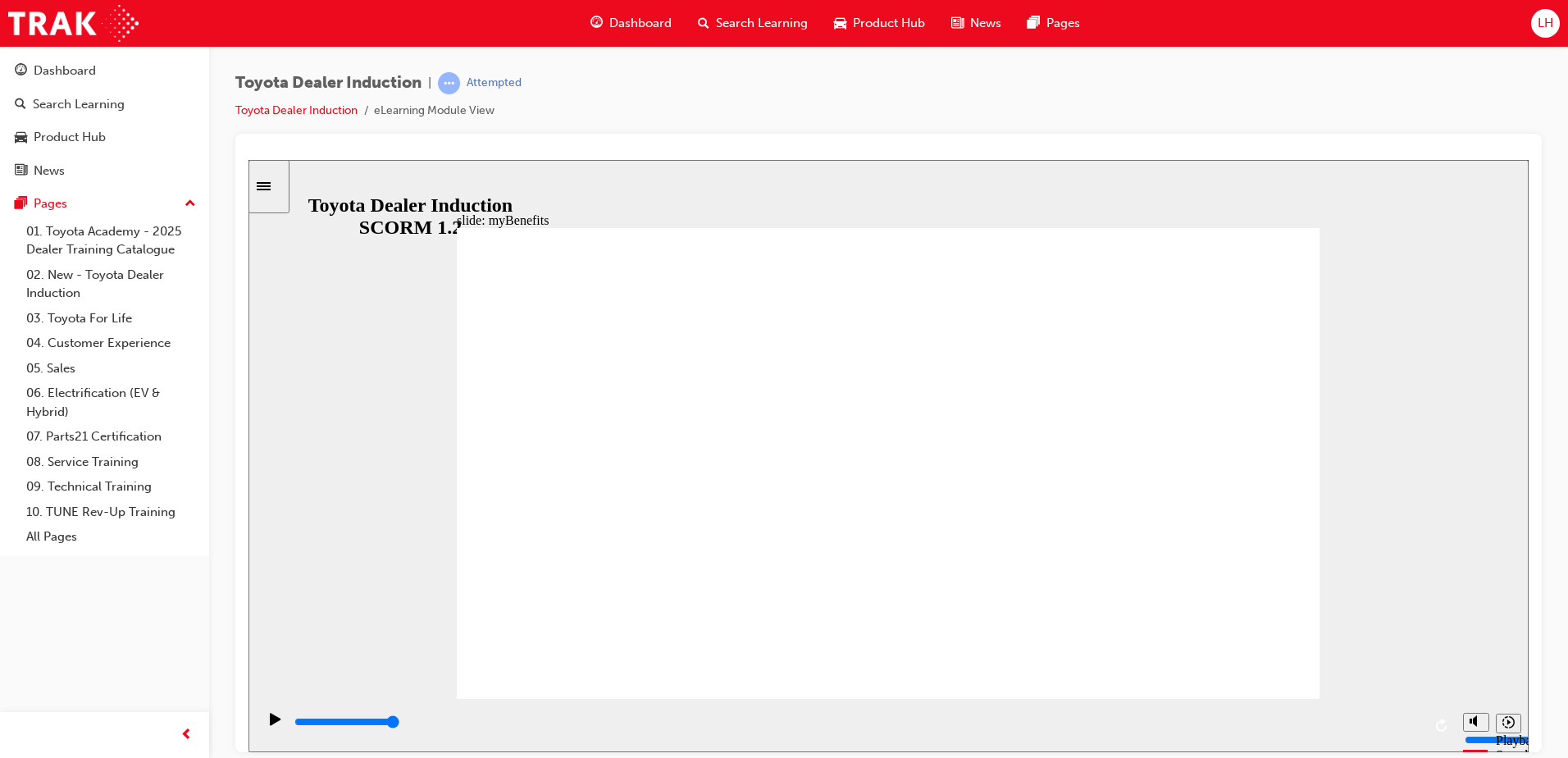
drag, startPoint x: 642, startPoint y: 468, endPoint x: 631, endPoint y: 478, distance: 14.9
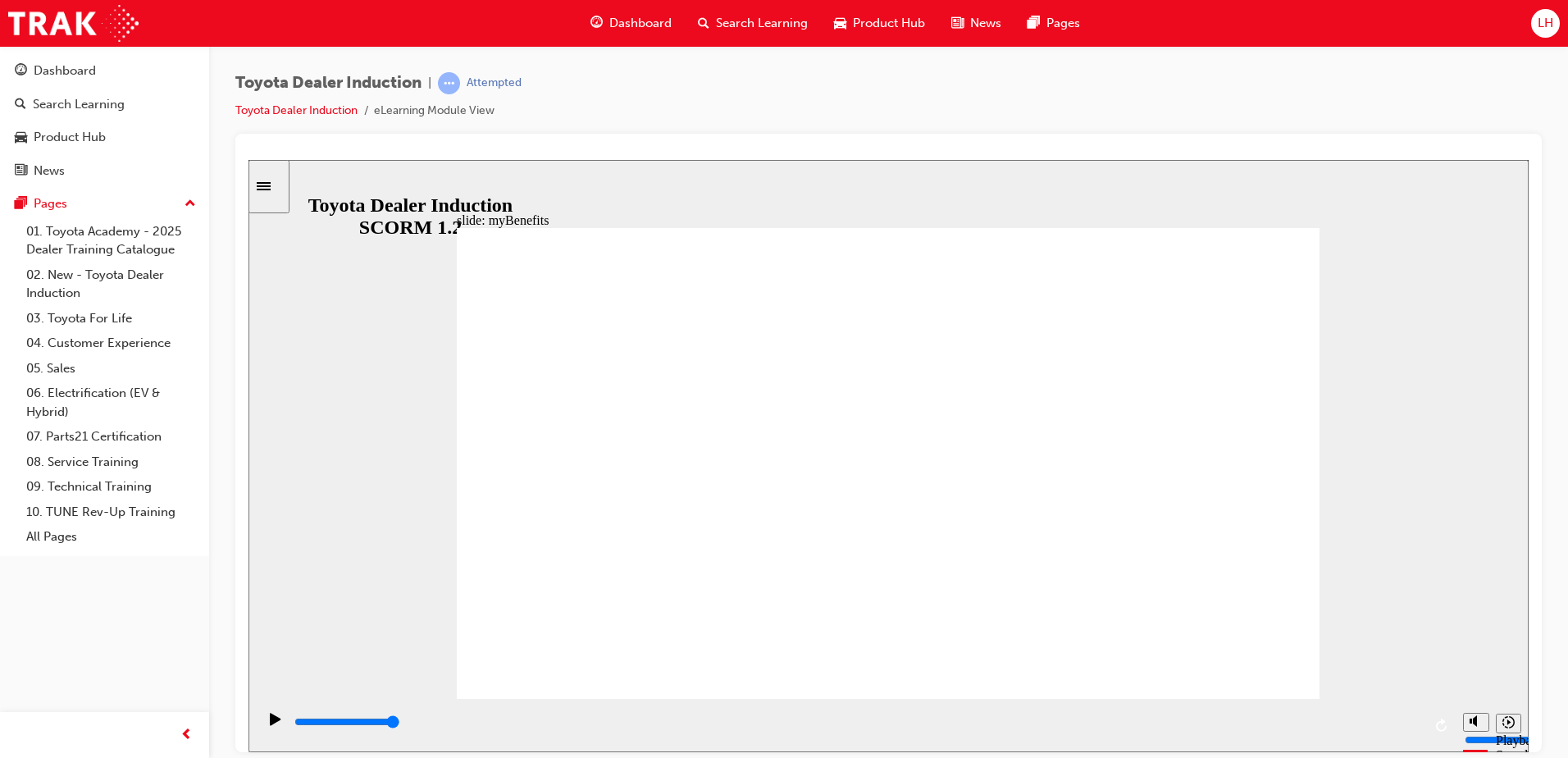
drag, startPoint x: 1188, startPoint y: 384, endPoint x: 1086, endPoint y: 444, distance: 118.3
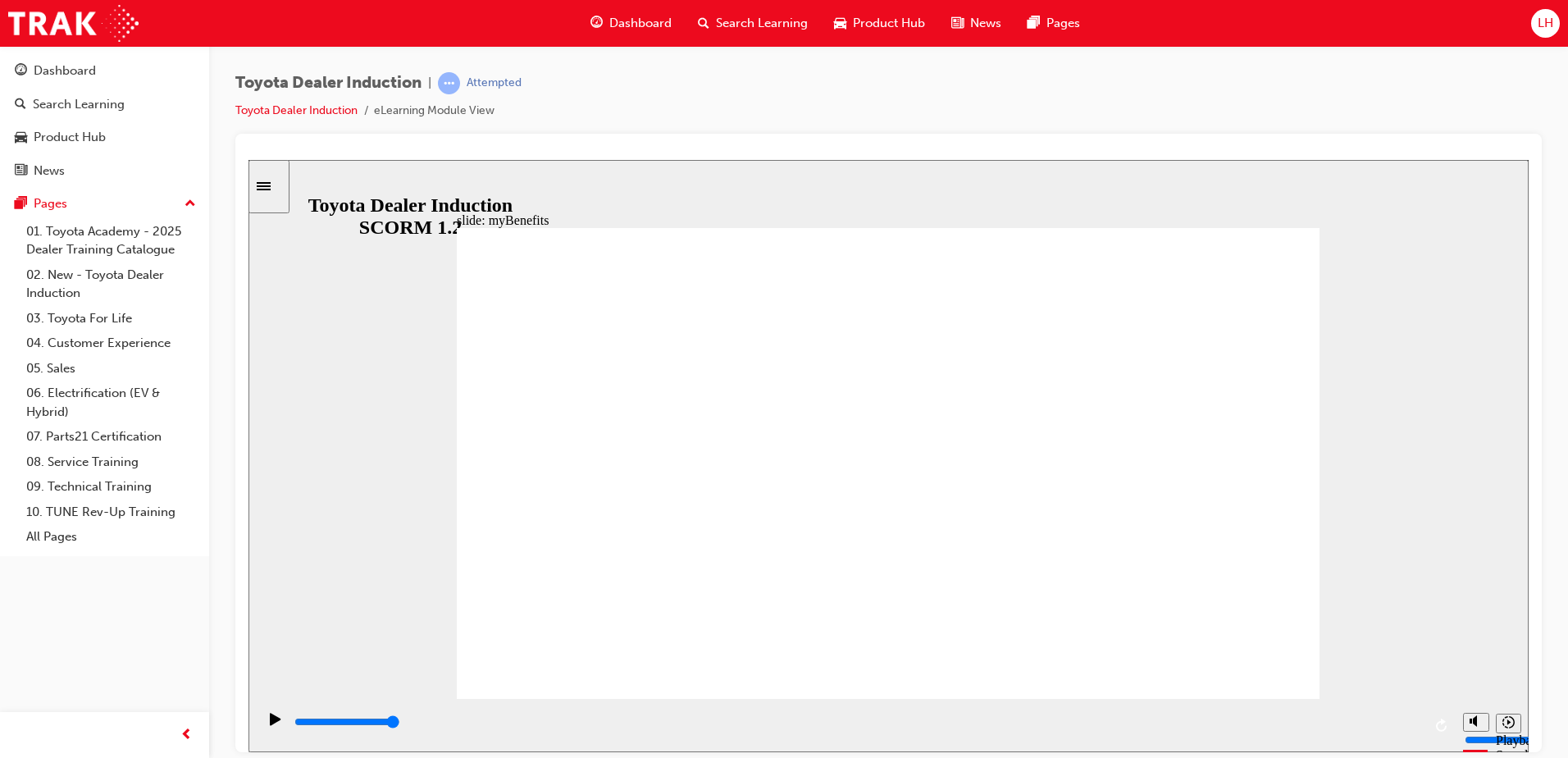
drag, startPoint x: 883, startPoint y: 447, endPoint x: 953, endPoint y: 474, distance: 75.0
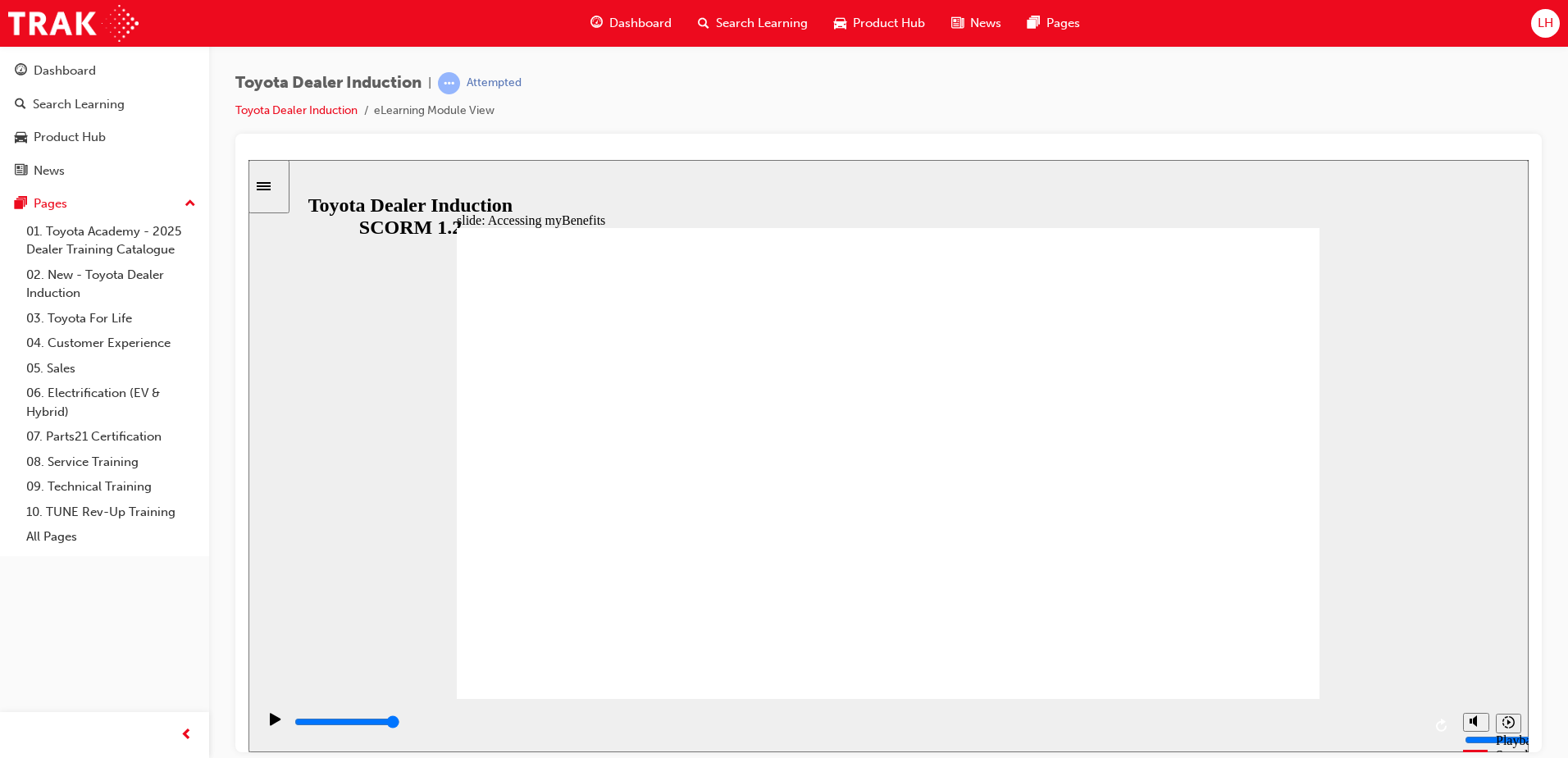
drag, startPoint x: 1240, startPoint y: 645, endPoint x: 1236, endPoint y: 662, distance: 17.5
type input "5000"
type input "r"
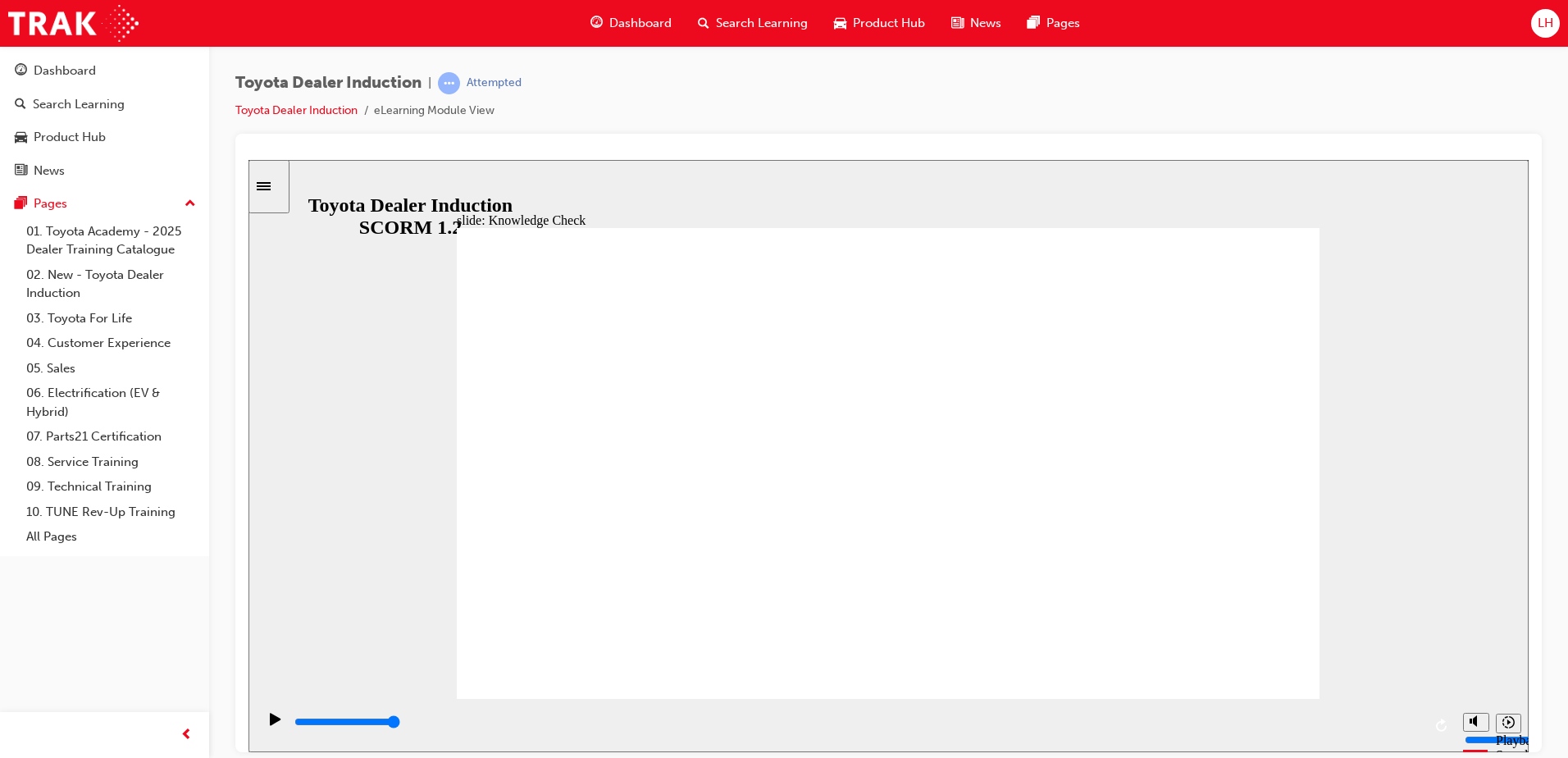
type input "r"
type input "rn"
type input "rng"
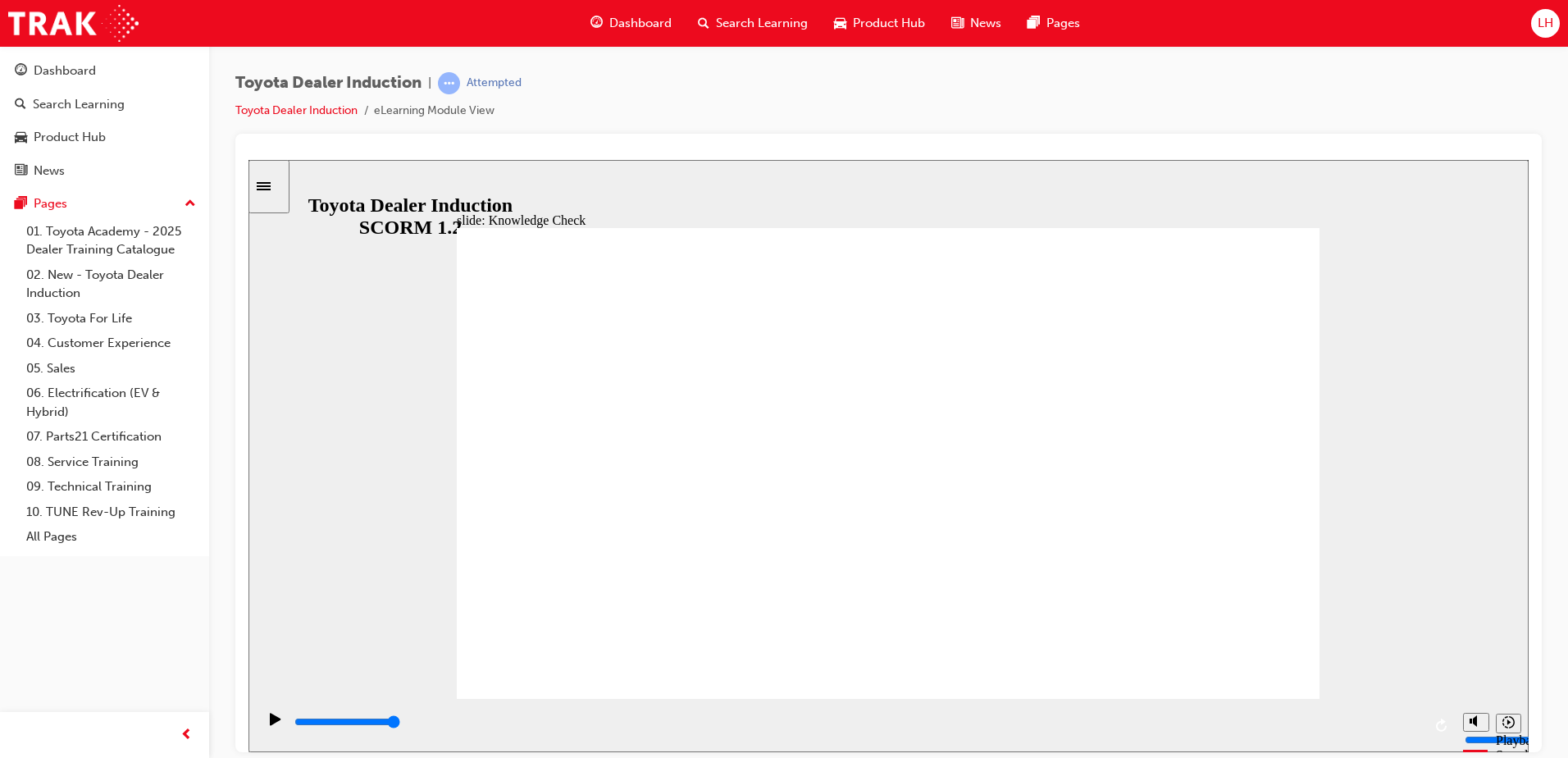
type input "rngg"
type input "rng"
type input "rn"
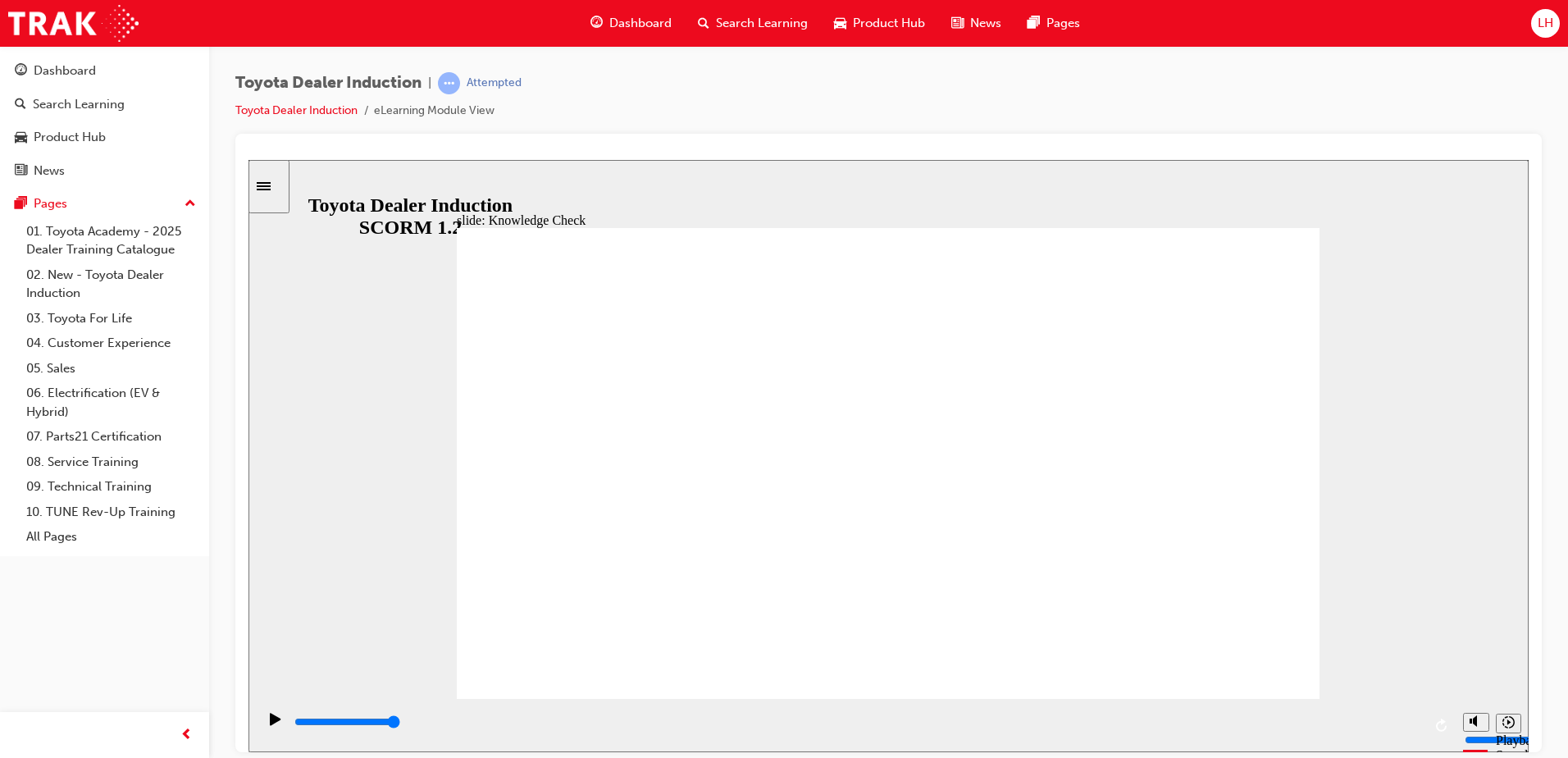
type input "rn"
type input "r"
type input "rn"
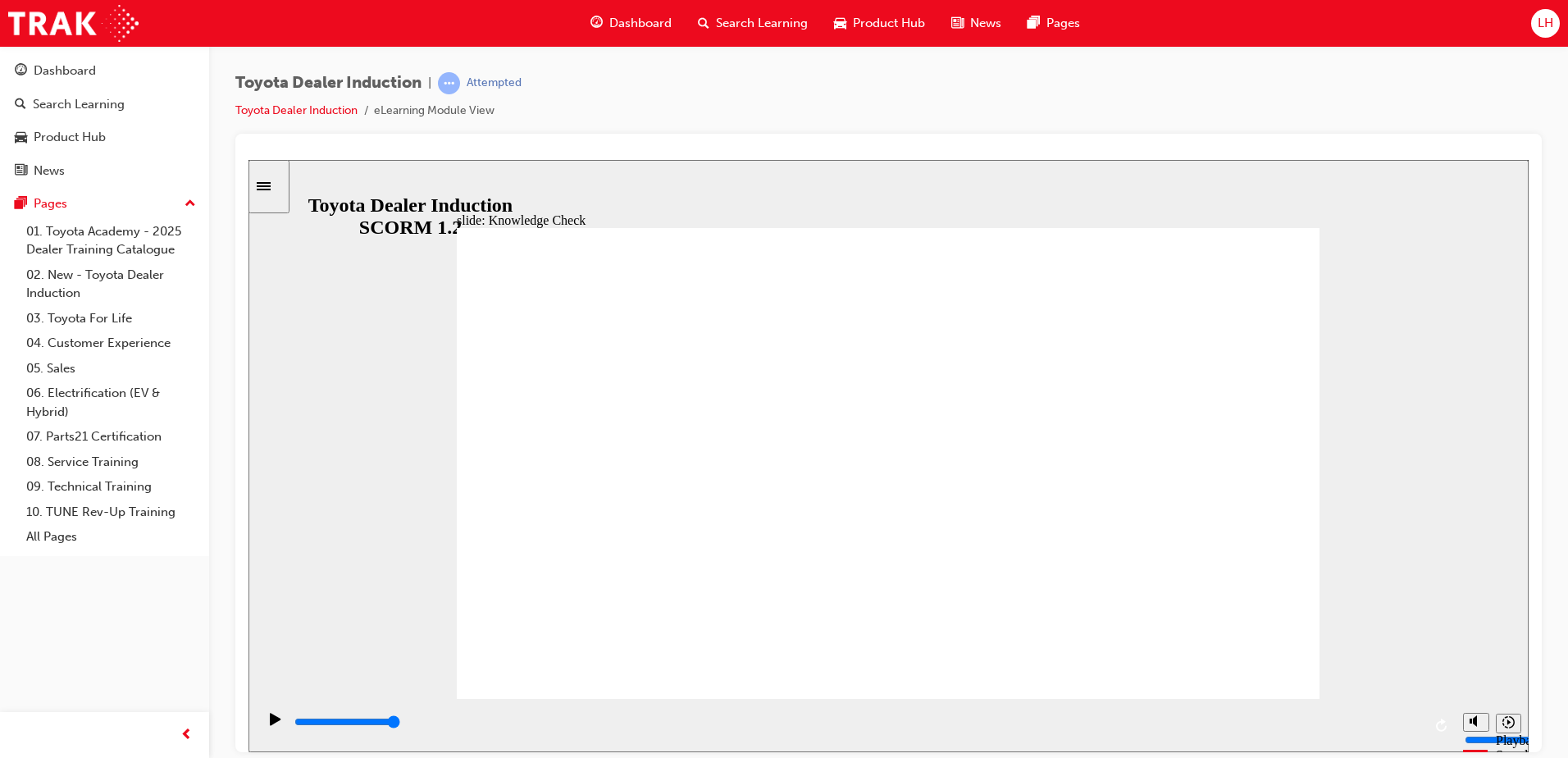
type input "rng"
type input "rngg"
type input "rng"
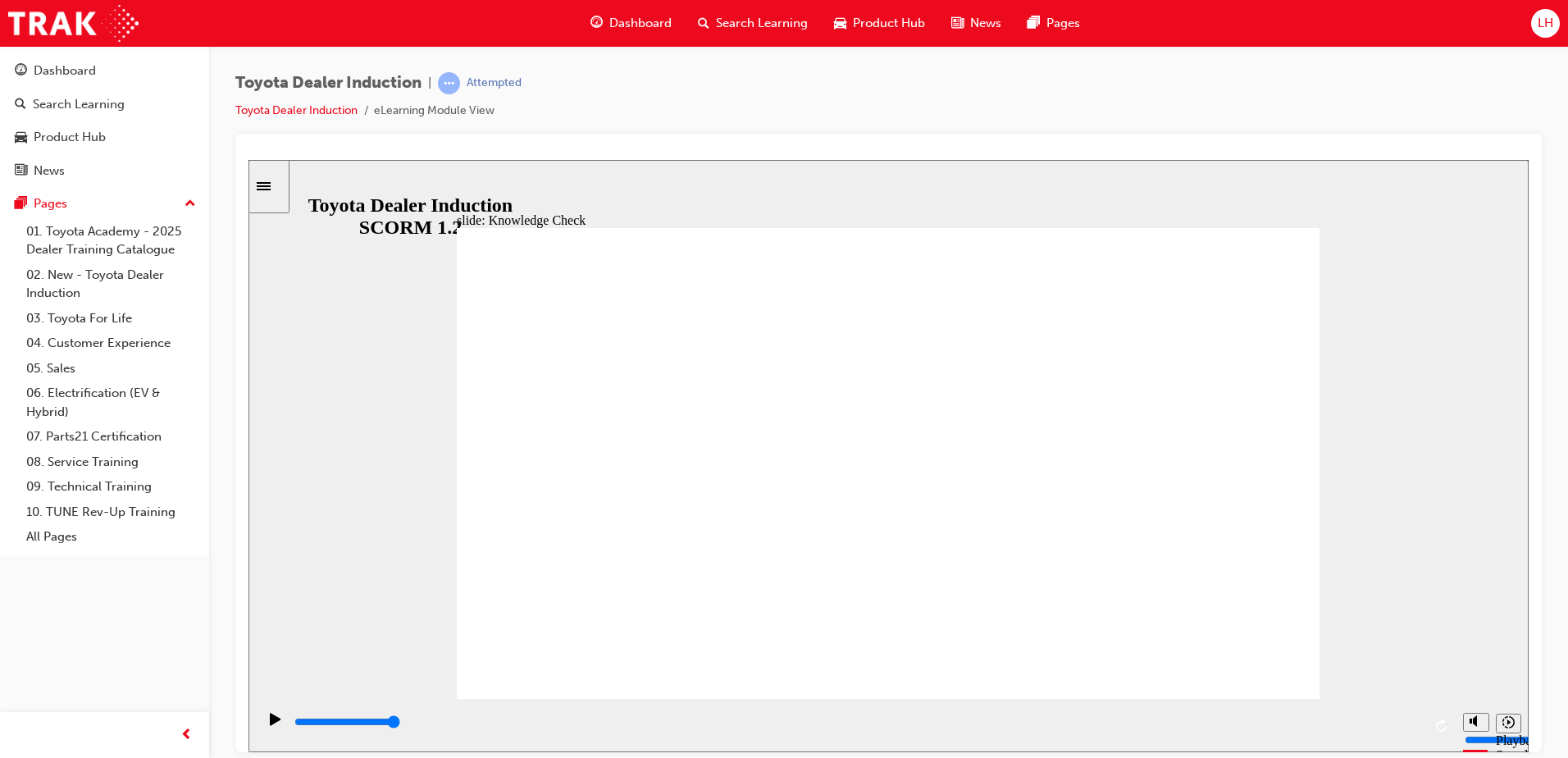
type input "rng"
type input "r"
type input "e"
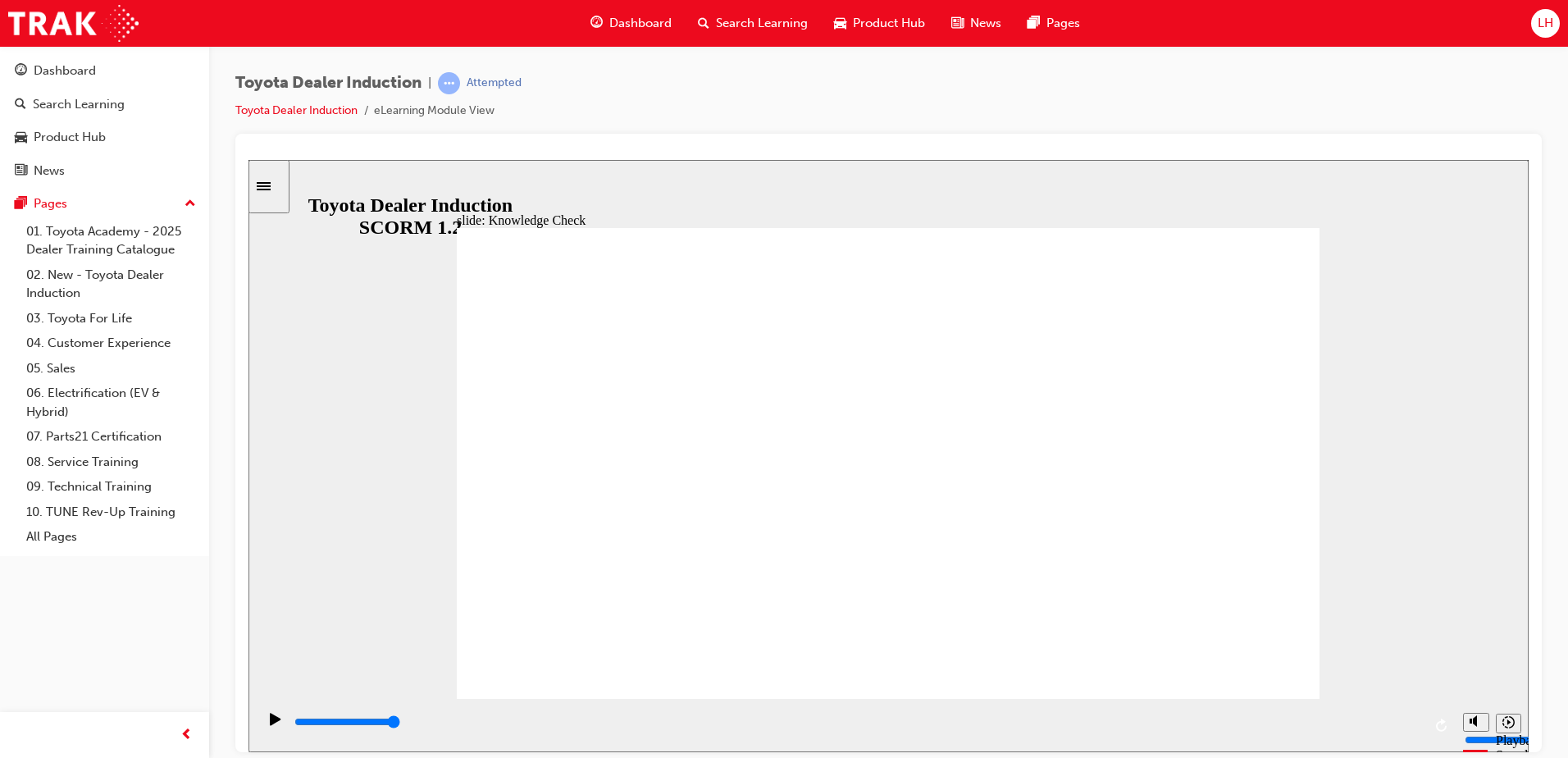
type input "en"
type input "eng"
type input "enga"
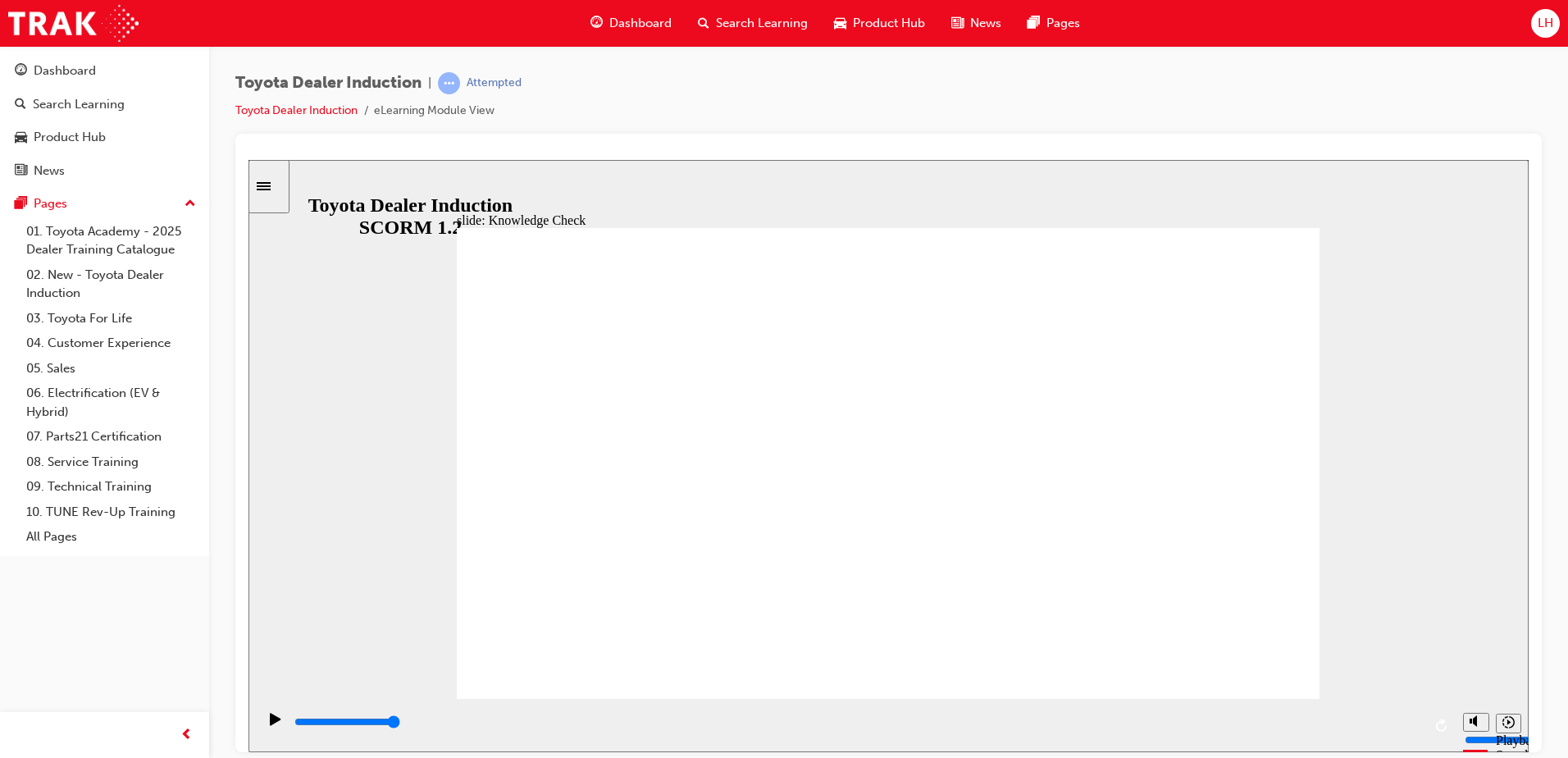
type input "enga"
type input "engag"
type input "engage"
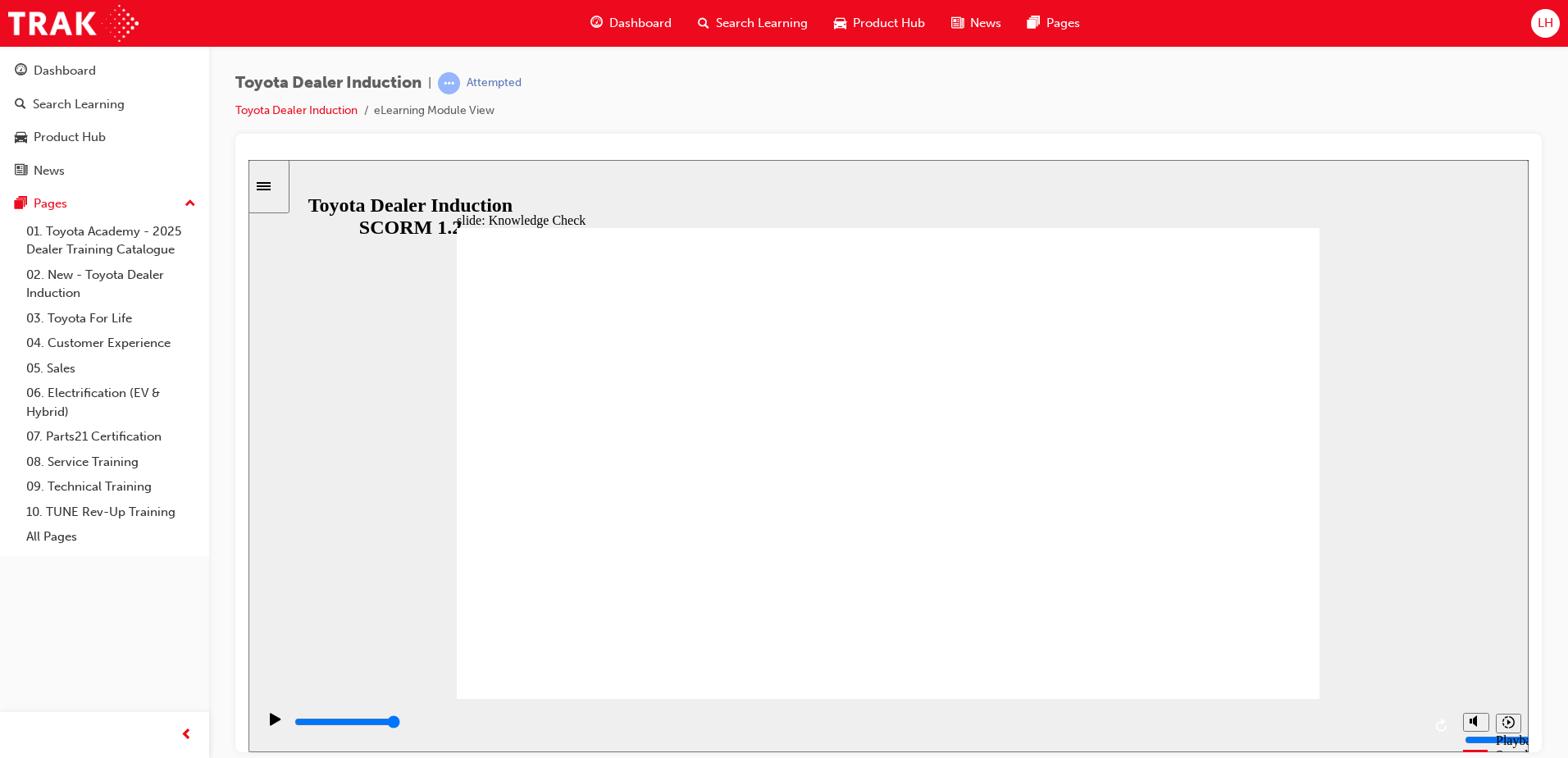
type input "engage"
drag, startPoint x: 1238, startPoint y: 646, endPoint x: 1246, endPoint y: 654, distance: 11.3
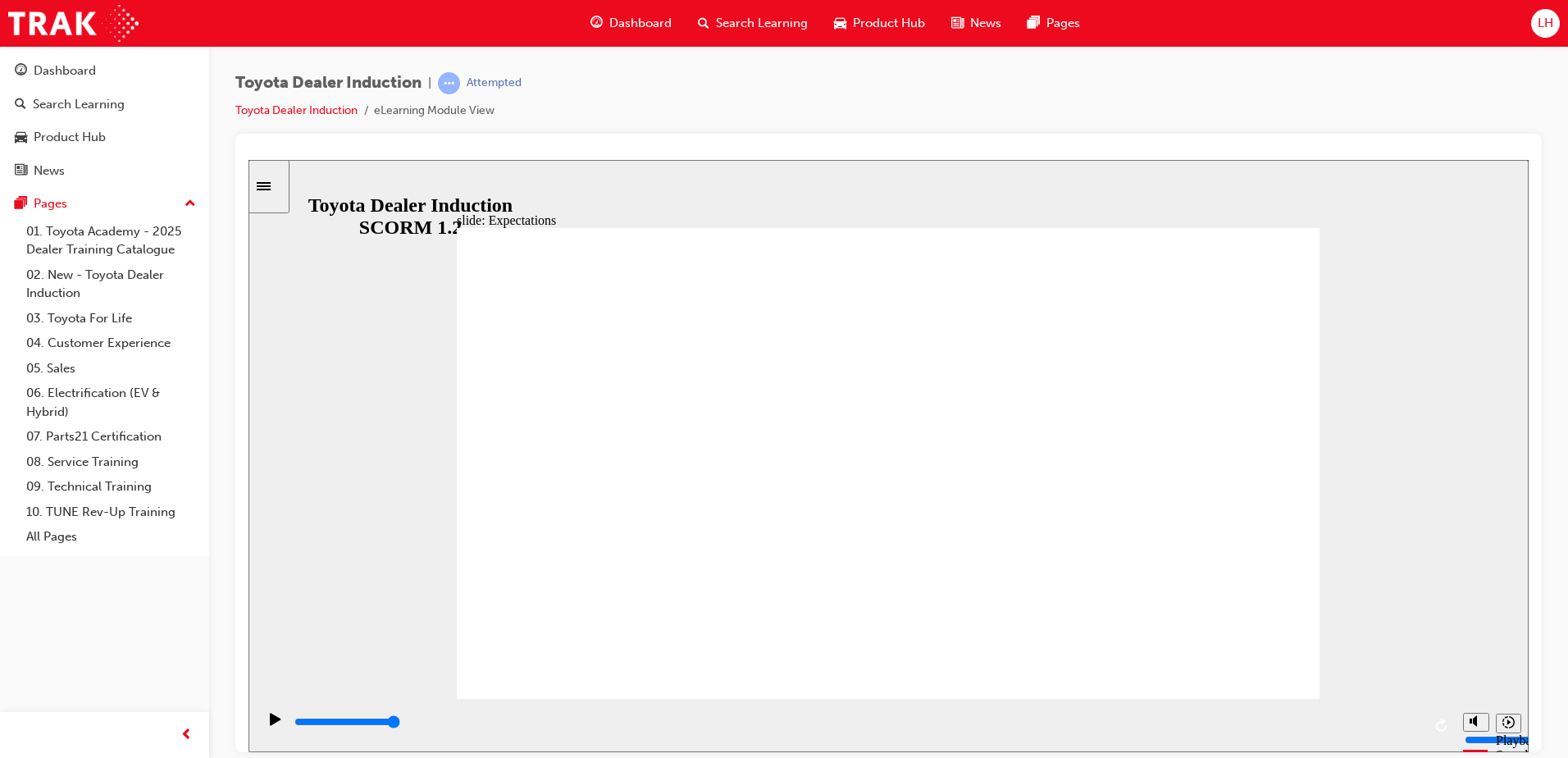
drag, startPoint x: 1114, startPoint y: 259, endPoint x: 1113, endPoint y: 243, distance: 16.0
drag, startPoint x: 946, startPoint y: 246, endPoint x: 745, endPoint y: 347, distance: 224.9
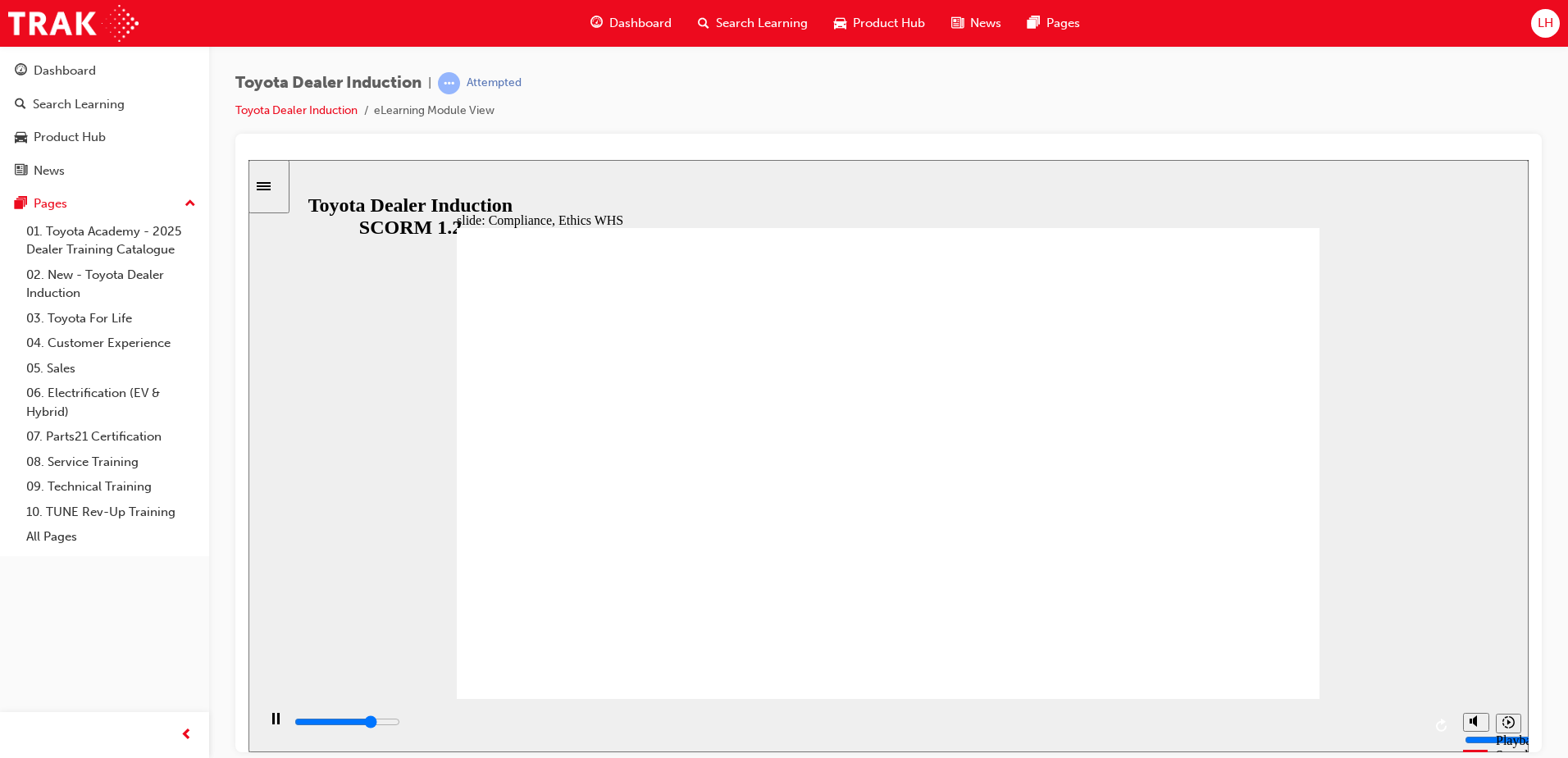
type input "4800"
checkbox input "true"
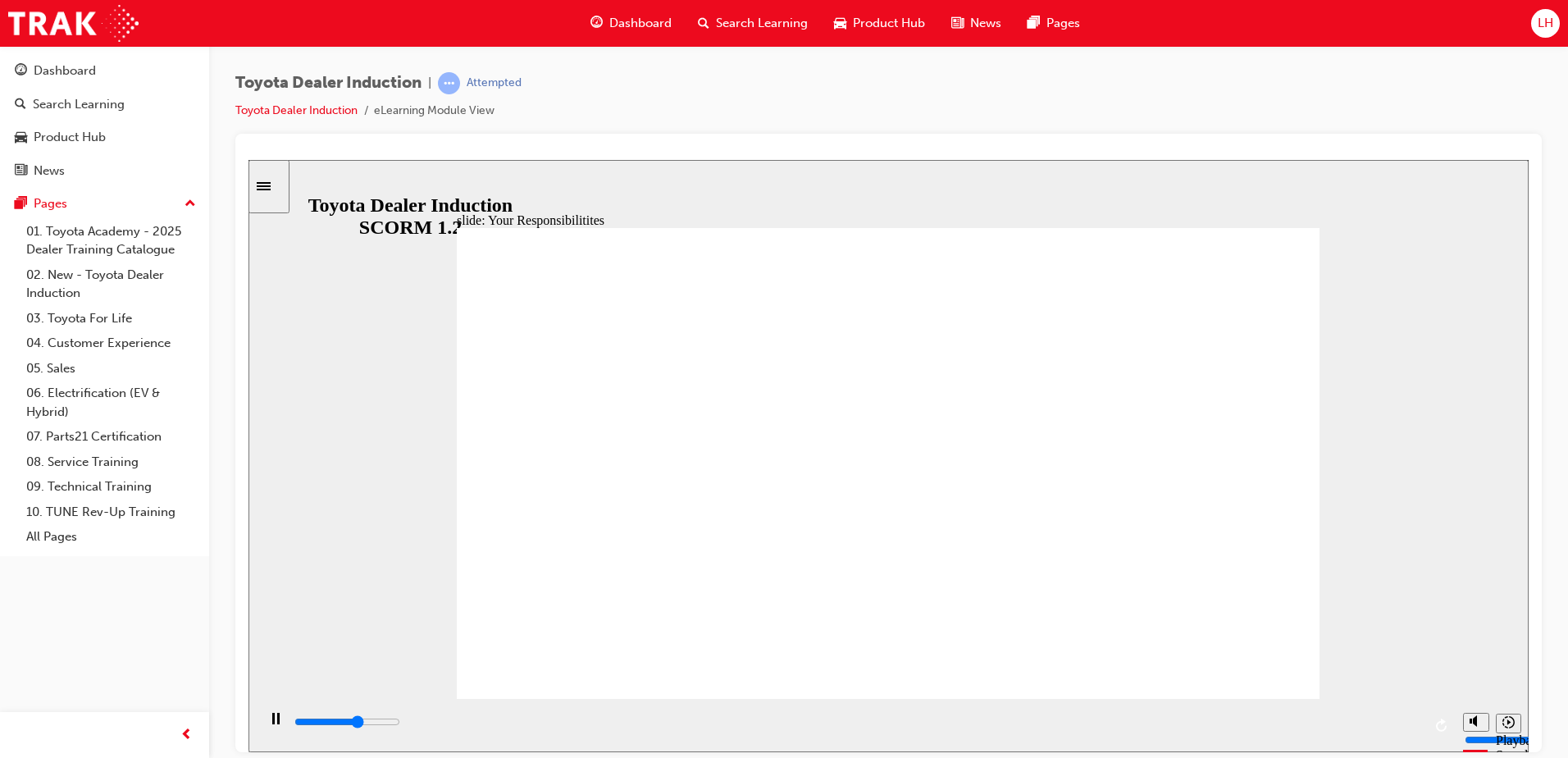
type input "5300"
checkbox input "true"
type input "5700"
checkbox input "true"
type input "6200"
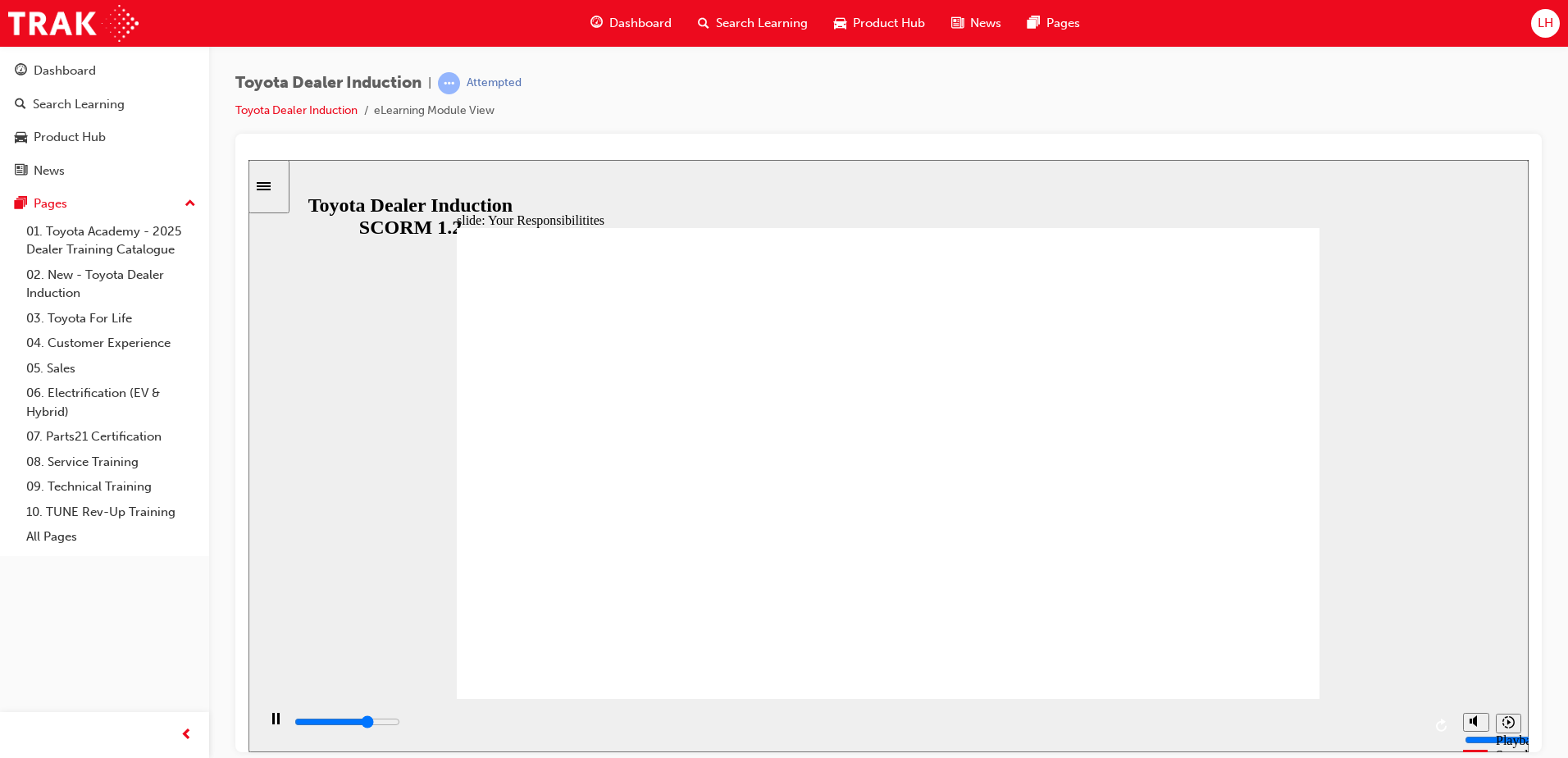
checkbox input "true"
type input "6900"
checkbox input "true"
type input "7300"
checkbox input "true"
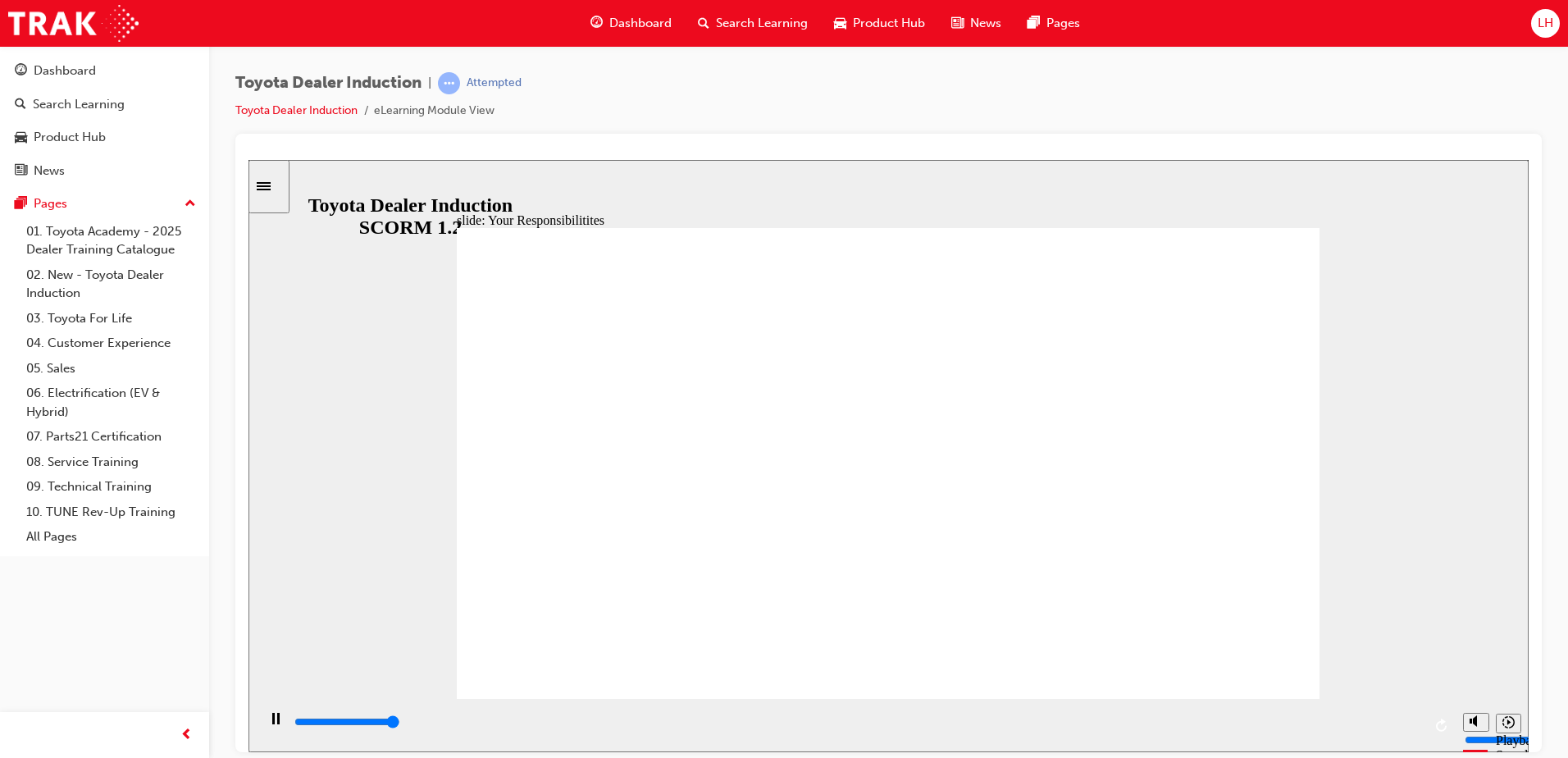
type input "8400"
checkbox input "true"
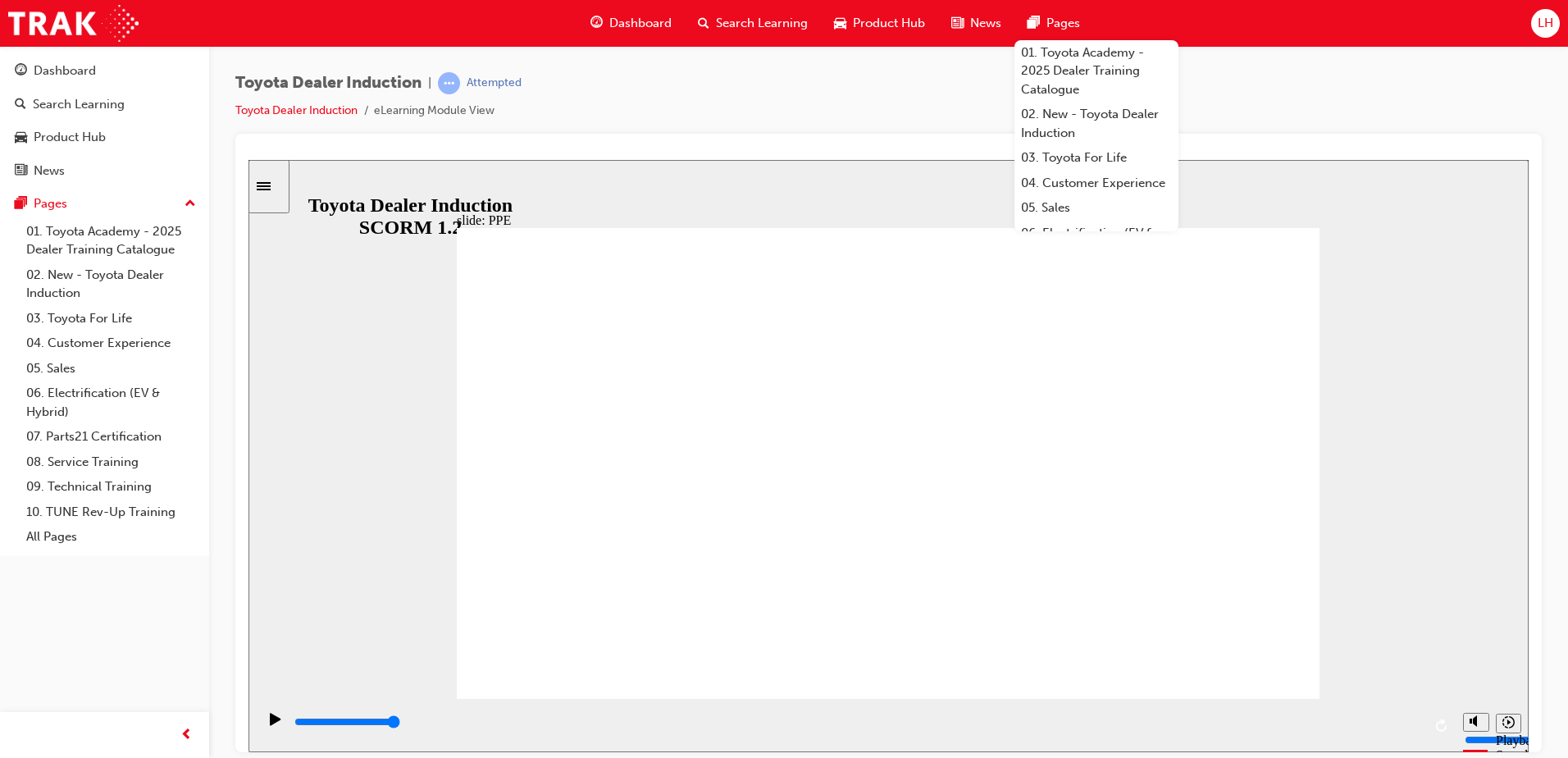
click at [687, 54] on div "Toyota Dealer Induction | Attempted Toyota Dealer Induction eLearning Module Vi…" at bounding box center [888, 381] width 1359 height 672
click at [1365, 392] on div "slide: PPE Tips to ensure compliance with the Privacy Act Rectangle 2 lock icon…" at bounding box center [888, 455] width 1280 height 593
click at [742, 110] on div "Toyota Dealer Induction | Attempted Toyota Dealer Induction eLearning Module Vi…" at bounding box center [888, 103] width 1306 height 61
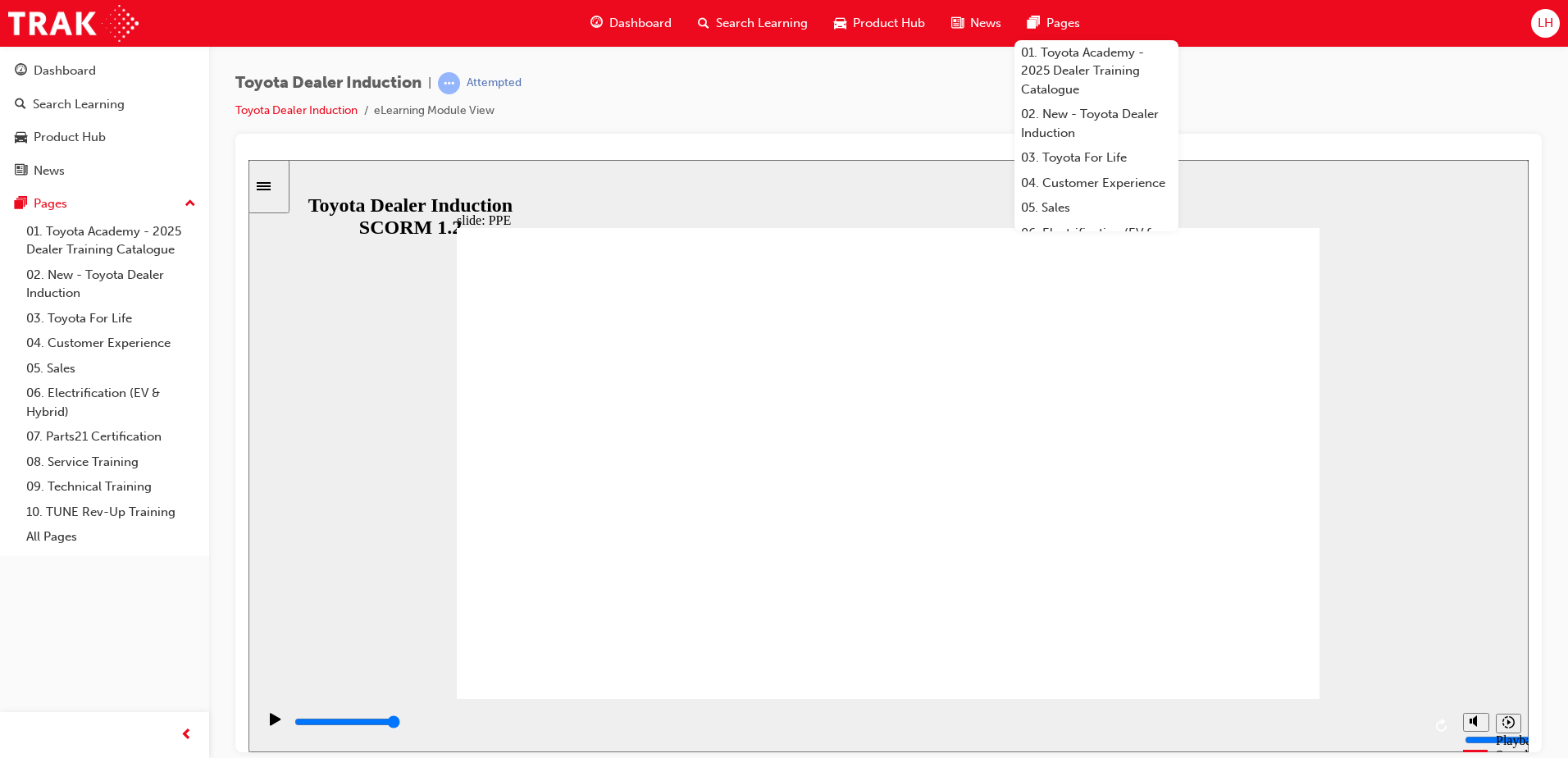
click at [742, 110] on div "Toyota Dealer Induction | Attempted Toyota Dealer Induction eLearning Module Vi…" at bounding box center [888, 103] width 1306 height 61
drag, startPoint x: 744, startPoint y: 106, endPoint x: 754, endPoint y: 104, distance: 10.2
click at [745, 106] on div "Toyota Dealer Induction | Attempted Toyota Dealer Induction eLearning Module Vi…" at bounding box center [888, 103] width 1306 height 61
click at [754, 104] on div "Toyota Dealer Induction | Attempted Toyota Dealer Induction eLearning Module Vi…" at bounding box center [888, 103] width 1306 height 61
click at [754, 103] on div "Toyota Dealer Induction | Attempted Toyota Dealer Induction eLearning Module Vi…" at bounding box center [888, 103] width 1306 height 61
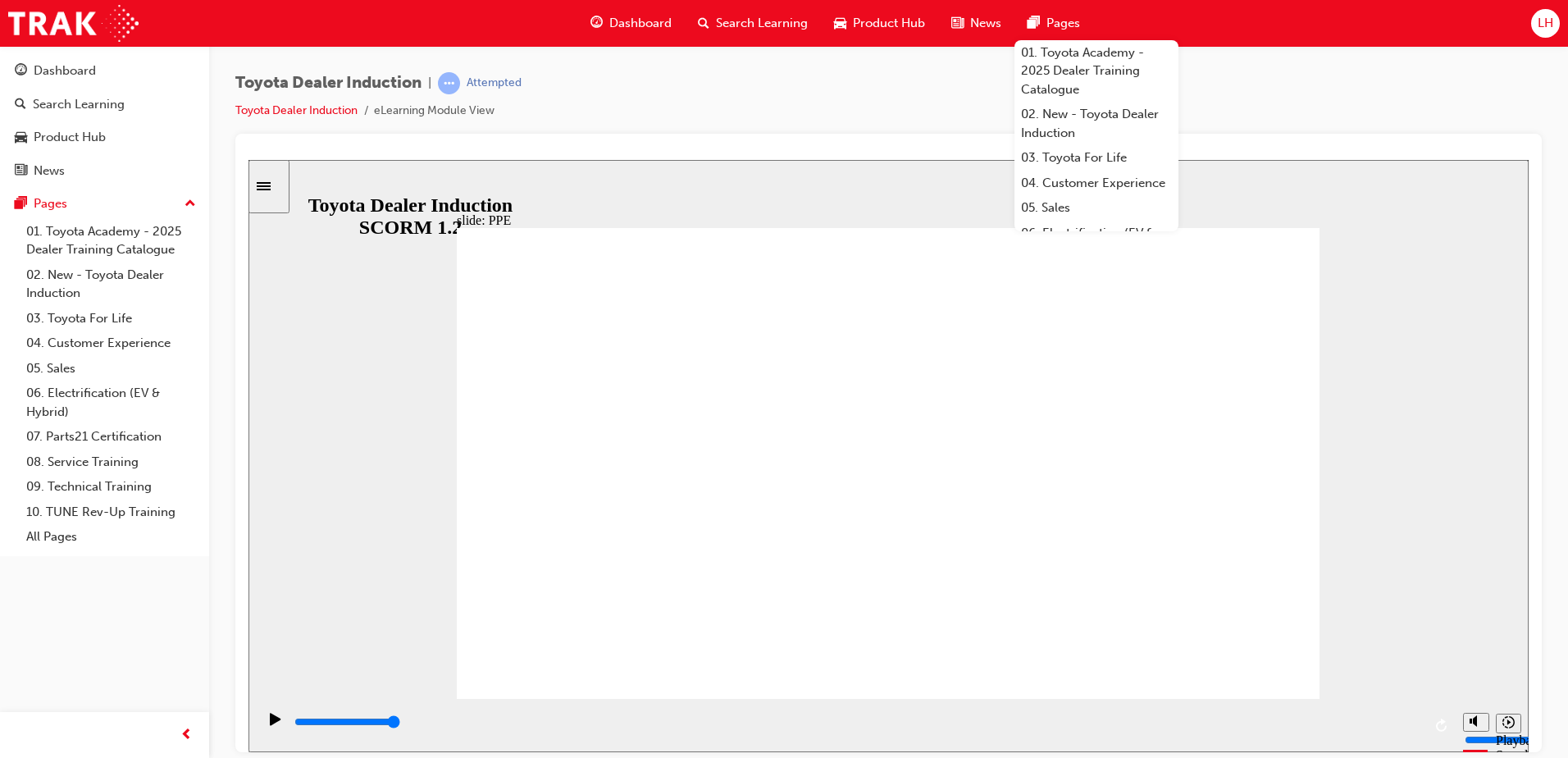
click at [754, 103] on div "Toyota Dealer Induction | Attempted Toyota Dealer Induction eLearning Module Vi…" at bounding box center [888, 103] width 1306 height 61
click at [749, 104] on div "Toyota Dealer Induction | Attempted Toyota Dealer Induction eLearning Module Vi…" at bounding box center [888, 103] width 1306 height 61
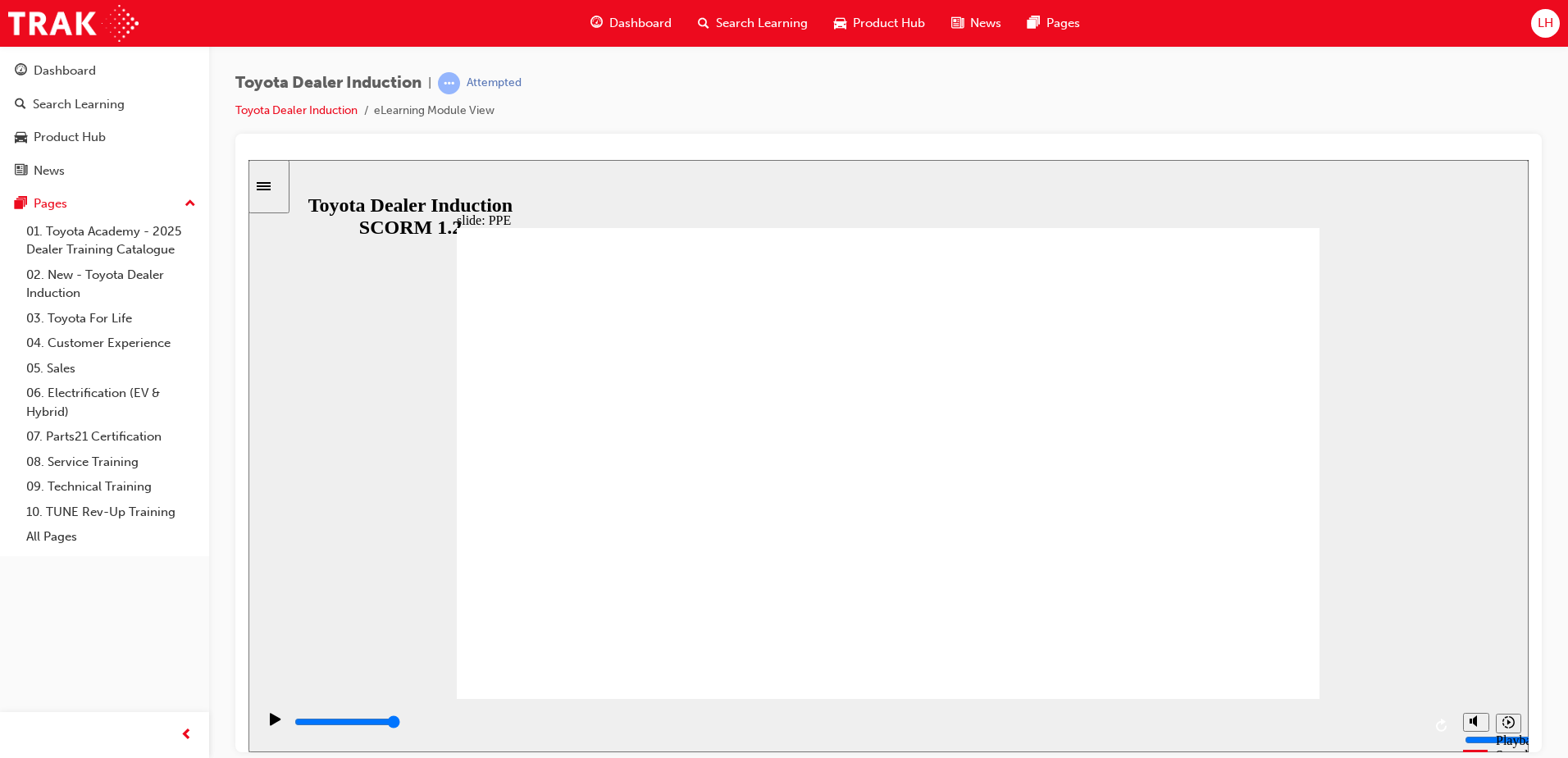
drag, startPoint x: 1411, startPoint y: 77, endPoint x: 1453, endPoint y: 84, distance: 42.6
click at [1453, 84] on div "Toyota Dealer Induction | Attempted Toyota Dealer Induction eLearning Module Vi…" at bounding box center [888, 103] width 1306 height 61
click at [484, 716] on div "slide: PPE Tips to ensure compliance with the Privacy Act Rectangle 2 lock icon…" at bounding box center [888, 455] width 1280 height 593
click at [1321, 721] on div "playback controls" at bounding box center [857, 721] width 1129 height 18
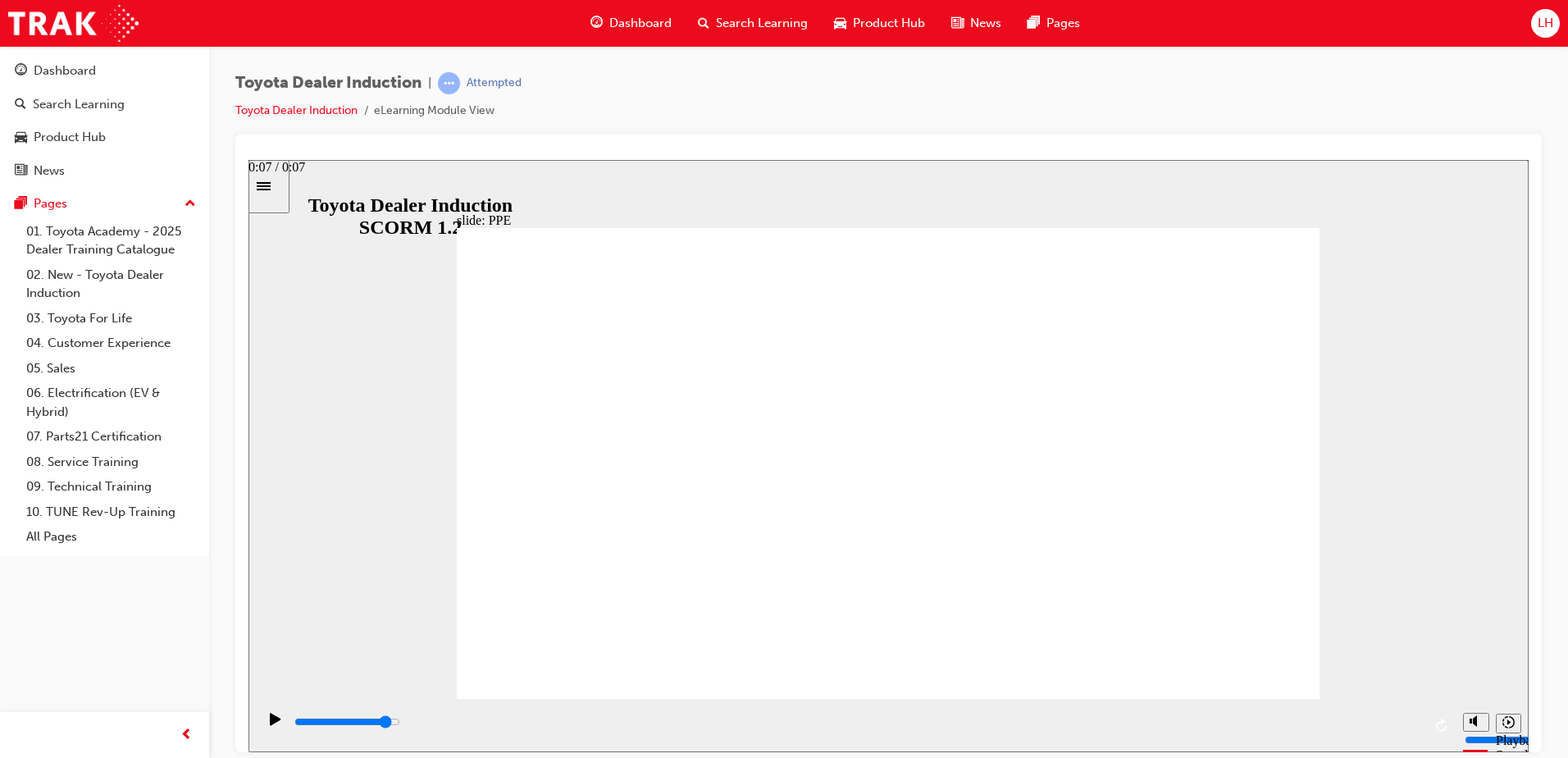
click at [1416, 720] on div "playback controls" at bounding box center [857, 721] width 1129 height 18
click at [270, 724] on icon "Play (Ctrl+Alt+P)" at bounding box center [275, 718] width 11 height 12
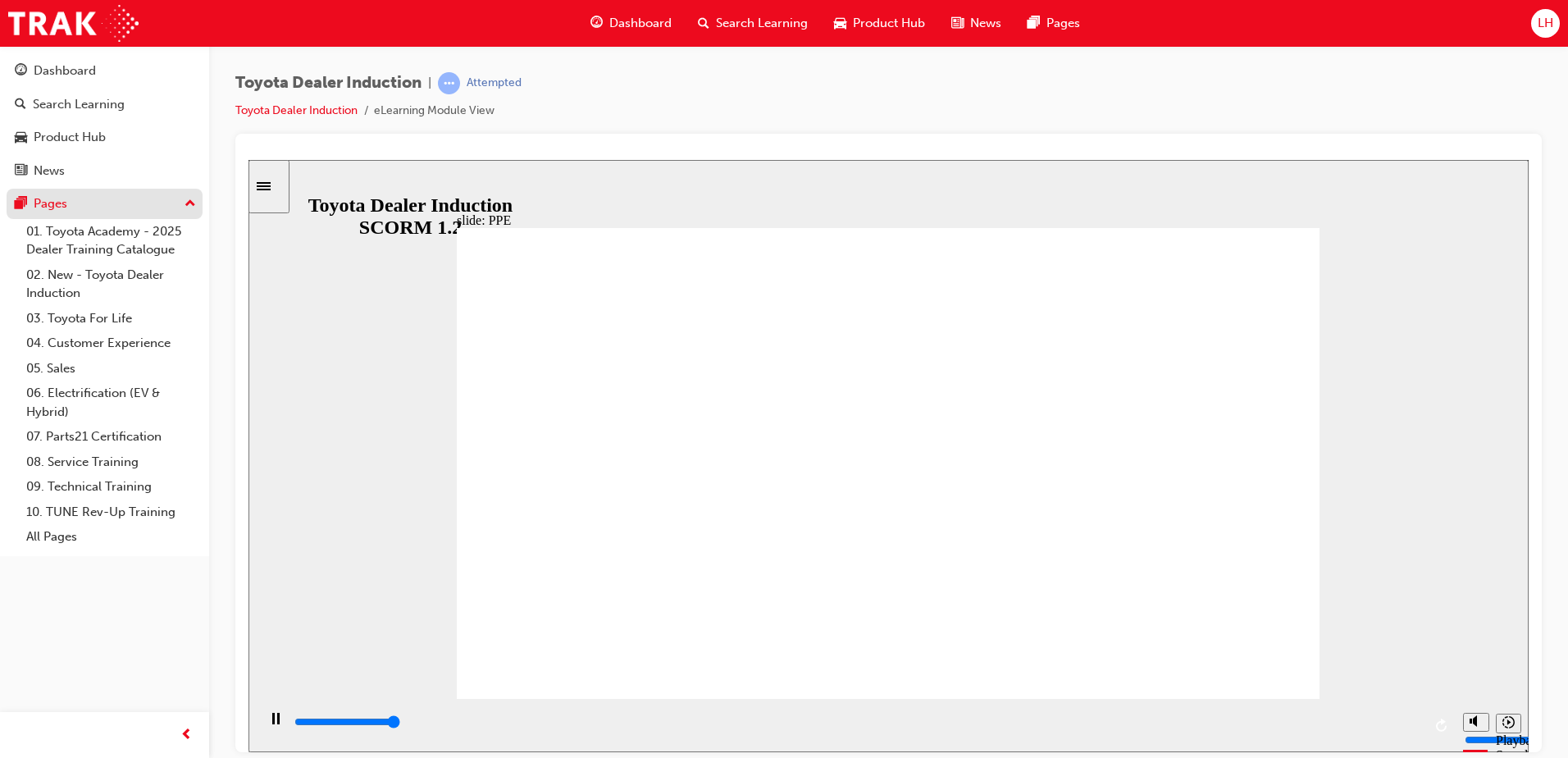
type input "29300"
drag, startPoint x: 1280, startPoint y: 634, endPoint x: 991, endPoint y: 703, distance: 297.1
drag, startPoint x: 991, startPoint y: 703, endPoint x: 833, endPoint y: 307, distance: 426.4
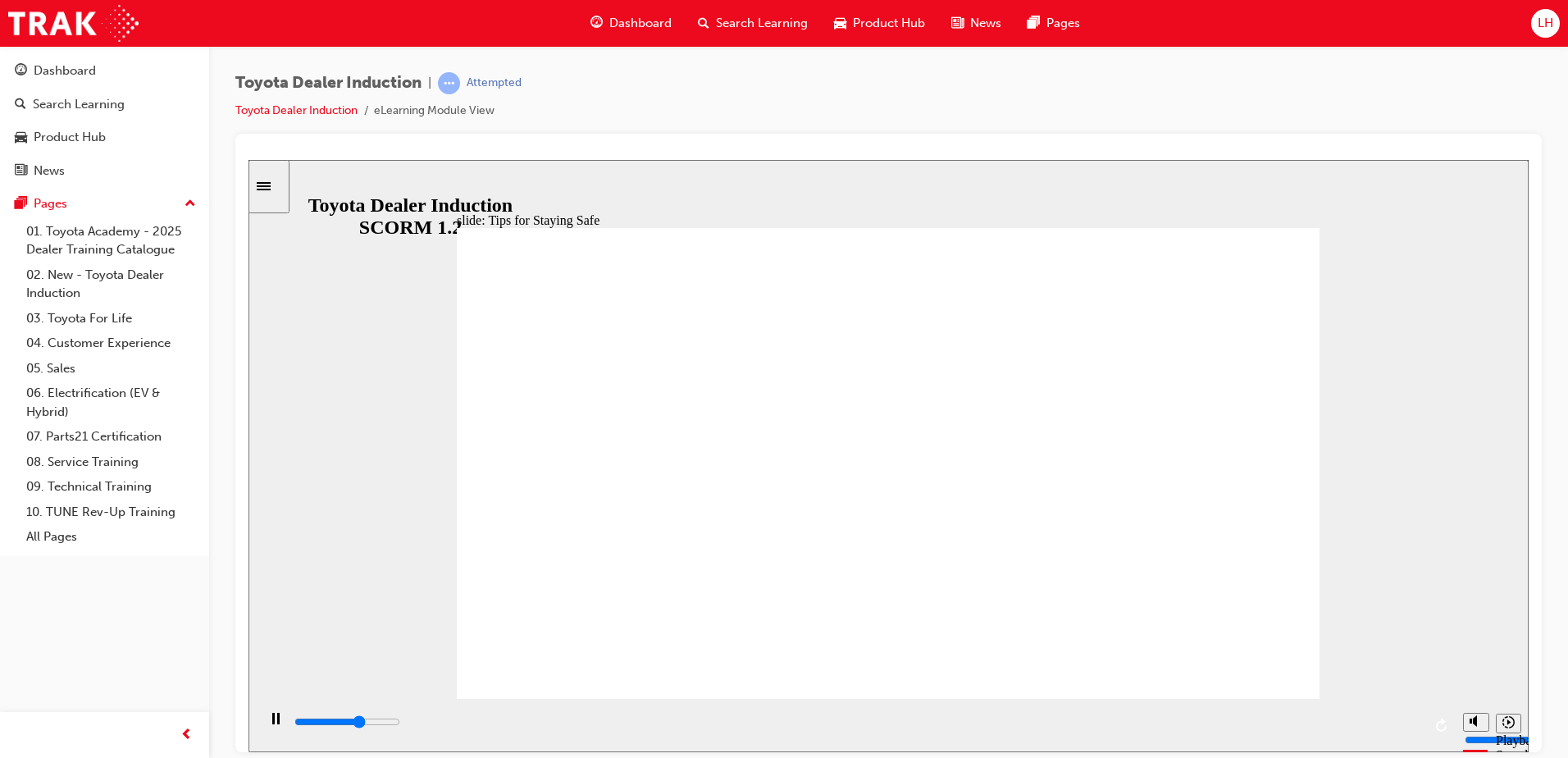
drag, startPoint x: 1262, startPoint y: 712, endPoint x: 1273, endPoint y: 717, distance: 12.1
click at [1271, 717] on div "playback controls" at bounding box center [856, 725] width 1198 height 54
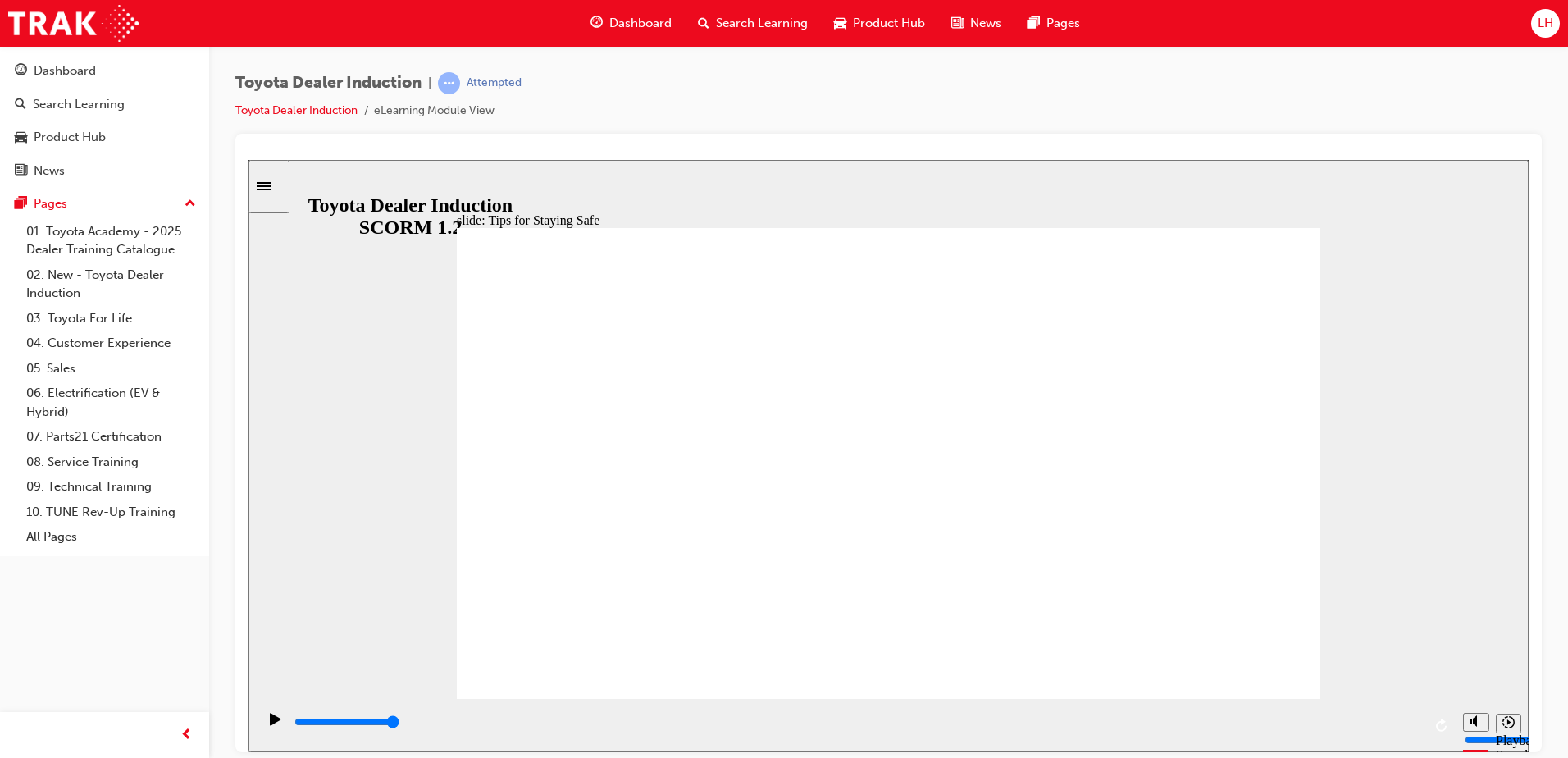
drag, startPoint x: 980, startPoint y: 609, endPoint x: 769, endPoint y: 588, distance: 212.0
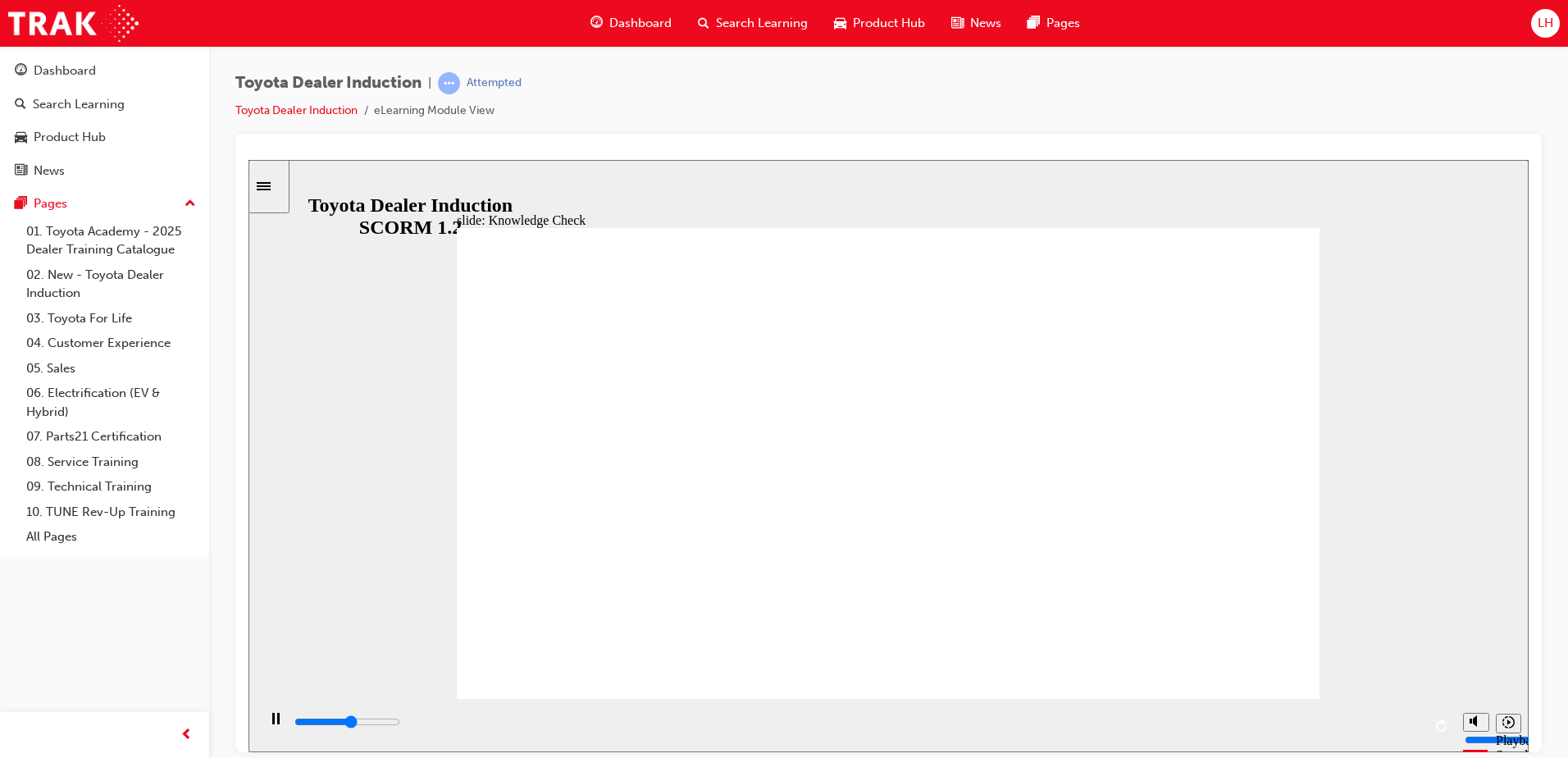
type input "2800"
checkbox input "true"
drag, startPoint x: 783, startPoint y: 436, endPoint x: 782, endPoint y: 465, distance: 29.0
type input "3100"
checkbox input "true"
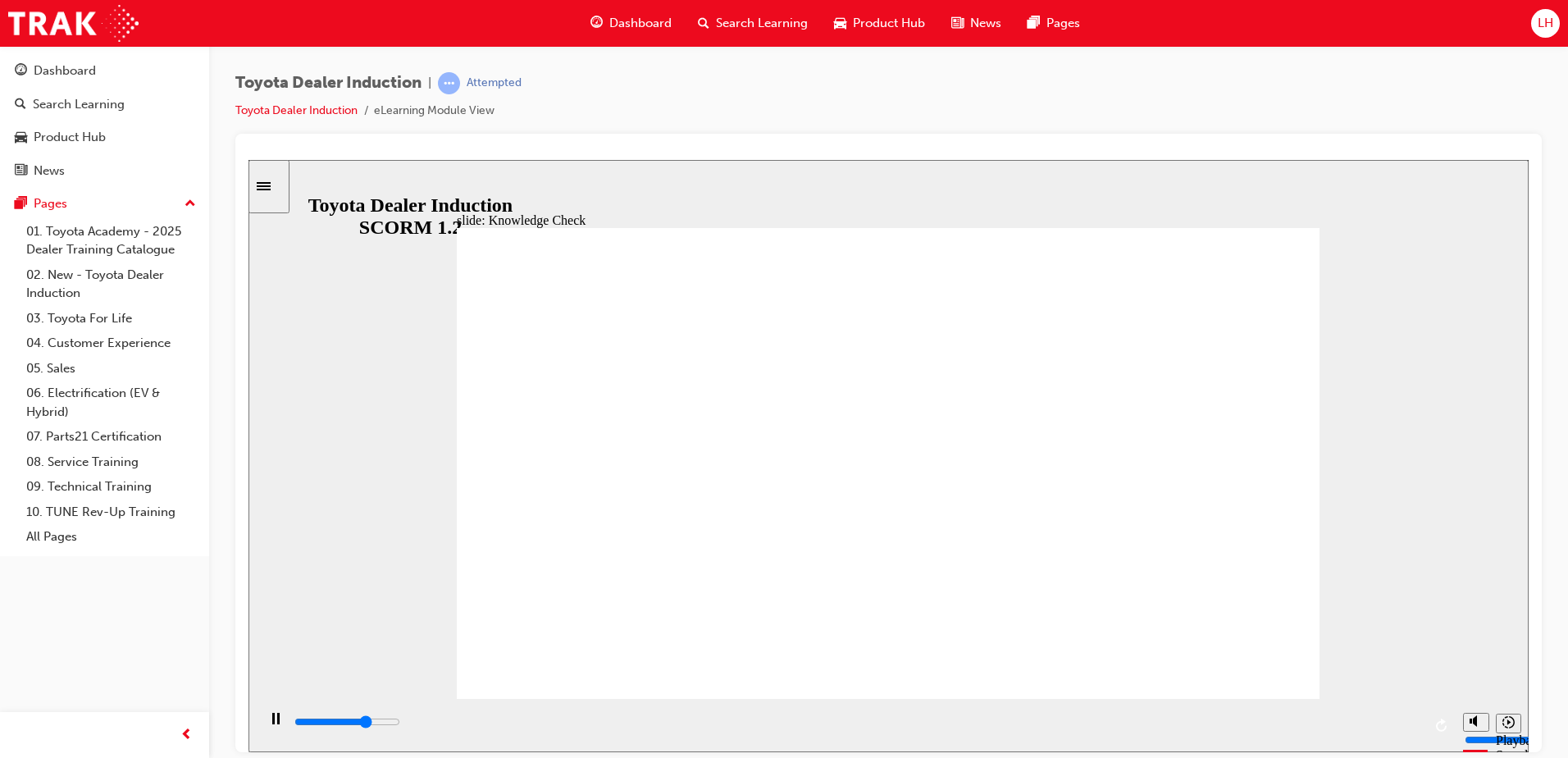
type input "3600"
checkbox input "true"
type input "4100"
checkbox input "true"
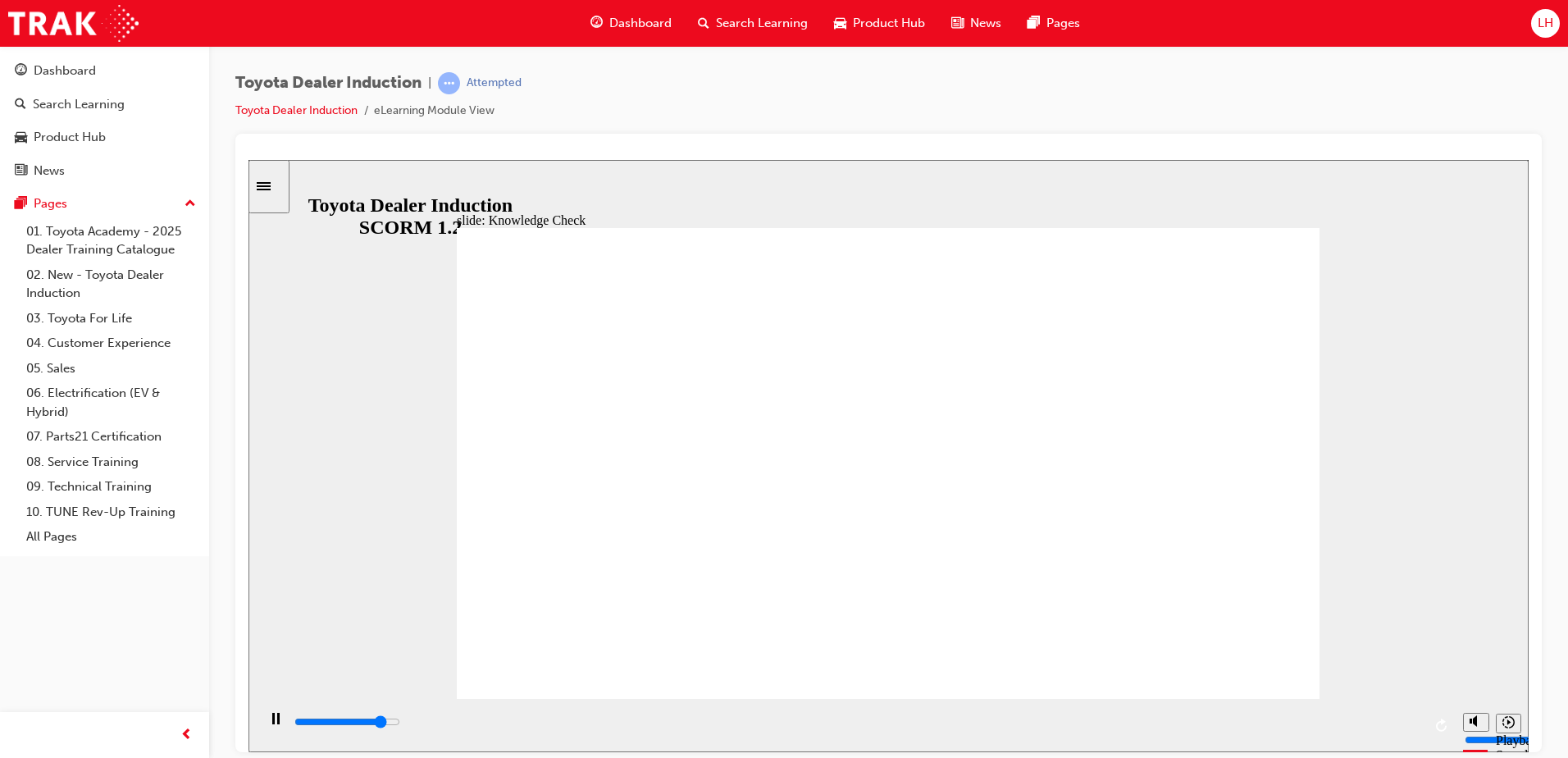
type input "4400"
checkbox input "true"
drag, startPoint x: 775, startPoint y: 616, endPoint x: 1256, endPoint y: 245, distance: 607.5
drag, startPoint x: 1160, startPoint y: 184, endPoint x: 1080, endPoint y: 170, distance: 81.2
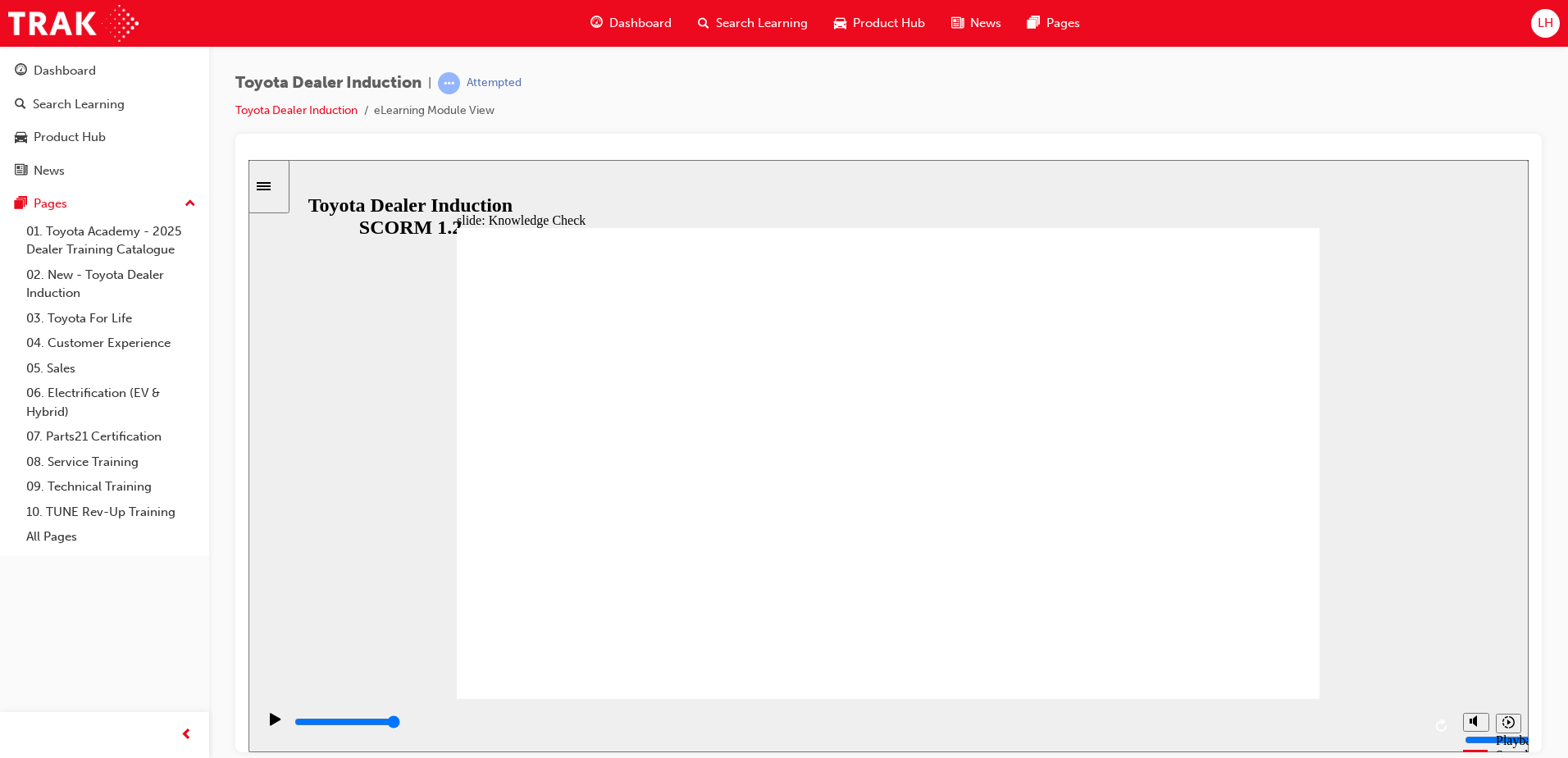
click at [1080, 170] on div "slide: Knowledge Check Rectangle 1 Oval 2 tick icon 1 Correct That's right! In …" at bounding box center [888, 455] width 1280 height 593
type input "1100"
